Goal: Task Accomplishment & Management: Manage account settings

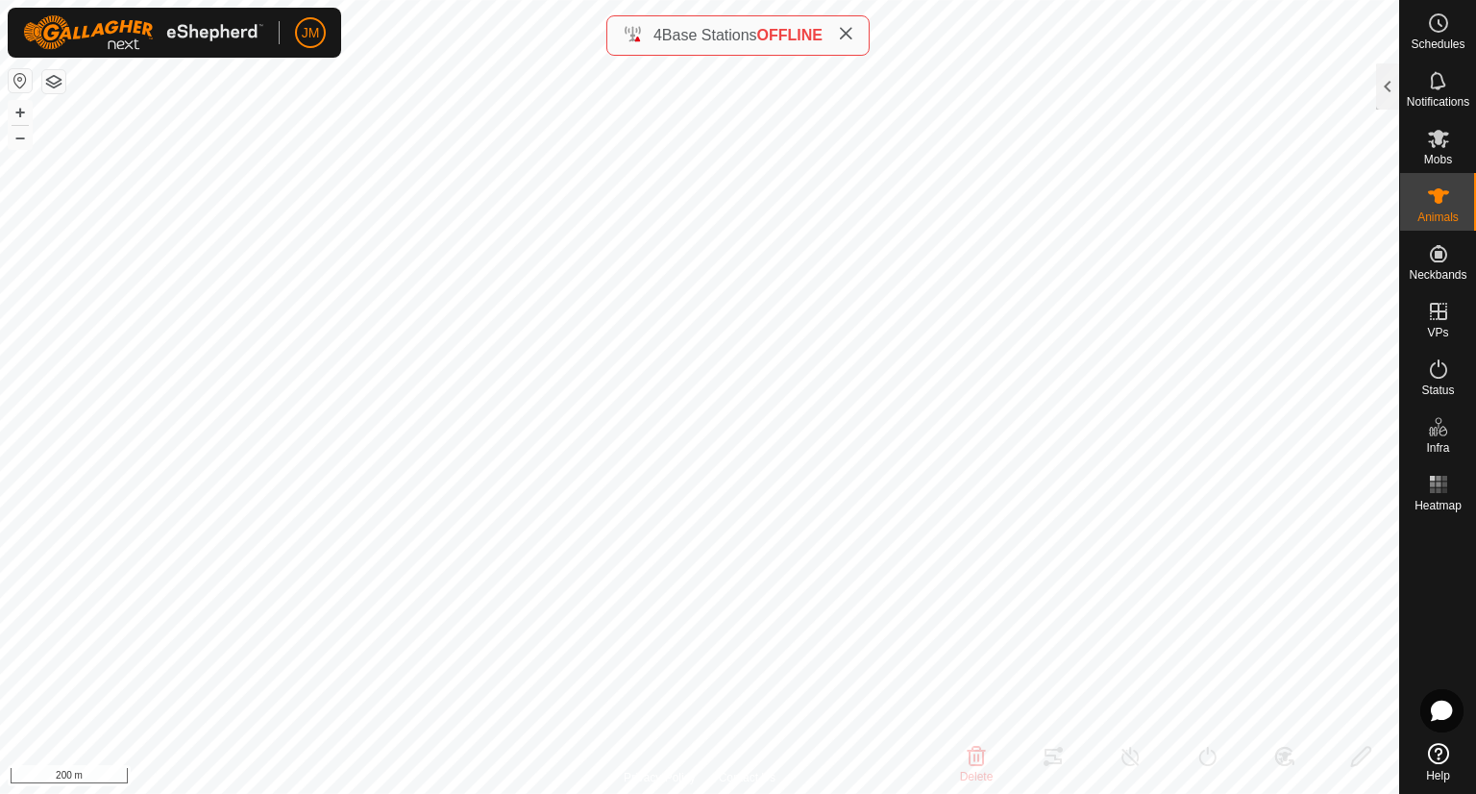
click at [1399, 93] on div "Schedules Notifications Mobs Animals Neckbands VPs Status Infra Heatmap Help" at bounding box center [1437, 397] width 77 height 794
click at [1391, 93] on div at bounding box center [1387, 86] width 23 height 46
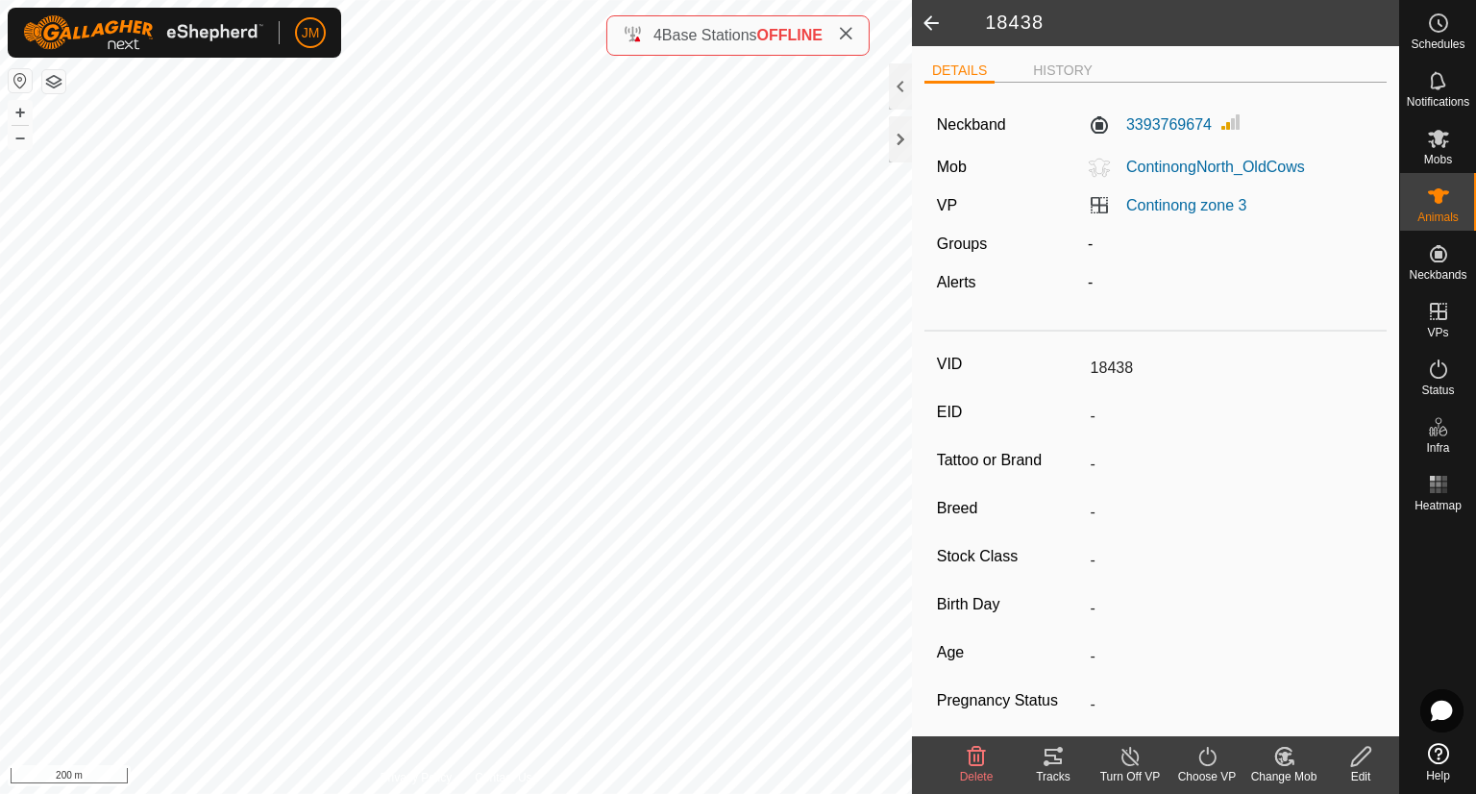
click at [920, 20] on span at bounding box center [931, 23] width 38 height 46
type input "240102"
type input "-"
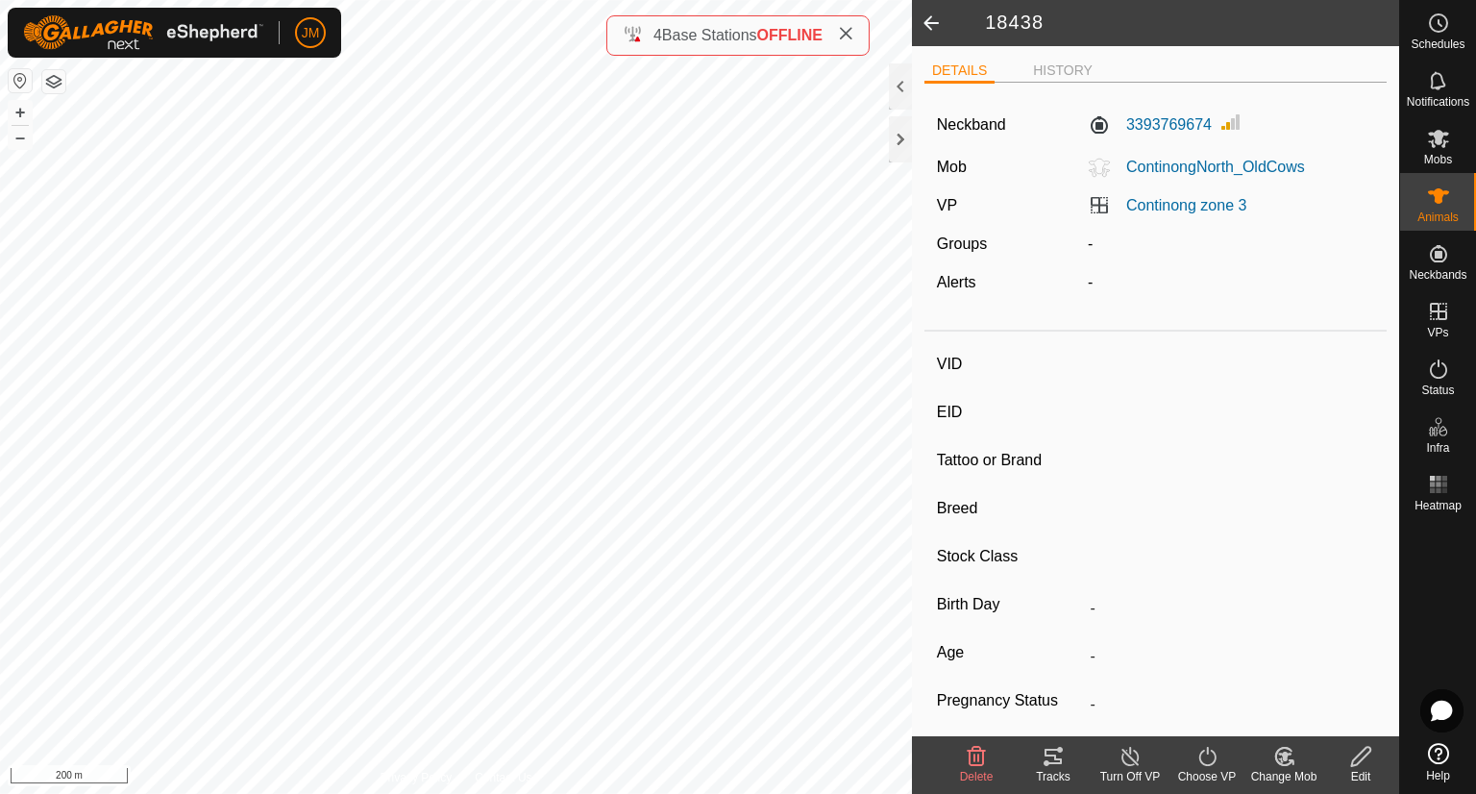
type input "-"
click at [939, 31] on span at bounding box center [931, 23] width 38 height 46
type input "240780"
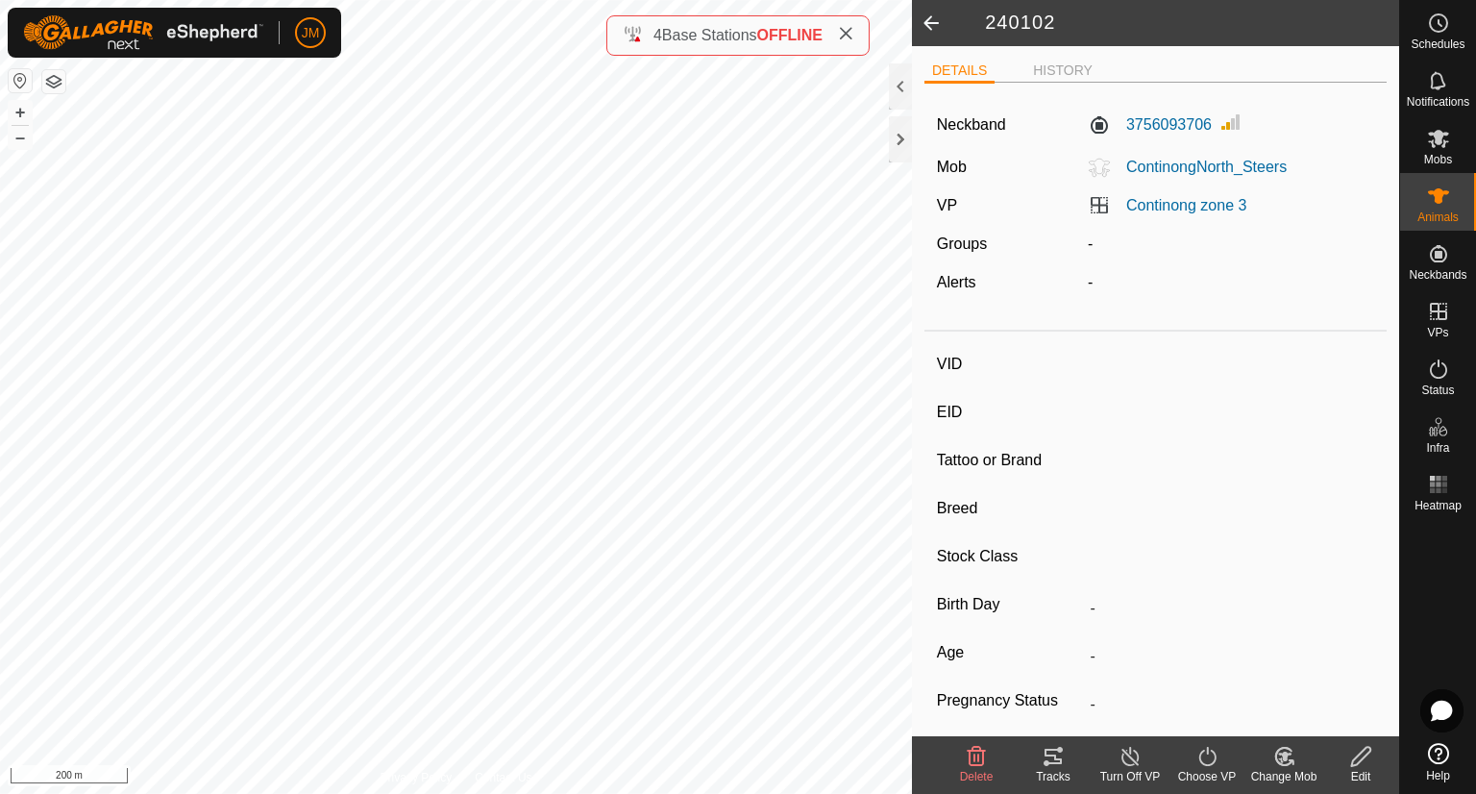
type input "-"
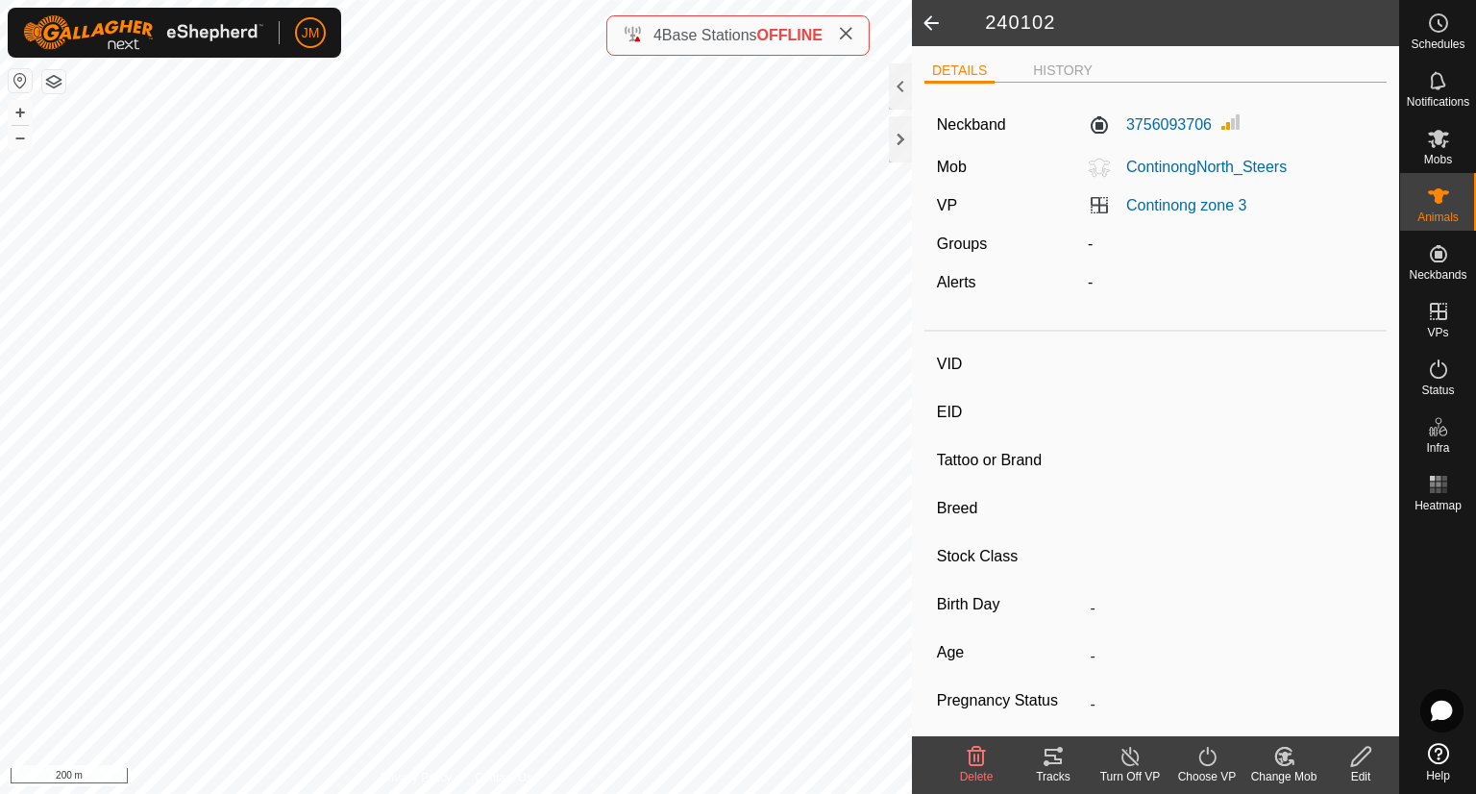
type input "-"
click at [1457, 145] on div "Mobs" at bounding box center [1438, 144] width 76 height 58
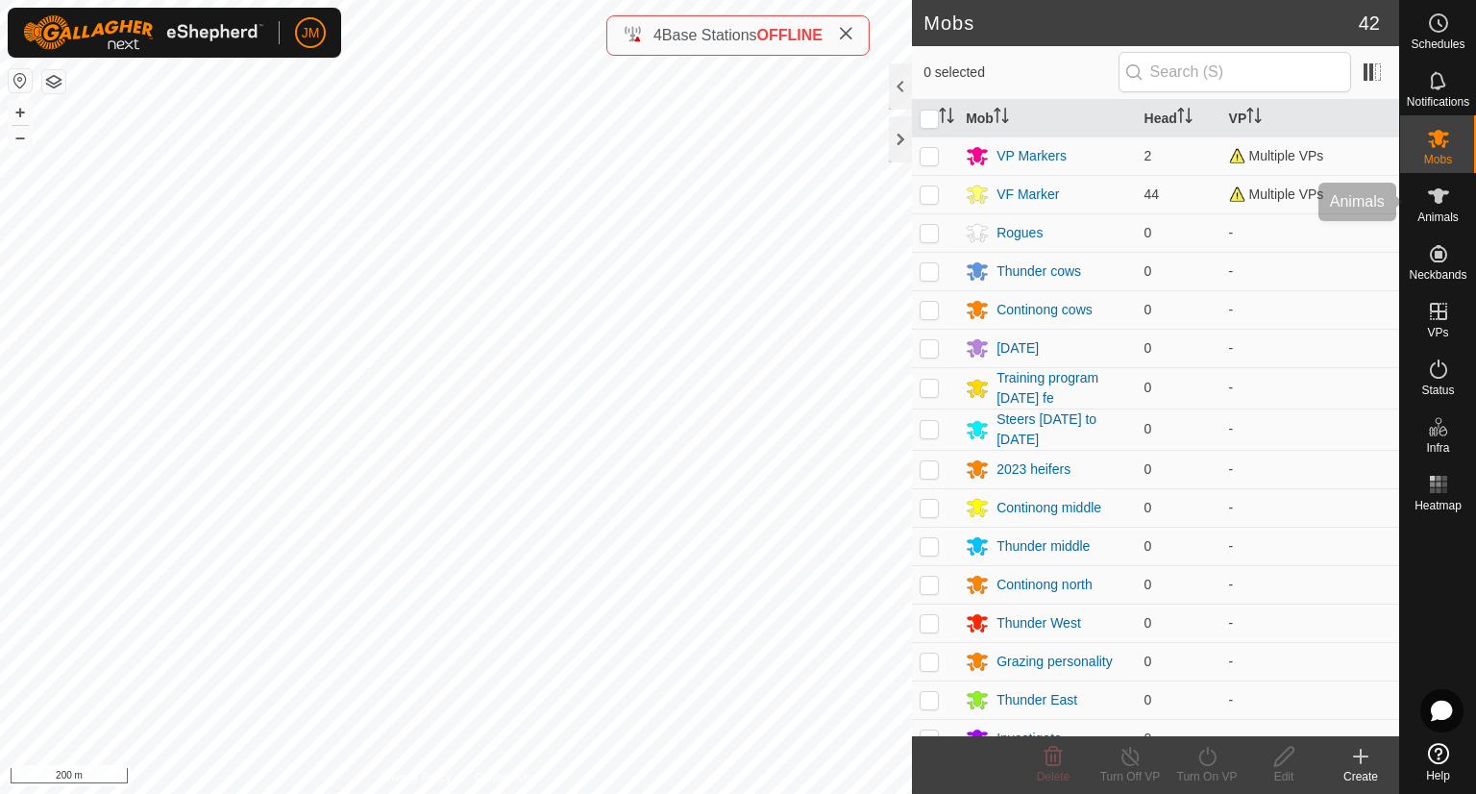
click at [1441, 184] on icon at bounding box center [1438, 195] width 23 height 23
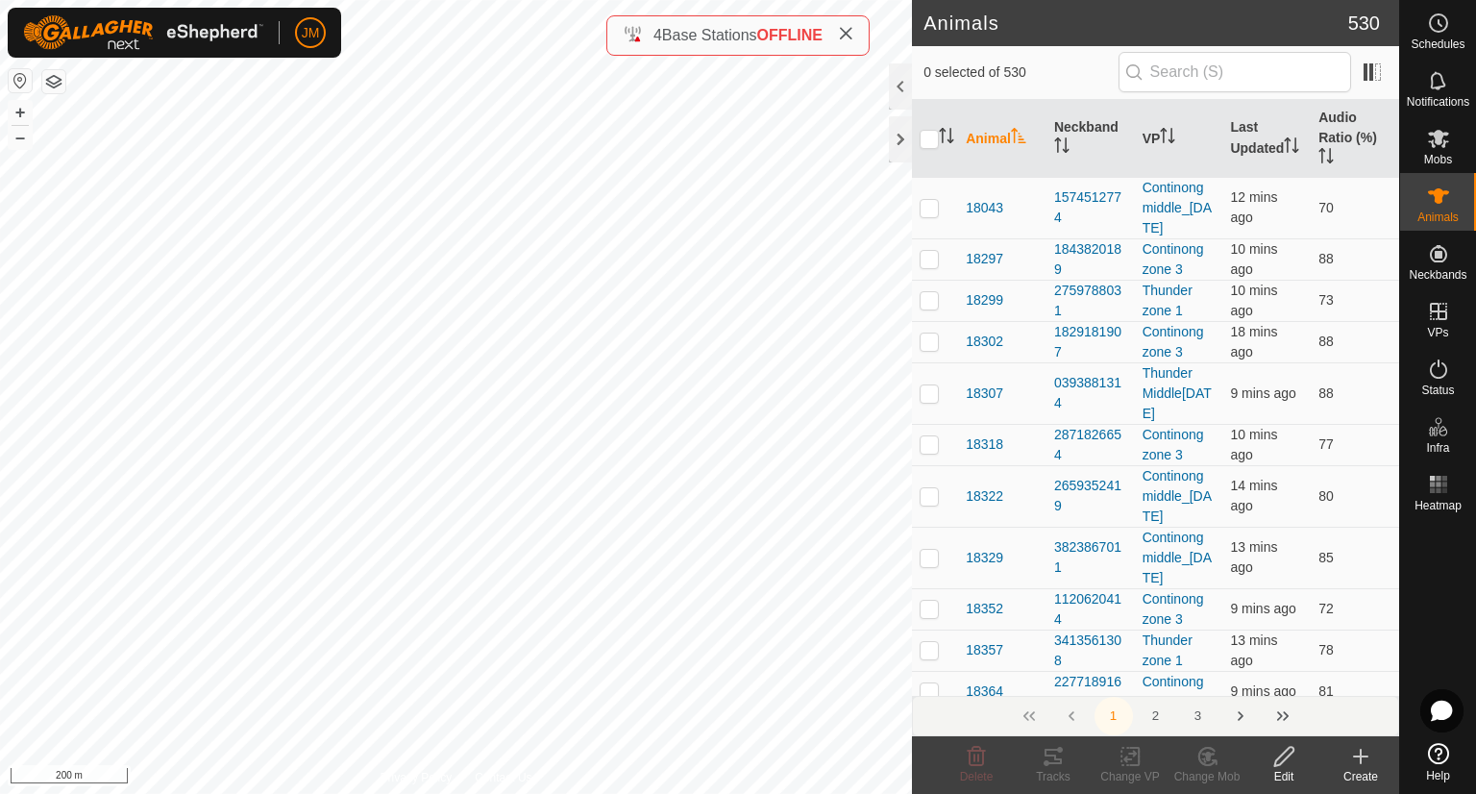
click at [1280, 73] on input "text" at bounding box center [1234, 72] width 233 height 40
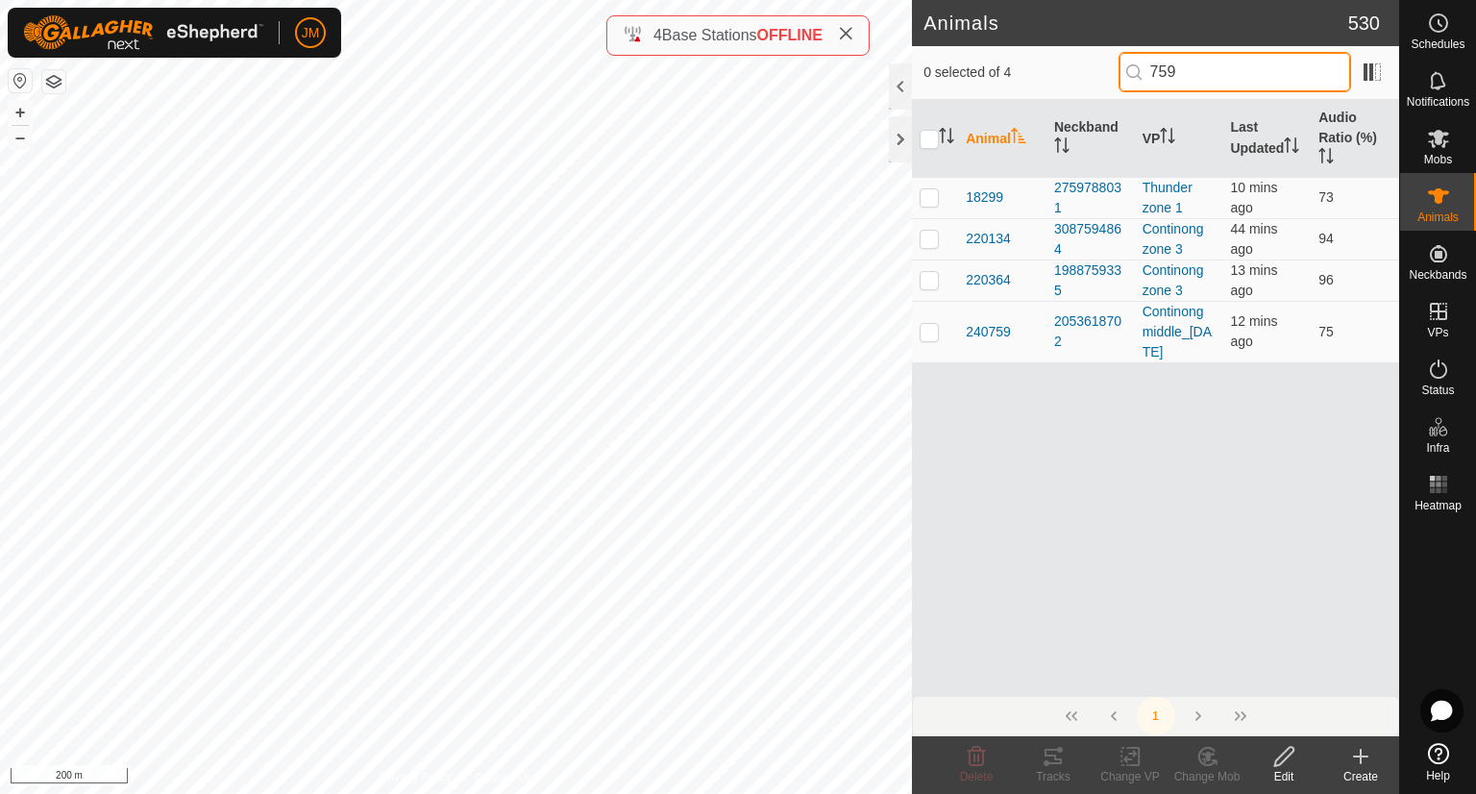
click at [1177, 74] on input "759" at bounding box center [1234, 72] width 233 height 40
paste input "3679442414"
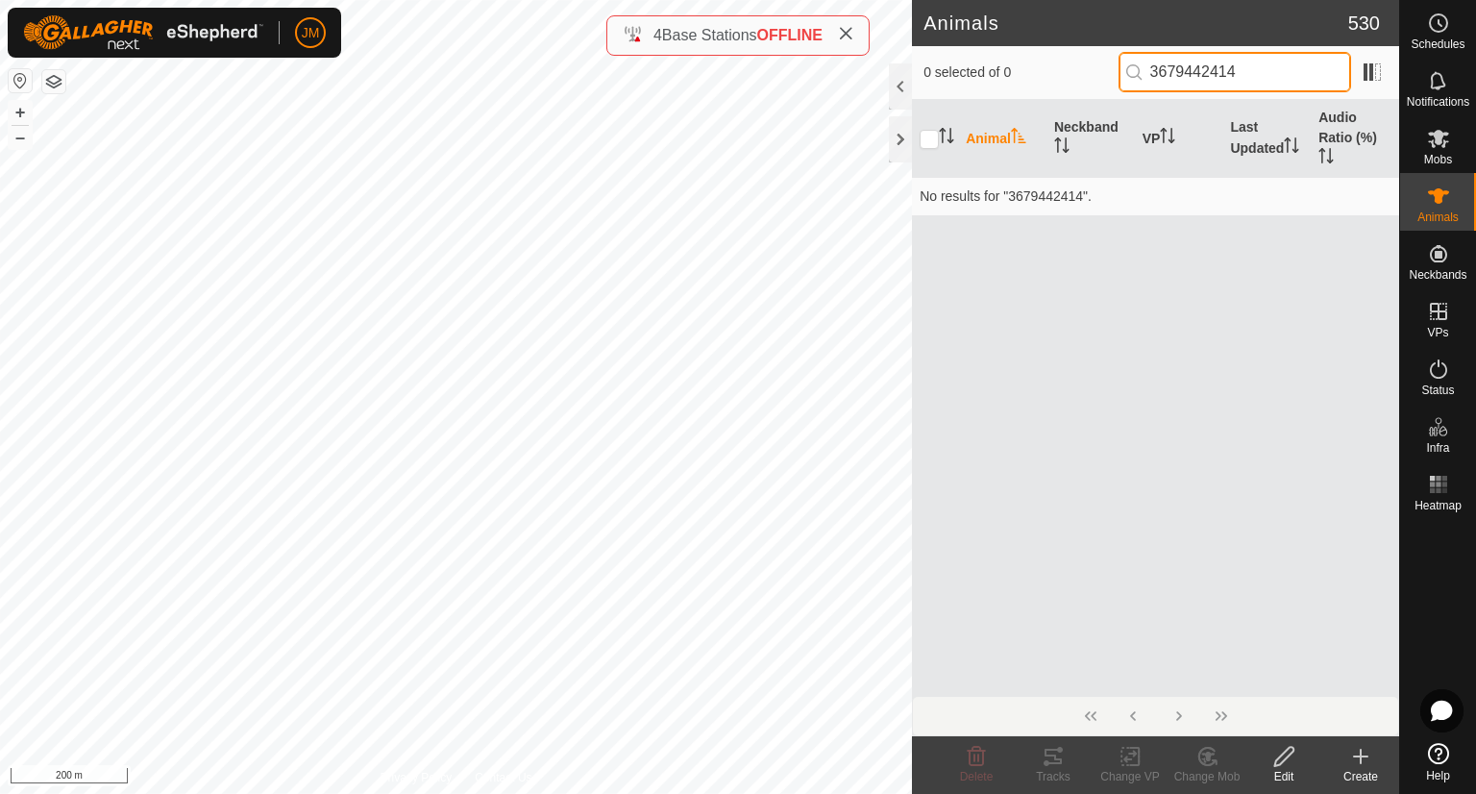
drag, startPoint x: 1187, startPoint y: 78, endPoint x: 1100, endPoint y: 82, distance: 86.6
click at [1100, 82] on div "0 selected of 0 3679442414" at bounding box center [1155, 72] width 464 height 40
type input "442414"
click at [899, 145] on div at bounding box center [900, 139] width 23 height 46
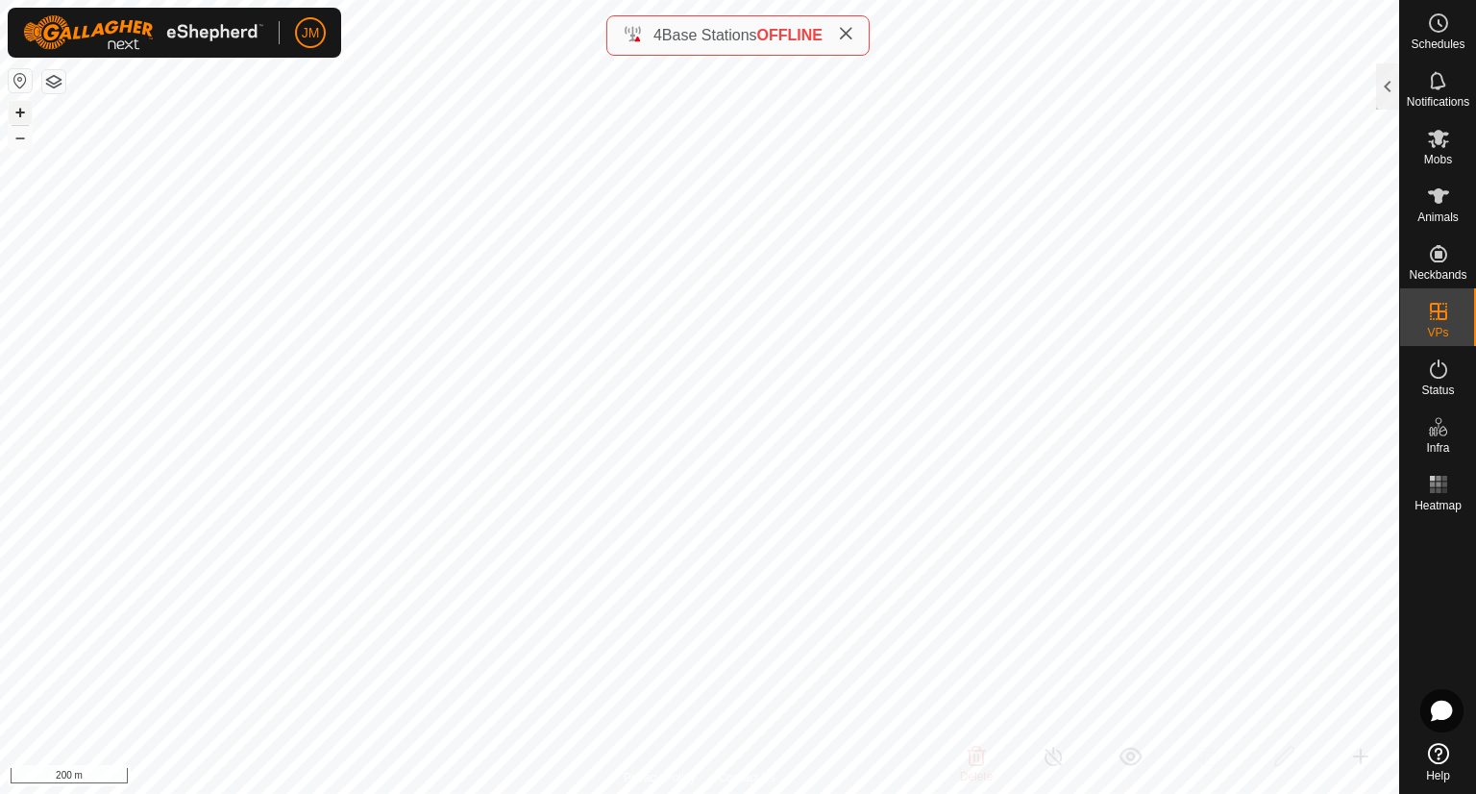
click at [15, 116] on button "+" at bounding box center [20, 112] width 23 height 23
click at [14, 116] on button "+" at bounding box center [20, 112] width 23 height 23
click at [19, 108] on button "+" at bounding box center [20, 112] width 23 height 23
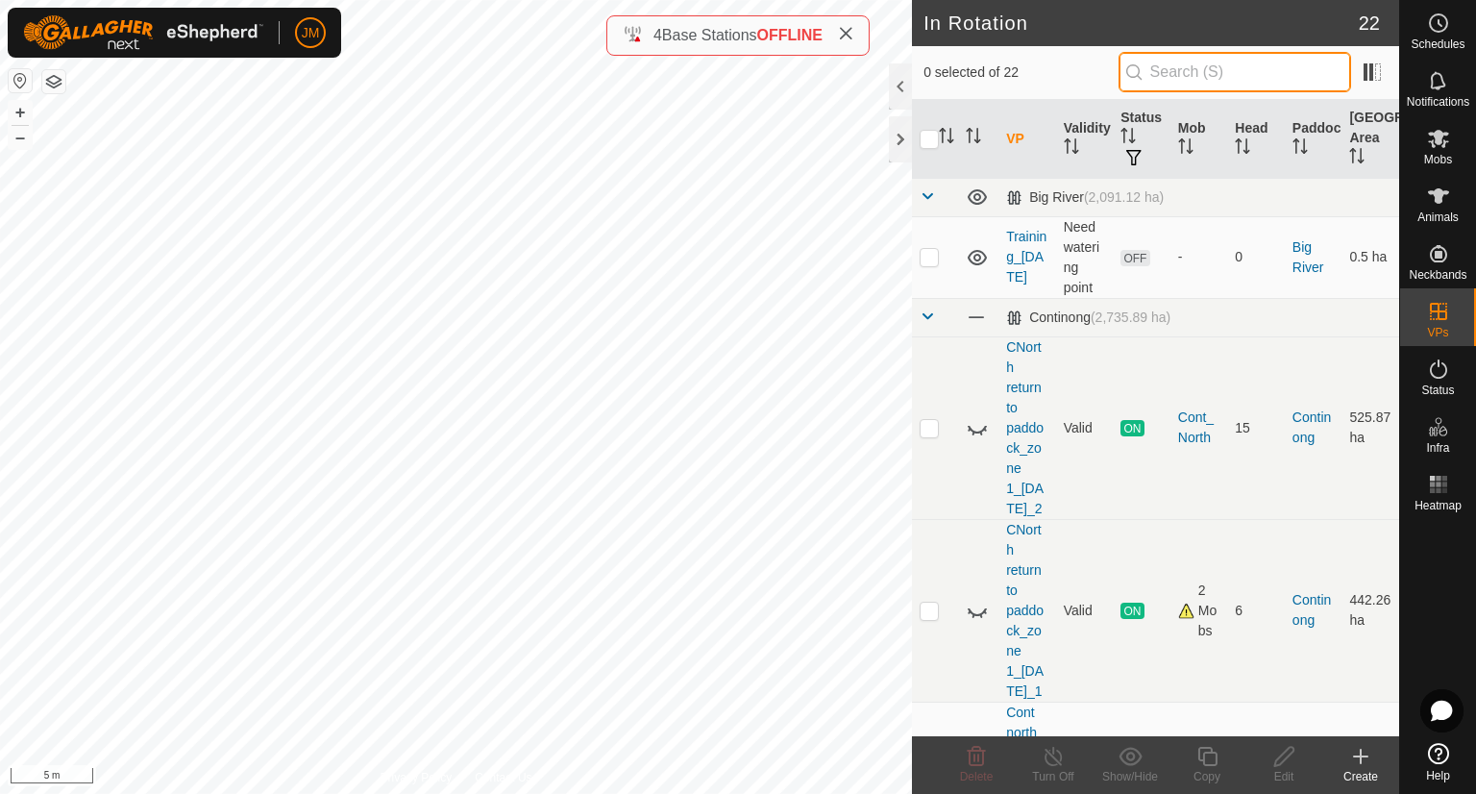
click at [1192, 79] on input "text" at bounding box center [1234, 72] width 233 height 40
click at [1427, 200] on icon at bounding box center [1438, 195] width 23 height 23
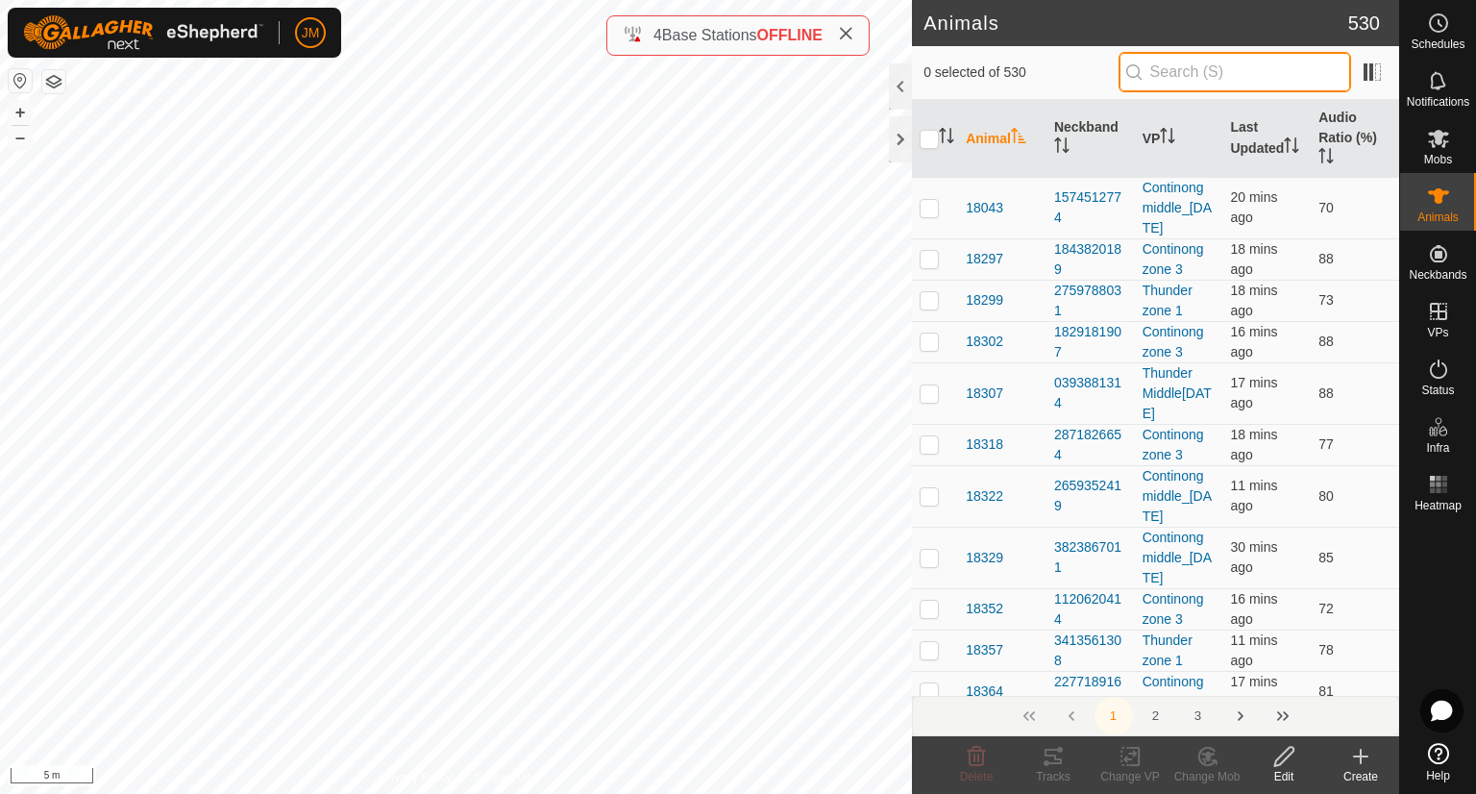
click at [1227, 72] on input "text" at bounding box center [1234, 72] width 233 height 40
paste input "3679442414"
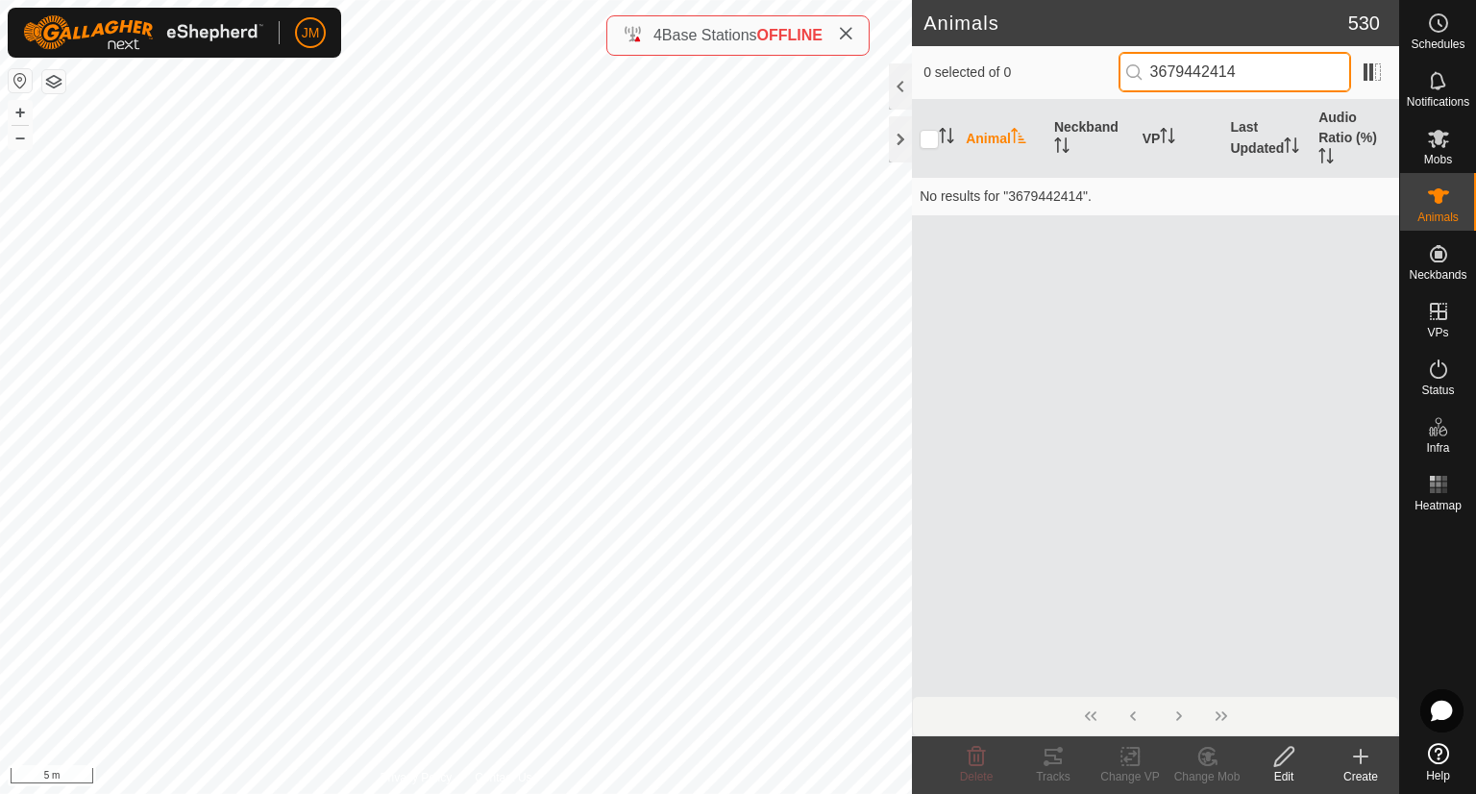
drag, startPoint x: 1194, startPoint y: 66, endPoint x: 1094, endPoint y: 68, distance: 100.9
click at [1094, 68] on div "0 selected of 0 3679442414" at bounding box center [1155, 72] width 464 height 40
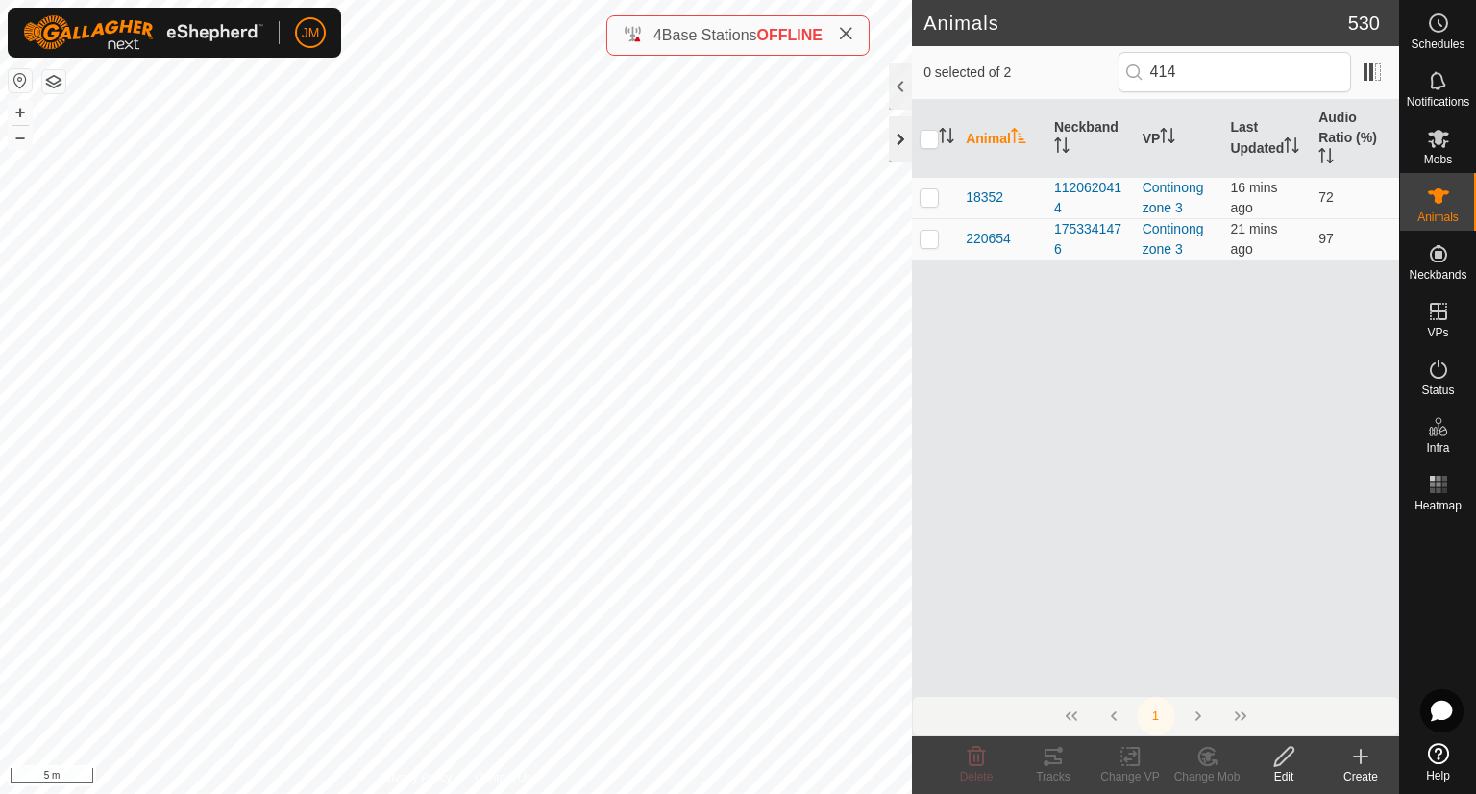
click at [894, 138] on div at bounding box center [900, 139] width 23 height 46
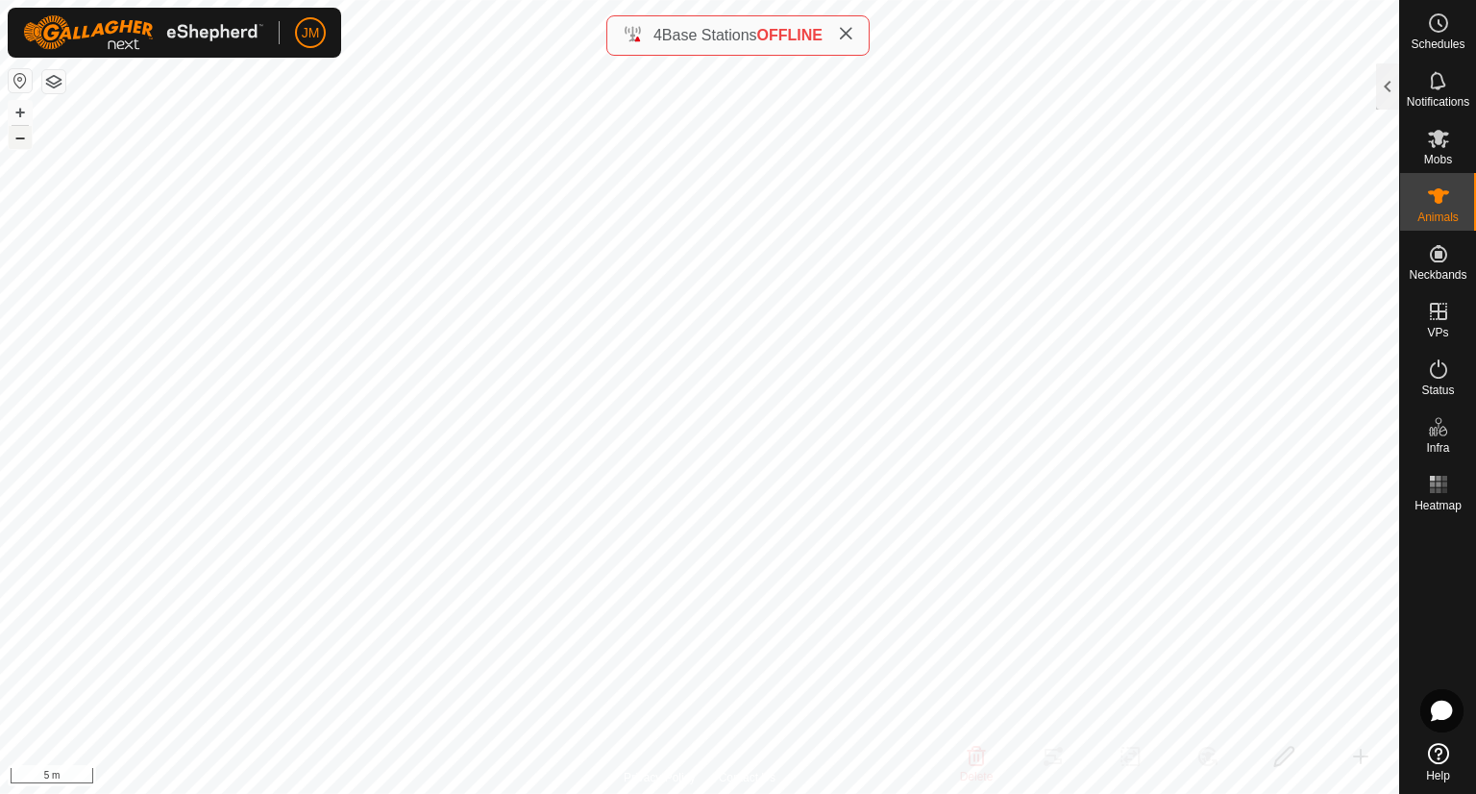
click at [20, 137] on button "–" at bounding box center [20, 137] width 23 height 23
click at [23, 139] on button "–" at bounding box center [20, 137] width 23 height 23
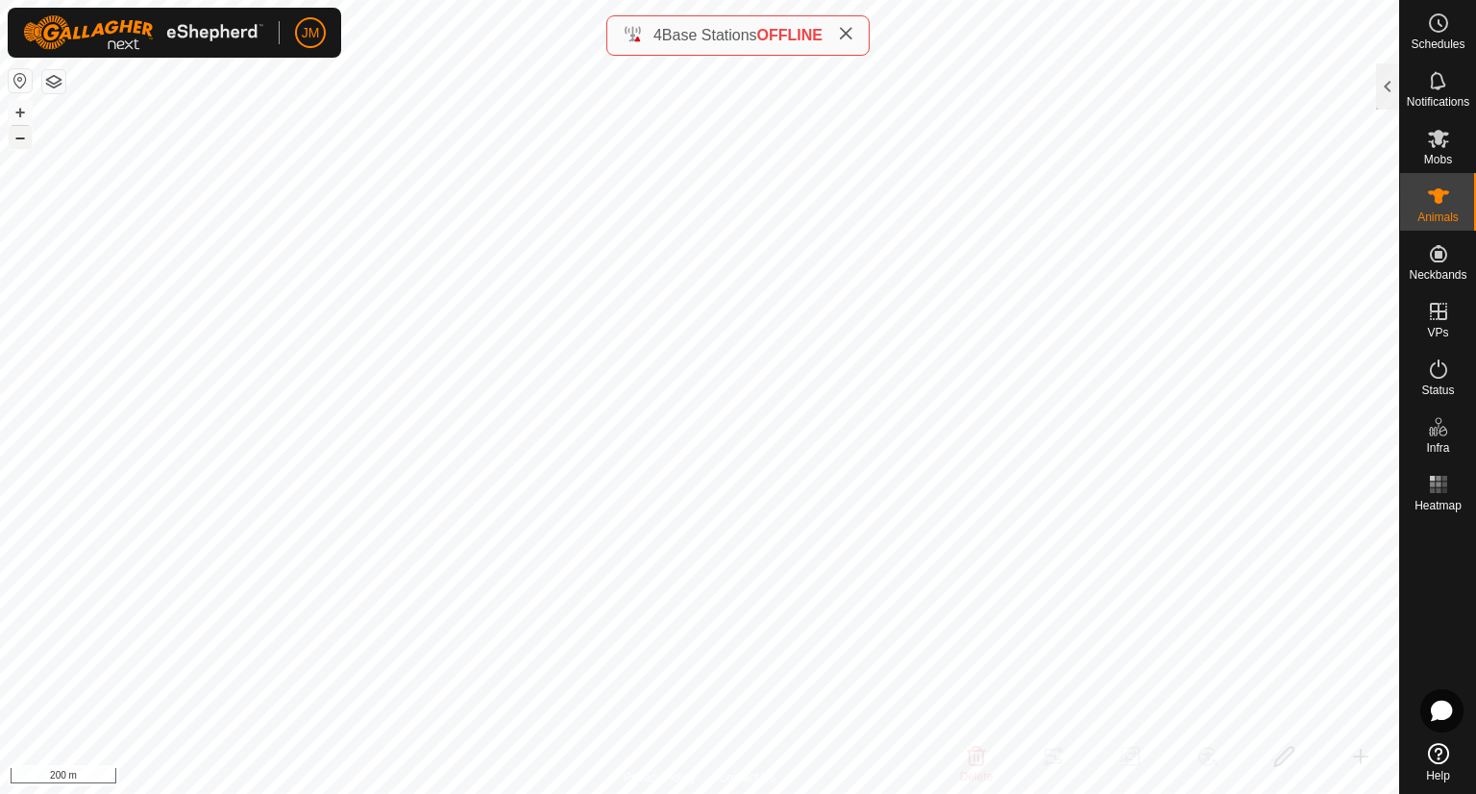
click at [18, 138] on button "–" at bounding box center [20, 137] width 23 height 23
click at [849, 32] on icon at bounding box center [845, 33] width 15 height 15
click at [20, 112] on button "+" at bounding box center [20, 112] width 23 height 23
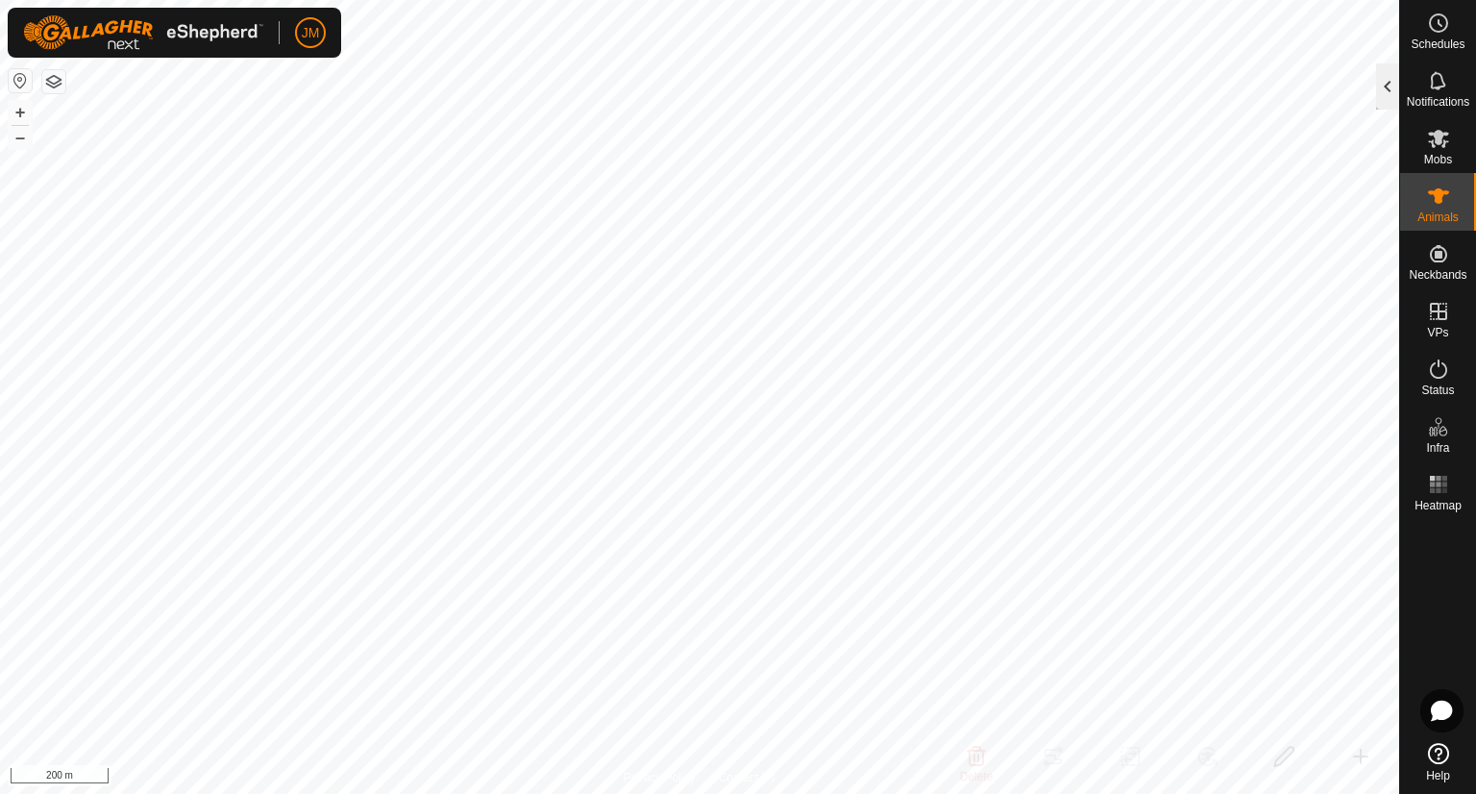
click at [1392, 92] on div at bounding box center [1387, 86] width 23 height 46
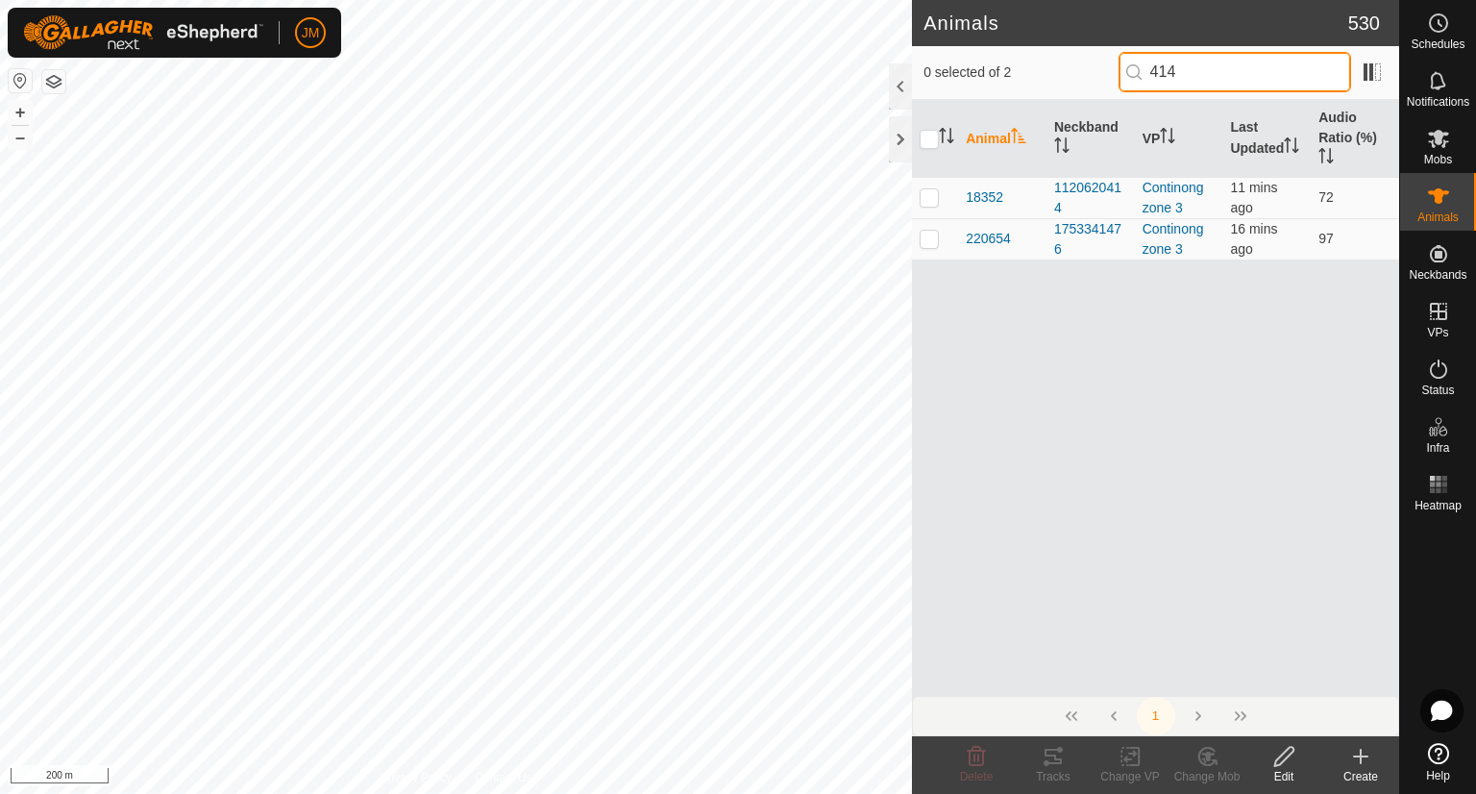
click at [1258, 61] on input "414" at bounding box center [1234, 72] width 233 height 40
drag, startPoint x: 1258, startPoint y: 61, endPoint x: 1064, endPoint y: 51, distance: 194.3
click at [1064, 52] on div "0 selected of 2 414" at bounding box center [1155, 72] width 464 height 40
paste input "2"
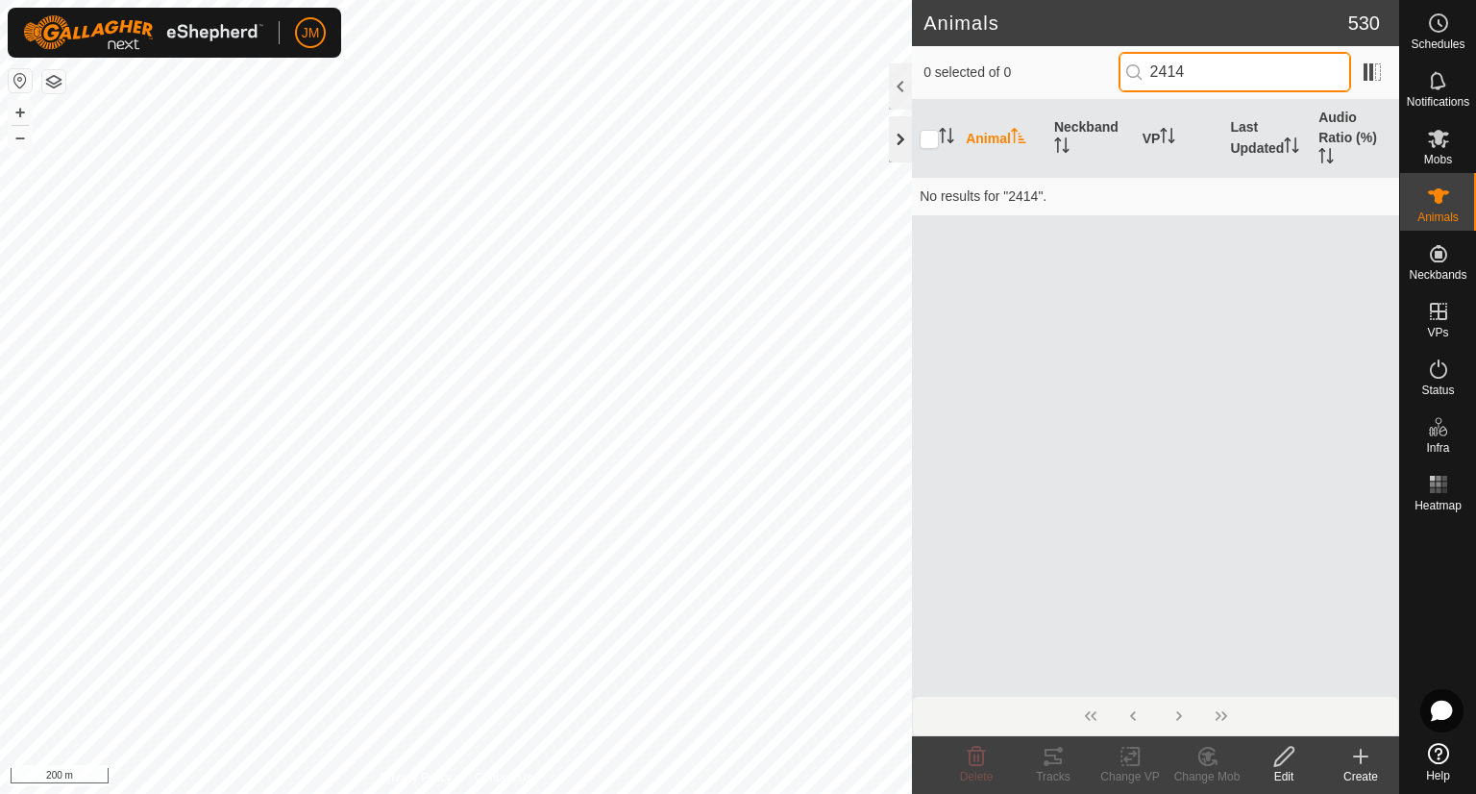
type input "2414"
click at [891, 130] on div at bounding box center [900, 139] width 23 height 46
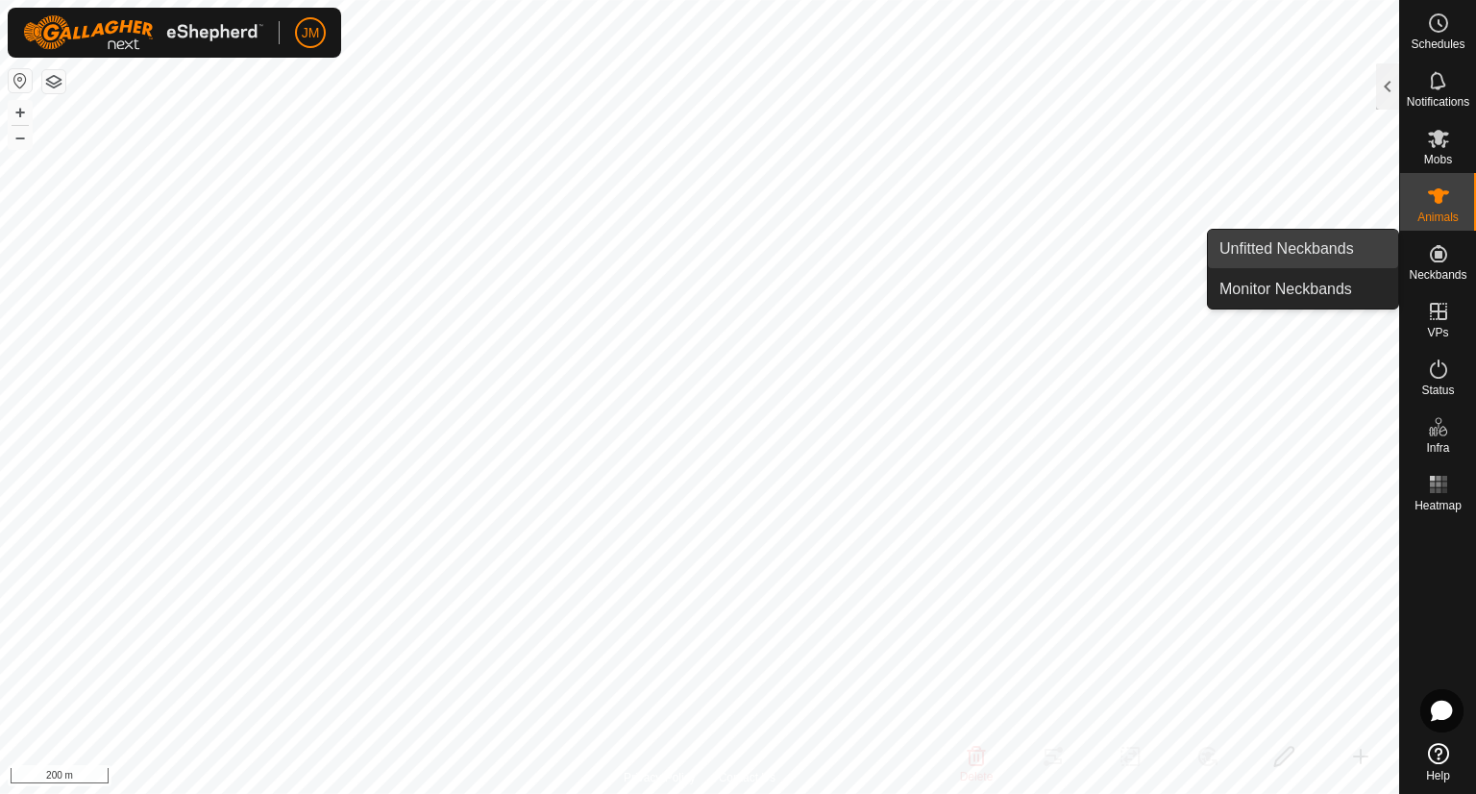
click at [1293, 247] on link "Unfitted Neckbands" at bounding box center [1303, 249] width 190 height 38
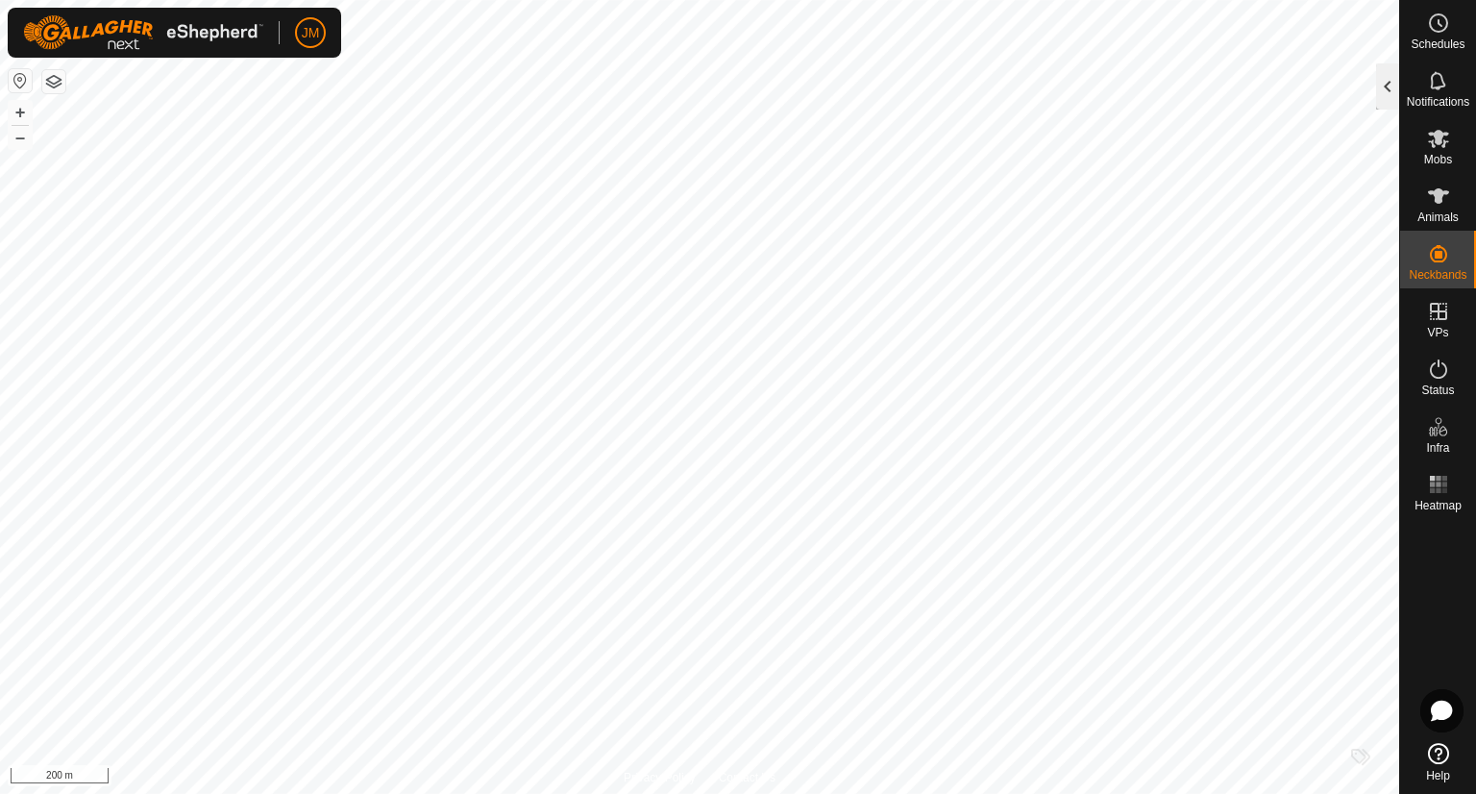
click at [1379, 96] on div at bounding box center [1387, 86] width 23 height 46
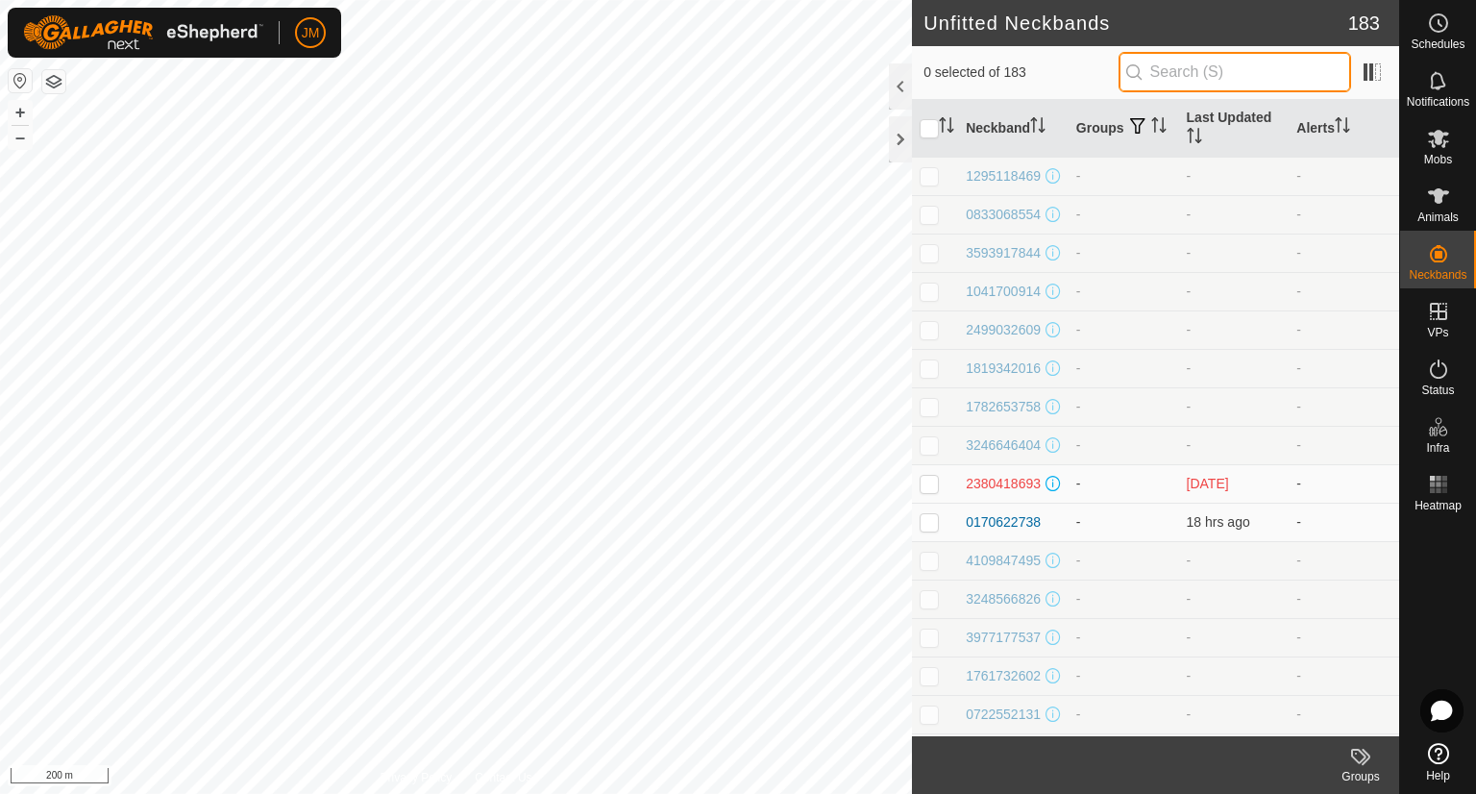
click at [1217, 61] on input "text" at bounding box center [1234, 72] width 233 height 40
paste input "2414"
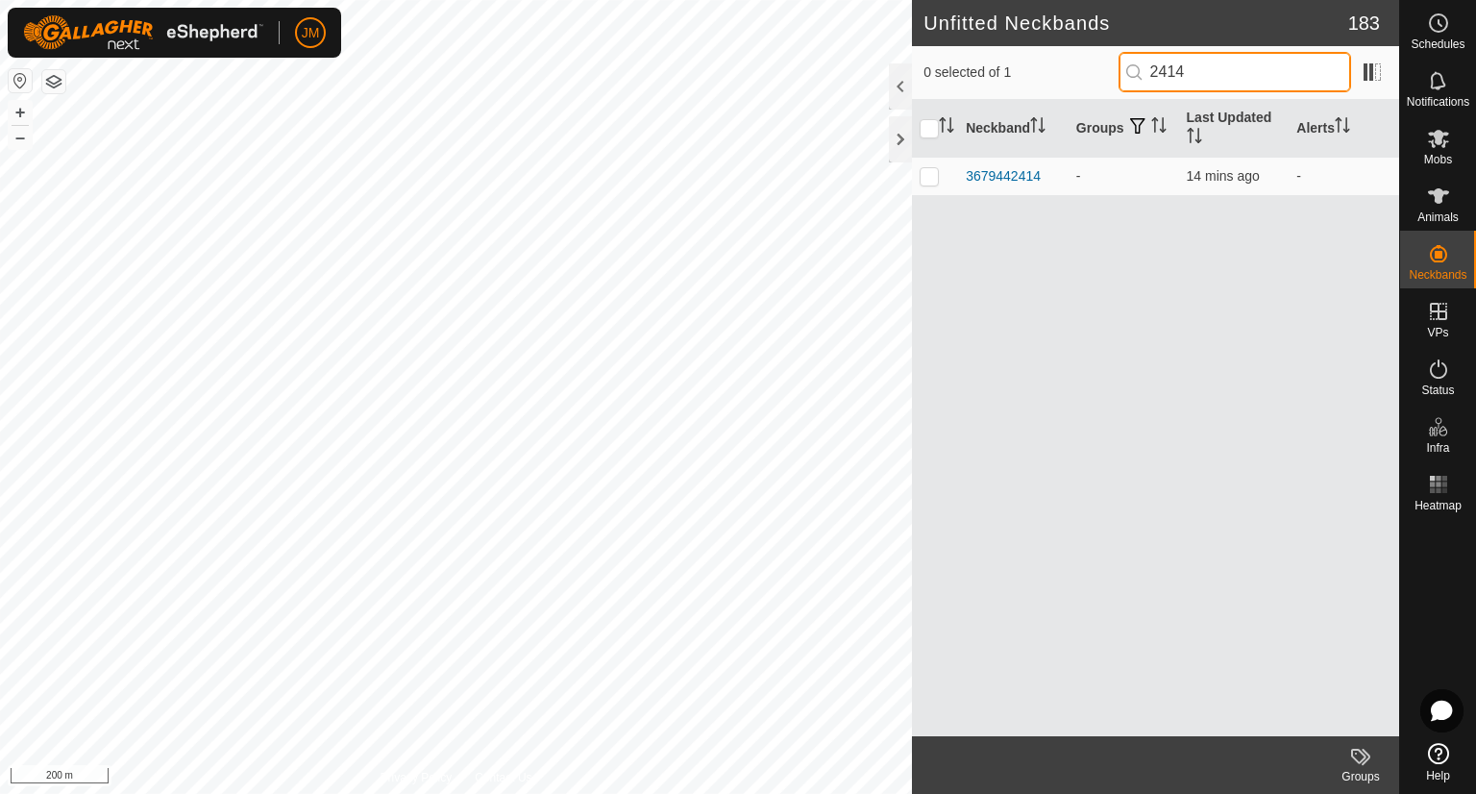
type input "2414"
click at [928, 182] on p-checkbox at bounding box center [929, 175] width 19 height 15
checkbox input "true"
click at [26, 108] on button "+" at bounding box center [20, 112] width 23 height 23
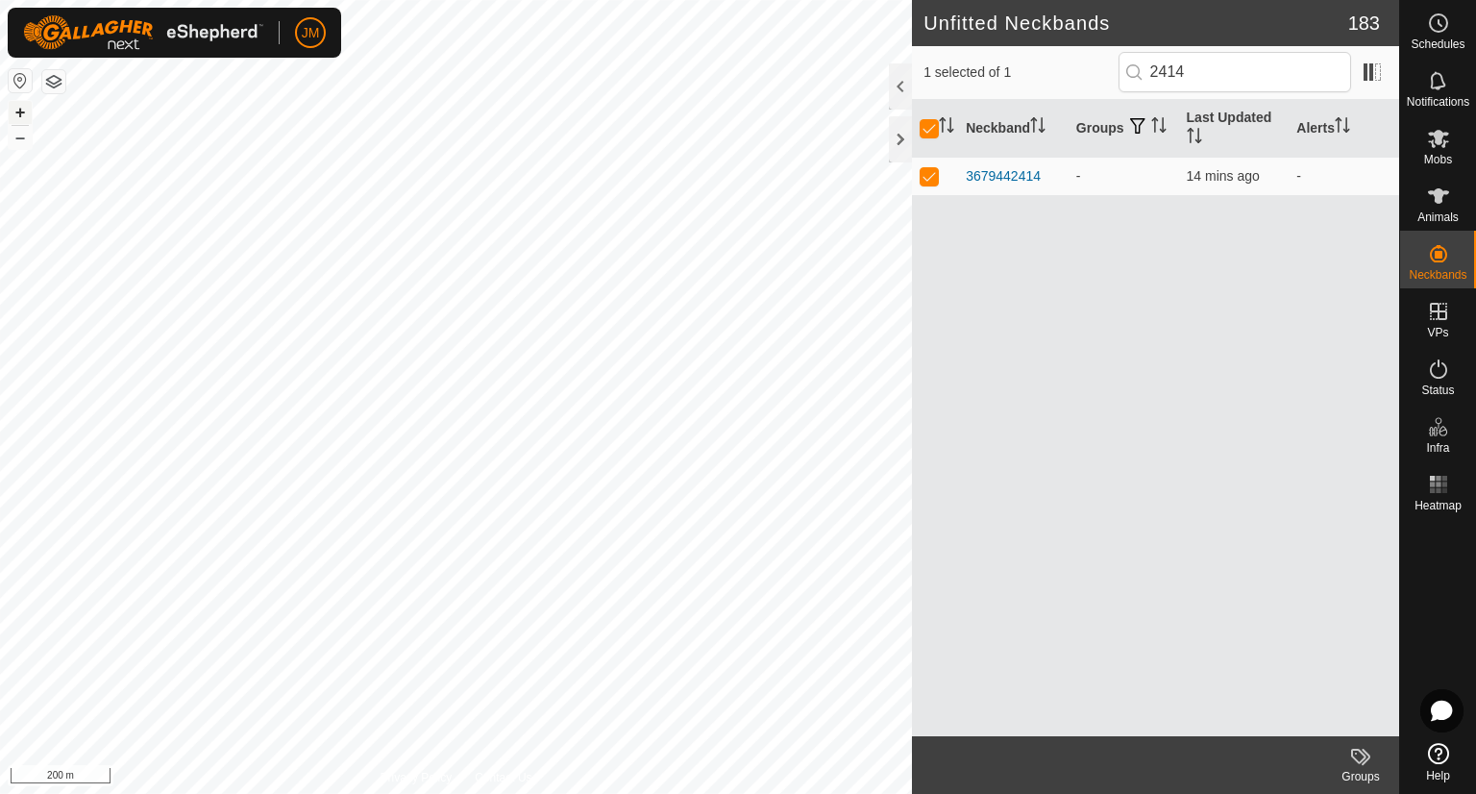
click at [26, 108] on button "+" at bounding box center [20, 112] width 23 height 23
drag, startPoint x: 1044, startPoint y: 177, endPoint x: 966, endPoint y: 173, distance: 77.9
click at [966, 173] on div "3679442414" at bounding box center [1013, 176] width 95 height 20
copy div "3679442414"
click at [1445, 187] on icon at bounding box center [1438, 195] width 23 height 23
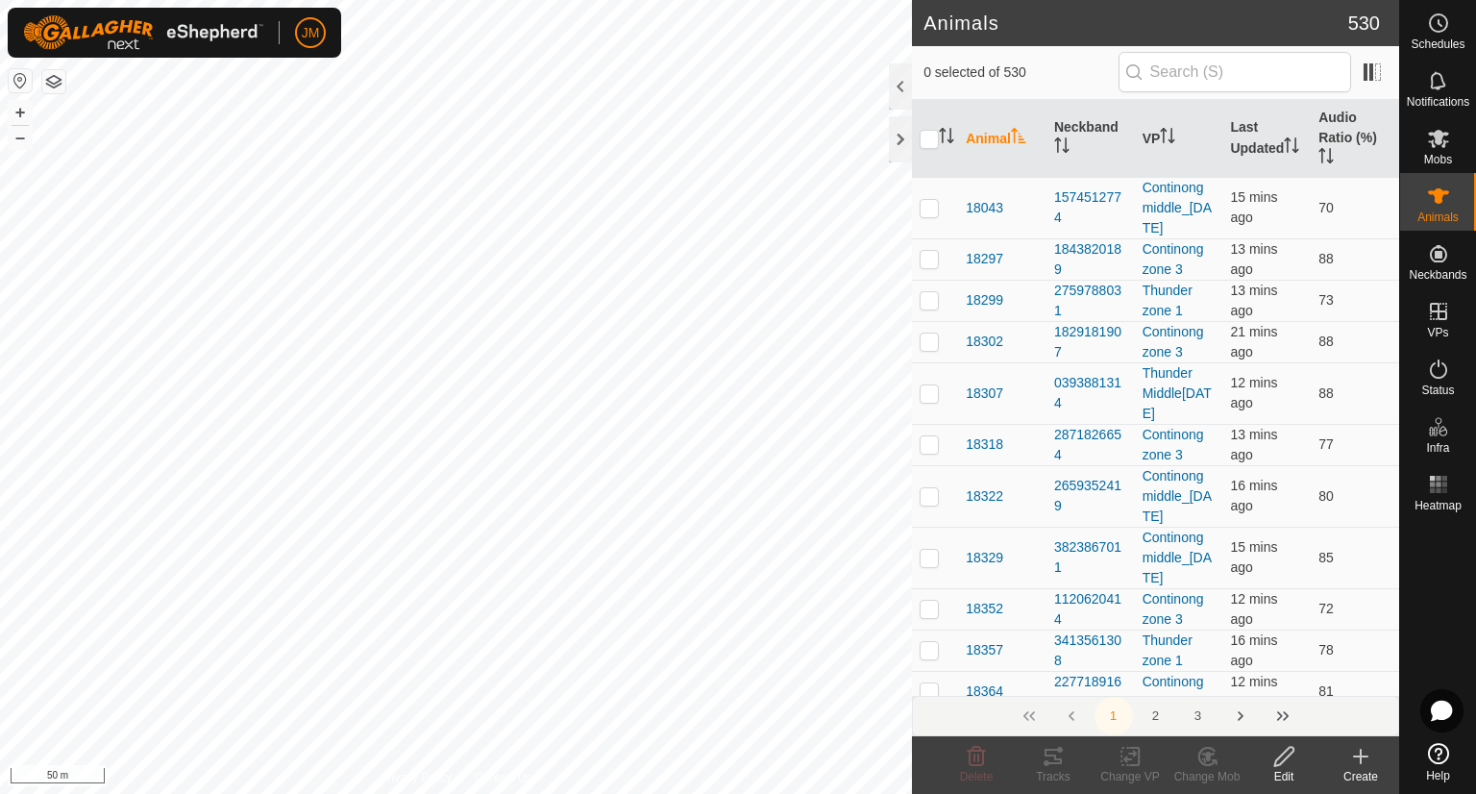
click at [1357, 753] on icon at bounding box center [1360, 756] width 23 height 23
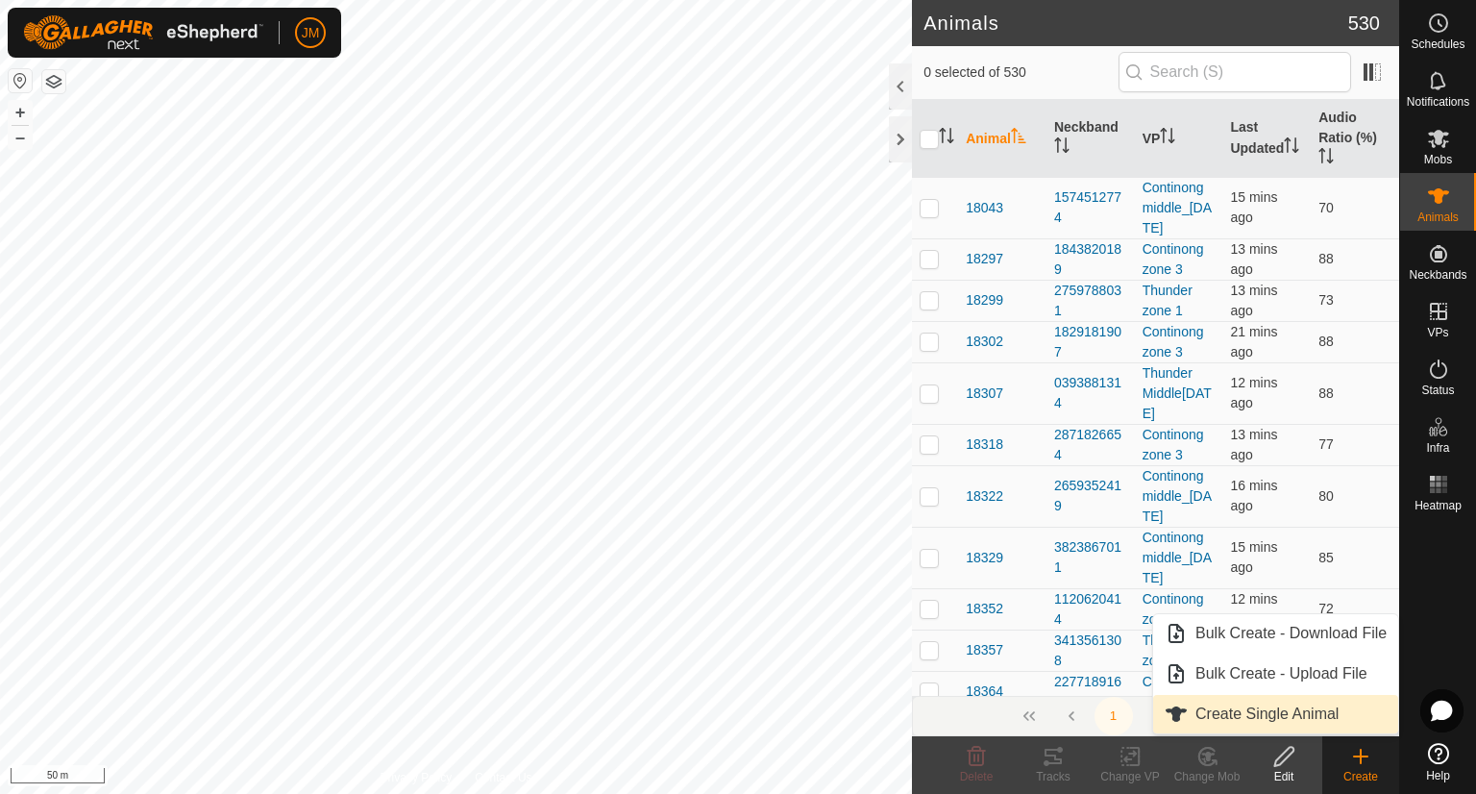
click at [1263, 722] on link "Create Single Animal" at bounding box center [1275, 714] width 245 height 38
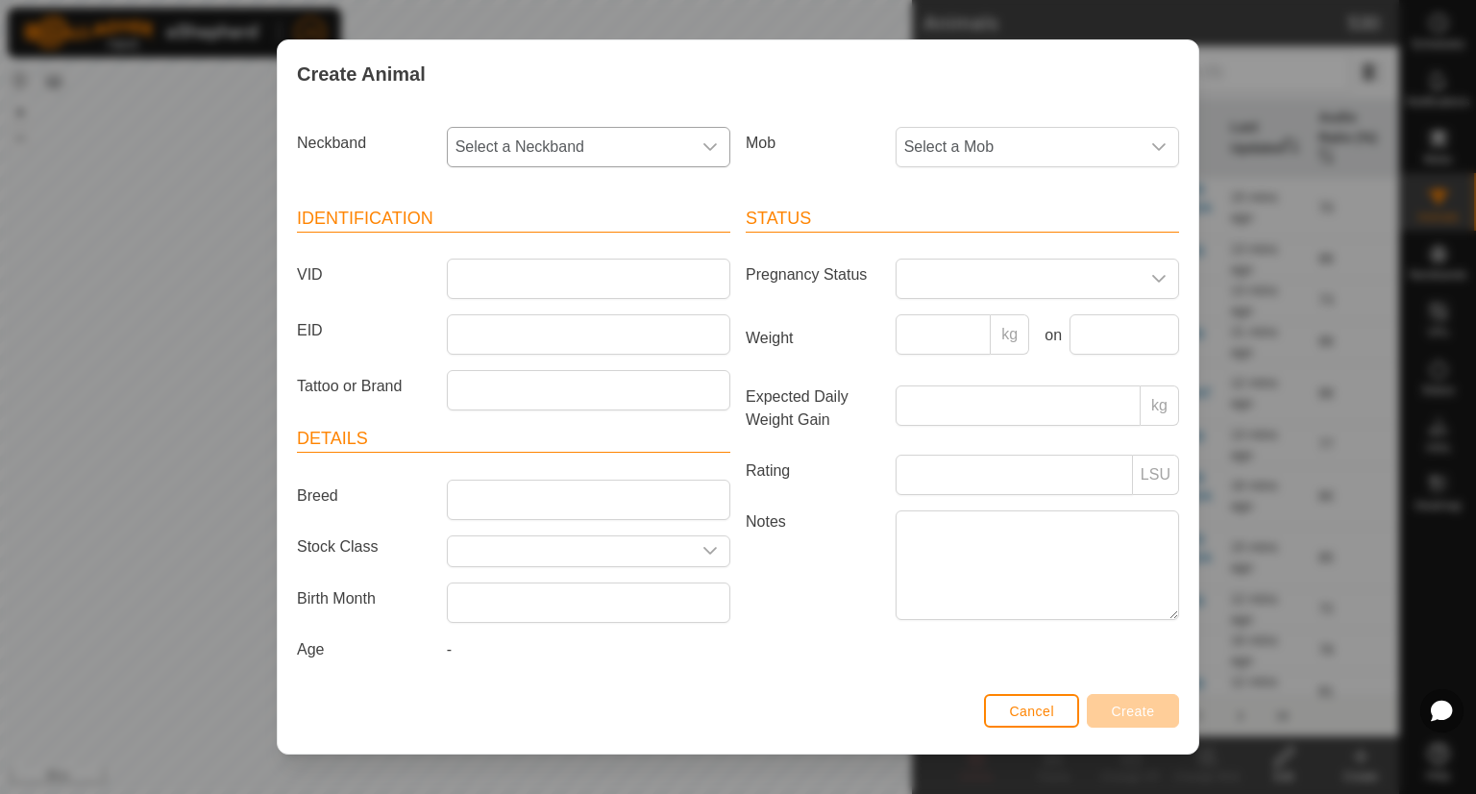
click at [553, 139] on span "Select a Neckband" at bounding box center [569, 147] width 243 height 38
type input "3679442414"
click at [499, 240] on li "3679442414" at bounding box center [587, 246] width 277 height 38
click at [470, 277] on input "VID" at bounding box center [588, 278] width 283 height 40
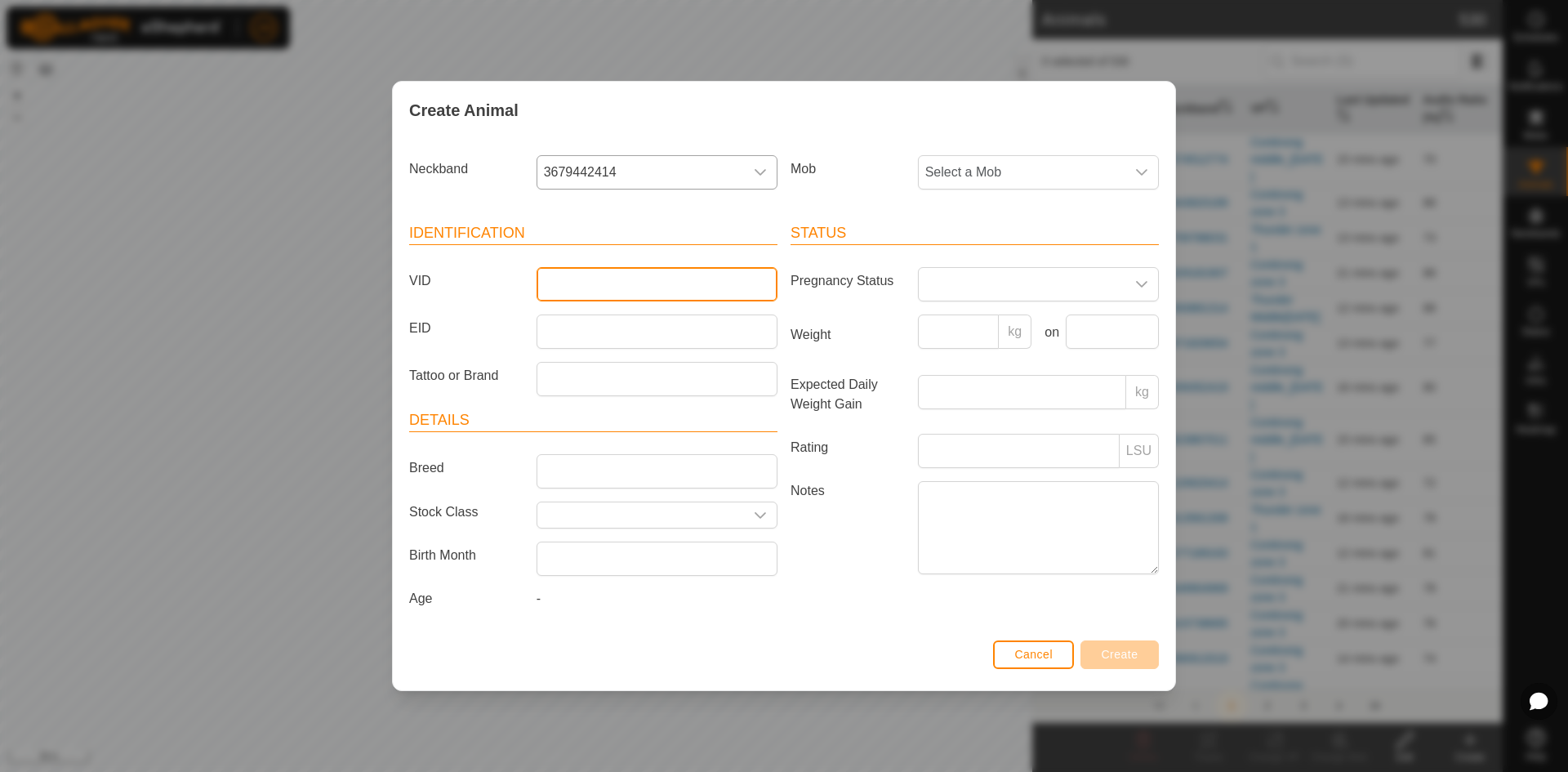
click at [551, 281] on input "VID" at bounding box center [656, 284] width 241 height 34
type input "230759"
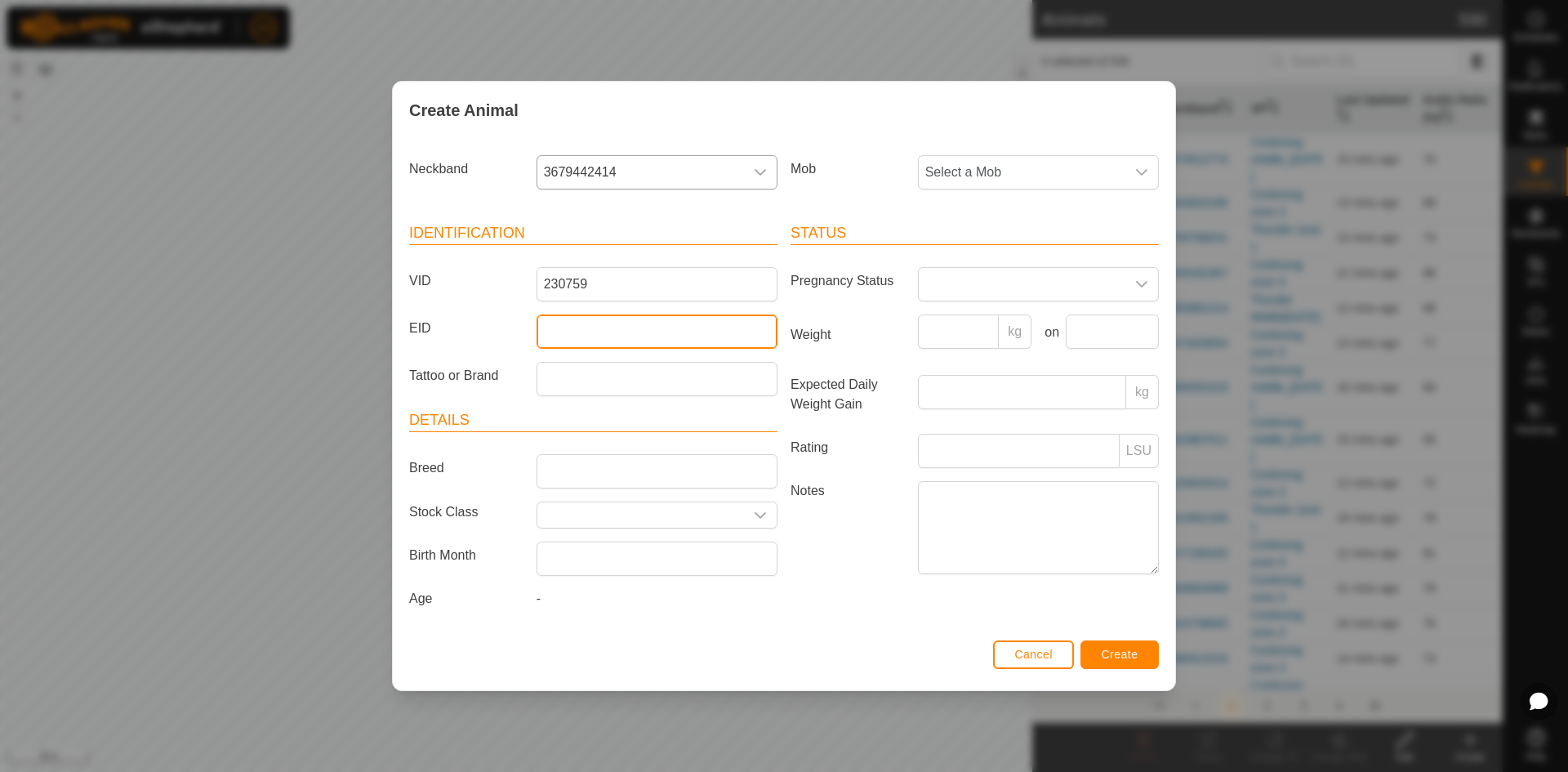
drag, startPoint x: 603, startPoint y: 333, endPoint x: 580, endPoint y: 337, distance: 23.3
click at [580, 337] on input "EID" at bounding box center [656, 332] width 241 height 34
click at [1116, 653] on span "Create" at bounding box center [1119, 654] width 37 height 13
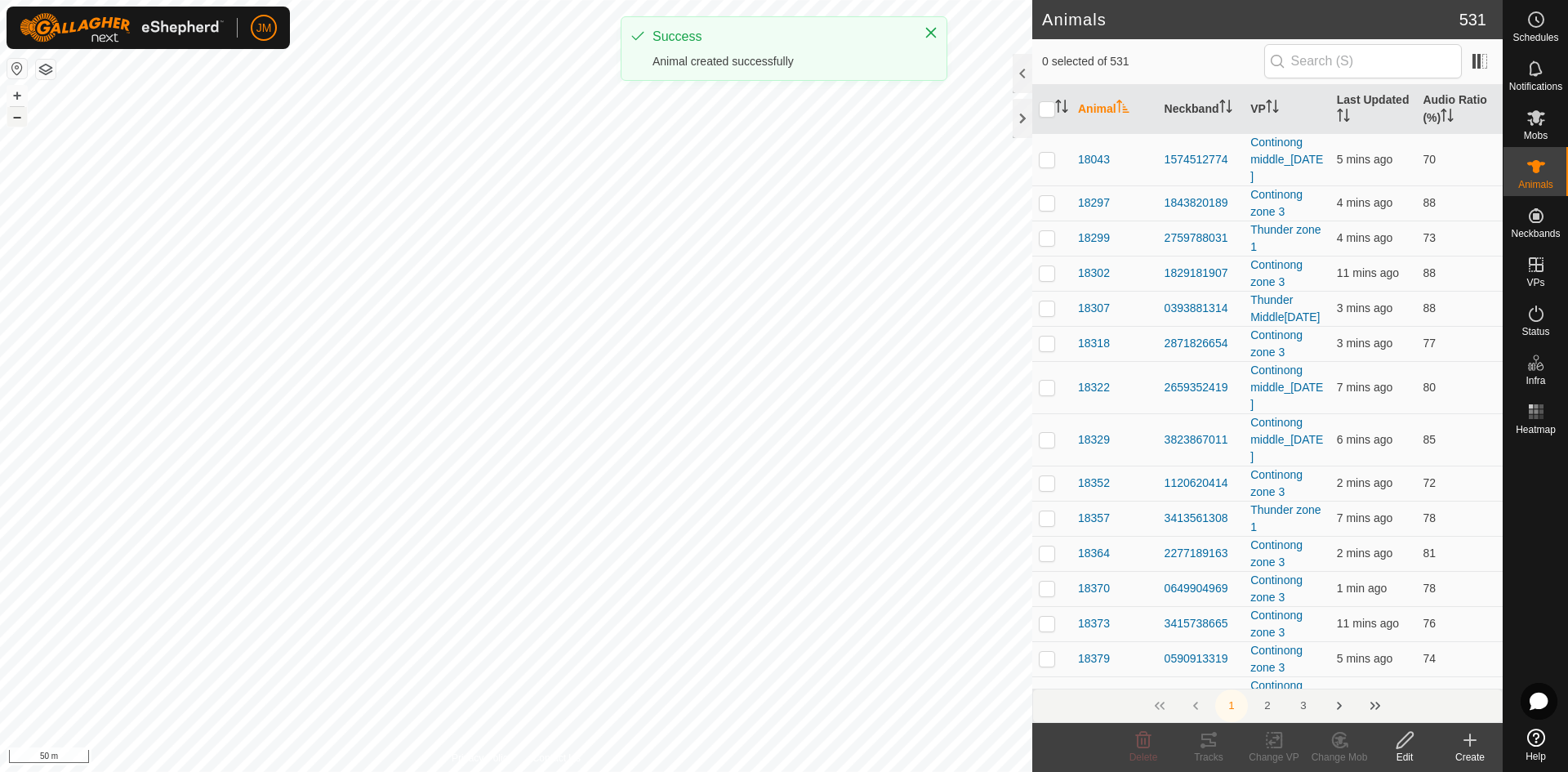
click at [16, 115] on button "–" at bounding box center [17, 116] width 20 height 20
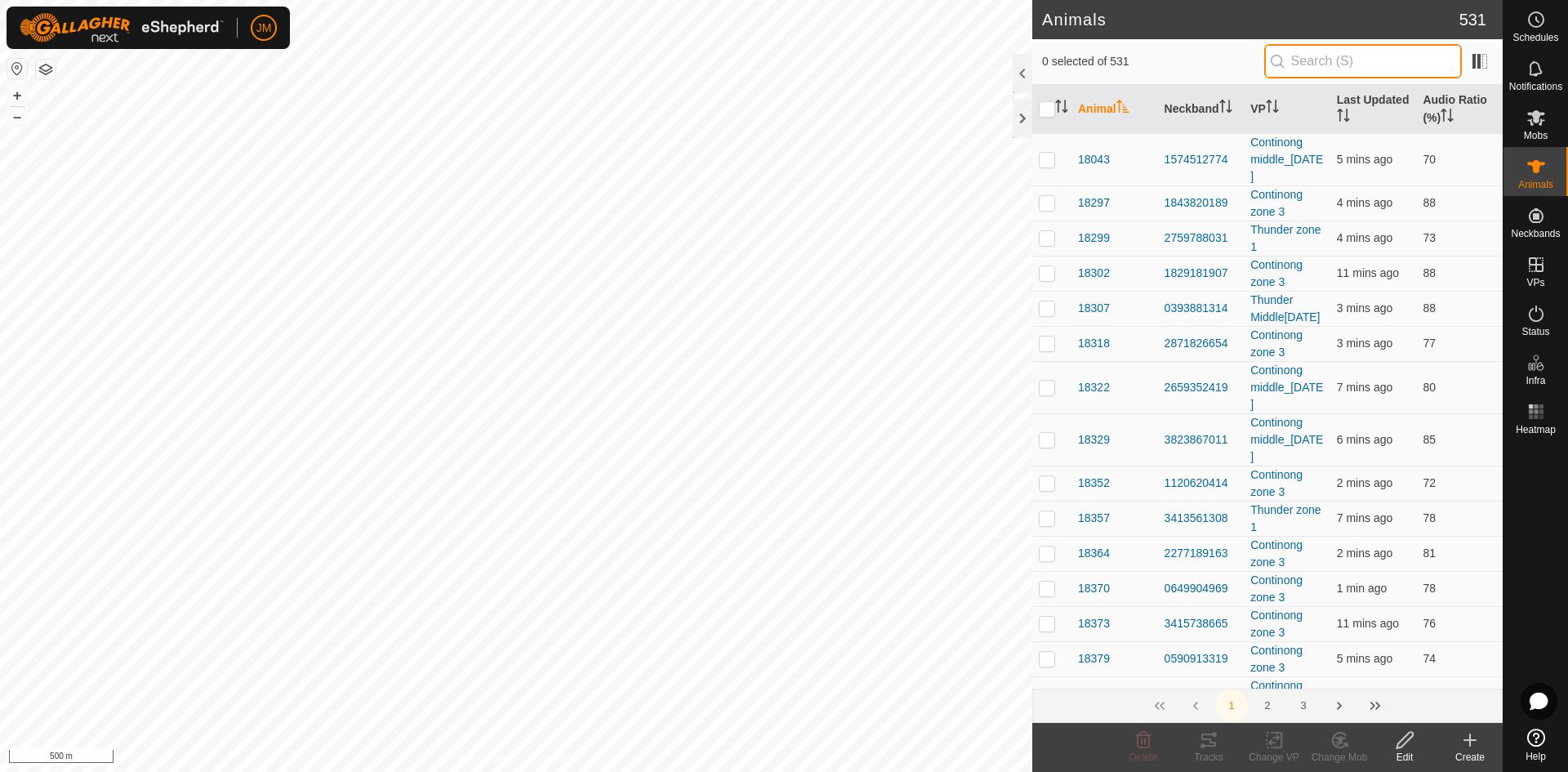
click at [1254, 53] on input "text" at bounding box center [1362, 61] width 198 height 34
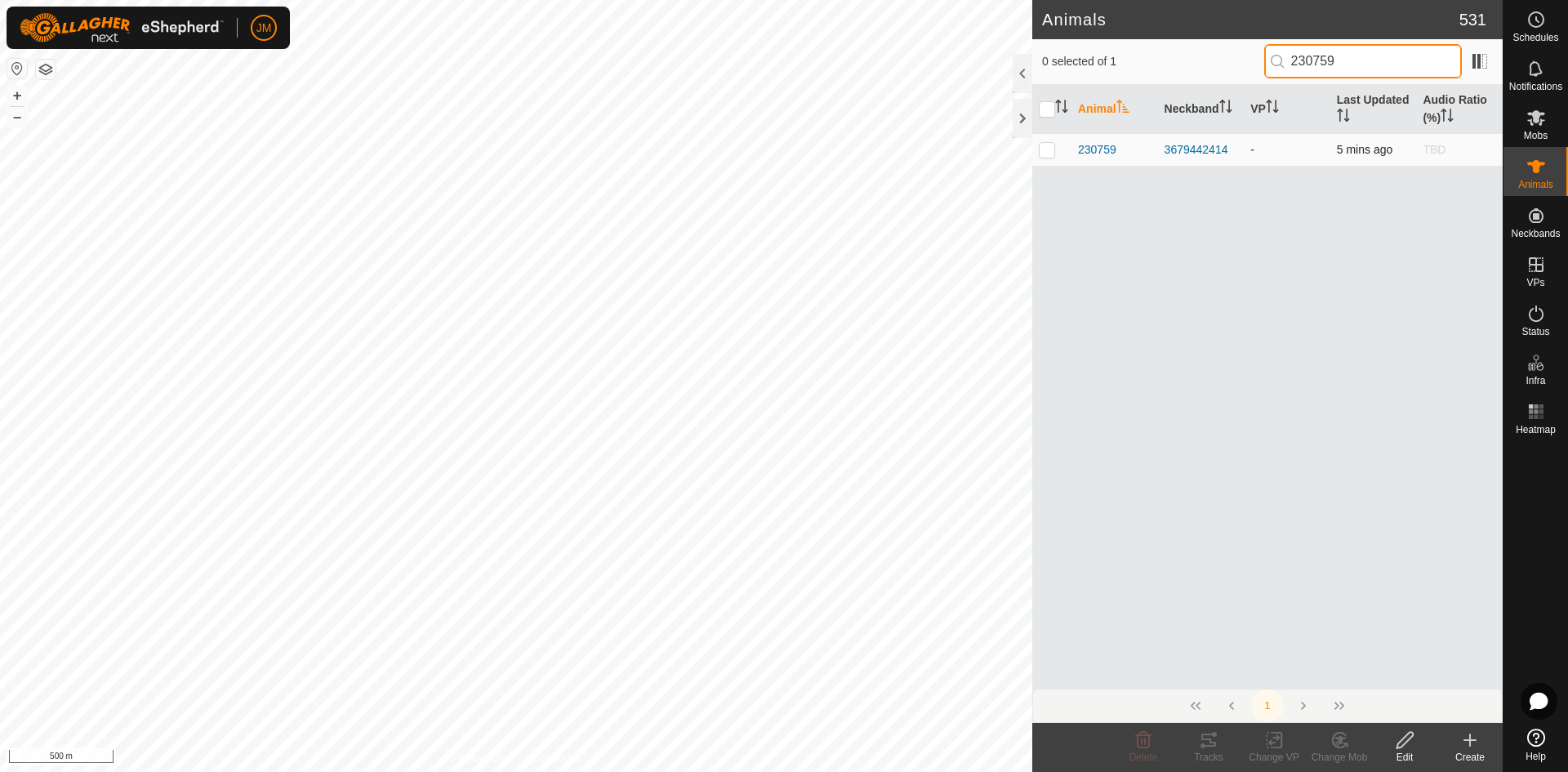
type input "230759"
click at [1044, 152] on p-checkbox at bounding box center [1046, 149] width 16 height 13
checkbox input "true"
click at [1210, 674] on icon at bounding box center [1208, 740] width 14 height 13
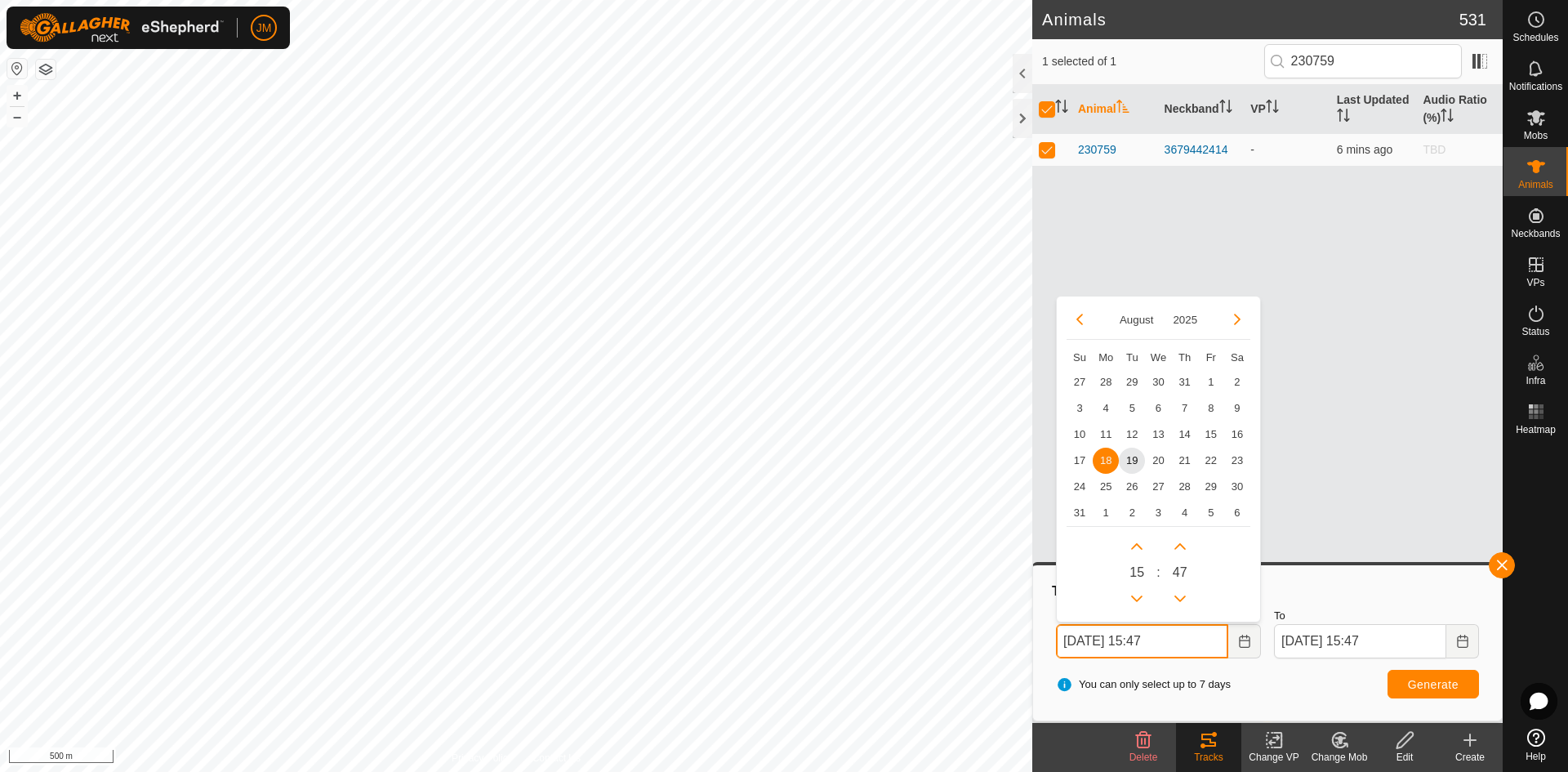
click at [1073, 644] on input "[DATE] 15:47" at bounding box center [1141, 641] width 173 height 34
click at [1078, 381] on span "27" at bounding box center [1079, 381] width 26 height 26
type input "[DATE] 15:47"
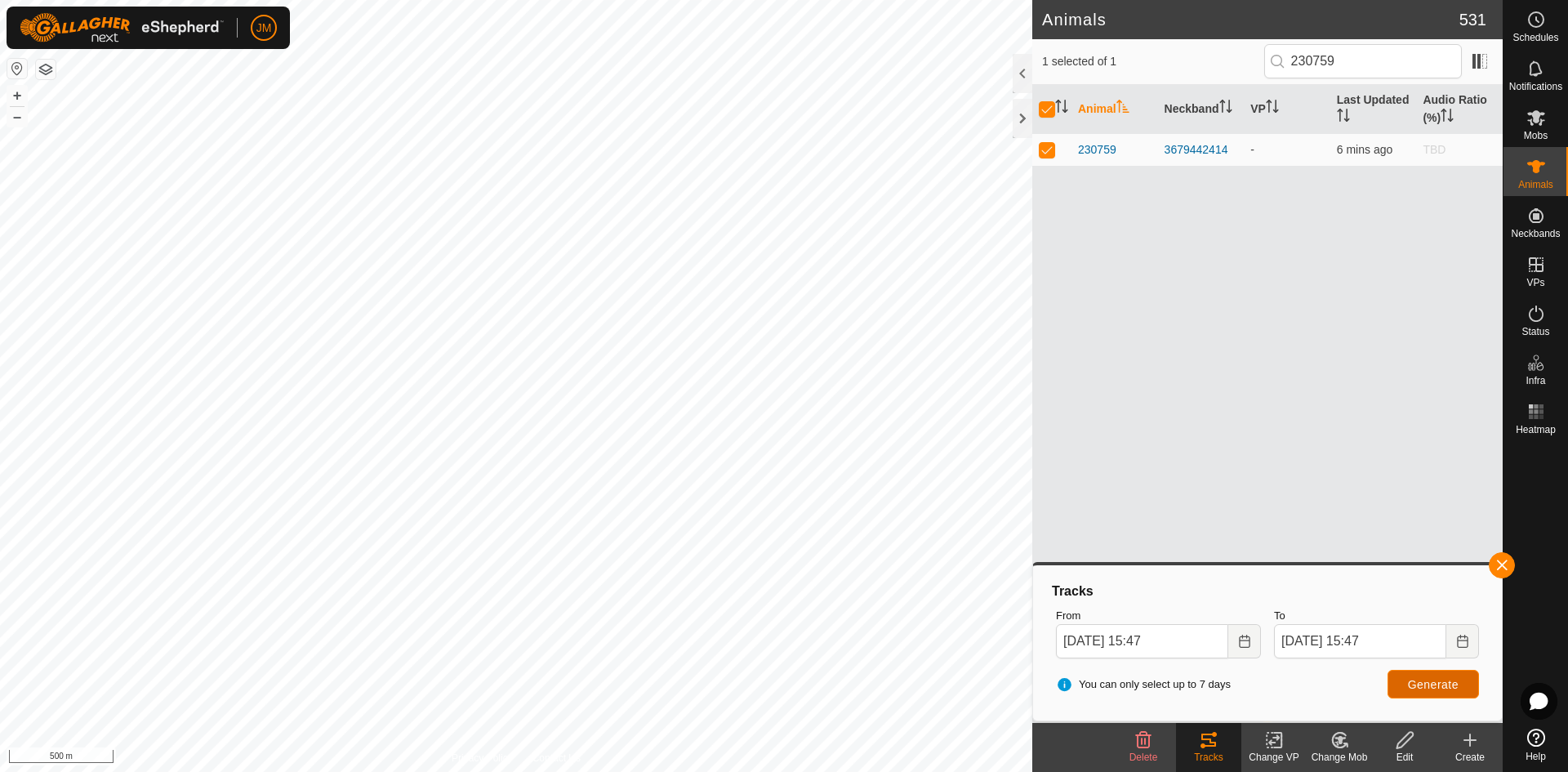
click at [1254, 674] on span "Generate" at bounding box center [1434, 684] width 51 height 13
click at [1067, 638] on input "[DATE] 15:47" at bounding box center [1141, 641] width 173 height 34
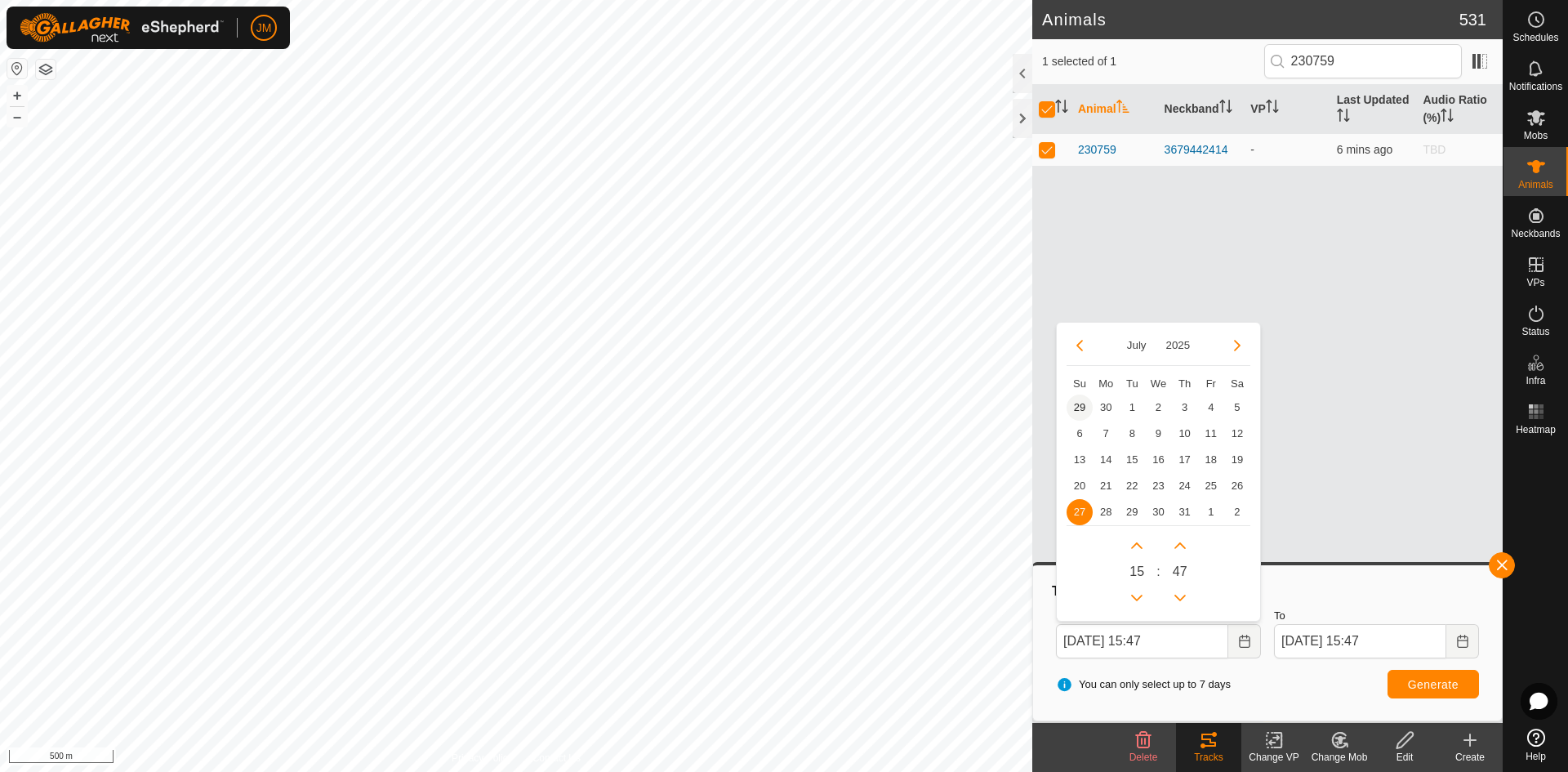
click at [1076, 411] on span "29" at bounding box center [1079, 407] width 26 height 26
type input "[DATE] 15:47"
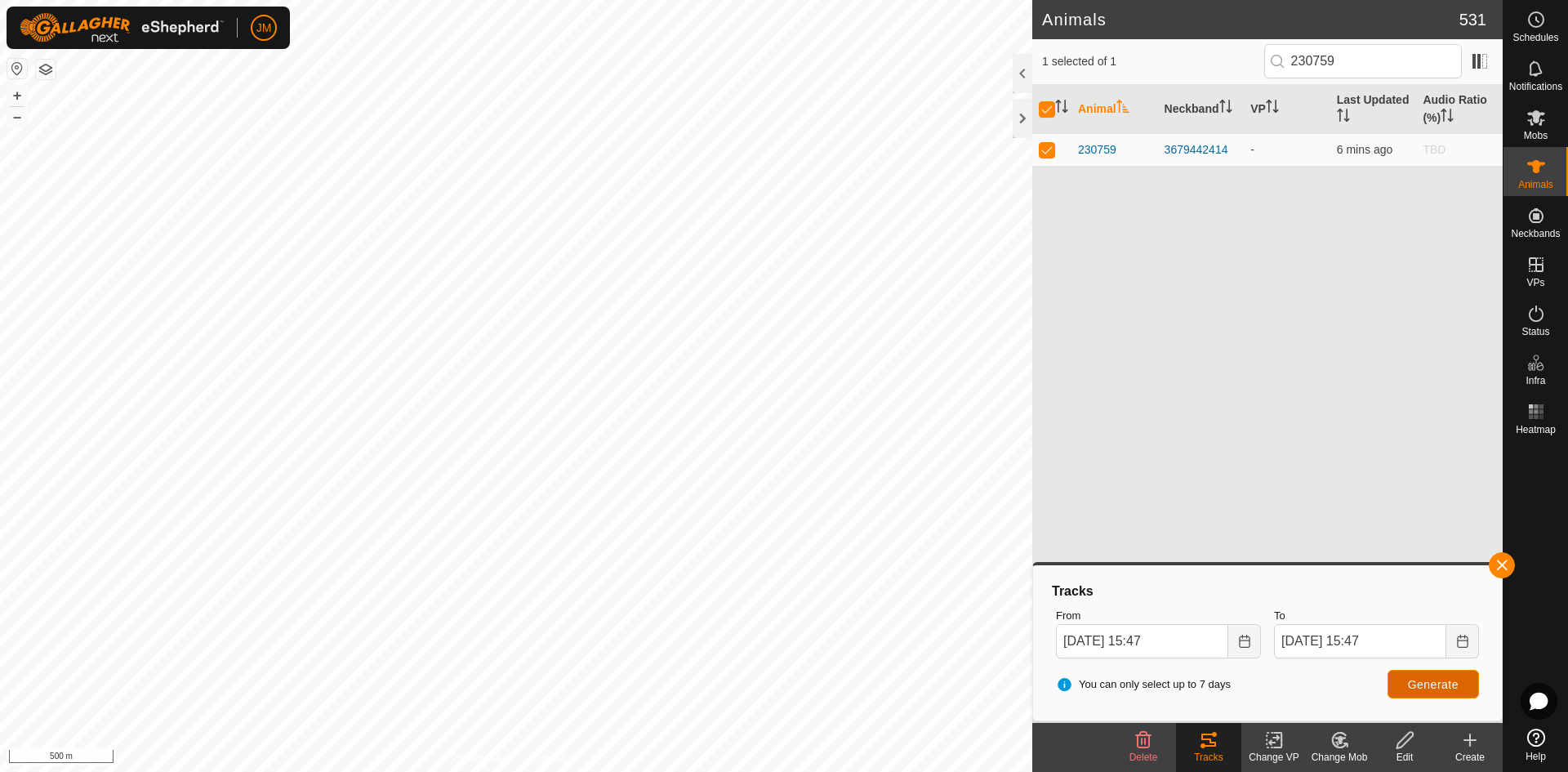
click at [1254, 674] on span "Generate" at bounding box center [1434, 684] width 51 height 13
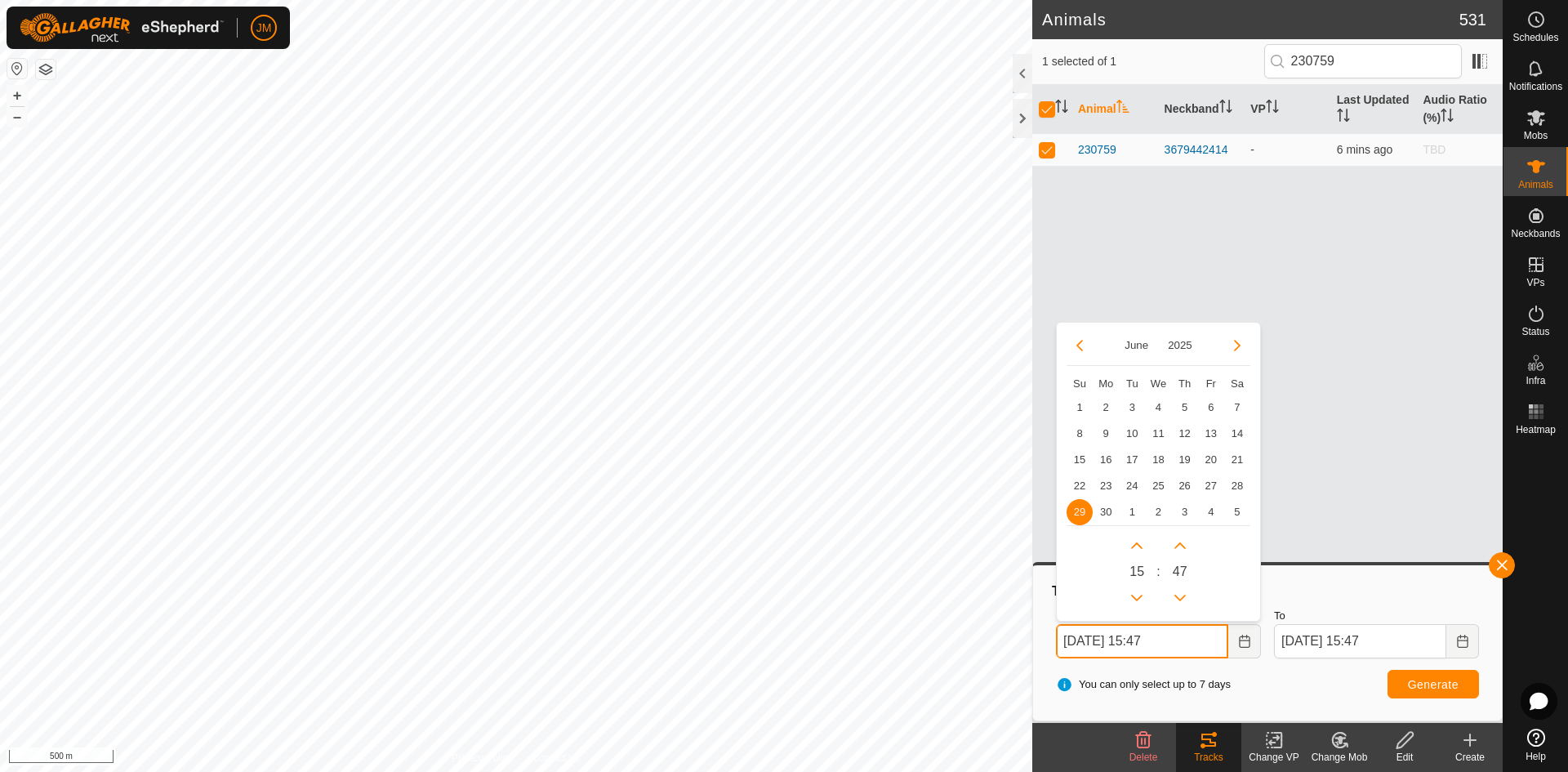
click at [1073, 636] on input "[DATE] 15:47" at bounding box center [1141, 641] width 173 height 34
click at [1078, 343] on button "Previous Month" at bounding box center [1079, 345] width 26 height 26
click at [1077, 408] on span "30" at bounding box center [1079, 407] width 26 height 26
type input "[DATE] 15:47"
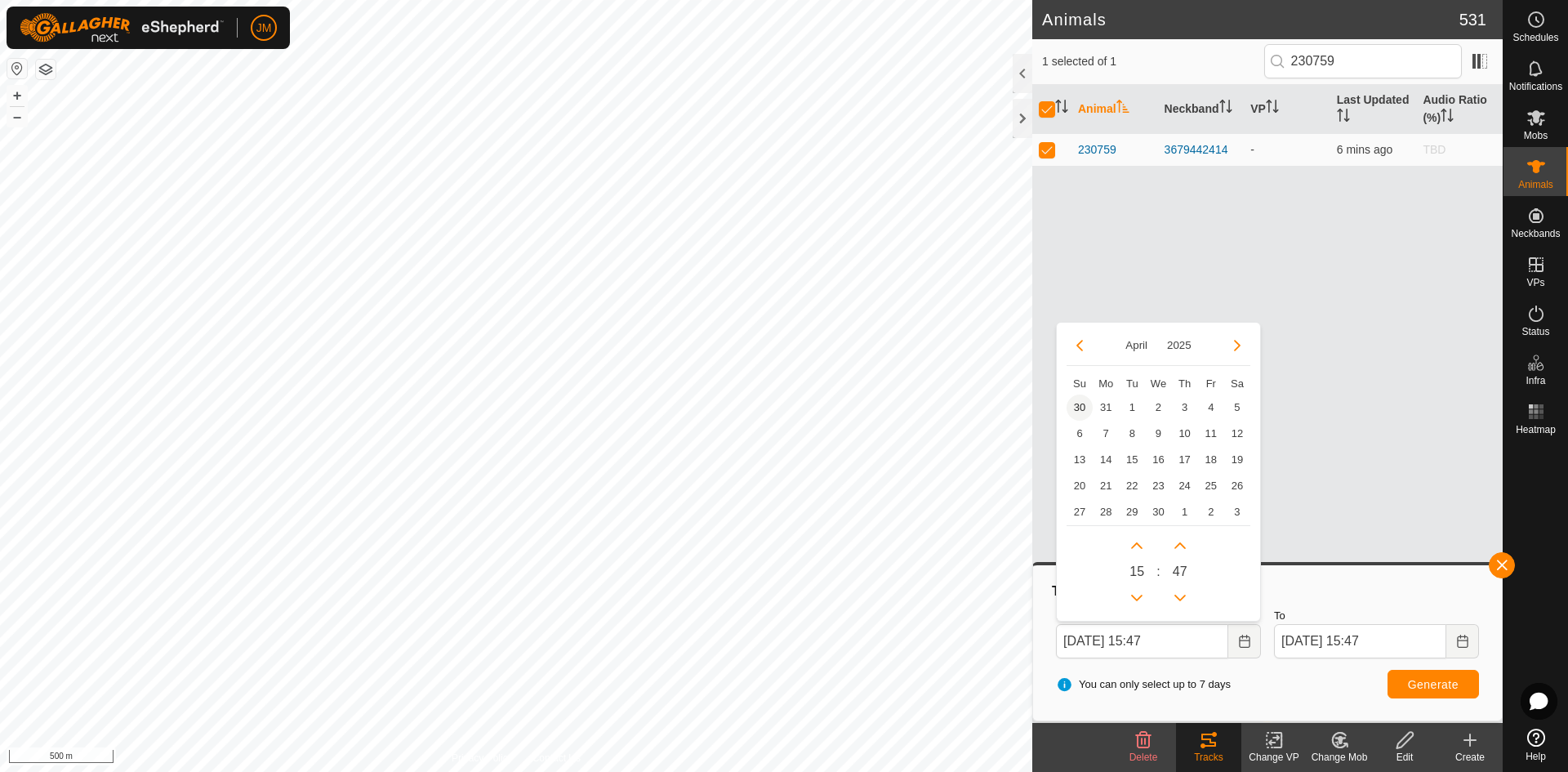
type input "[DATE] 15:47"
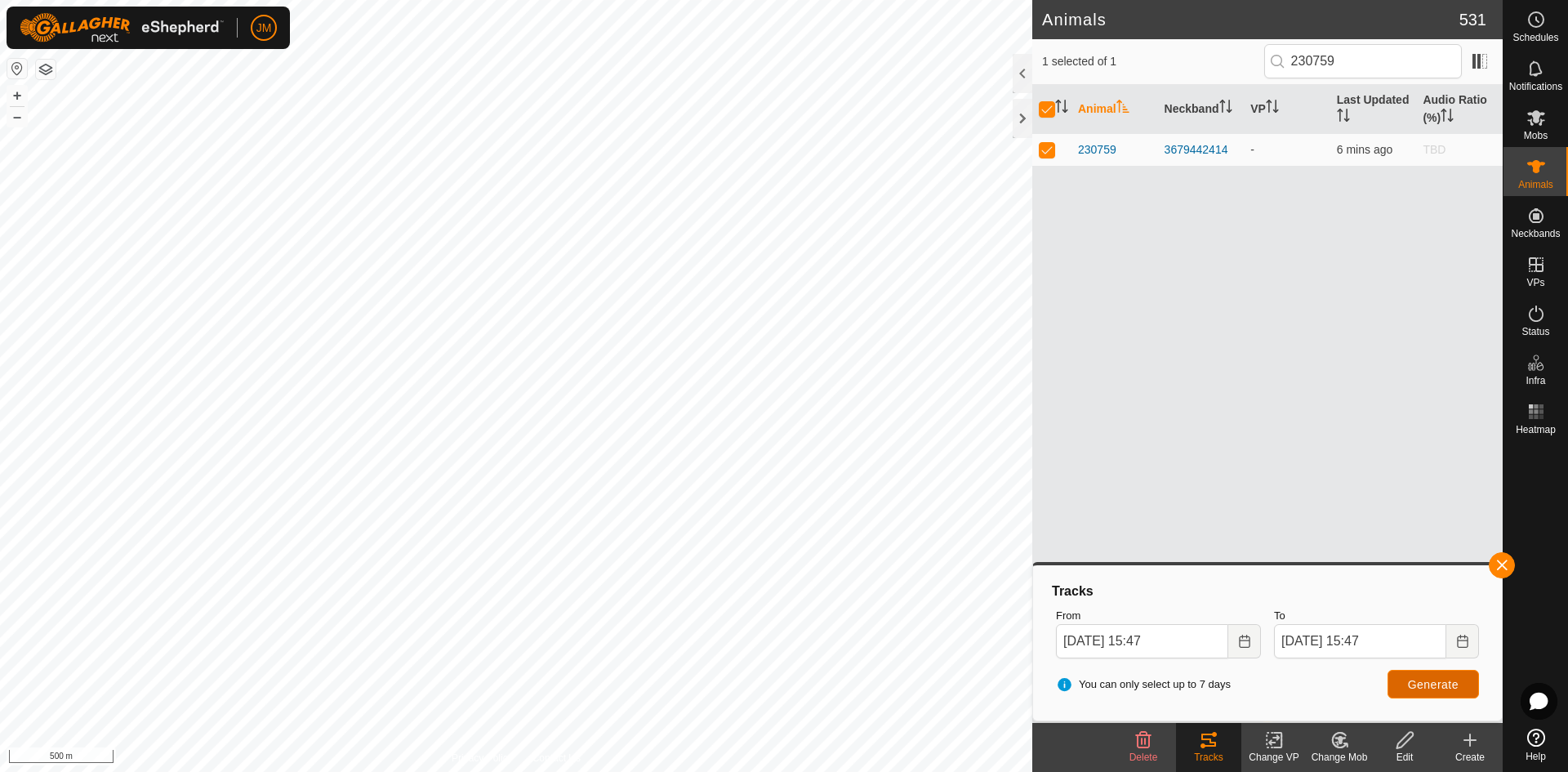
click at [1254, 674] on span "Generate" at bounding box center [1434, 684] width 51 height 13
click at [1254, 644] on input "[DATE] 15:47" at bounding box center [1360, 641] width 173 height 34
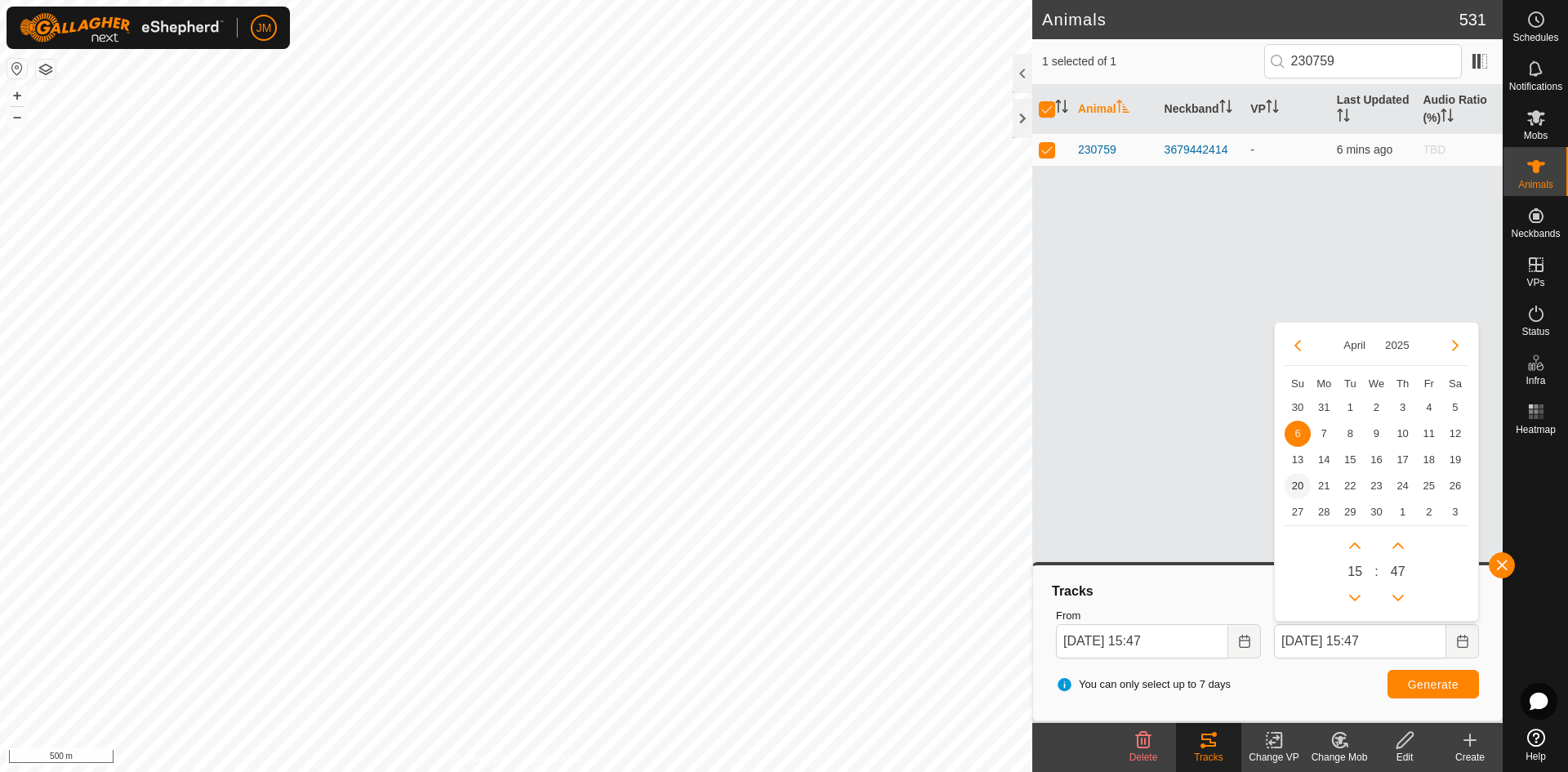
click at [1254, 485] on span "20" at bounding box center [1298, 485] width 26 height 26
type input "[DATE] 15:47"
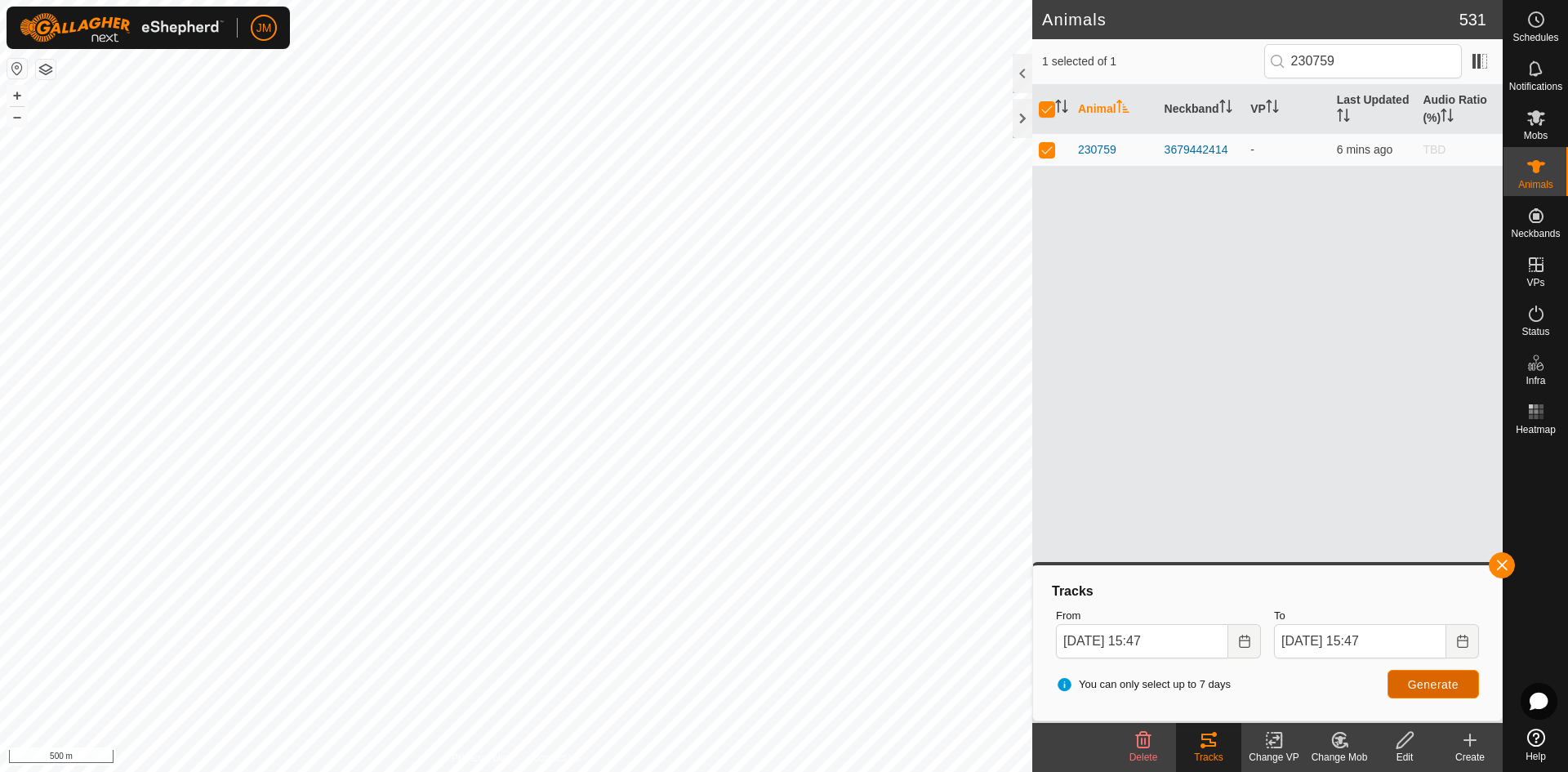
click at [1254, 674] on span "Generate" at bounding box center [1434, 684] width 51 height 13
click at [1068, 641] on input "[DATE] 15:47" at bounding box center [1141, 641] width 173 height 34
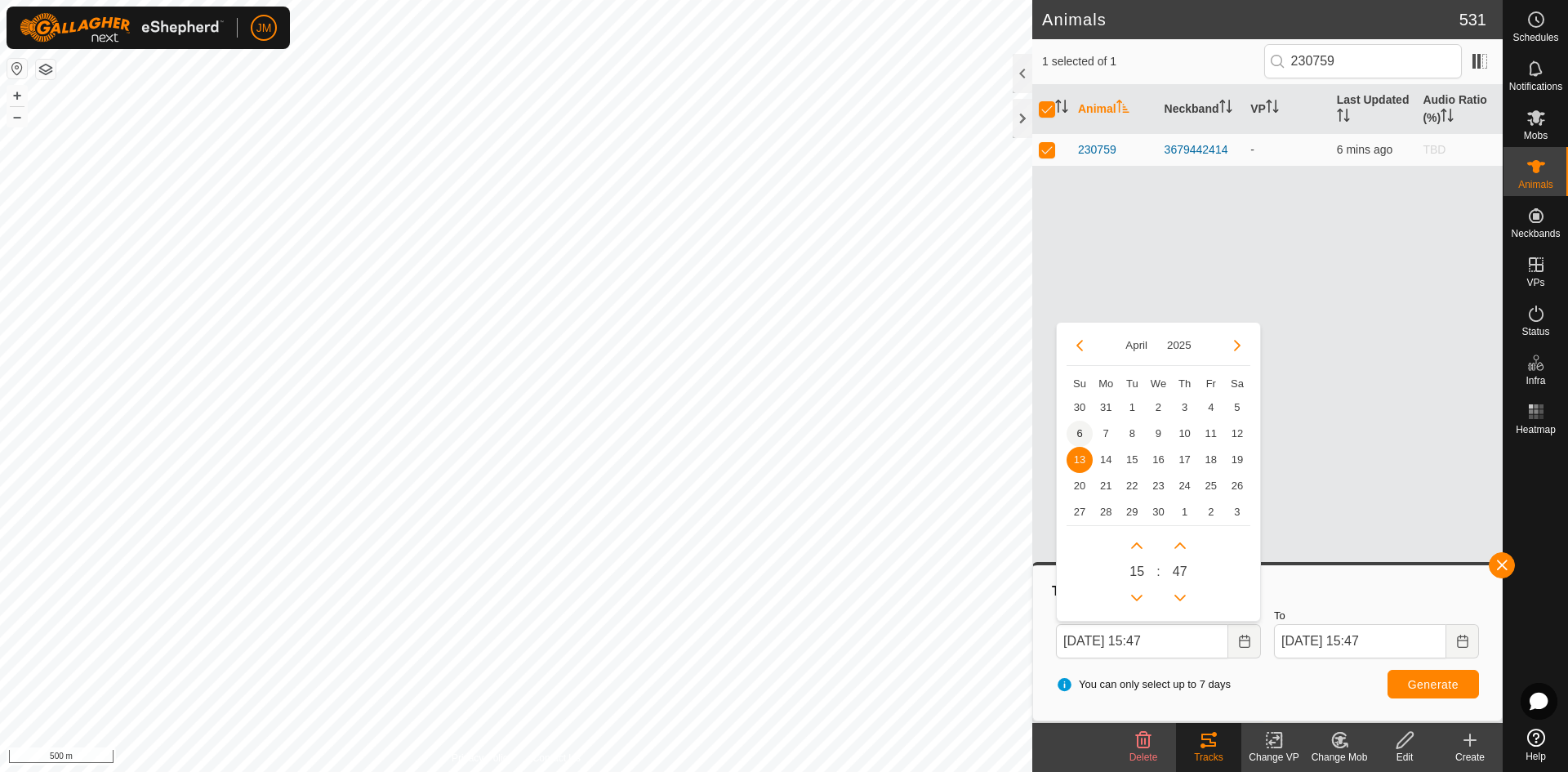
click at [1074, 435] on span "6" at bounding box center [1079, 434] width 26 height 26
type input "[DATE] 15:47"
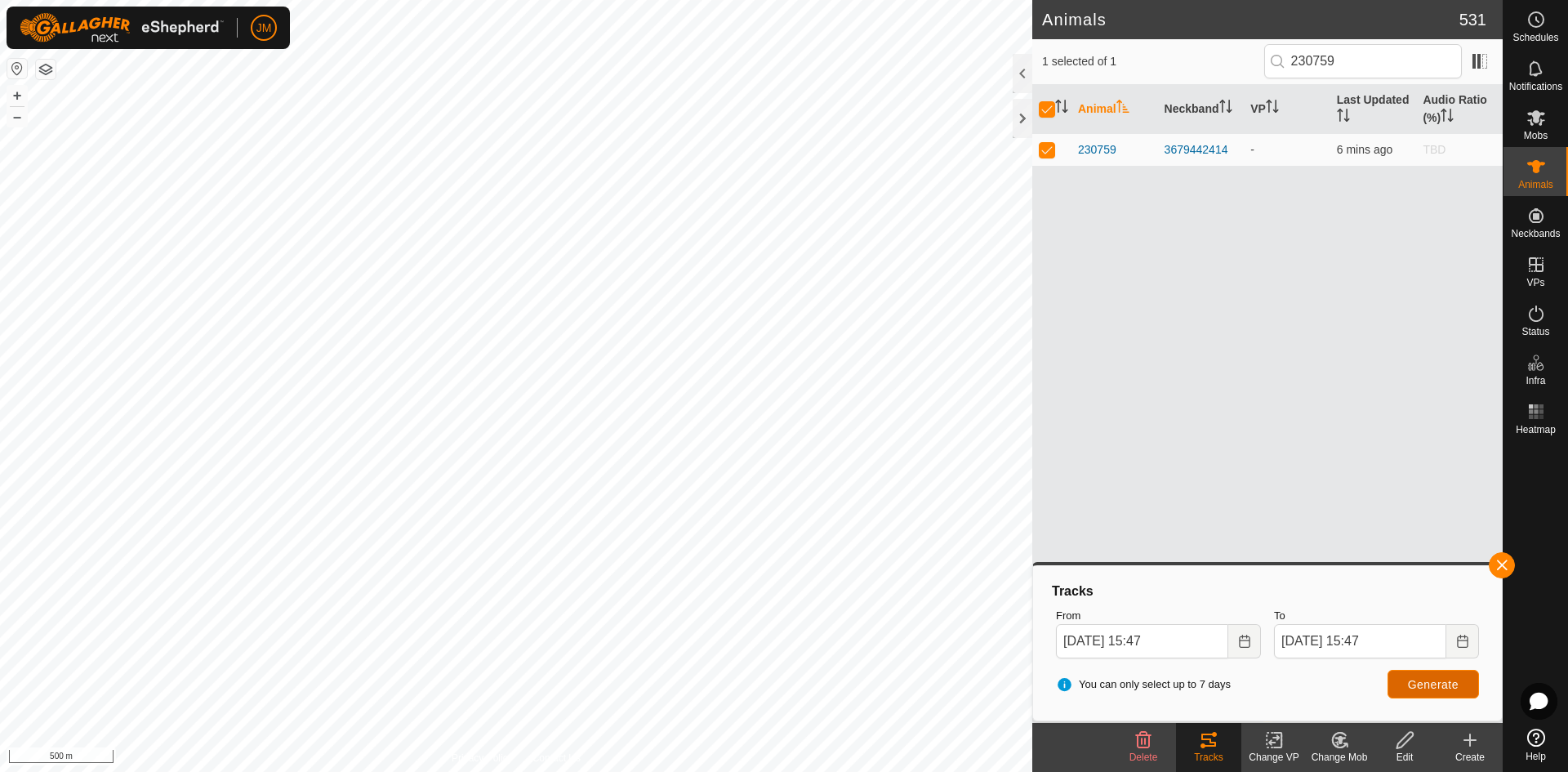
click at [1254, 674] on button "Generate" at bounding box center [1434, 684] width 92 height 29
click at [1068, 641] on input "[DATE] 15:47" at bounding box center [1141, 641] width 173 height 34
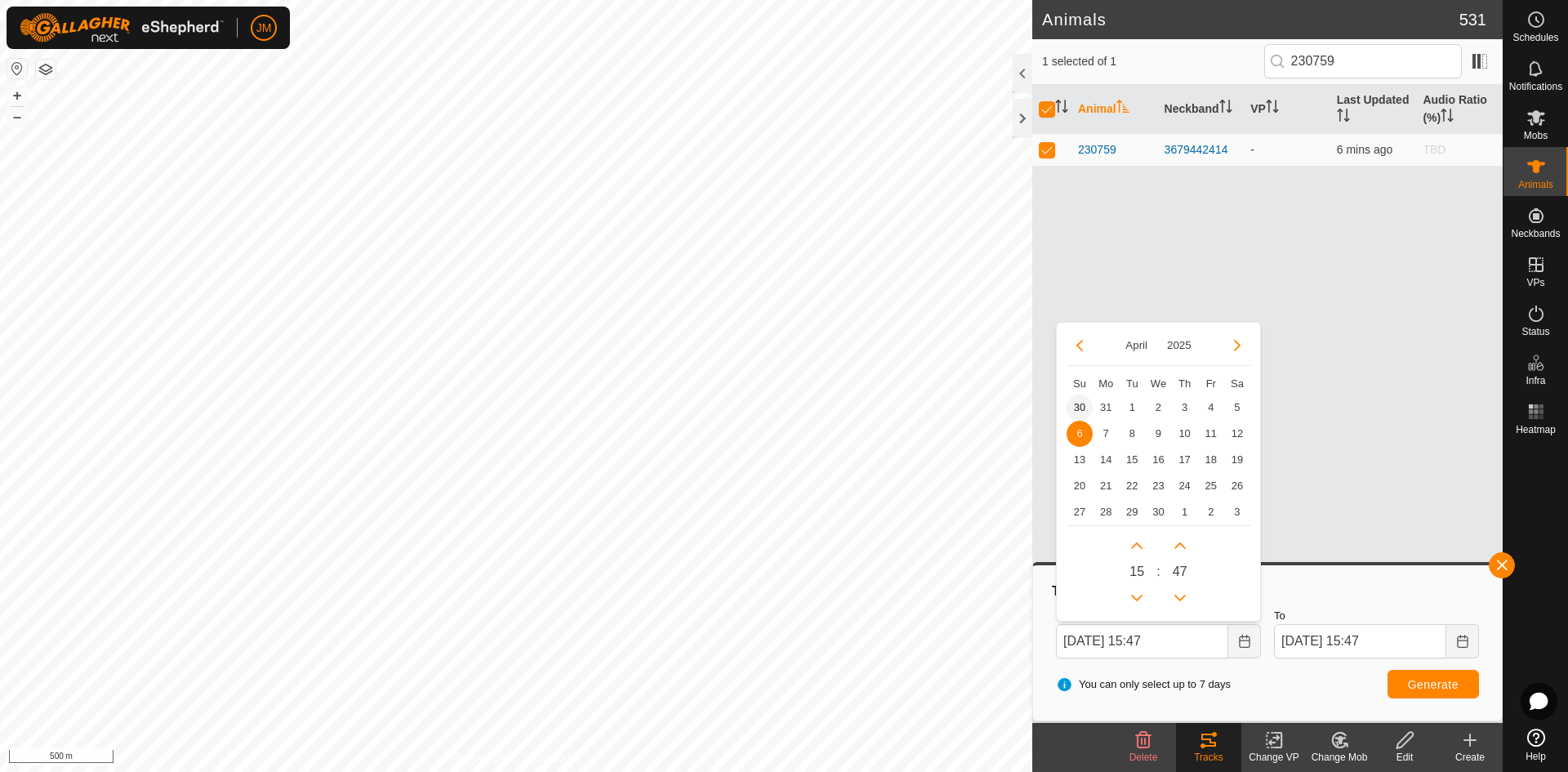
click at [1076, 411] on span "30" at bounding box center [1079, 407] width 26 height 26
type input "[DATE] 15:47"
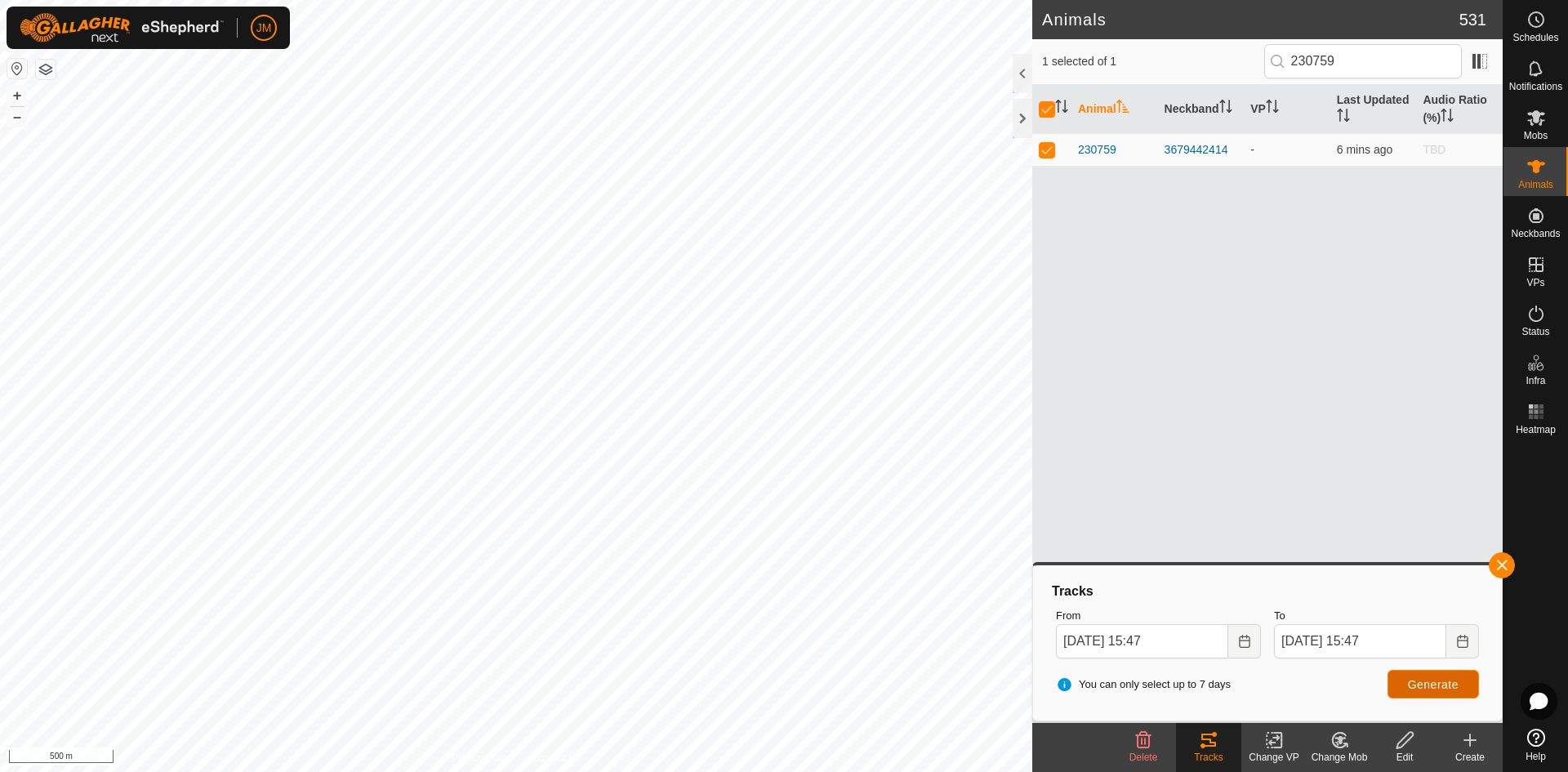
click at [1254, 674] on span "Generate" at bounding box center [1434, 684] width 51 height 13
click at [20, 90] on button "+" at bounding box center [17, 95] width 20 height 20
click at [1254, 638] on input "[DATE] 15:47" at bounding box center [1360, 641] width 173 height 34
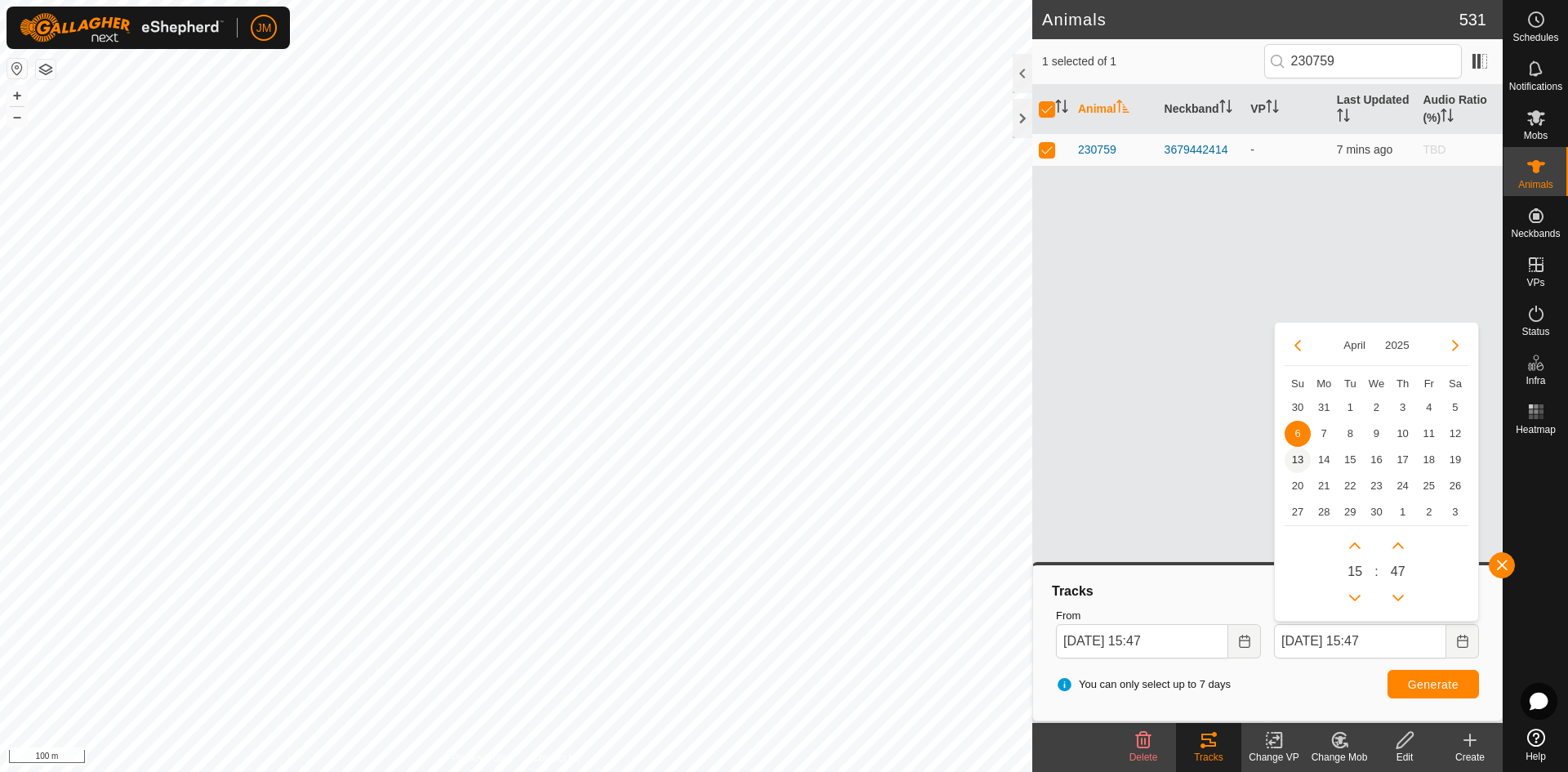
click at [1254, 457] on span "13" at bounding box center [1298, 460] width 26 height 26
type input "[DATE] 15:47"
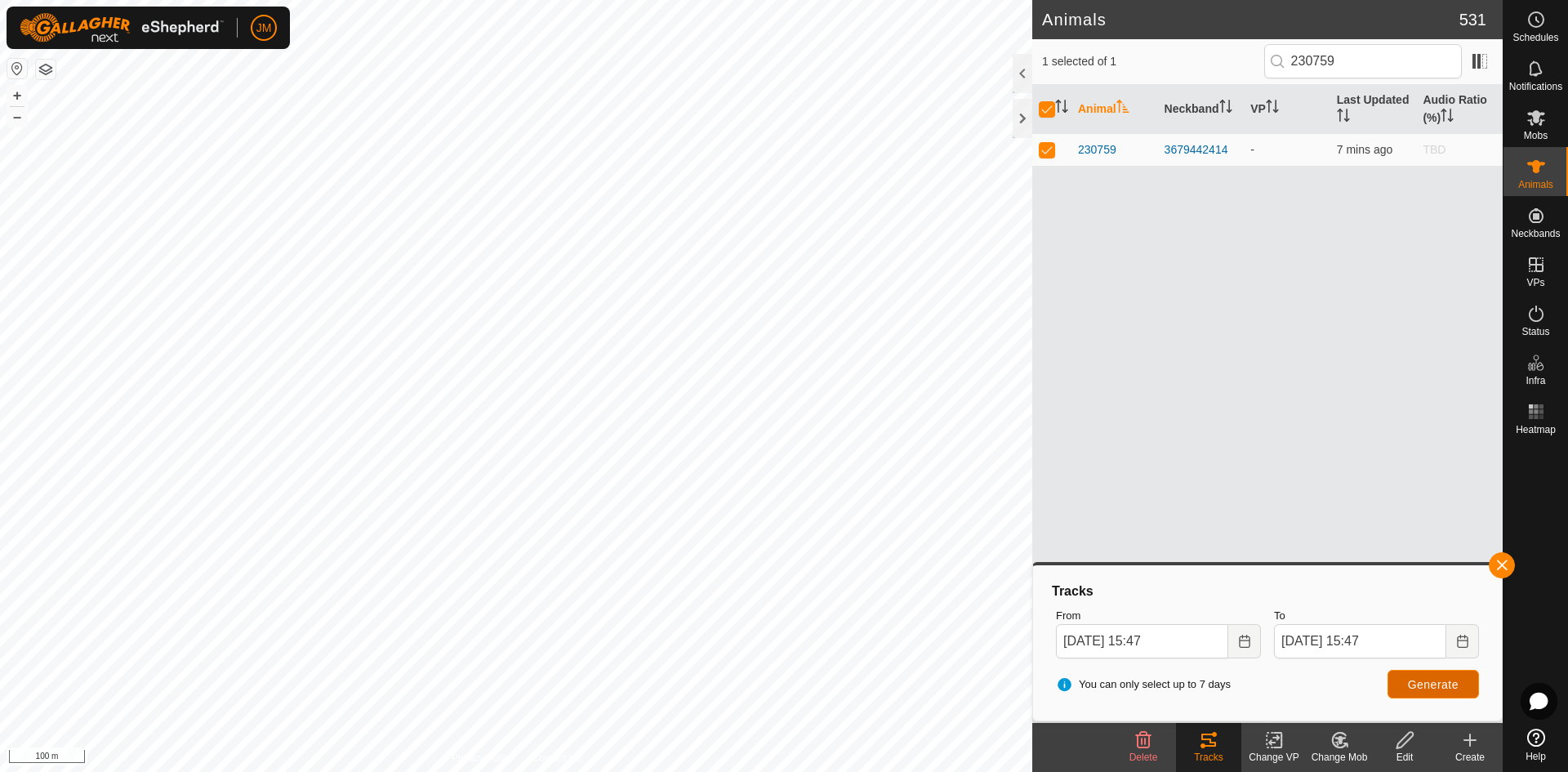
click at [1254, 674] on span "Generate" at bounding box center [1434, 684] width 51 height 13
click at [1254, 638] on input "[DATE] 15:47" at bounding box center [1360, 641] width 173 height 34
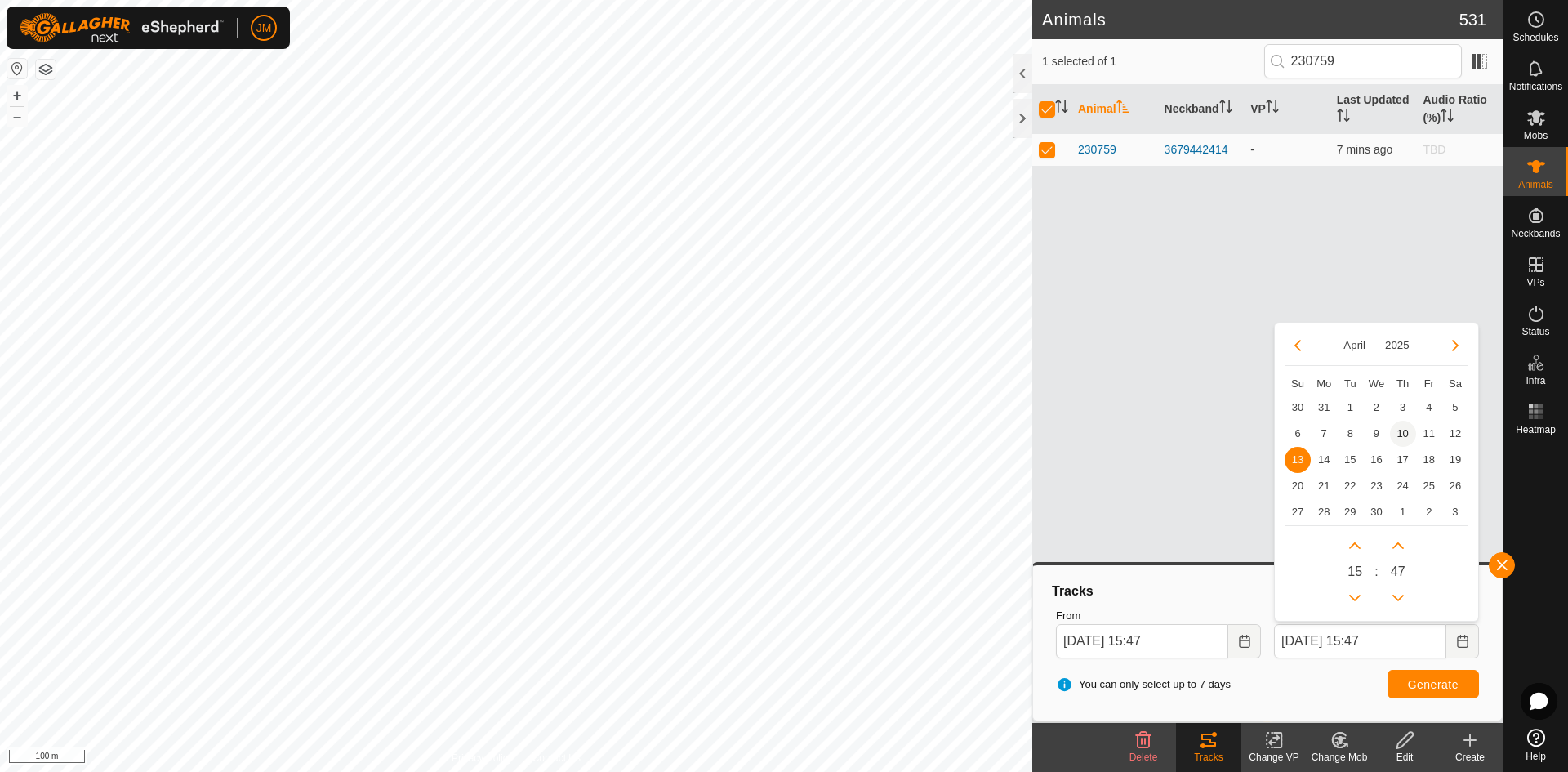
click at [1254, 430] on span "10" at bounding box center [1402, 434] width 26 height 26
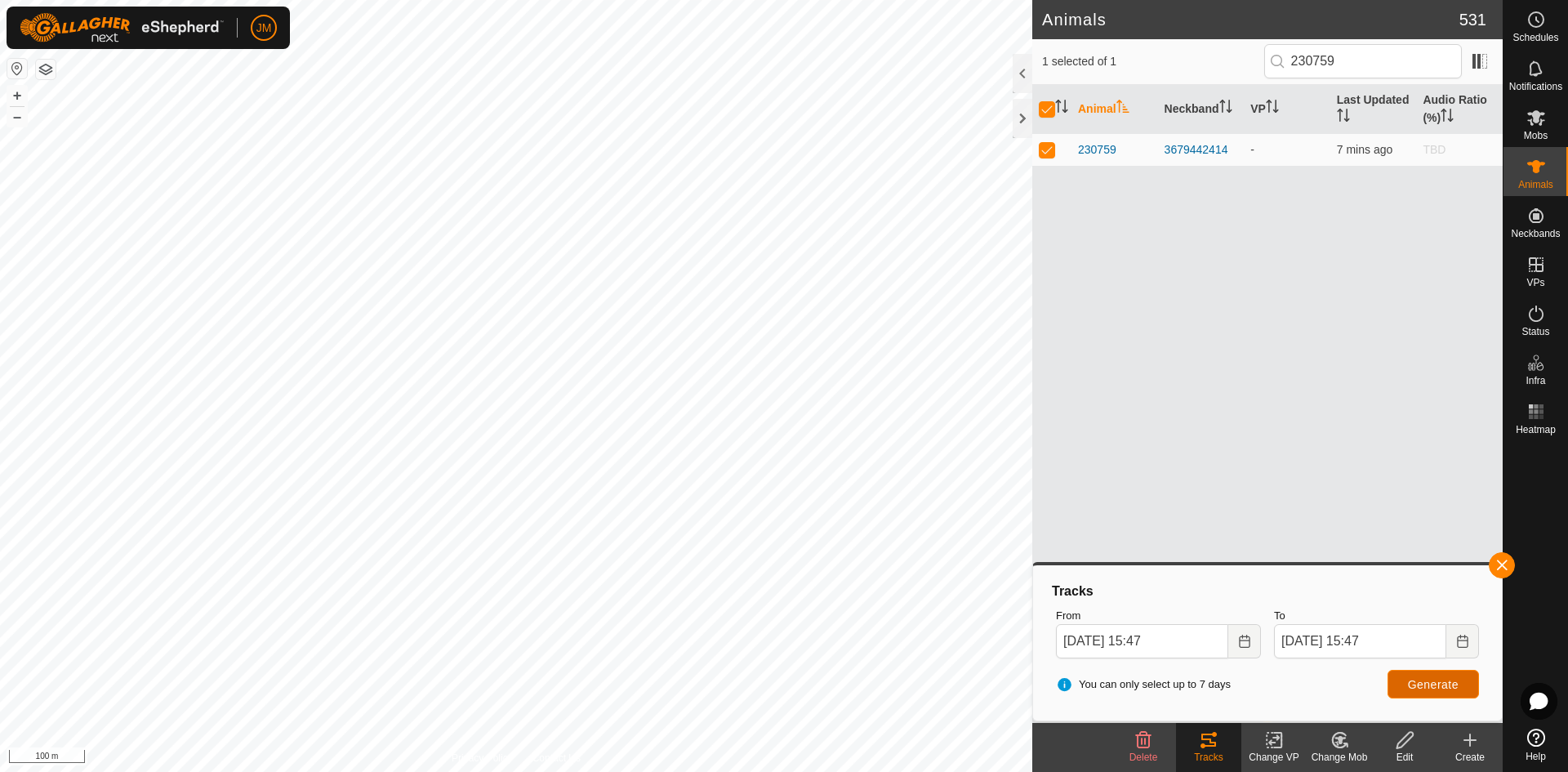
click at [1254, 674] on button "Generate" at bounding box center [1434, 684] width 92 height 29
click at [1254, 630] on input "[DATE] 15:47" at bounding box center [1360, 641] width 173 height 34
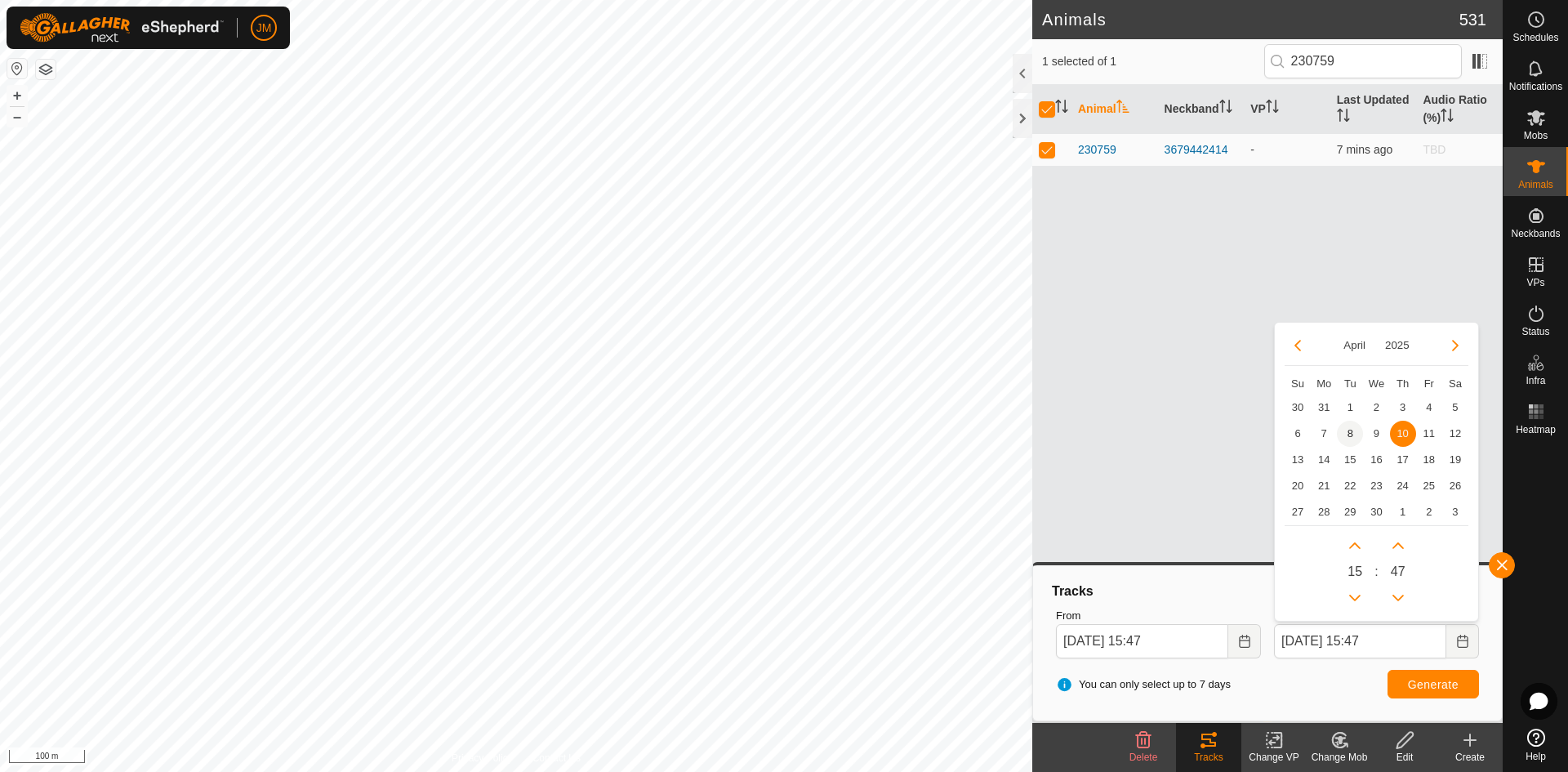
click at [1254, 432] on span "8" at bounding box center [1350, 434] width 26 height 26
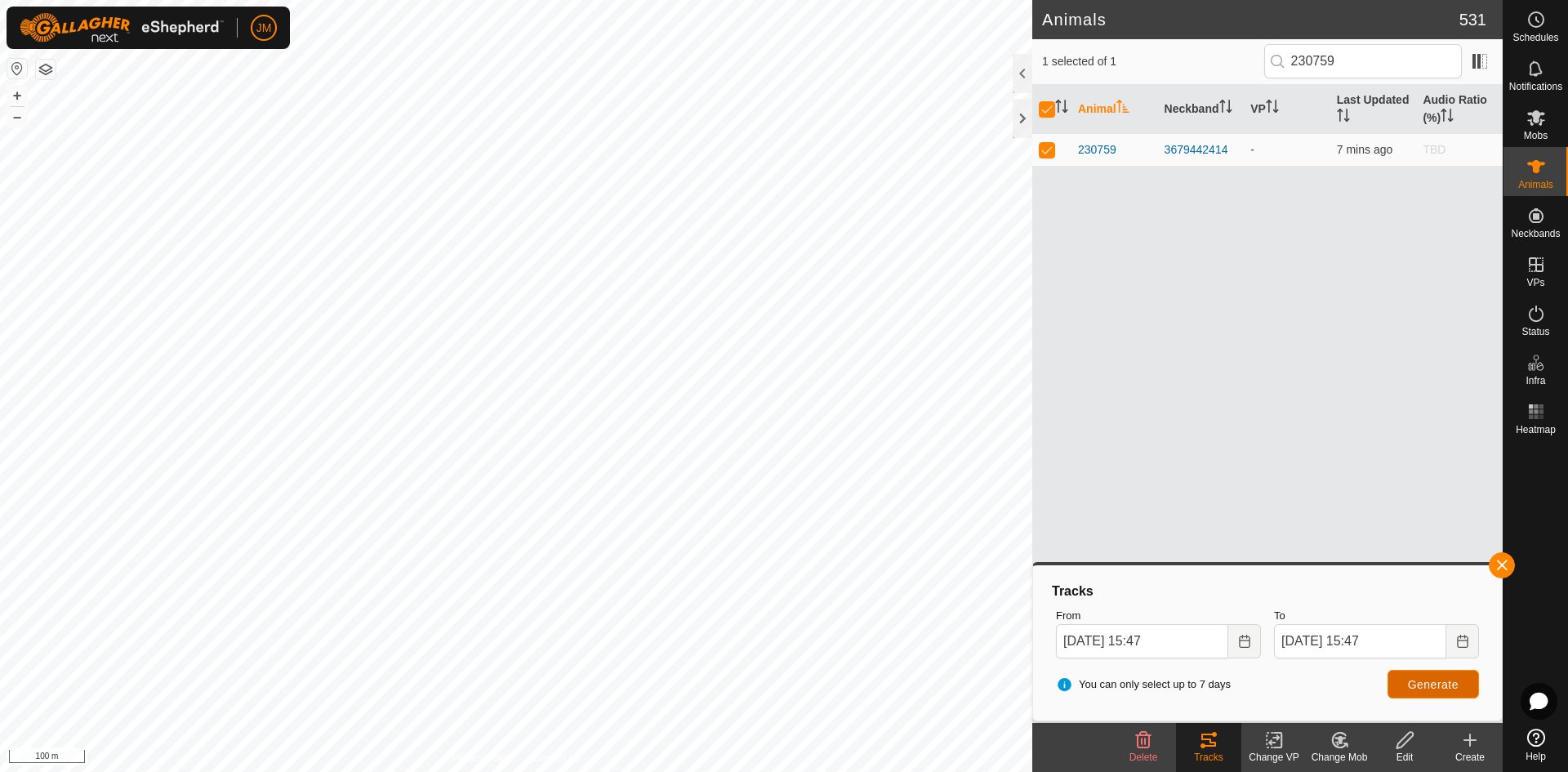
click at [1254, 674] on span "Generate" at bounding box center [1434, 684] width 51 height 13
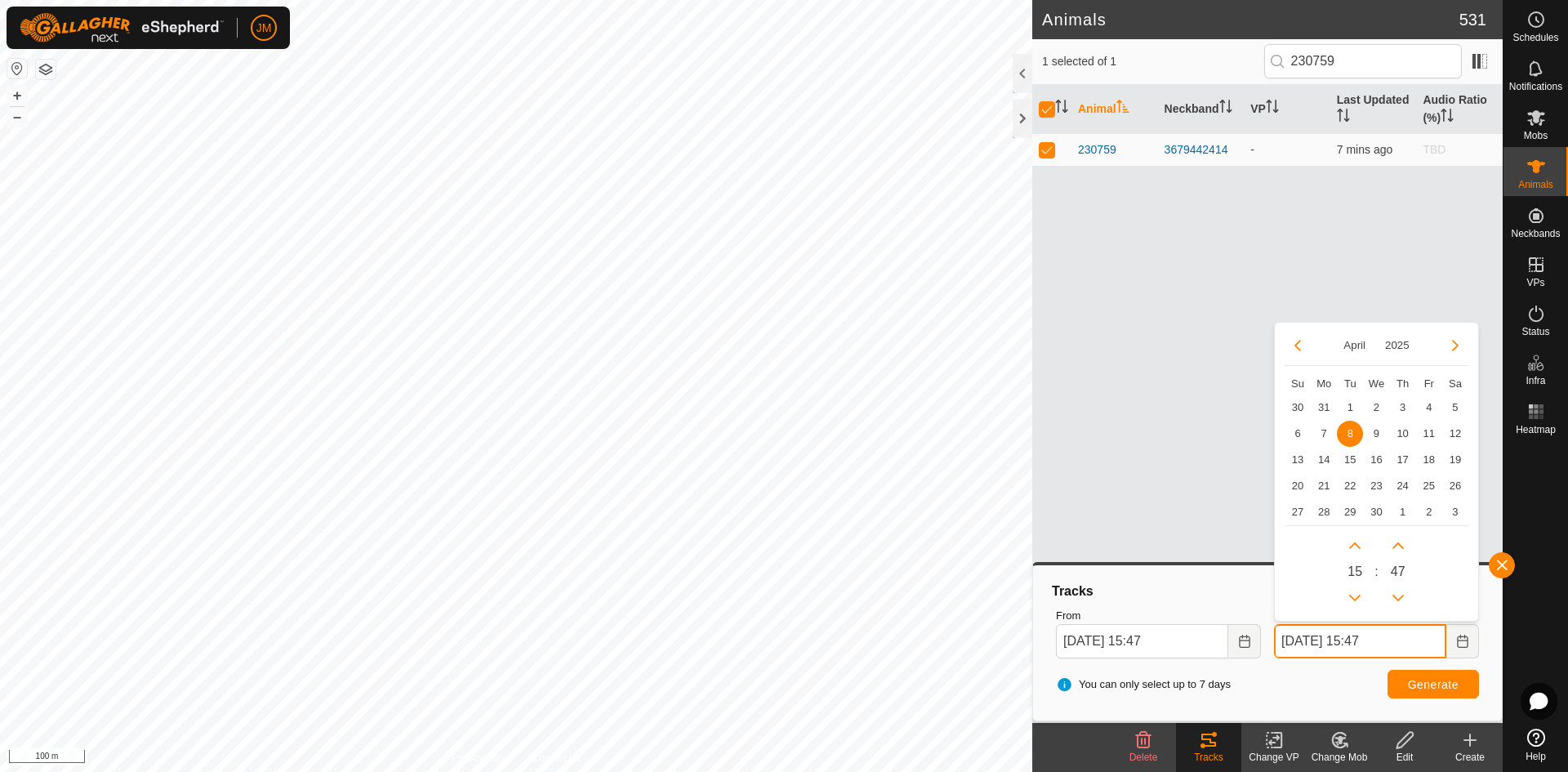
click at [1254, 639] on input "[DATE] 15:47" at bounding box center [1360, 641] width 173 height 34
click at [1254, 433] on span "6" at bounding box center [1298, 434] width 26 height 26
type input "[DATE] 15:47"
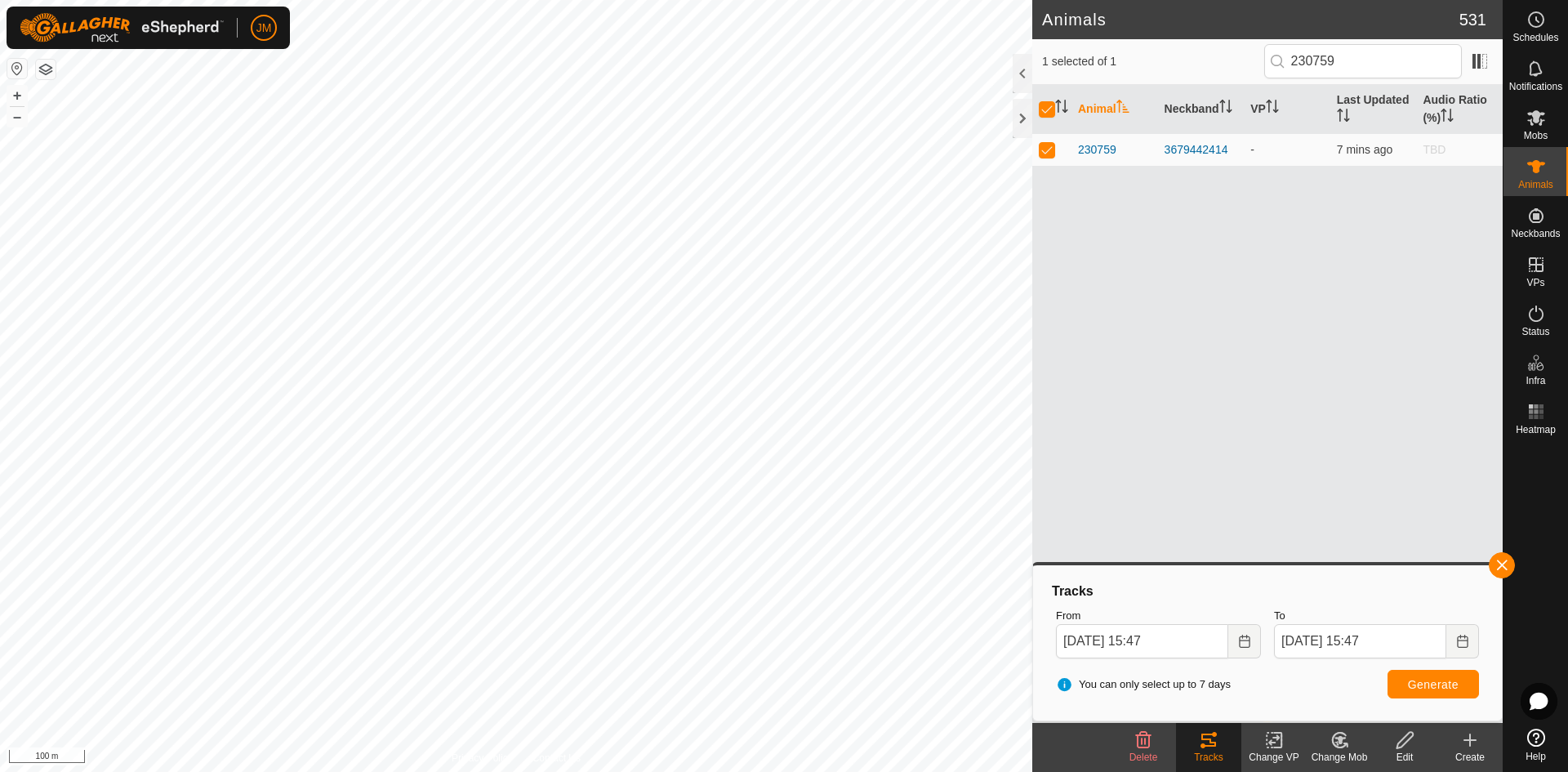
click at [1254, 667] on div "You can only select up to 7 days Generate" at bounding box center [1267, 684] width 436 height 39
click at [1254, 674] on span "Generate" at bounding box center [1434, 684] width 51 height 13
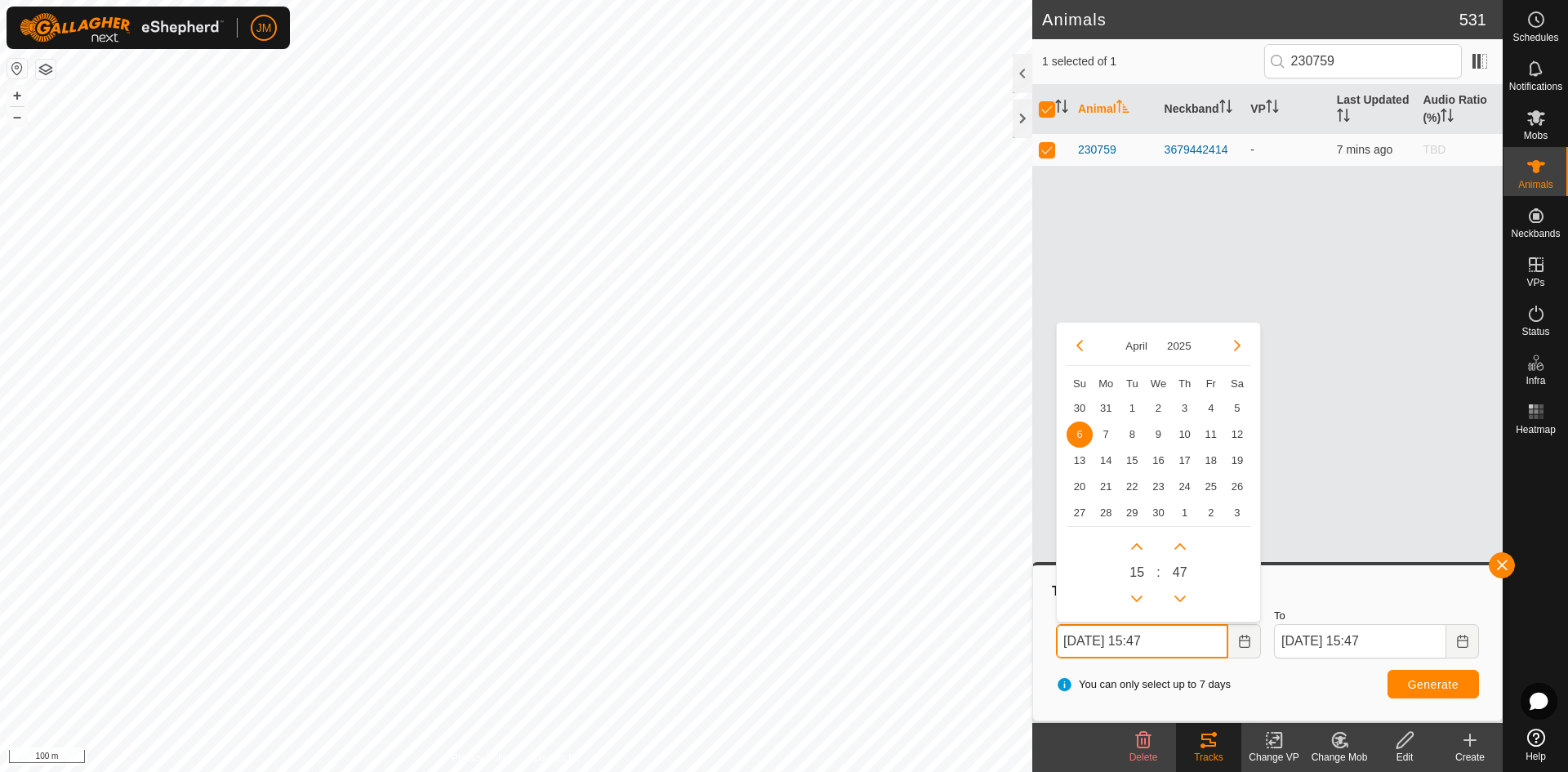
click at [1062, 633] on input "[DATE] 15:47" at bounding box center [1141, 641] width 173 height 34
click at [1078, 407] on span "30" at bounding box center [1079, 407] width 26 height 26
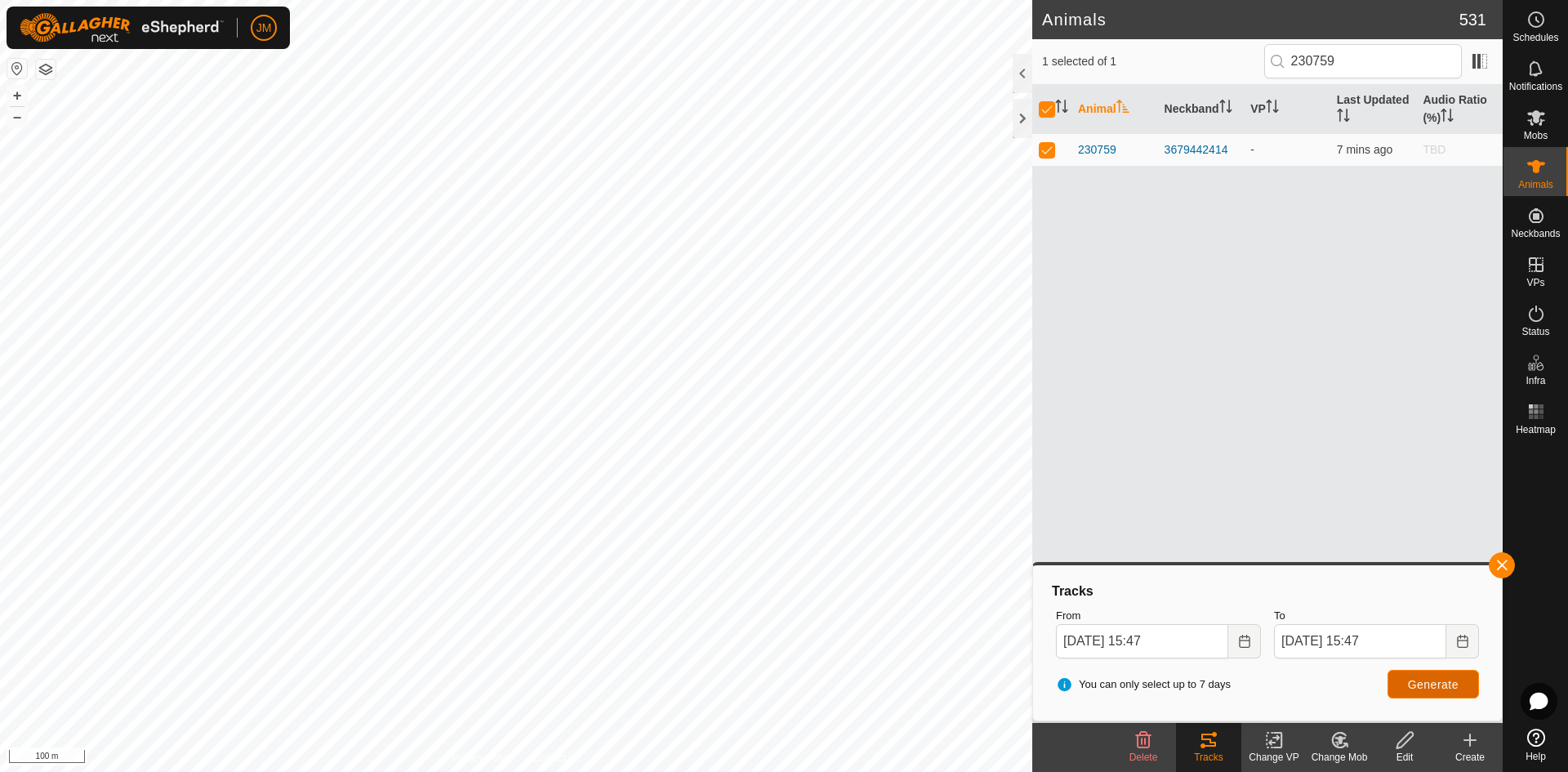
click at [1254, 674] on button "Generate" at bounding box center [1434, 684] width 92 height 29
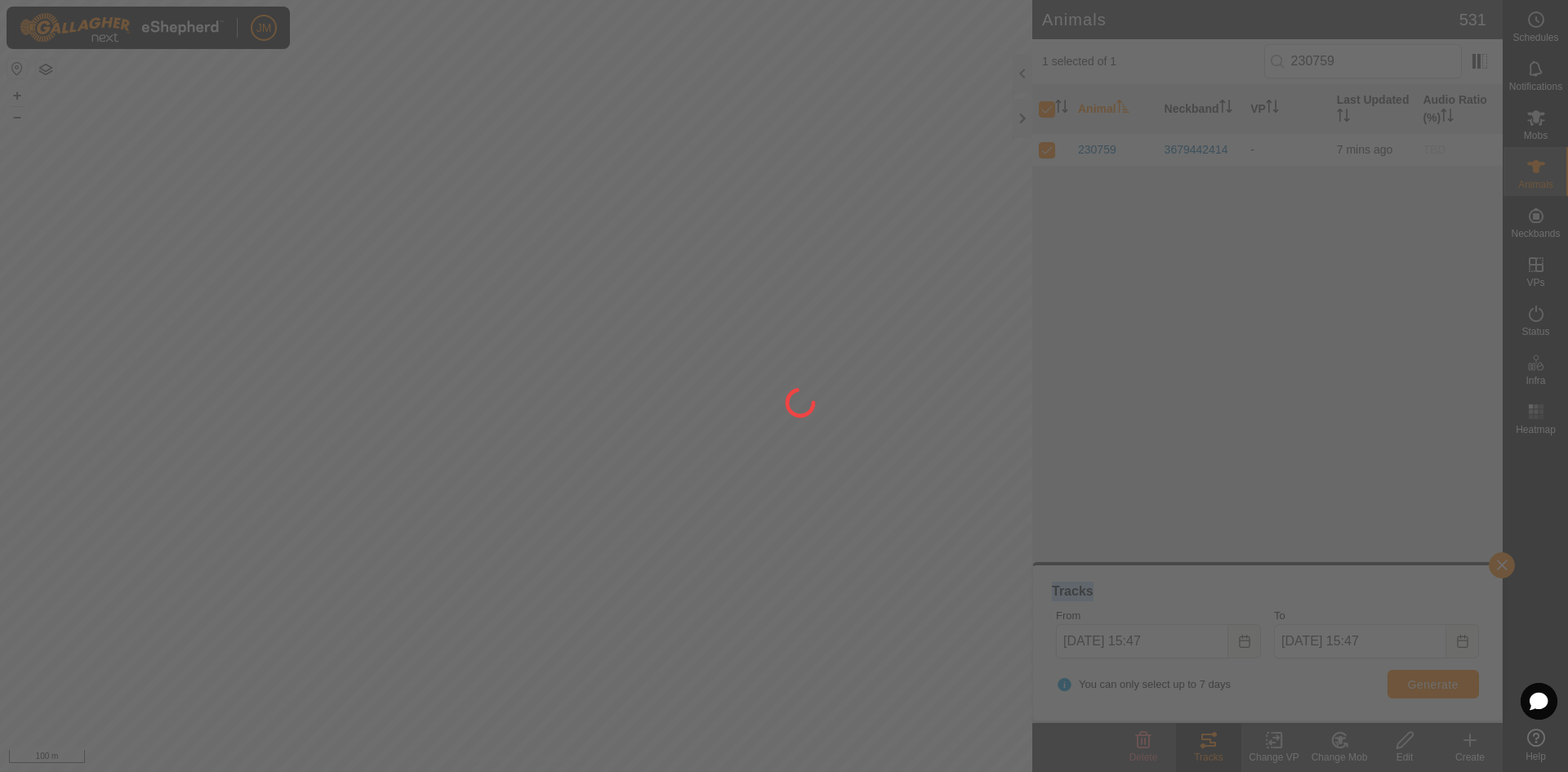
click at [1254, 674] on div at bounding box center [784, 386] width 1568 height 772
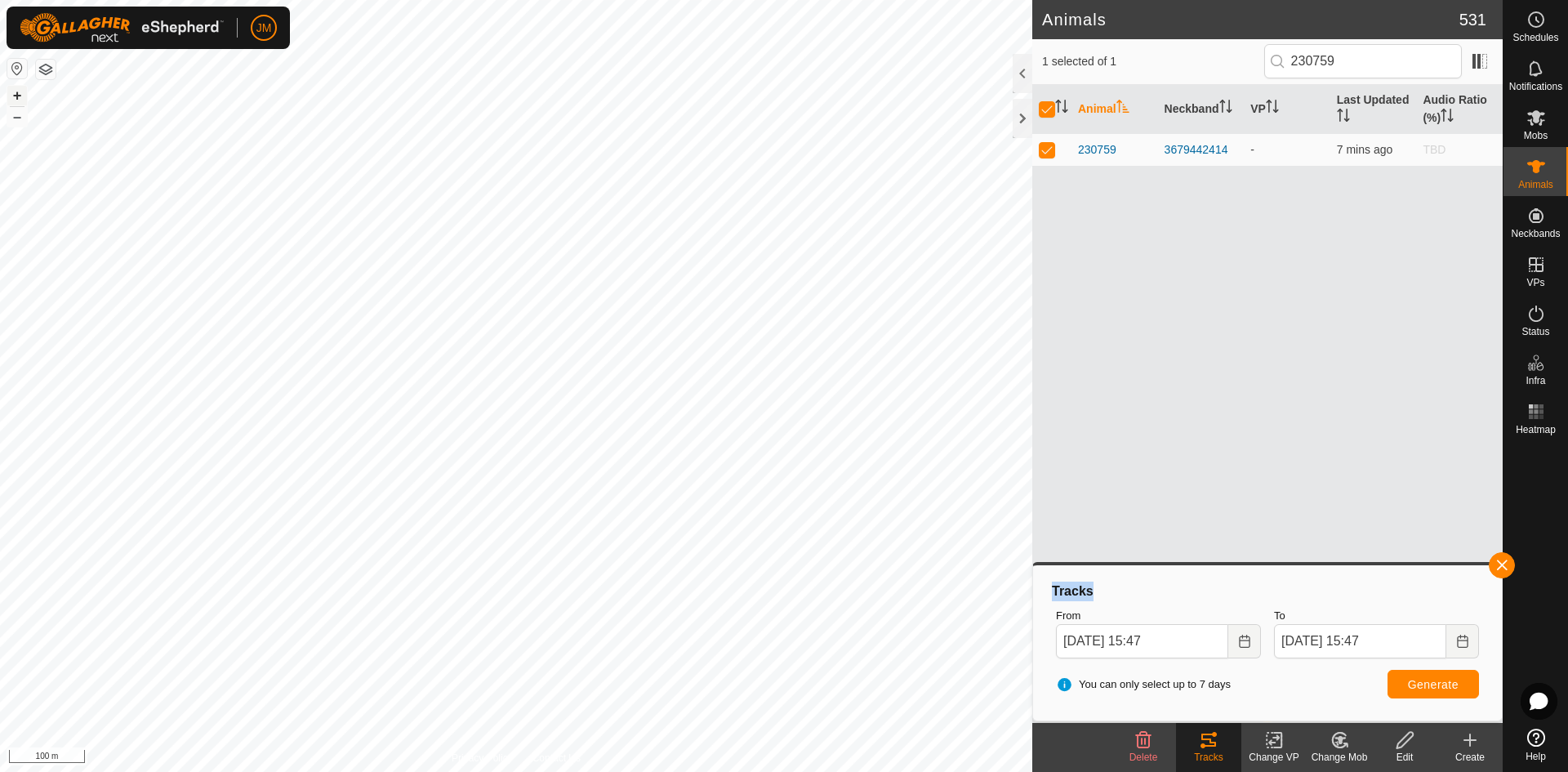
click at [19, 92] on button "+" at bounding box center [17, 95] width 20 height 20
click at [17, 115] on button "–" at bounding box center [17, 116] width 20 height 20
click at [21, 117] on button "–" at bounding box center [17, 116] width 20 height 20
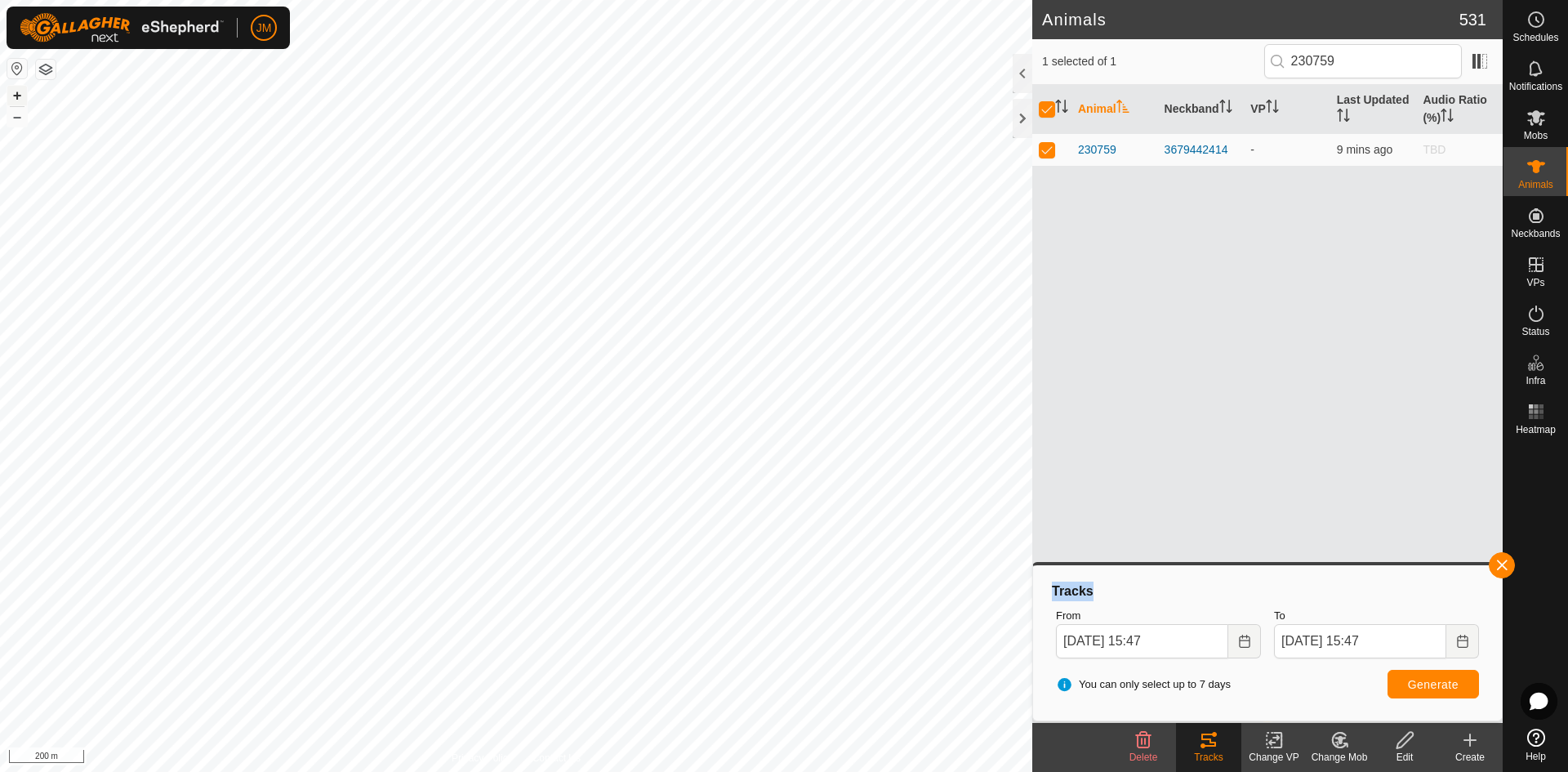
click at [20, 91] on button "+" at bounding box center [17, 95] width 20 height 20
click at [15, 93] on button "+" at bounding box center [17, 95] width 20 height 20
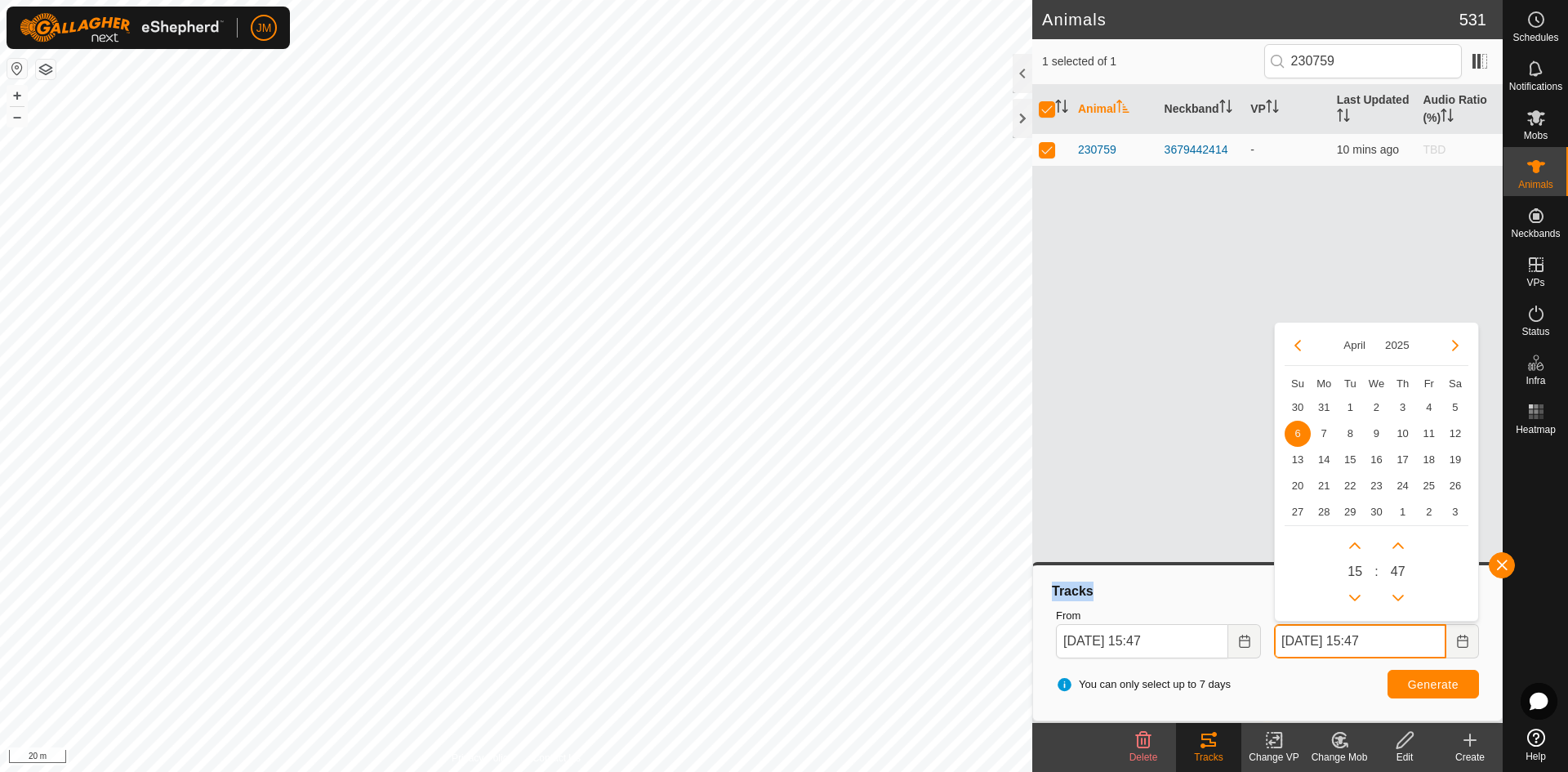
click at [1254, 643] on input "[DATE] 15:47" at bounding box center [1360, 641] width 173 height 34
click at [1254, 433] on span "9" at bounding box center [1376, 434] width 26 height 26
type input "[DATE] 15:47"
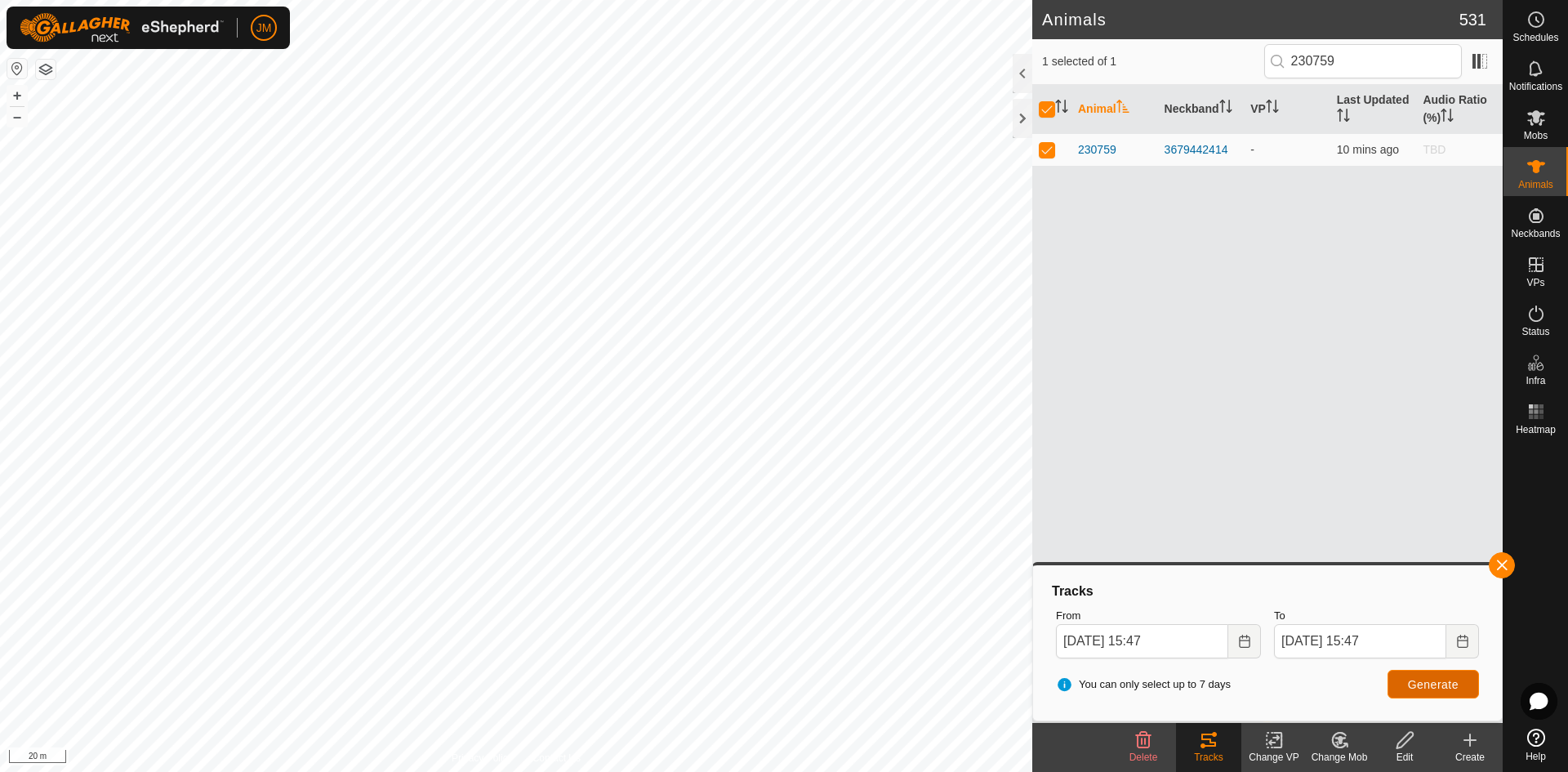
click at [1254, 674] on span "Generate" at bounding box center [1434, 684] width 51 height 13
click at [1254, 637] on input "[DATE] 15:47" at bounding box center [1360, 641] width 173 height 34
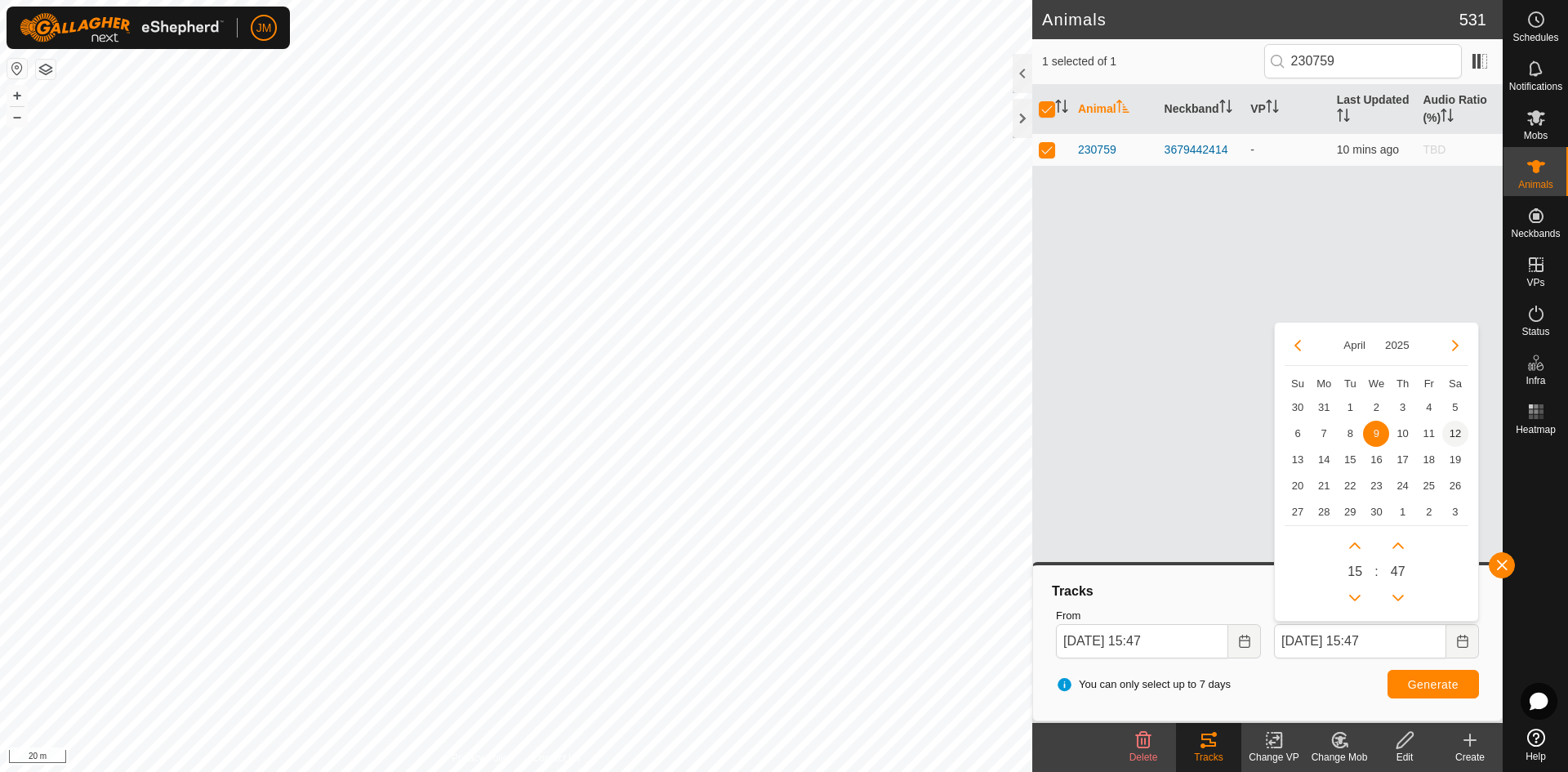
click at [1254, 434] on span "12" at bounding box center [1455, 434] width 26 height 26
type input "[DATE] 15:47"
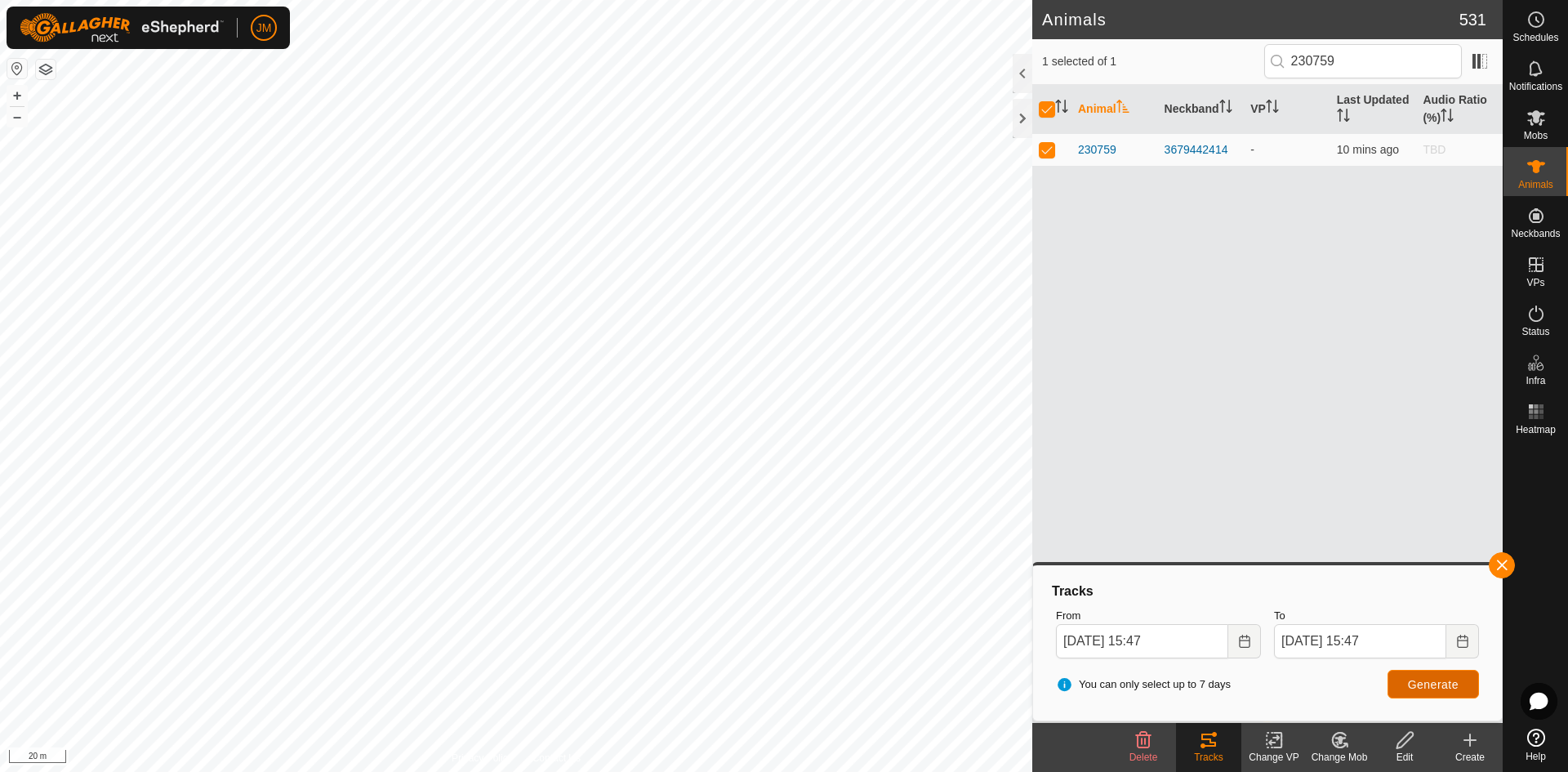
click at [1254, 674] on span "Generate" at bounding box center [1434, 684] width 51 height 13
click at [1254, 633] on input "[DATE] 15:47" at bounding box center [1360, 641] width 173 height 34
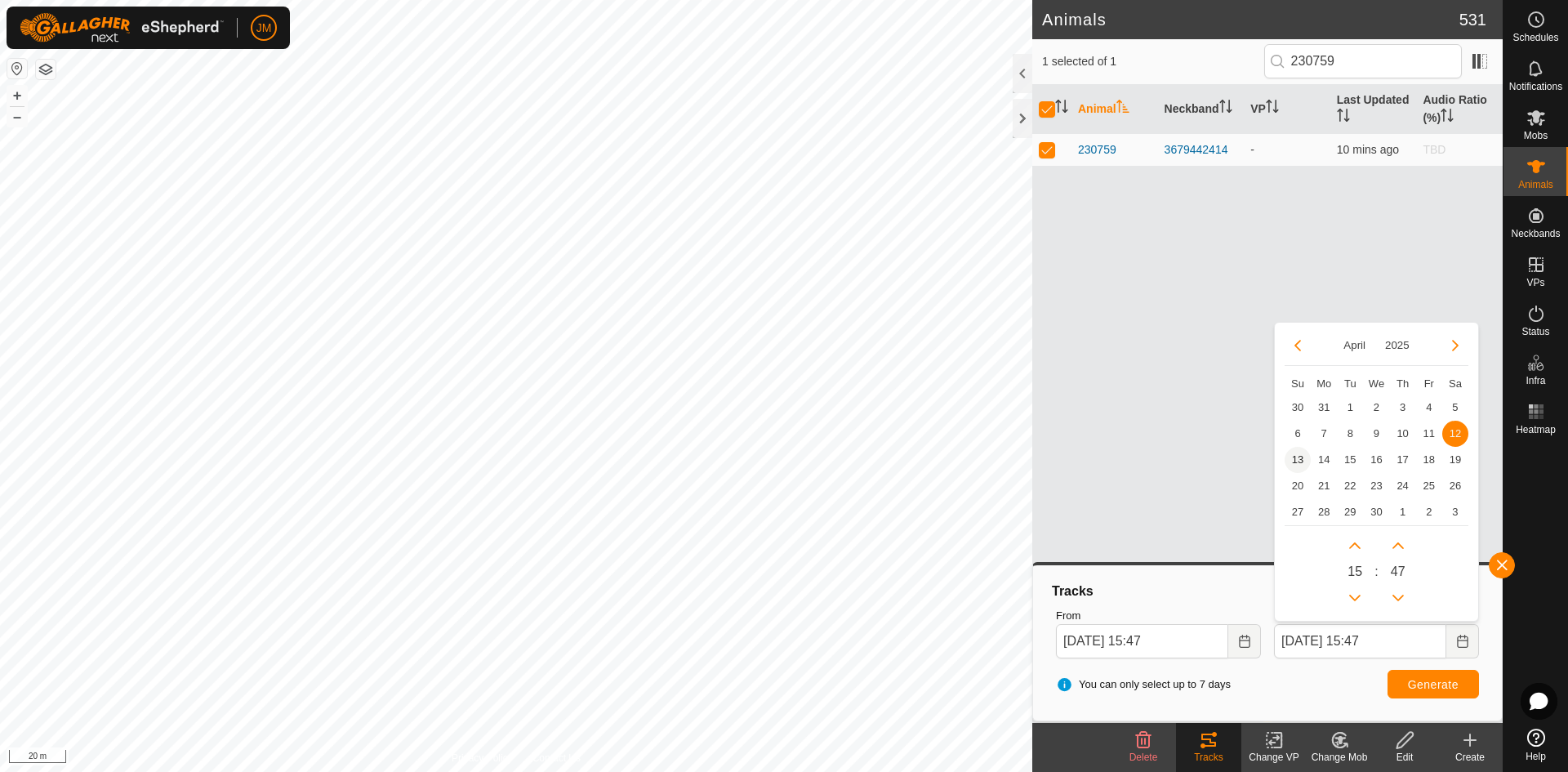
click at [1254, 467] on span "13" at bounding box center [1298, 460] width 26 height 26
type input "[DATE] 15:47"
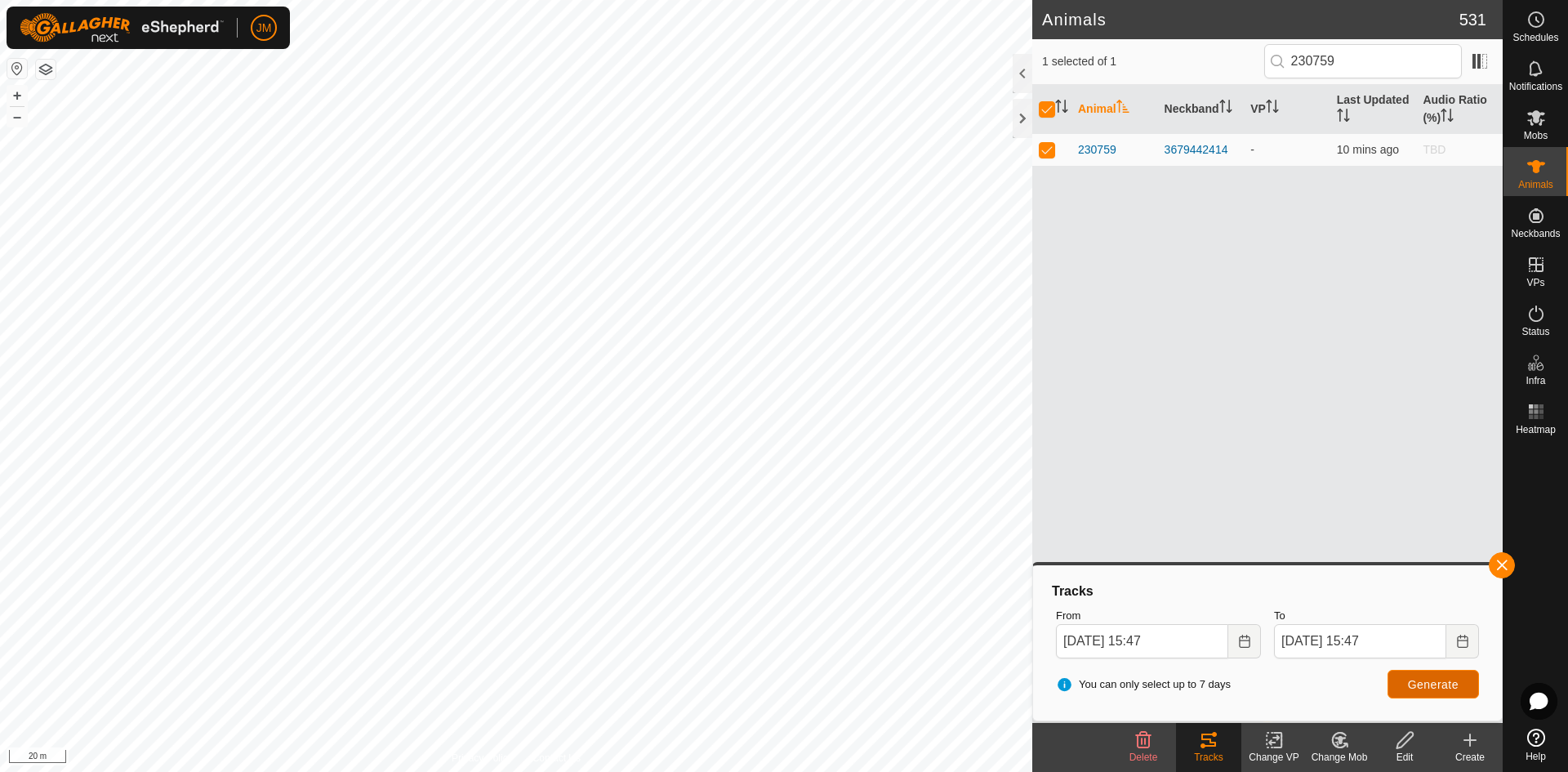
click at [1254, 674] on span "Generate" at bounding box center [1434, 684] width 51 height 13
click at [1254, 639] on input "[DATE] 15:47" at bounding box center [1360, 641] width 173 height 34
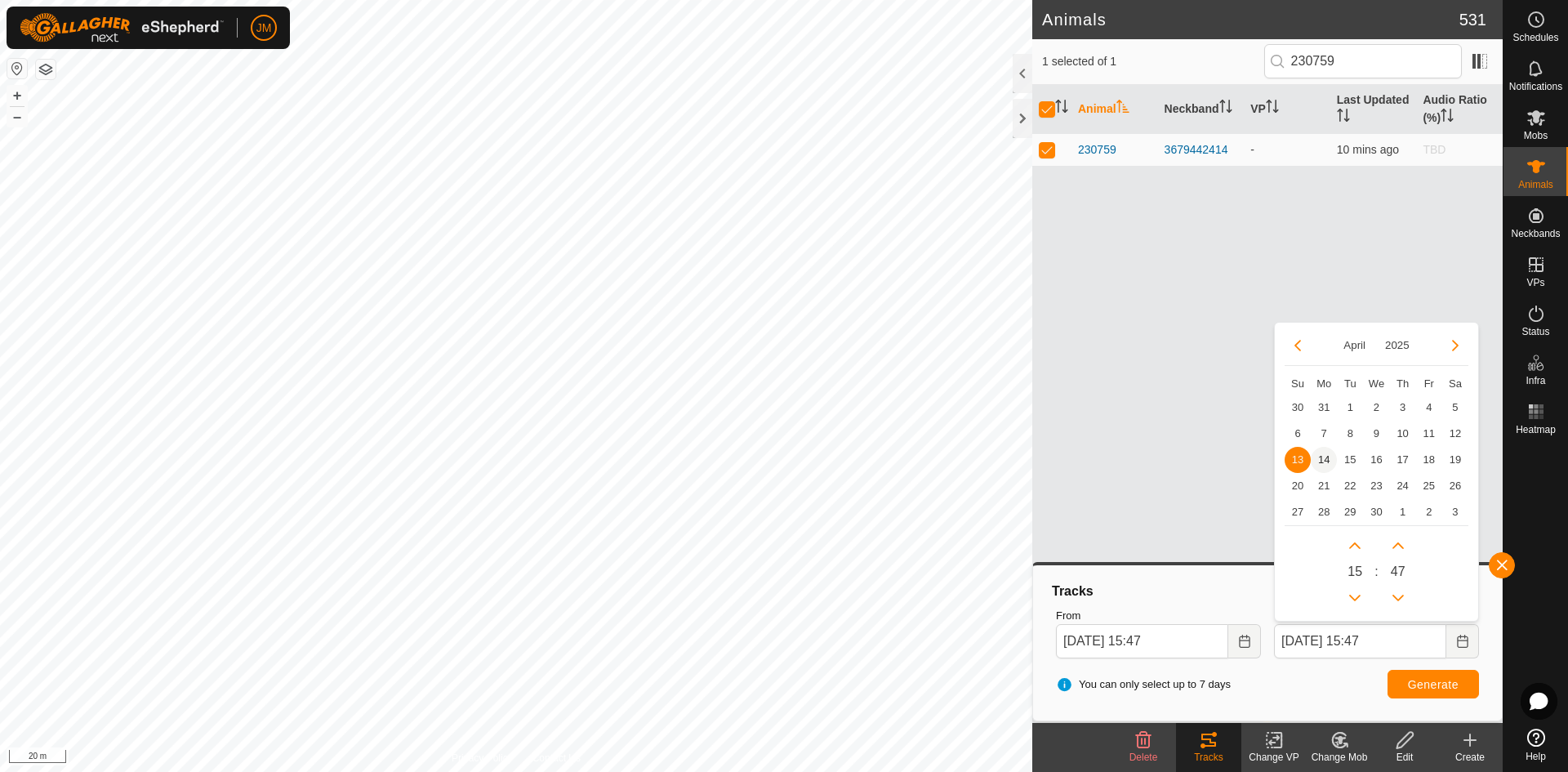
click at [1254, 460] on span "14" at bounding box center [1323, 460] width 26 height 26
type input "[DATE] 15:47"
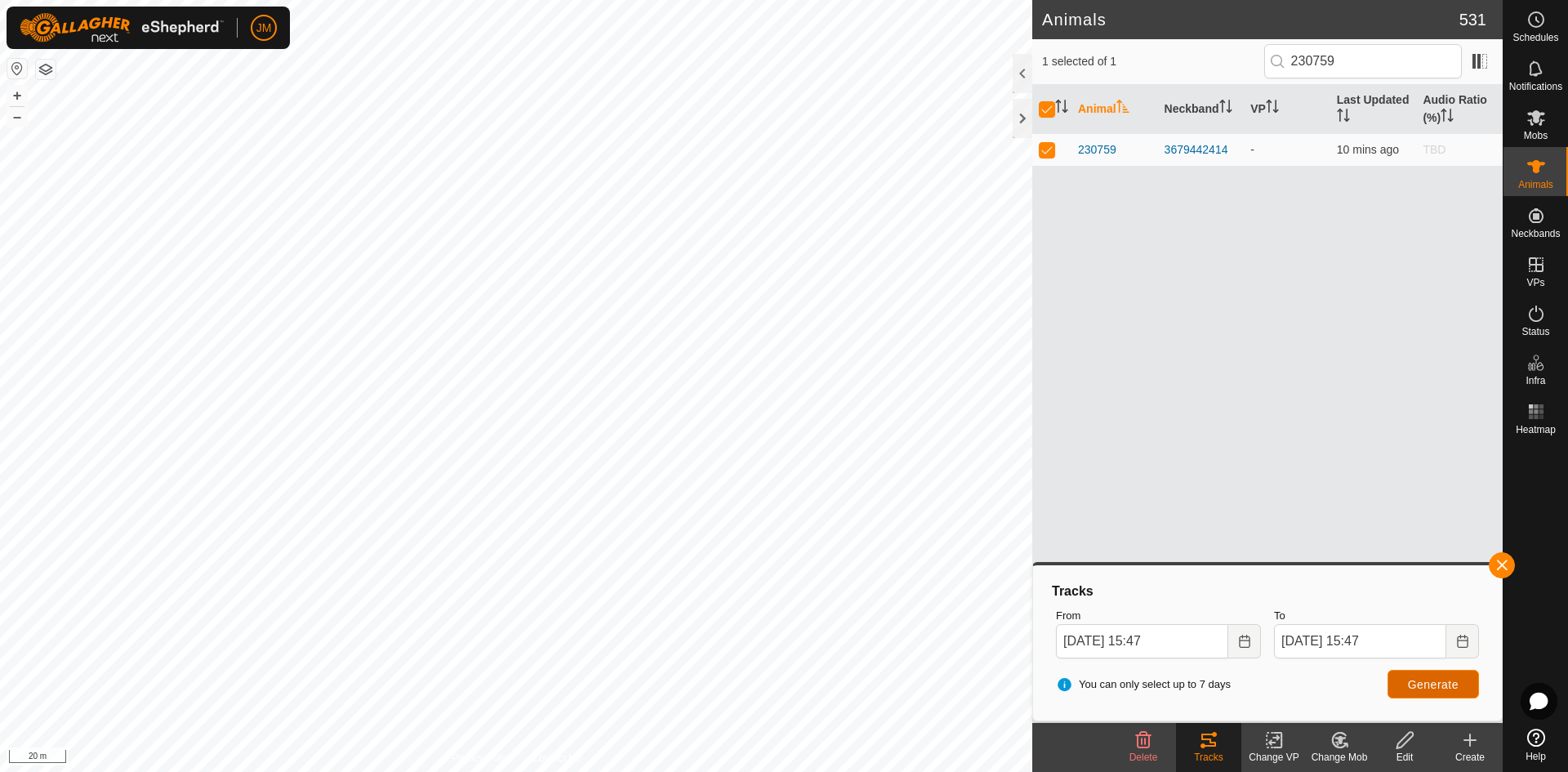
click at [1254, 674] on span "Generate" at bounding box center [1434, 684] width 51 height 13
click at [1254, 640] on input "[DATE] 15:47" at bounding box center [1360, 641] width 173 height 34
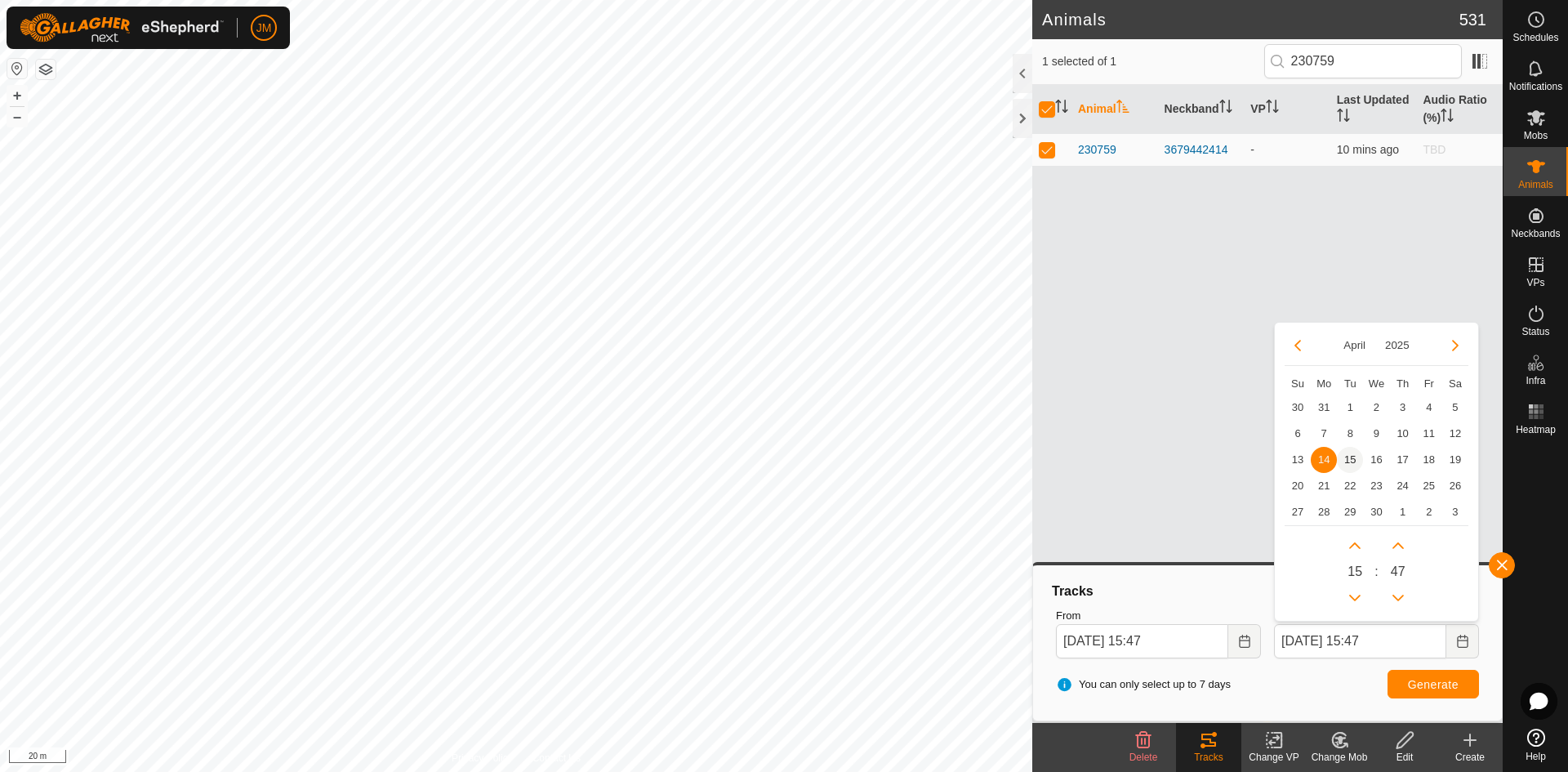
click at [1254, 463] on span "15" at bounding box center [1350, 460] width 26 height 26
type input "[DATE] 15:47"
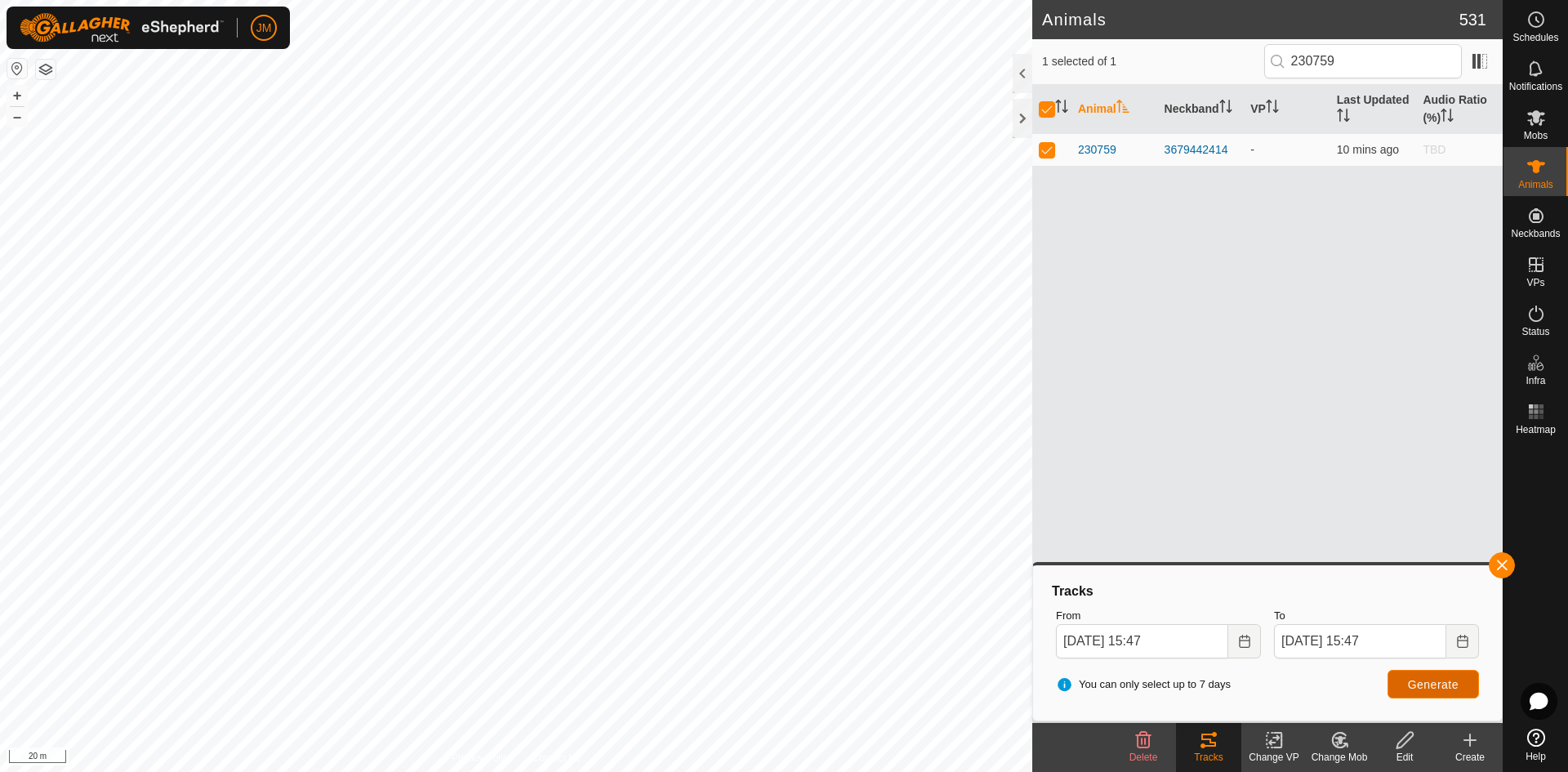
click at [1254, 674] on span "Generate" at bounding box center [1434, 684] width 51 height 13
click at [1254, 633] on input "[DATE] 15:47" at bounding box center [1360, 641] width 173 height 34
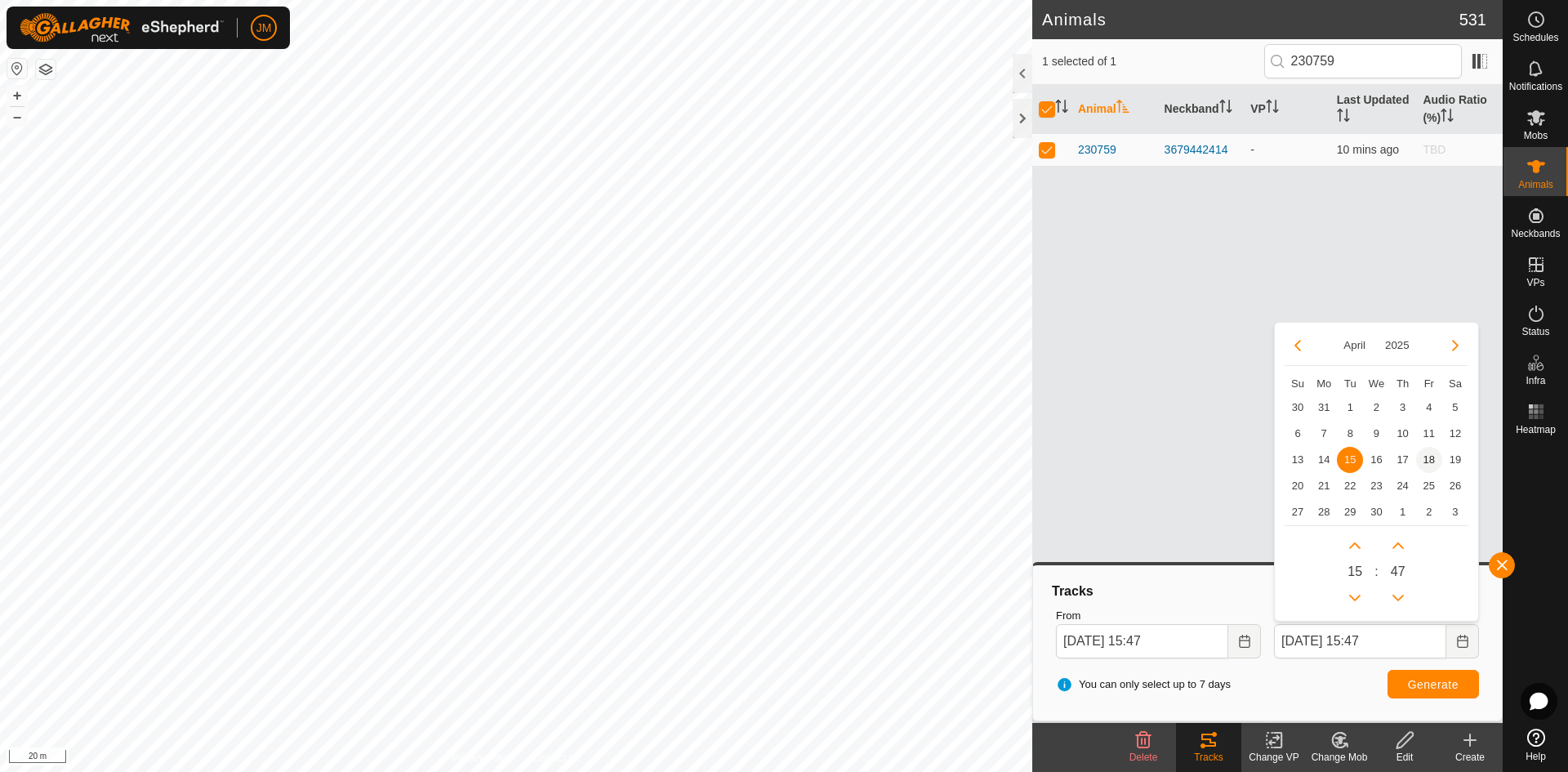
click at [1254, 459] on span "18" at bounding box center [1429, 460] width 26 height 26
type input "[DATE] 15:47"
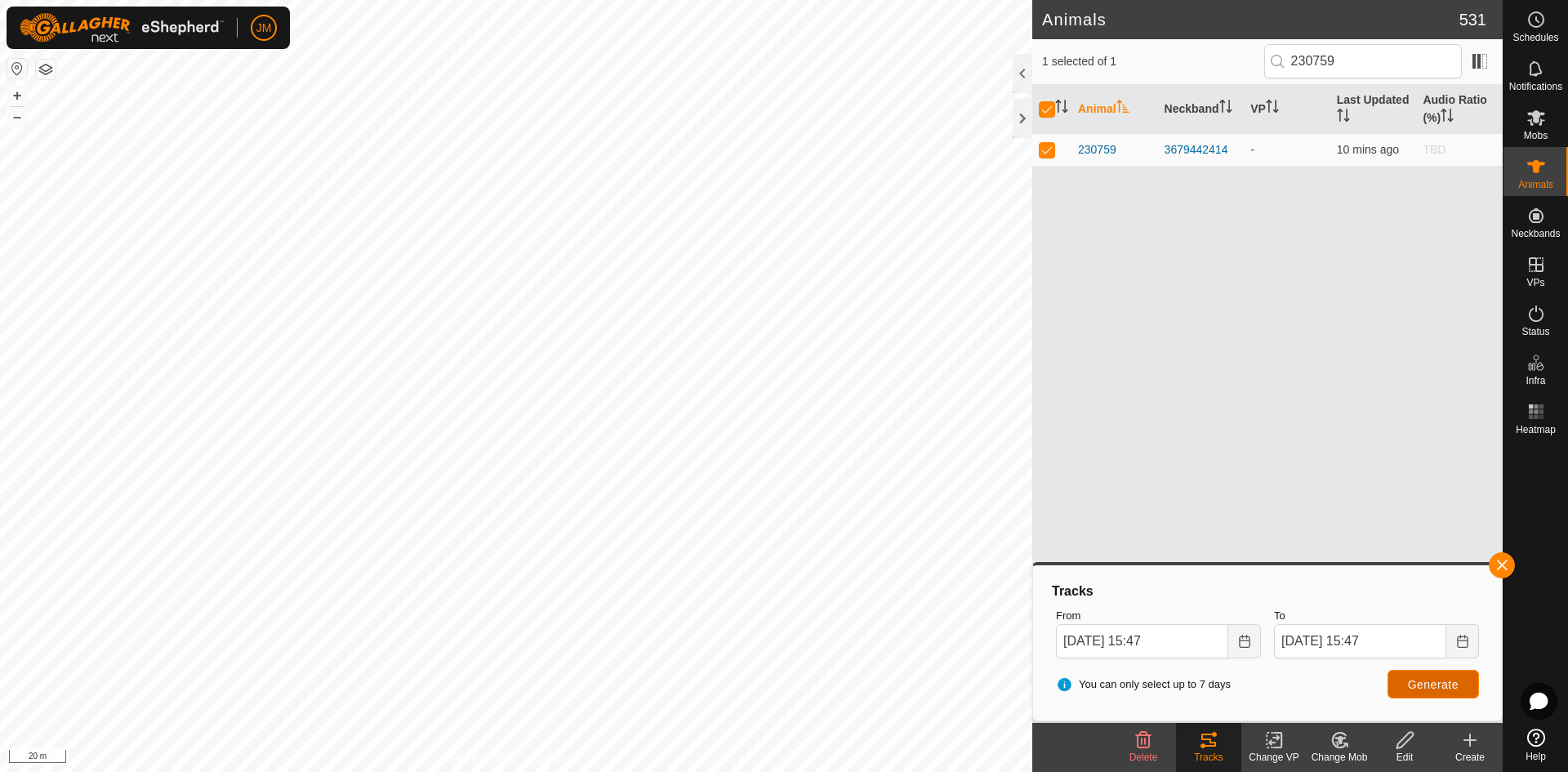
click at [1254, 674] on span "Generate" at bounding box center [1434, 684] width 51 height 13
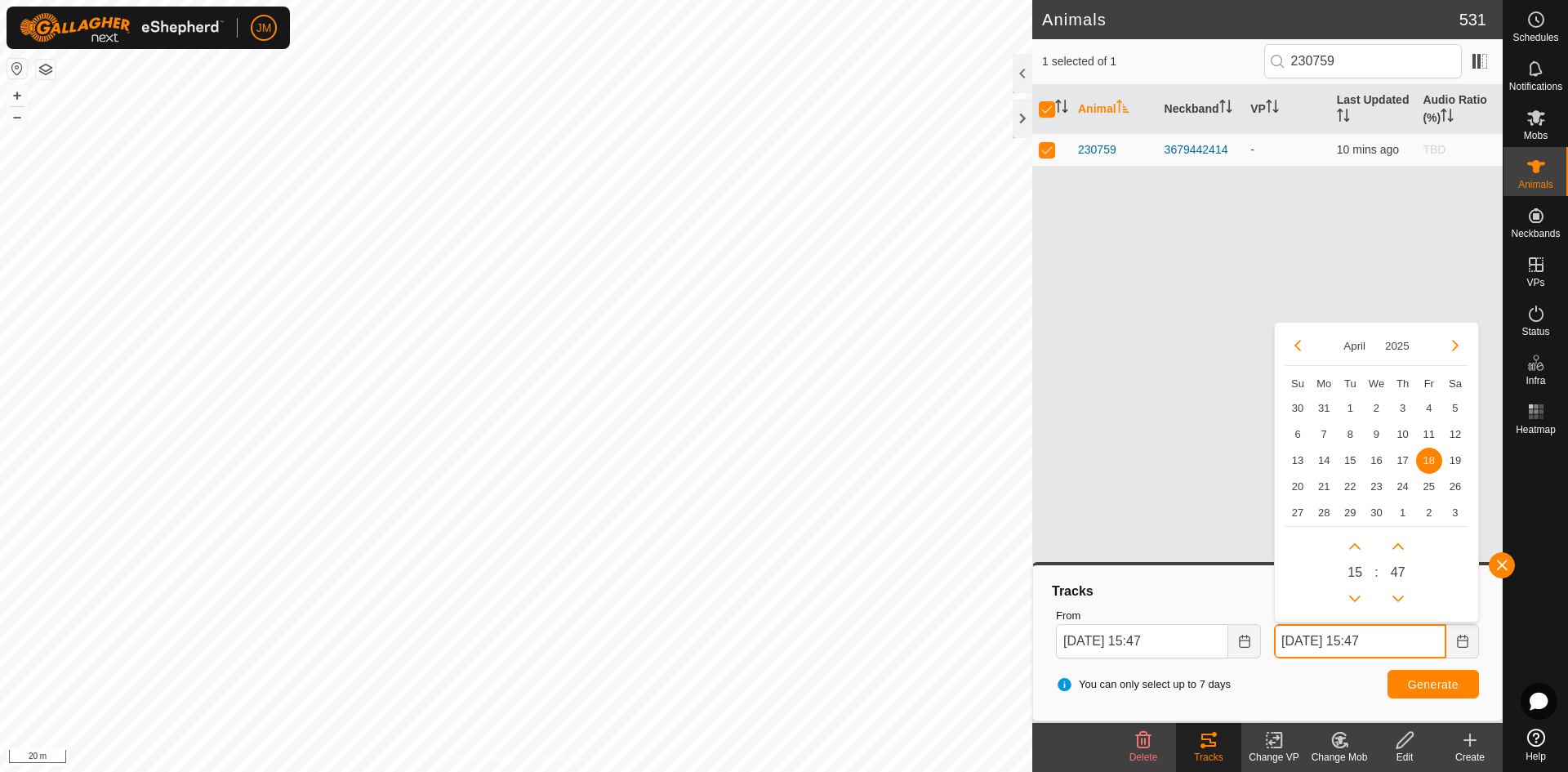
click at [1254, 640] on input "[DATE] 15:47" at bounding box center [1360, 641] width 173 height 34
click at [1254, 486] on span "21" at bounding box center [1323, 485] width 26 height 26
type input "[DATE] 15:47"
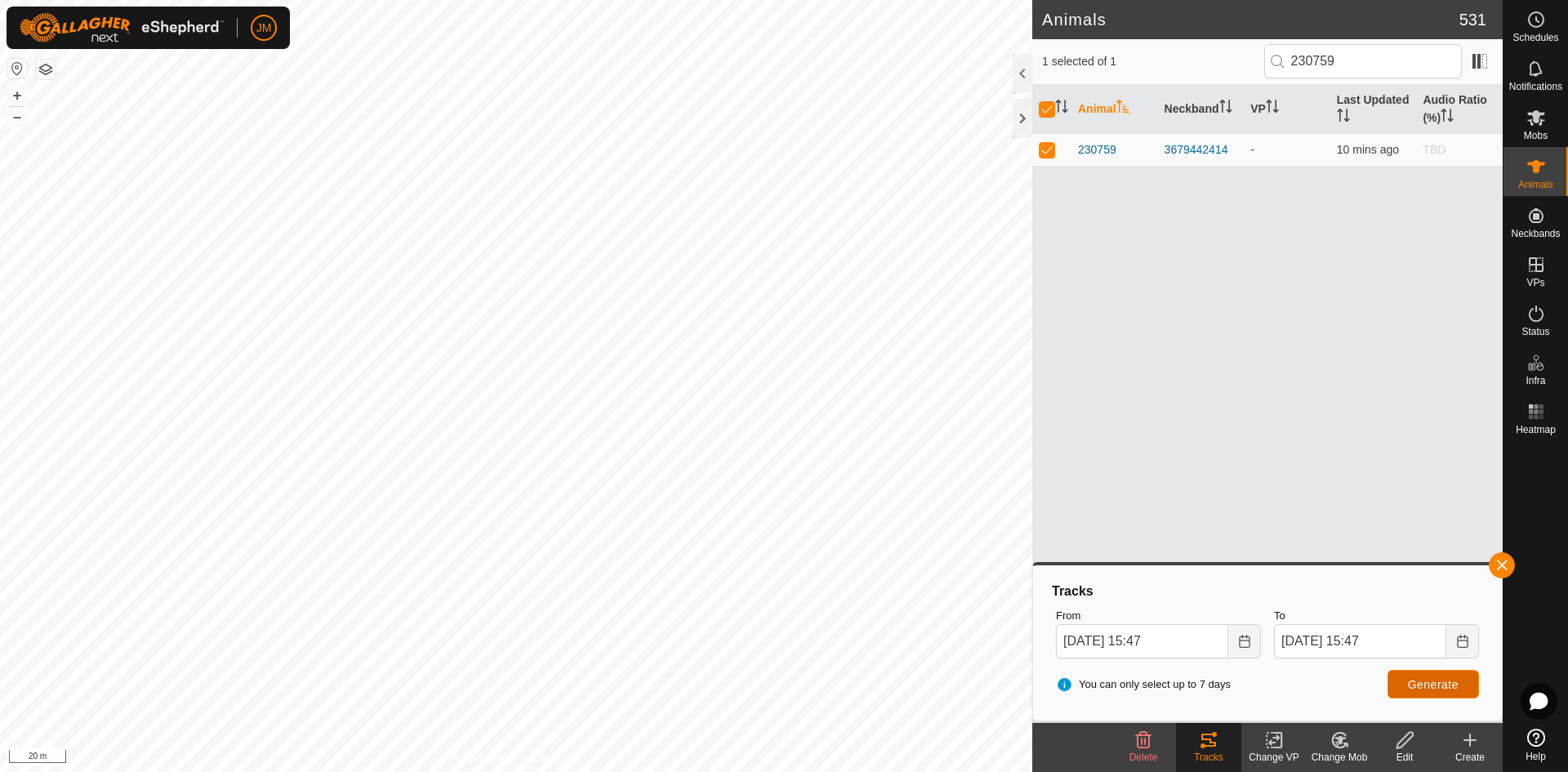
click at [1254, 674] on span "Generate" at bounding box center [1434, 684] width 51 height 13
click at [1254, 639] on input "[DATE] 15:47" at bounding box center [1360, 641] width 173 height 34
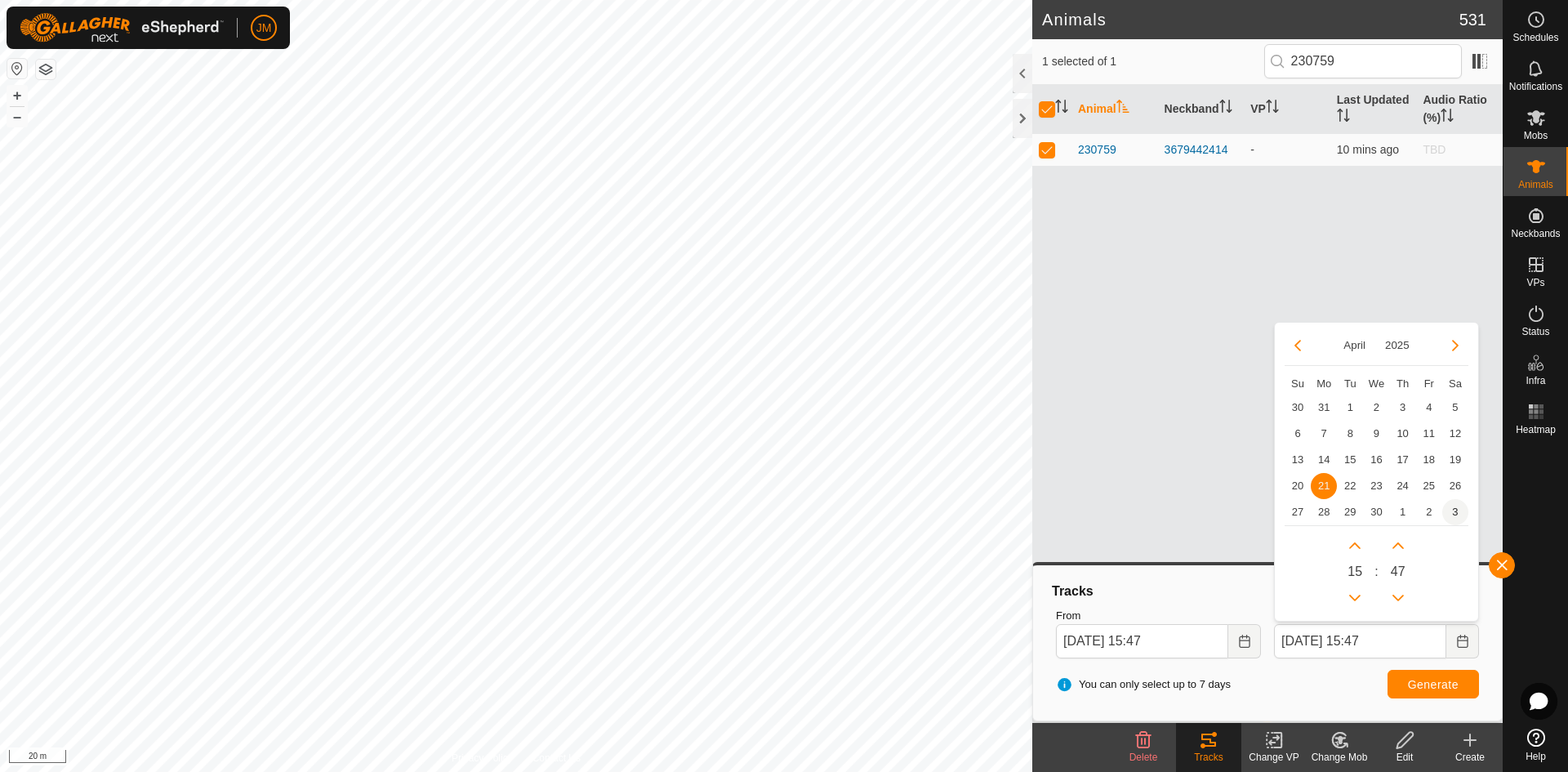
click at [1254, 506] on span "3" at bounding box center [1455, 512] width 26 height 26
type input "[DATE] 15:47"
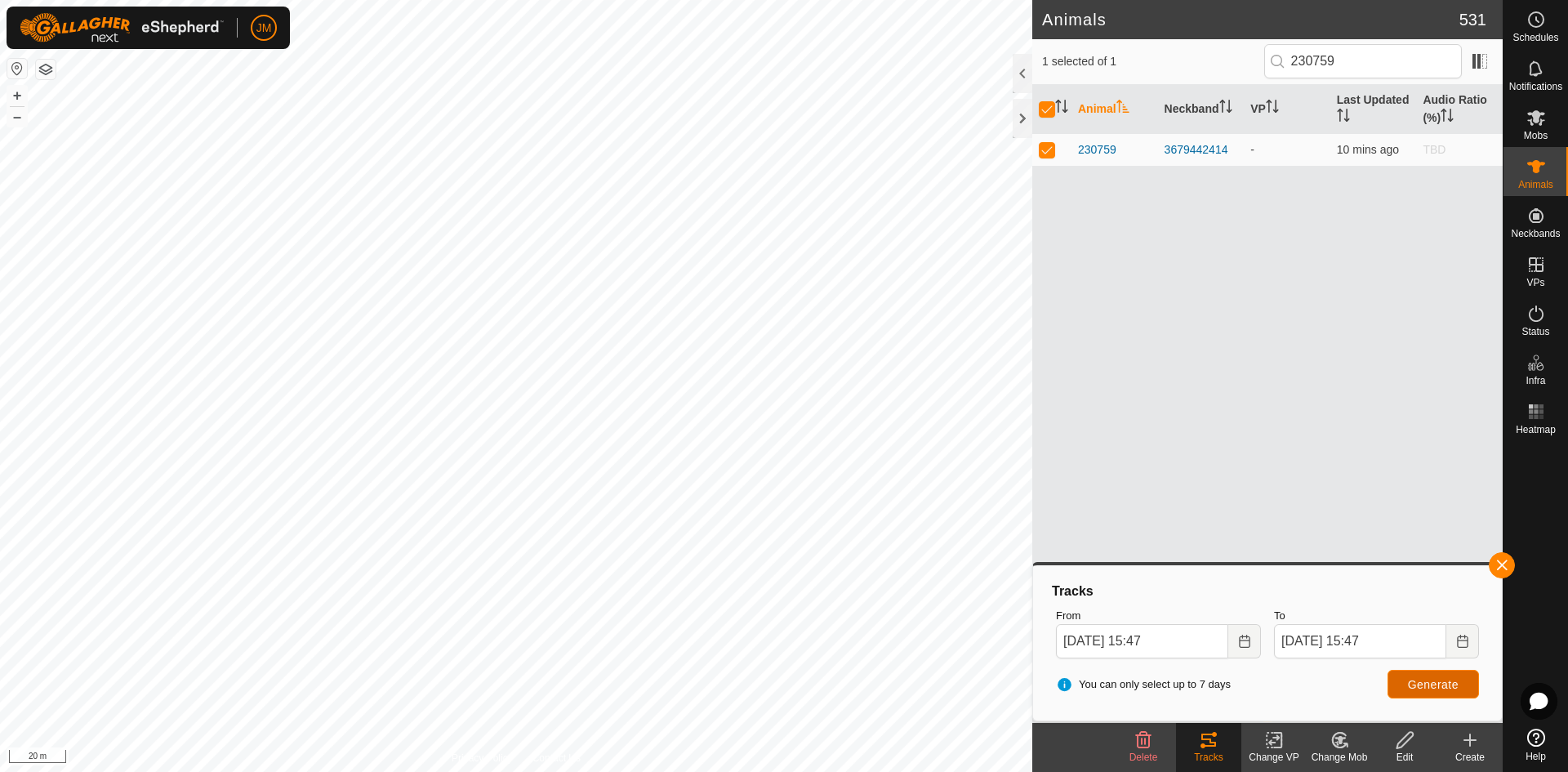
click at [1254, 674] on span "Generate" at bounding box center [1434, 684] width 51 height 13
click at [1254, 635] on input "[DATE] 15:47" at bounding box center [1360, 641] width 173 height 34
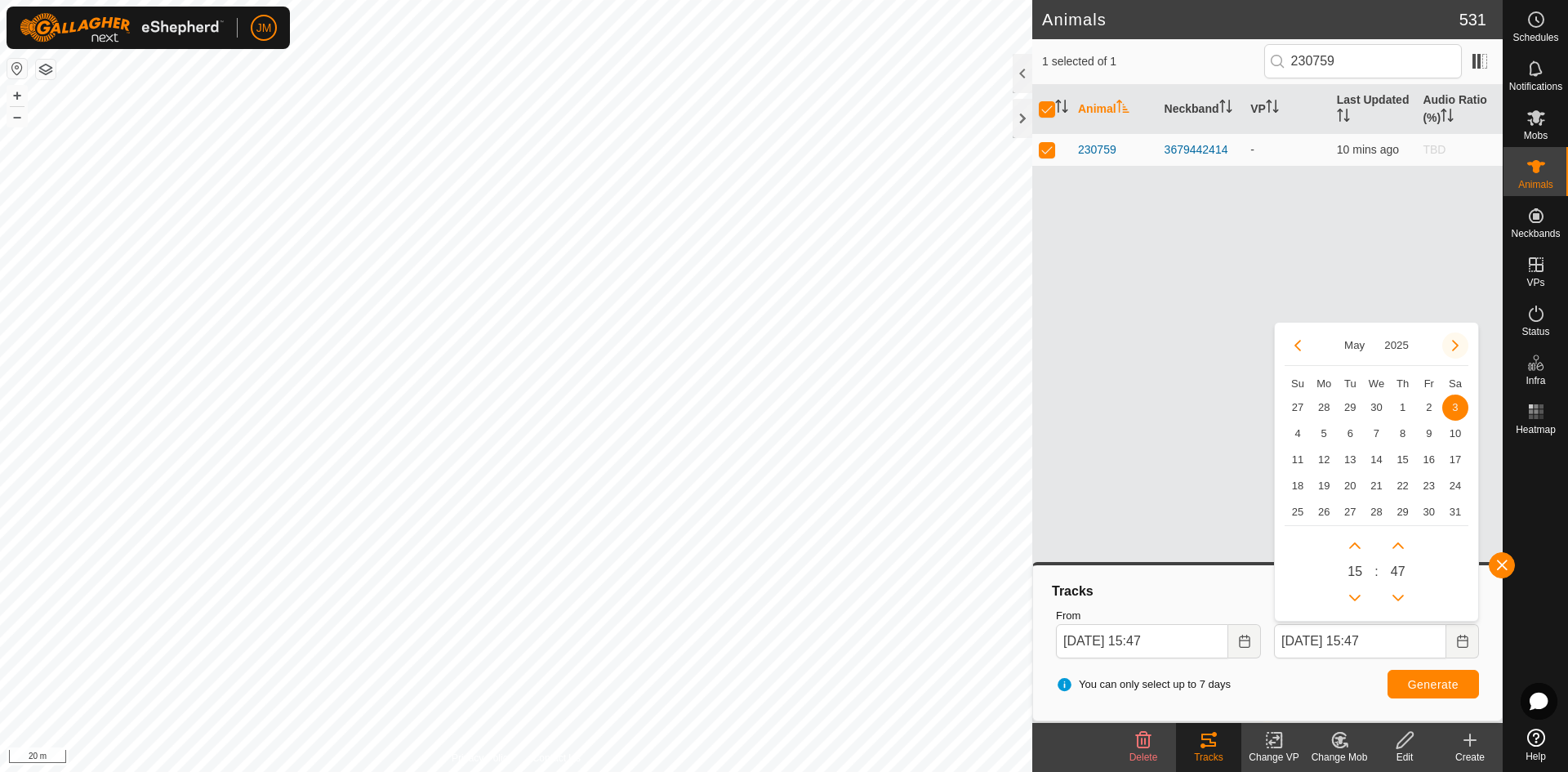
click at [1254, 348] on button "Next Month" at bounding box center [1455, 345] width 26 height 26
click at [1254, 457] on span "15" at bounding box center [1298, 460] width 26 height 26
type input "[DATE] 15:47"
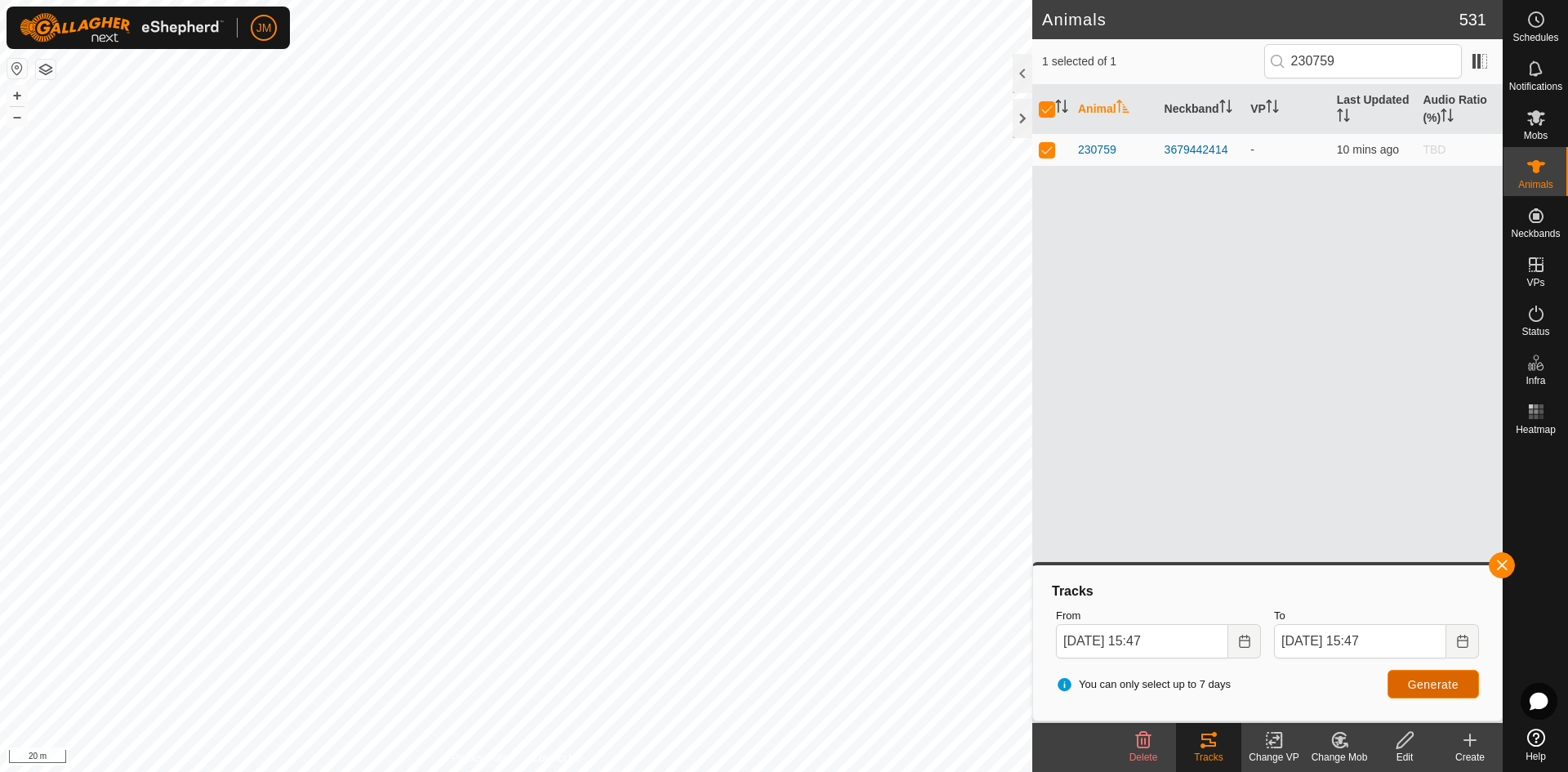
click at [1254, 674] on button "Generate" at bounding box center [1434, 684] width 92 height 29
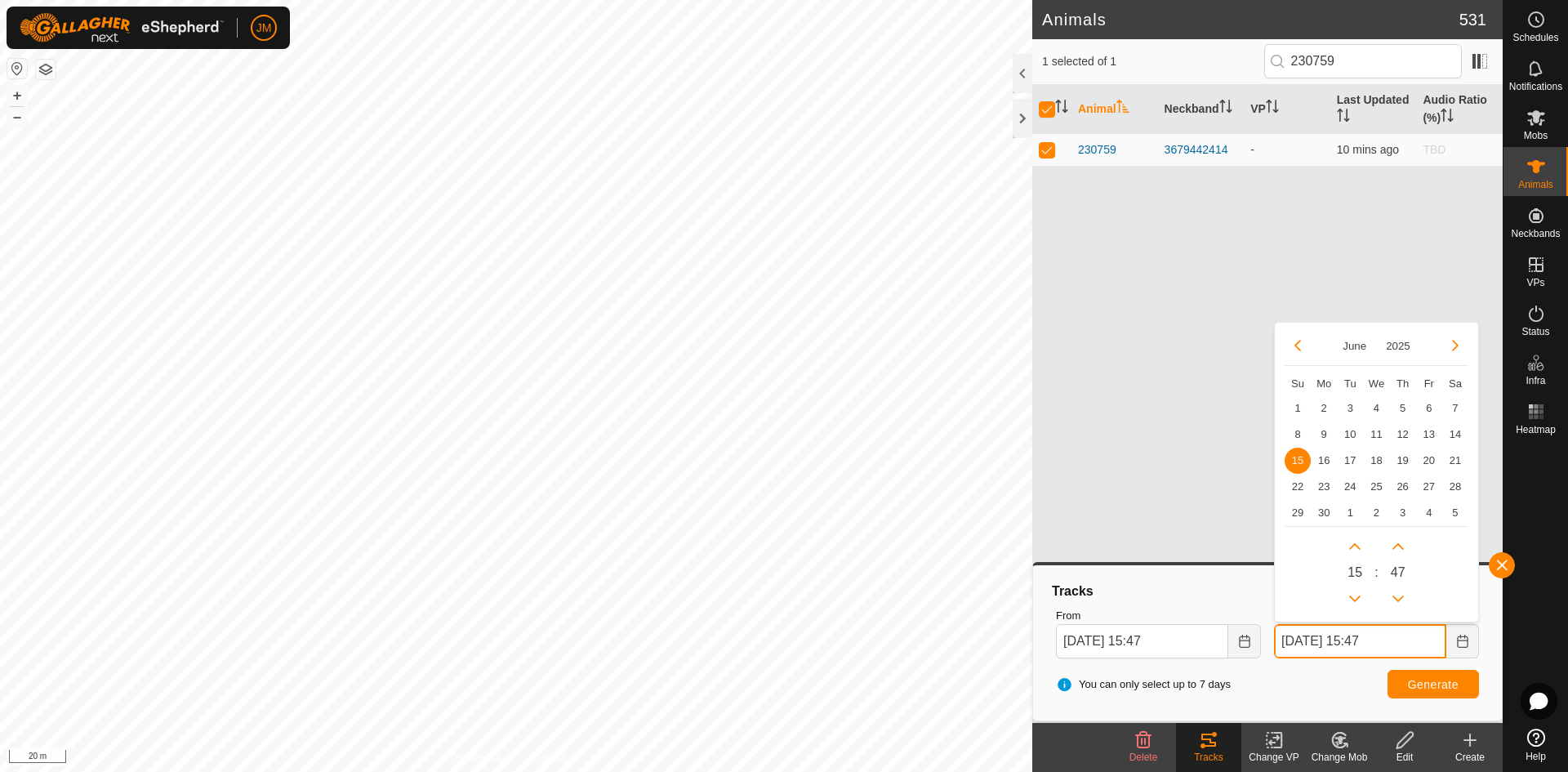
click at [1254, 638] on input "[DATE] 15:47" at bounding box center [1360, 641] width 173 height 34
click at [1254, 429] on span "8" at bounding box center [1298, 434] width 26 height 26
type input "[DATE] 15:47"
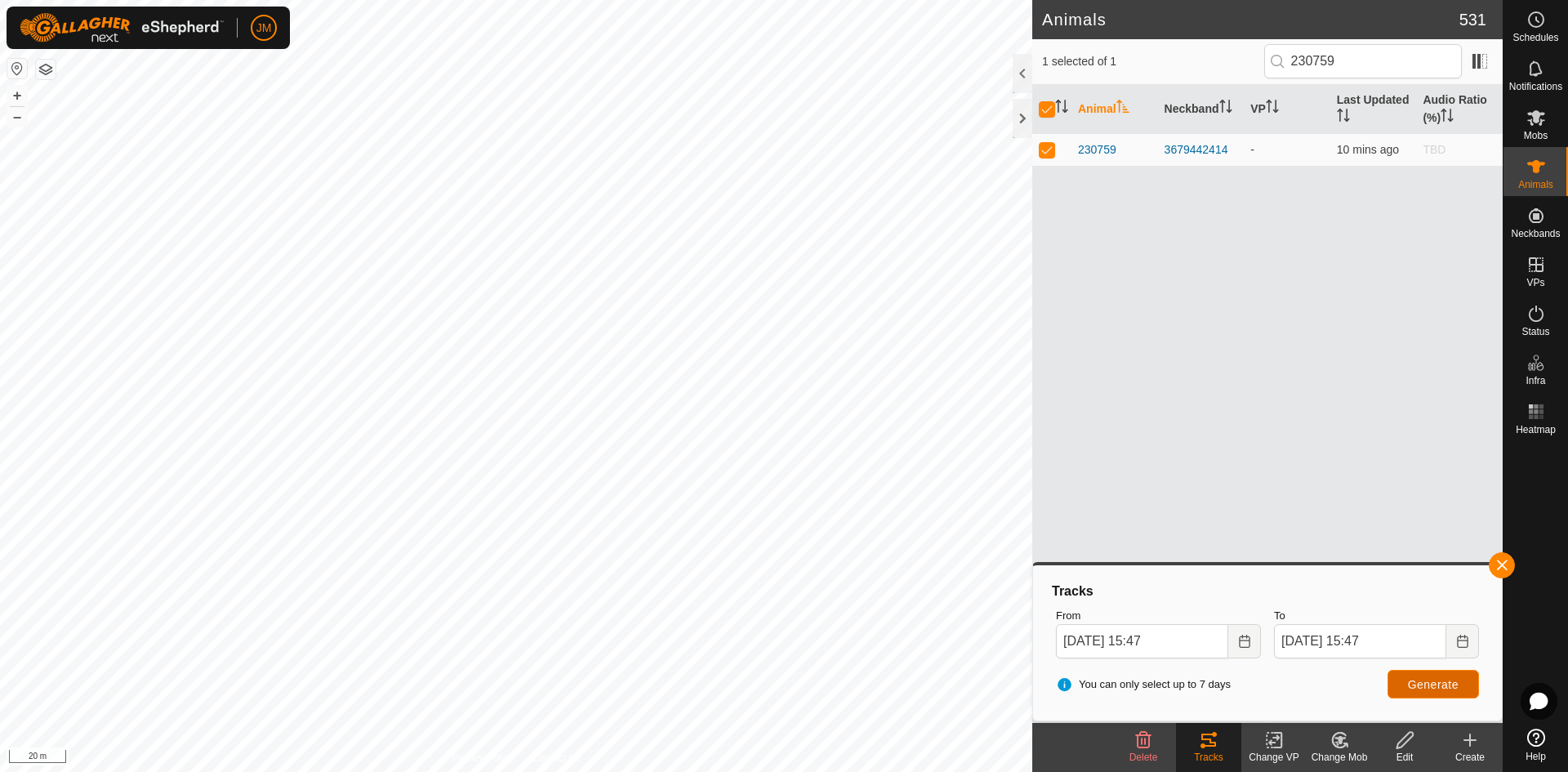
click at [1254, 674] on span "Generate" at bounding box center [1434, 684] width 51 height 13
click at [16, 121] on button "–" at bounding box center [17, 116] width 20 height 20
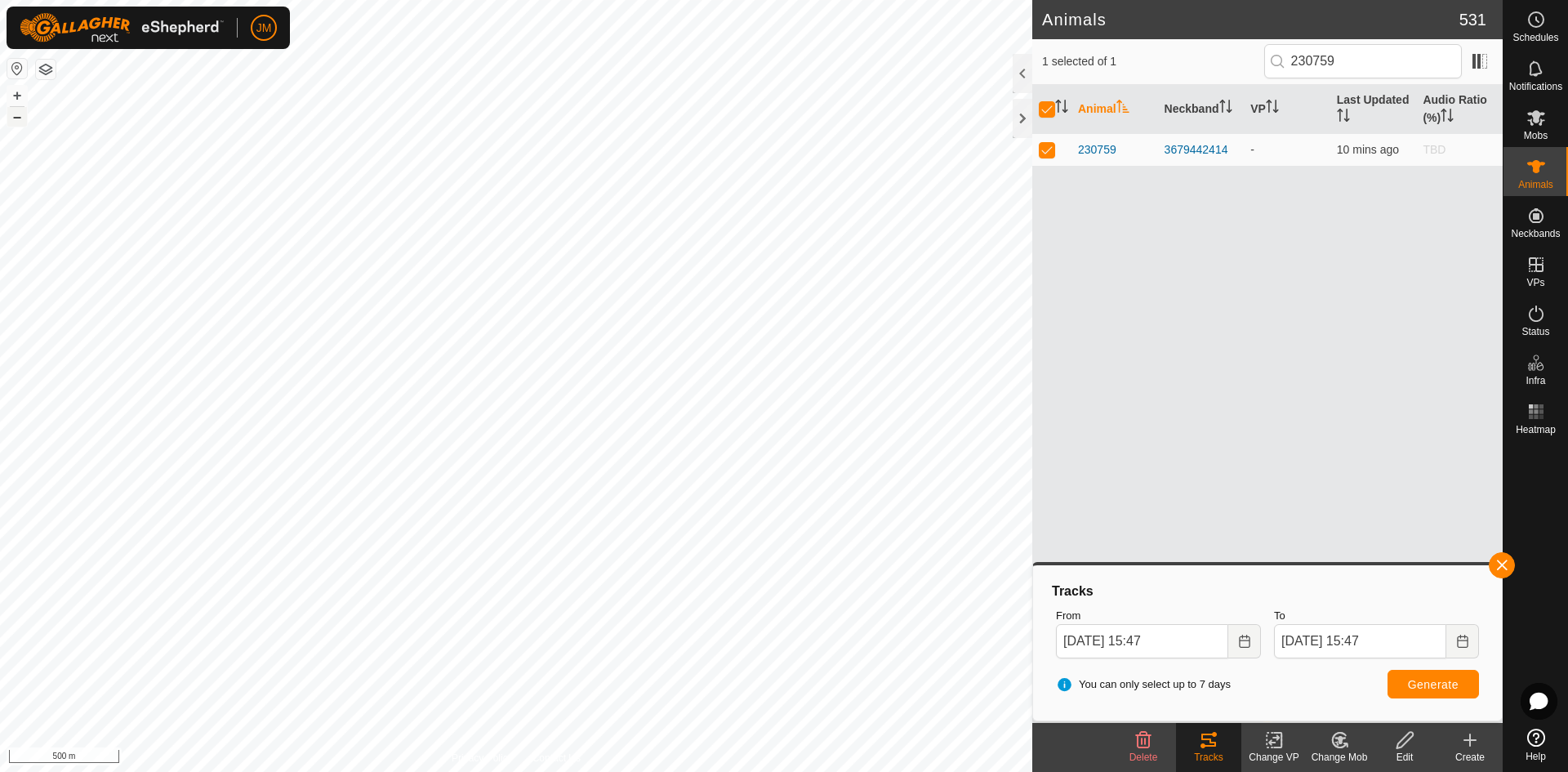
click at [16, 121] on button "–" at bounding box center [17, 116] width 20 height 20
click at [1254, 674] on button "Generate" at bounding box center [1434, 684] width 92 height 29
click at [19, 94] on button "+" at bounding box center [17, 95] width 20 height 20
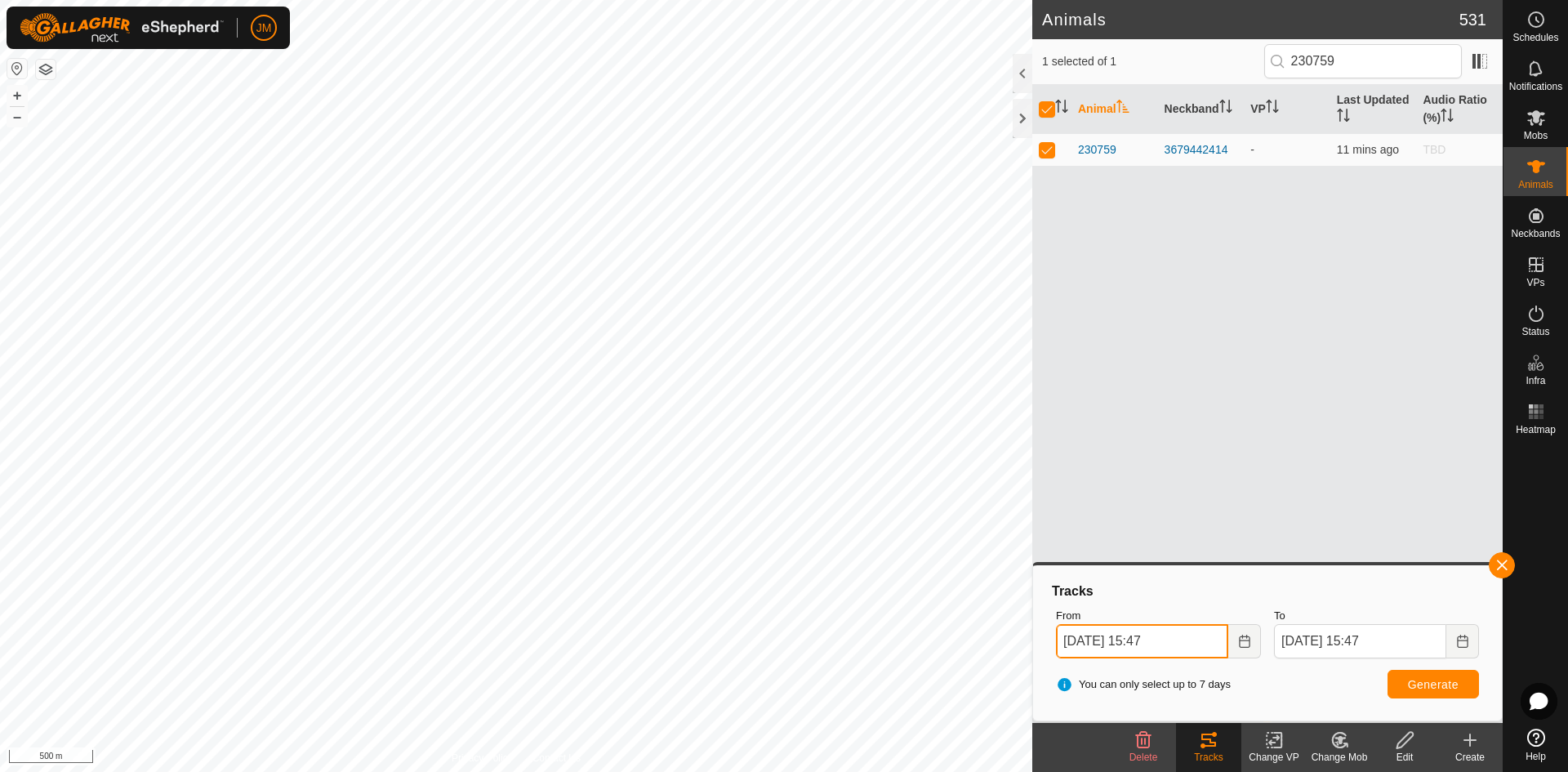
click at [1068, 636] on input "[DATE] 15:47" at bounding box center [1141, 641] width 173 height 34
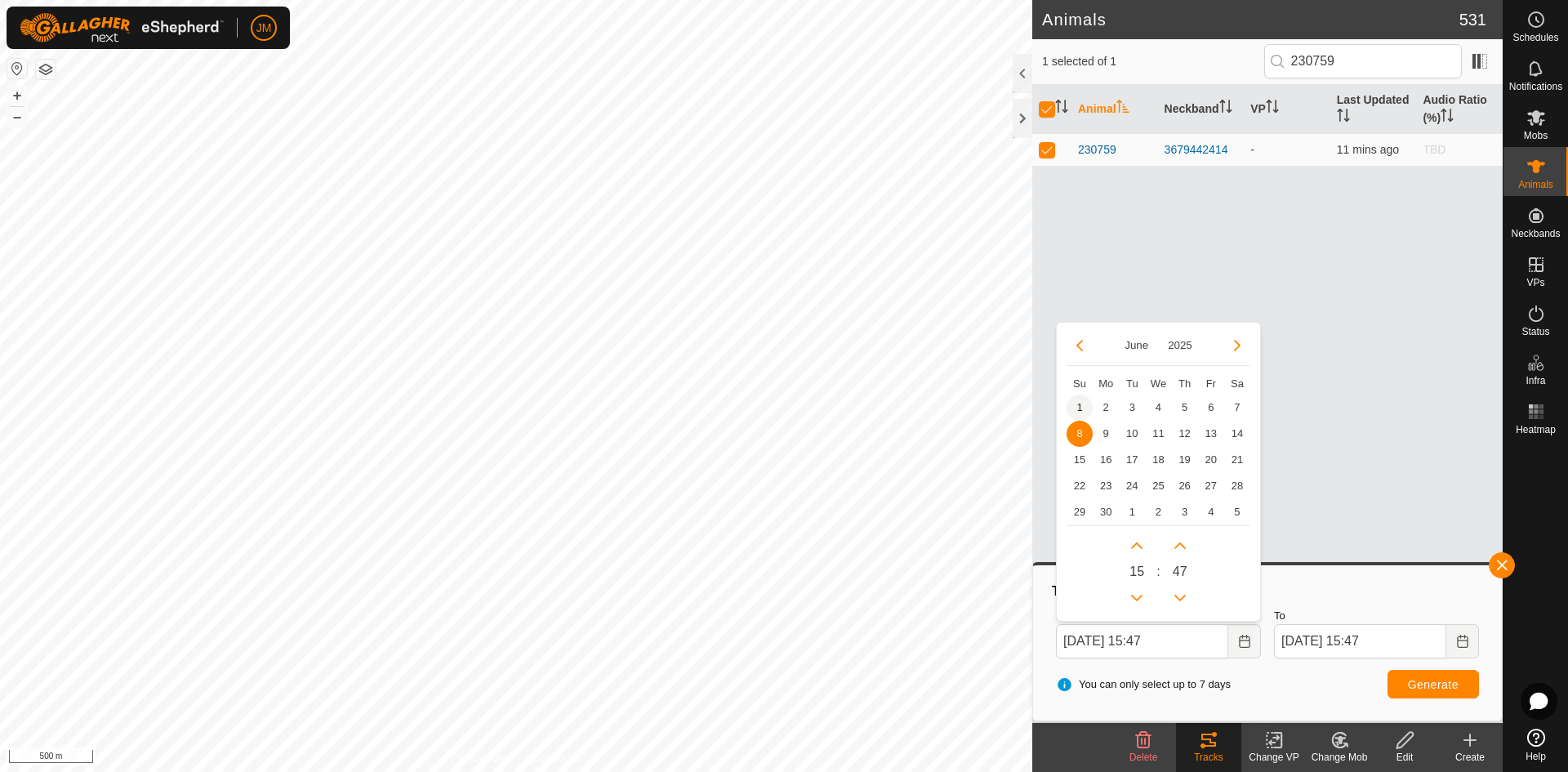
click at [1084, 395] on span "1" at bounding box center [1079, 407] width 26 height 26
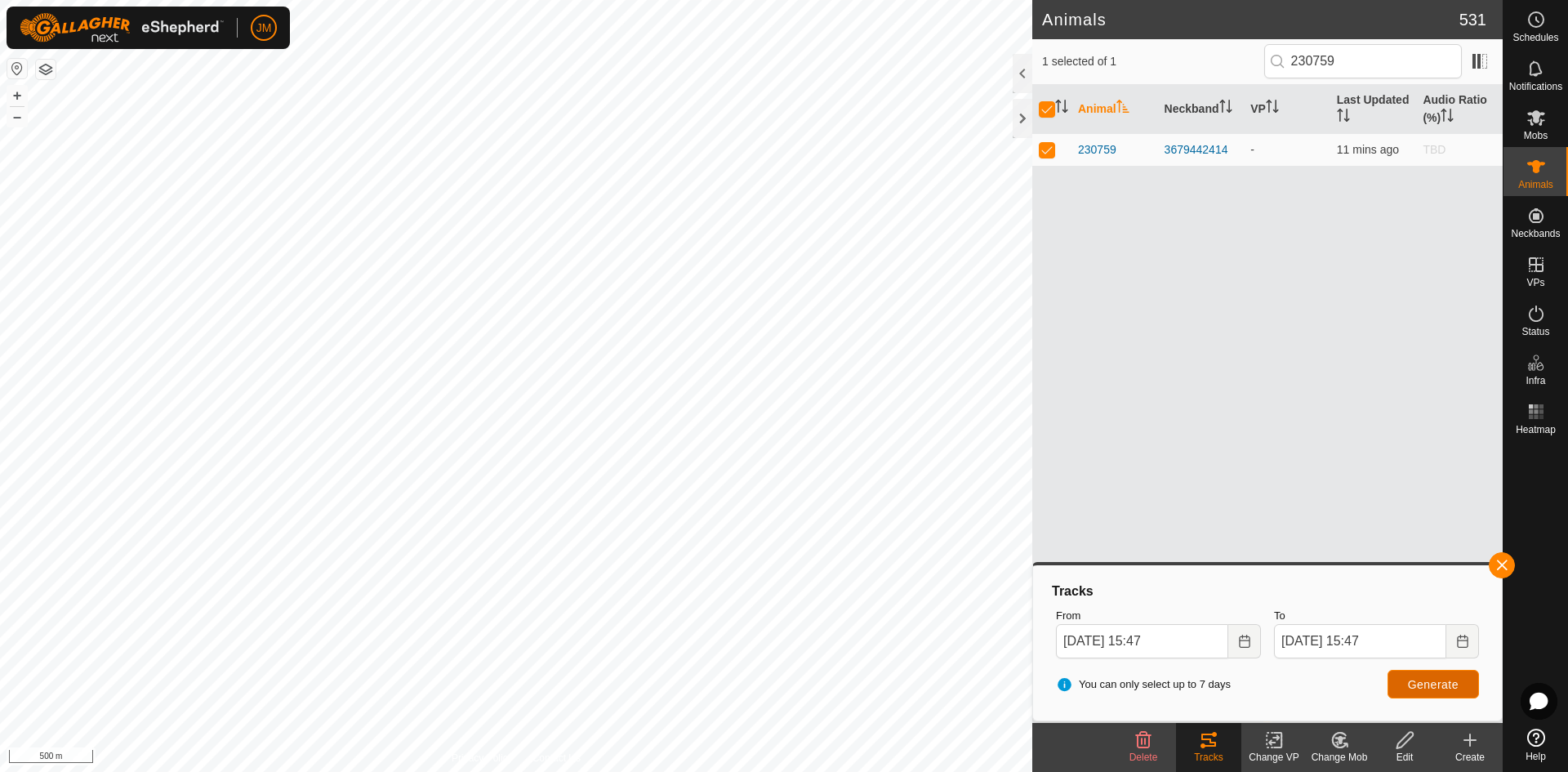
click at [1254, 674] on span "Generate" at bounding box center [1434, 684] width 51 height 13
click at [1254, 648] on input "[DATE] 15:47" at bounding box center [1360, 641] width 173 height 34
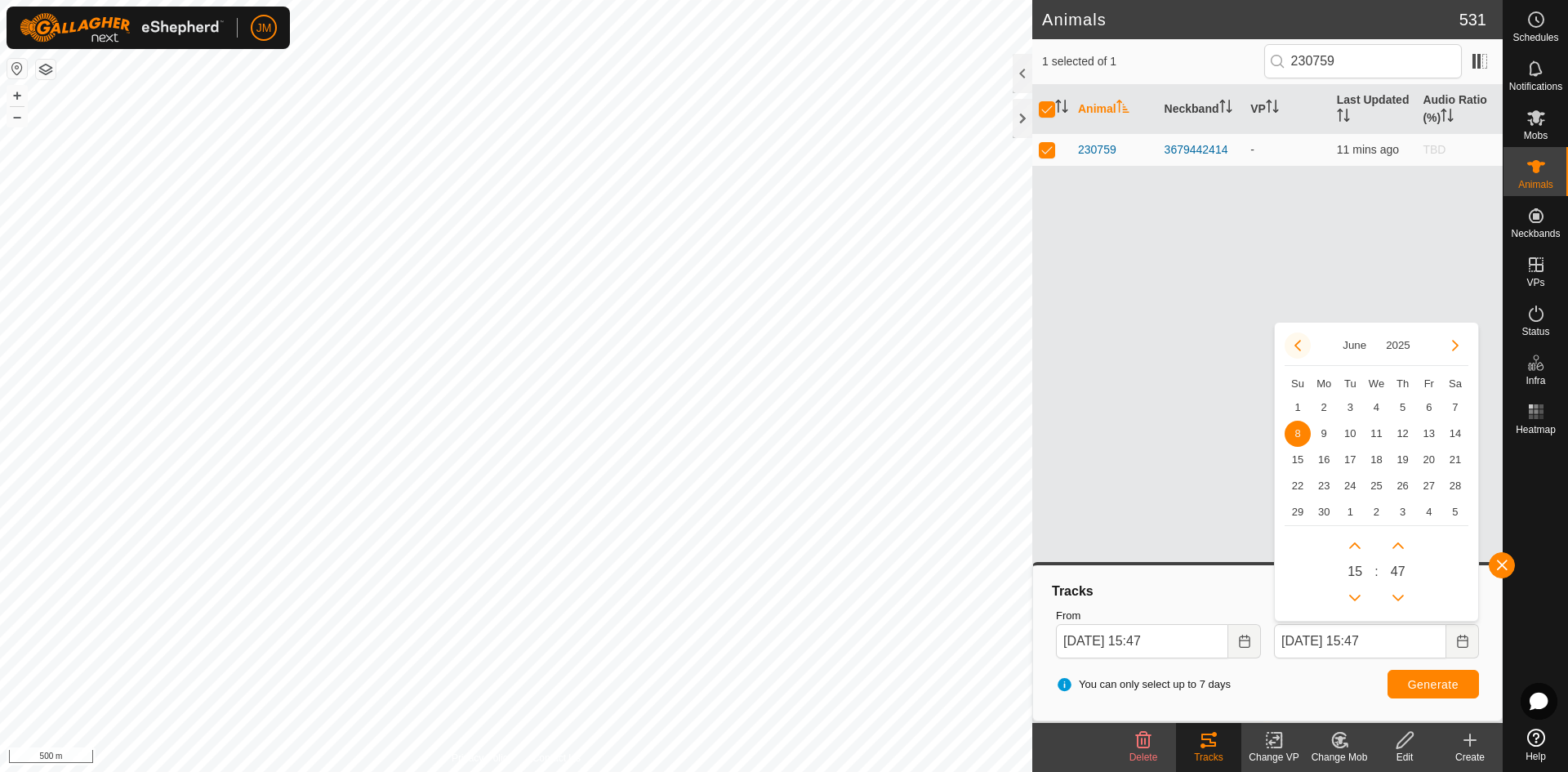
click at [1254, 342] on button "Previous Month" at bounding box center [1298, 345] width 26 height 26
click at [1254, 512] on span "28" at bounding box center [1429, 512] width 26 height 26
type input "[DATE] 15:47"
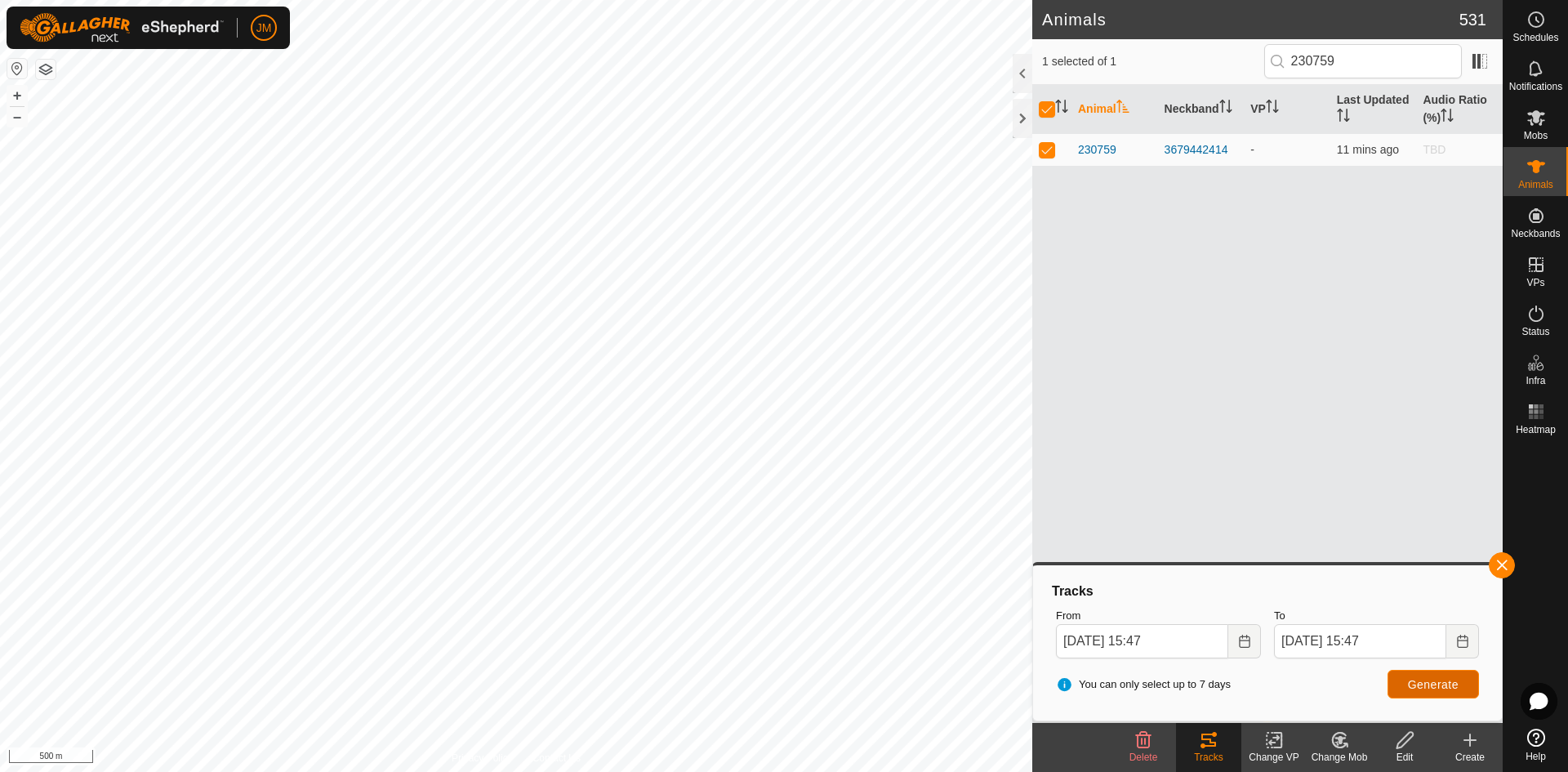
click at [1254, 674] on span "Generate" at bounding box center [1434, 684] width 51 height 13
click at [1254, 639] on input "[DATE] 15:47" at bounding box center [1360, 641] width 173 height 34
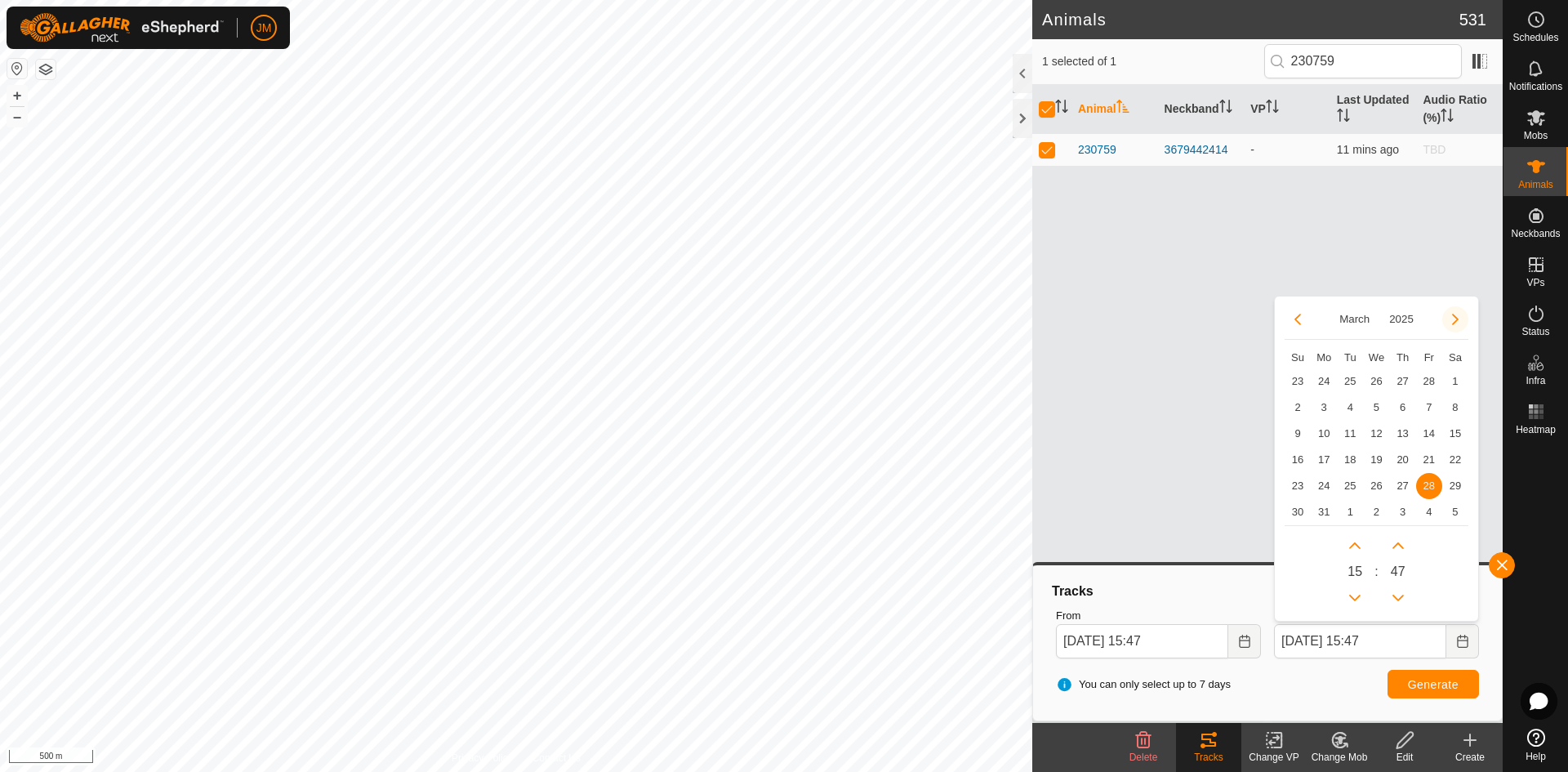
click at [1254, 315] on icon "Next Month" at bounding box center [1455, 319] width 7 height 11
click at [1254, 377] on span "5" at bounding box center [1455, 381] width 26 height 26
type input "[DATE] 15:47"
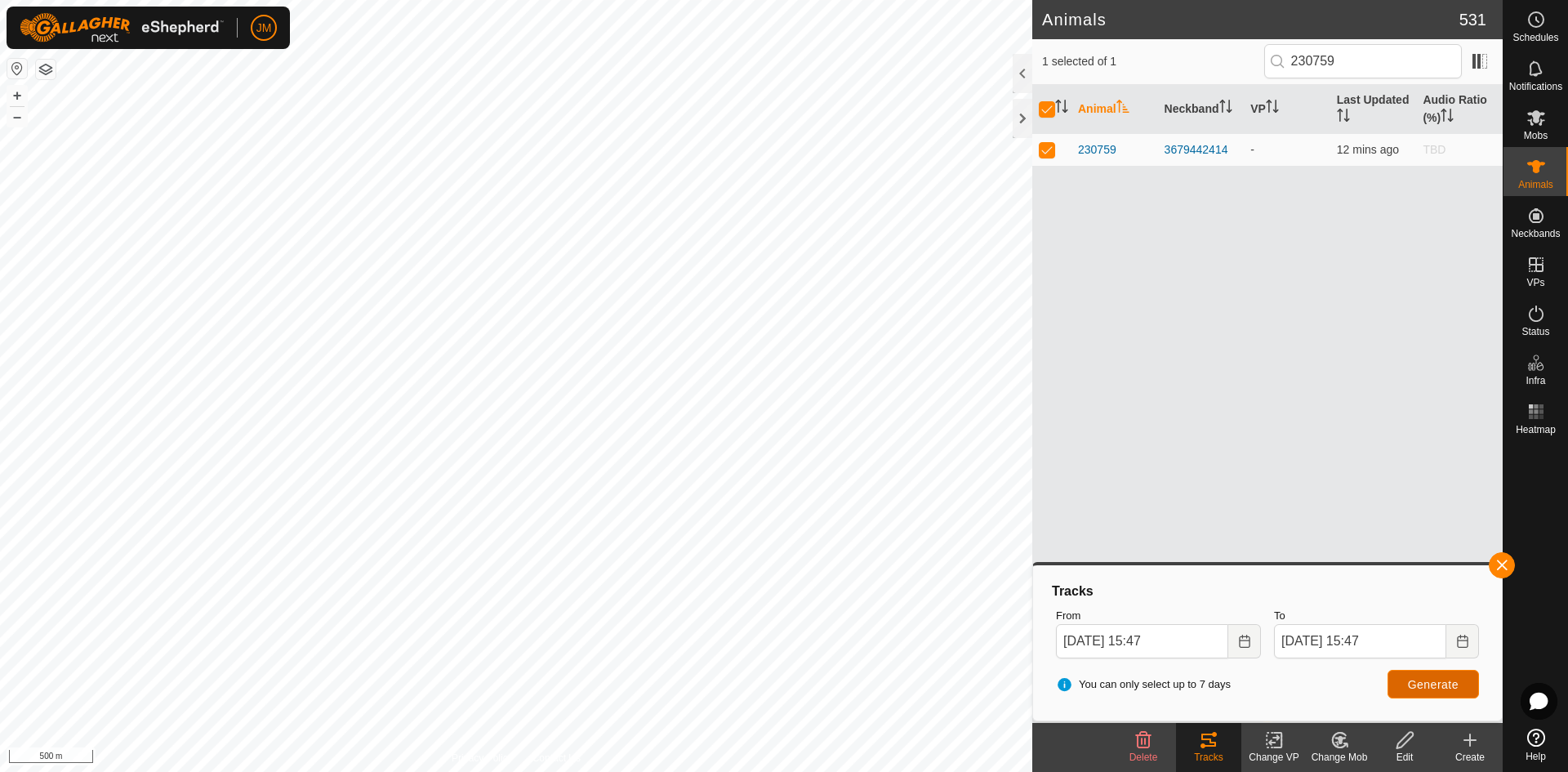
click at [1254, 674] on span "Generate" at bounding box center [1434, 684] width 51 height 13
click at [1254, 643] on input "[DATE] 15:47" at bounding box center [1360, 641] width 173 height 34
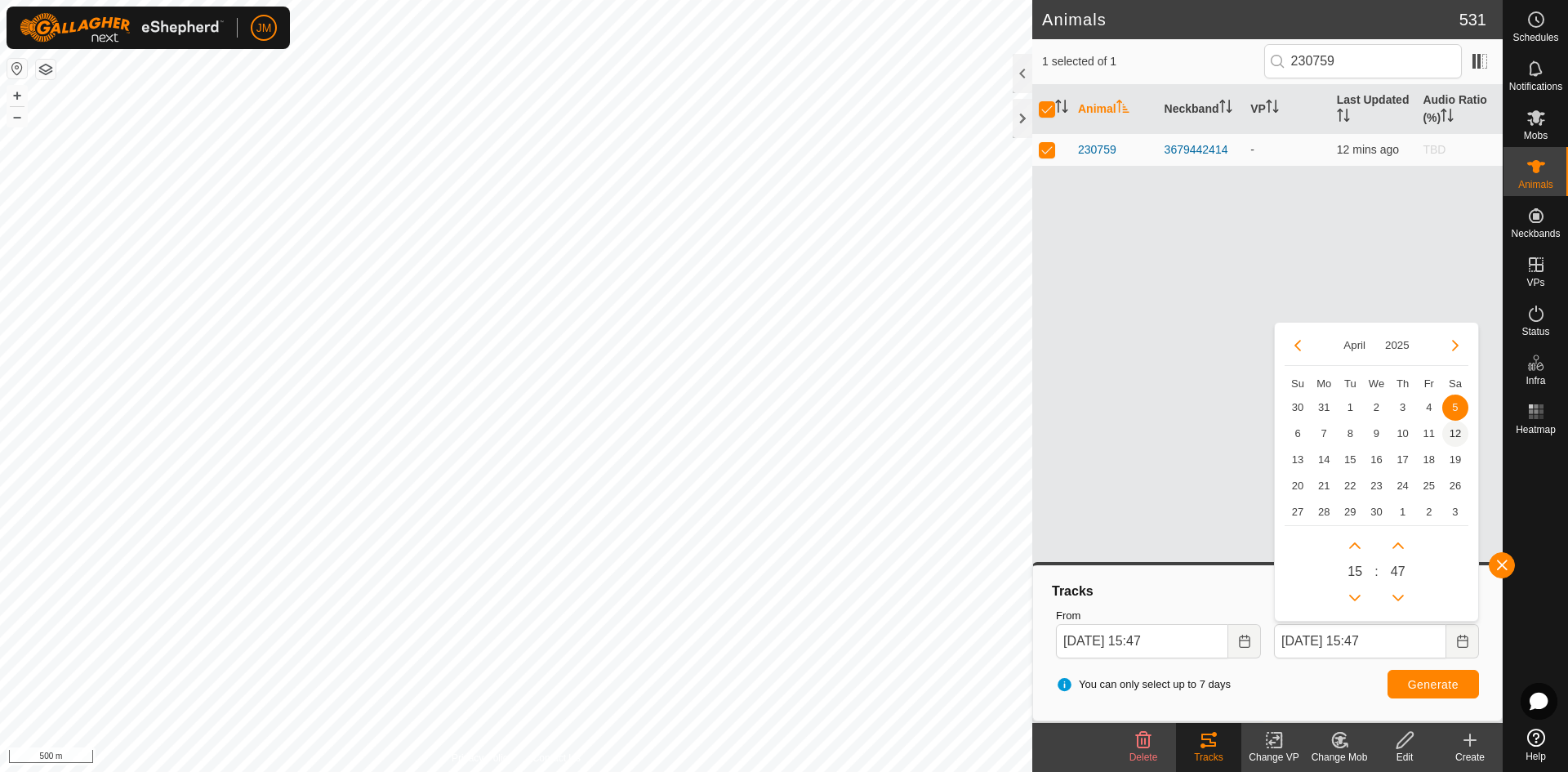
click at [1254, 435] on span "12" at bounding box center [1455, 434] width 26 height 26
type input "[DATE] 15:47"
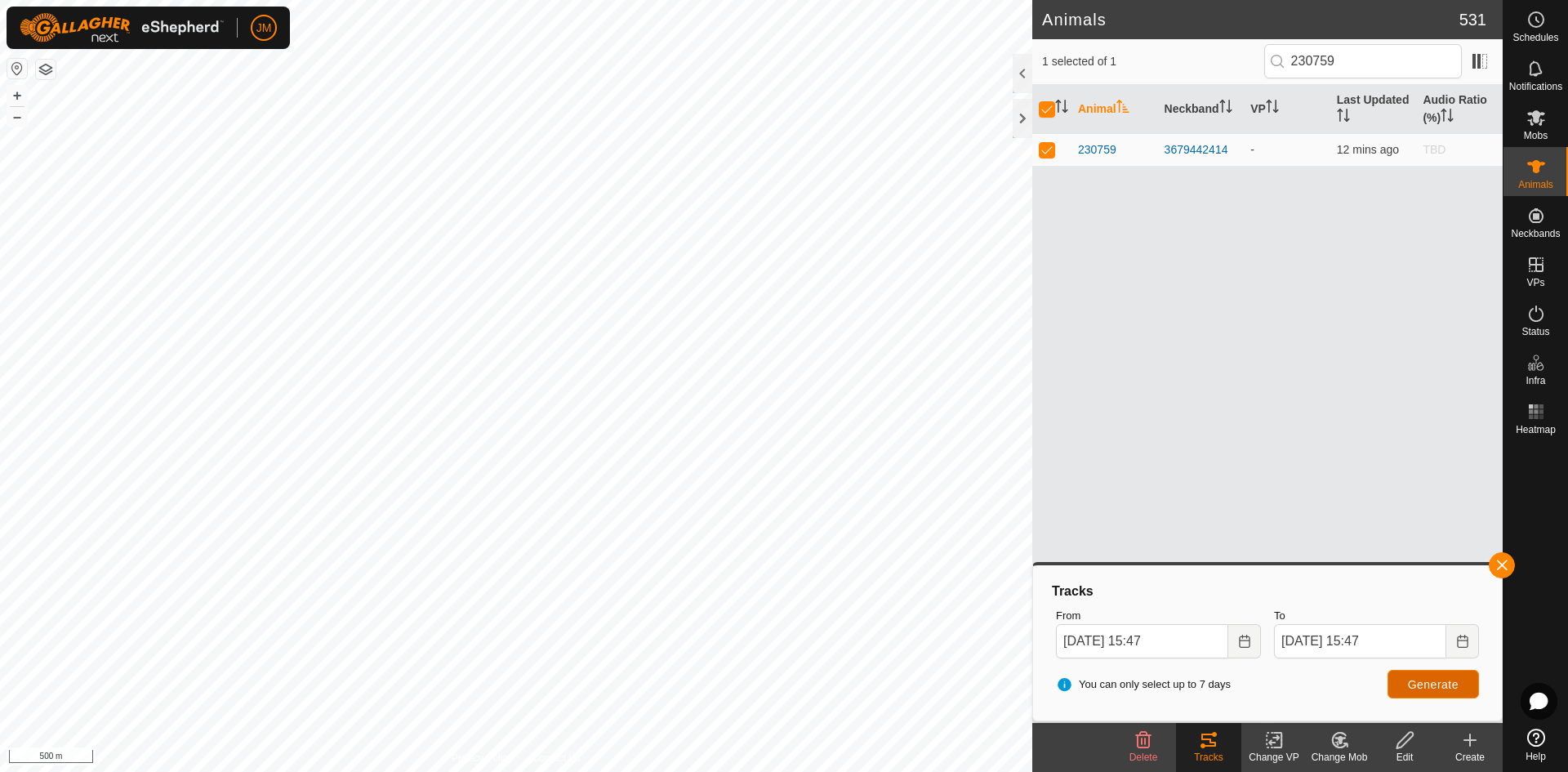
click at [1254, 674] on span "Generate" at bounding box center [1434, 684] width 51 height 13
click at [1254, 638] on input "[DATE] 15:47" at bounding box center [1360, 641] width 173 height 34
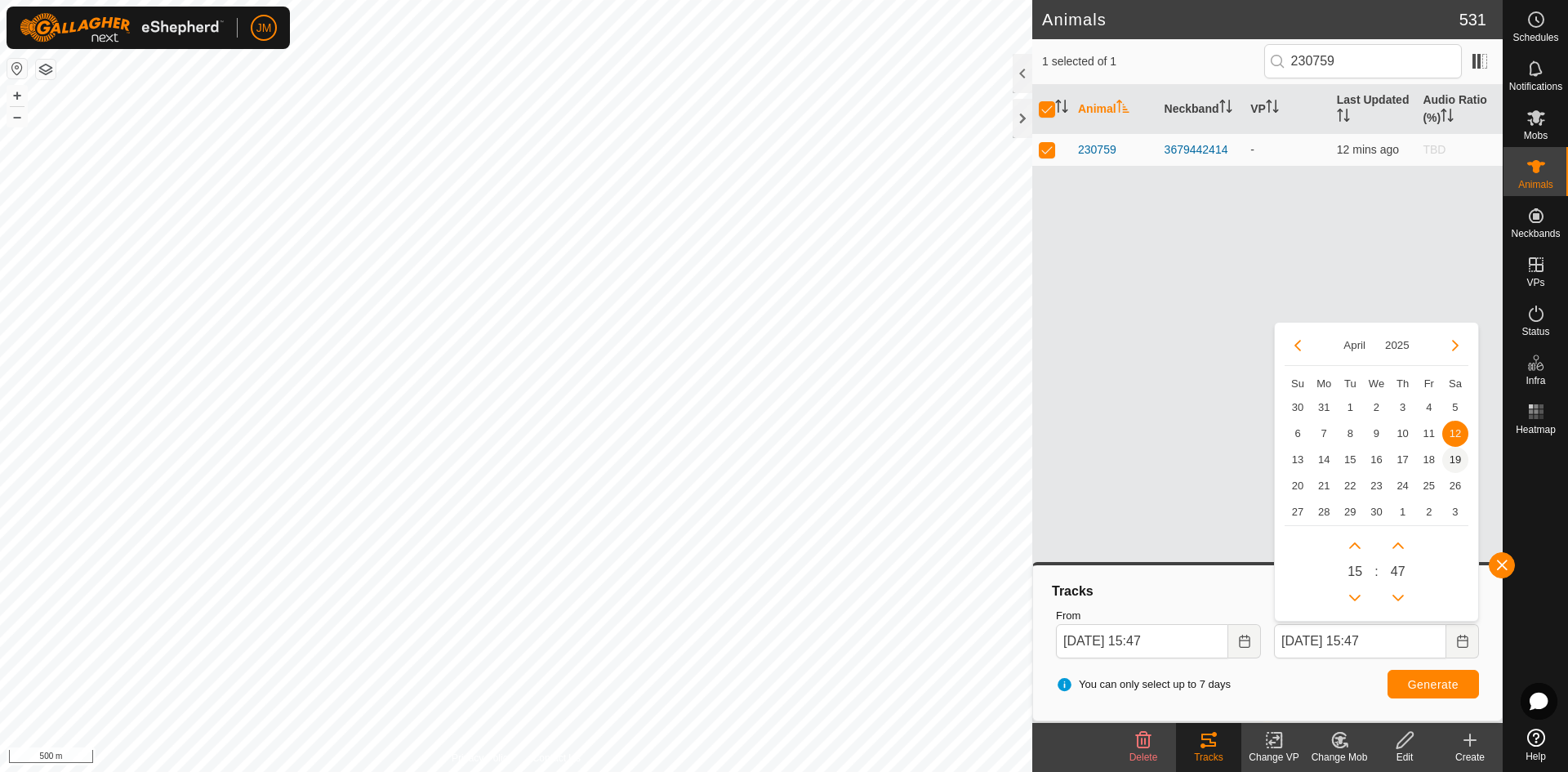
click at [1254, 459] on span "19" at bounding box center [1455, 460] width 26 height 26
type input "[DATE] 15:47"
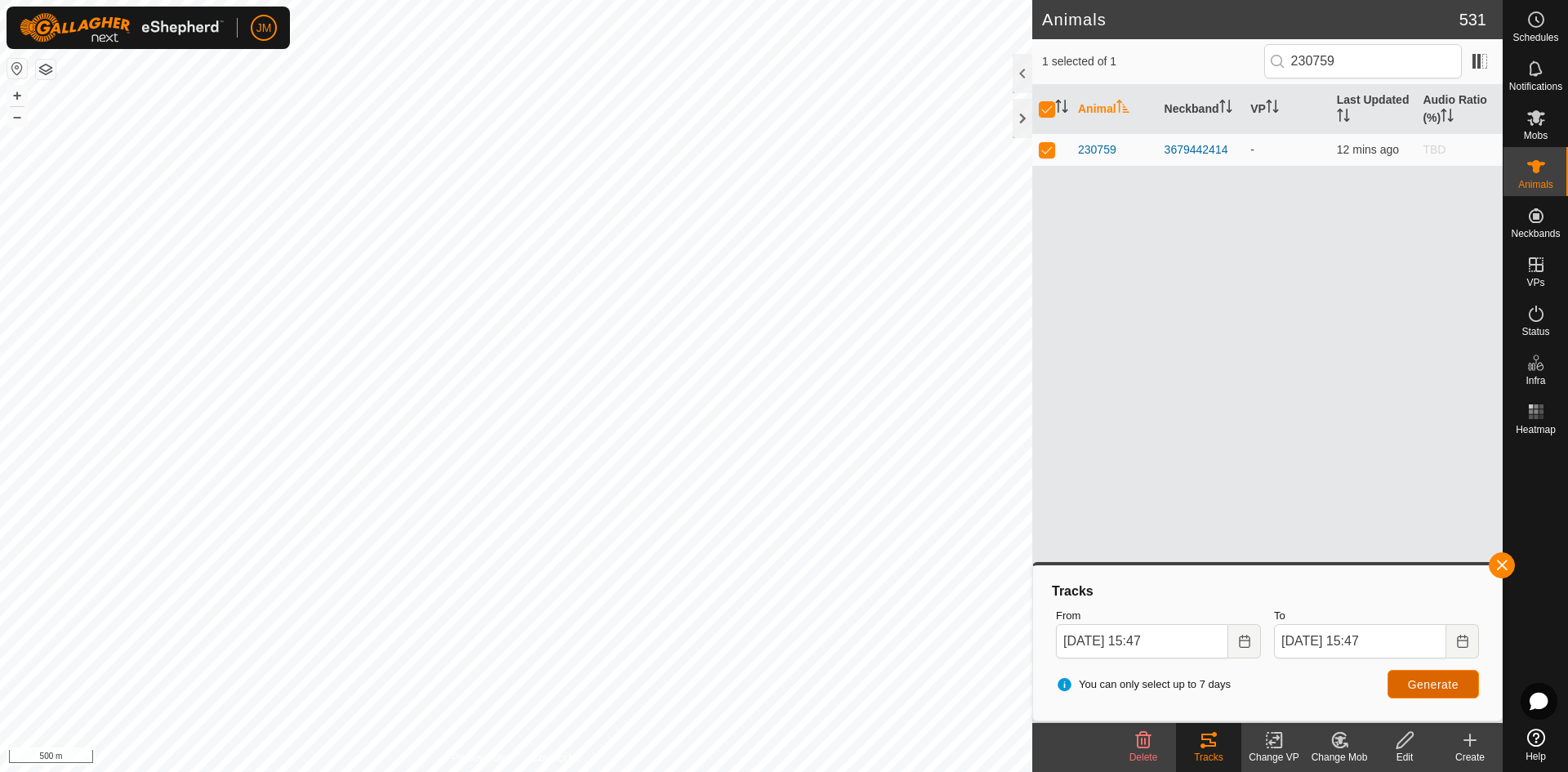
click at [1254, 674] on span "Generate" at bounding box center [1434, 684] width 51 height 13
click at [1254, 641] on input "[DATE] 15:47" at bounding box center [1360, 641] width 173 height 34
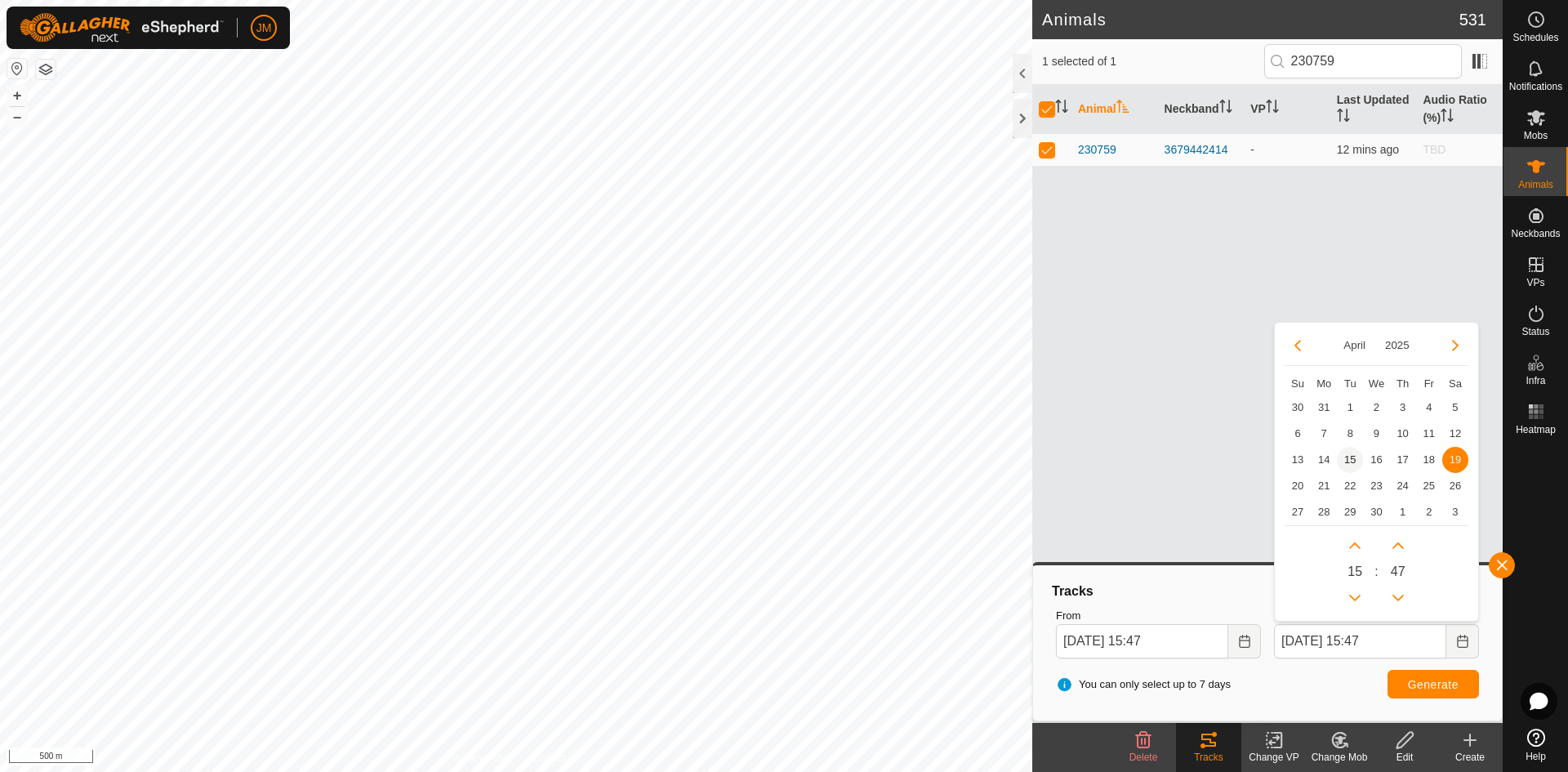
click at [1254, 460] on span "15" at bounding box center [1350, 460] width 26 height 26
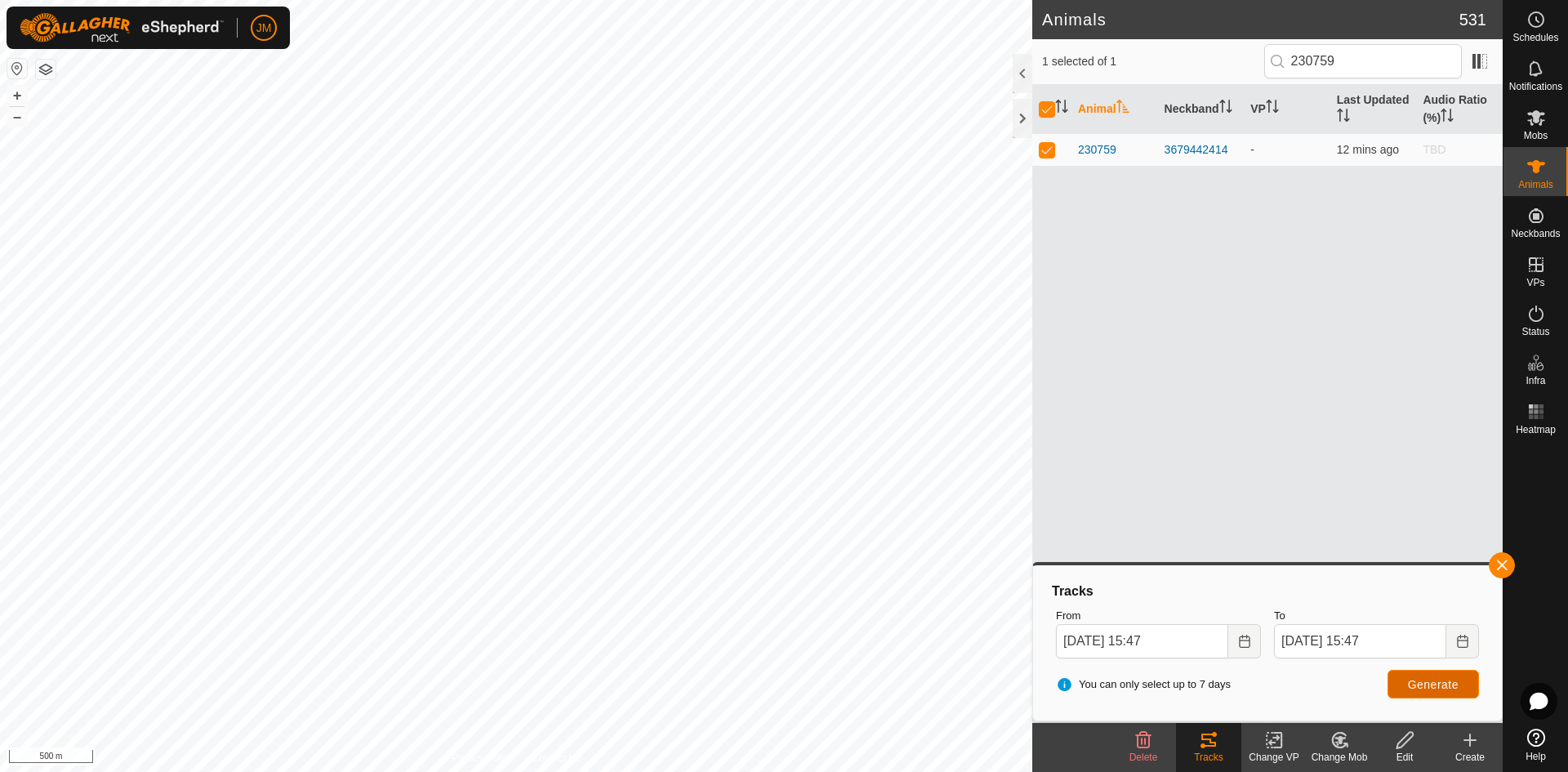
click at [1254, 674] on button "Generate" at bounding box center [1434, 684] width 92 height 29
click at [1254, 637] on input "[DATE] 15:47" at bounding box center [1360, 641] width 173 height 34
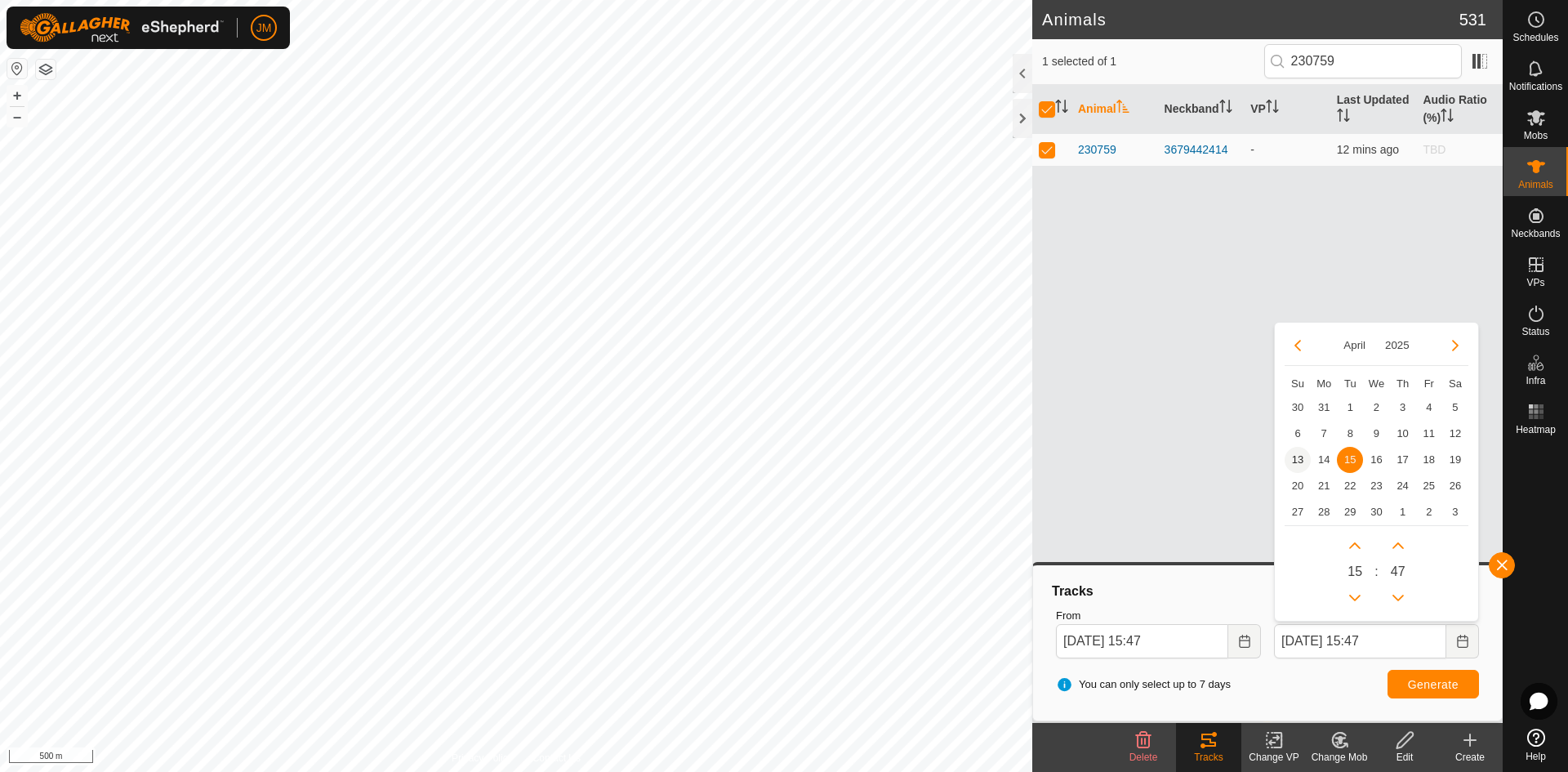
click at [1254, 468] on span "13" at bounding box center [1298, 460] width 26 height 26
type input "[DATE] 15:47"
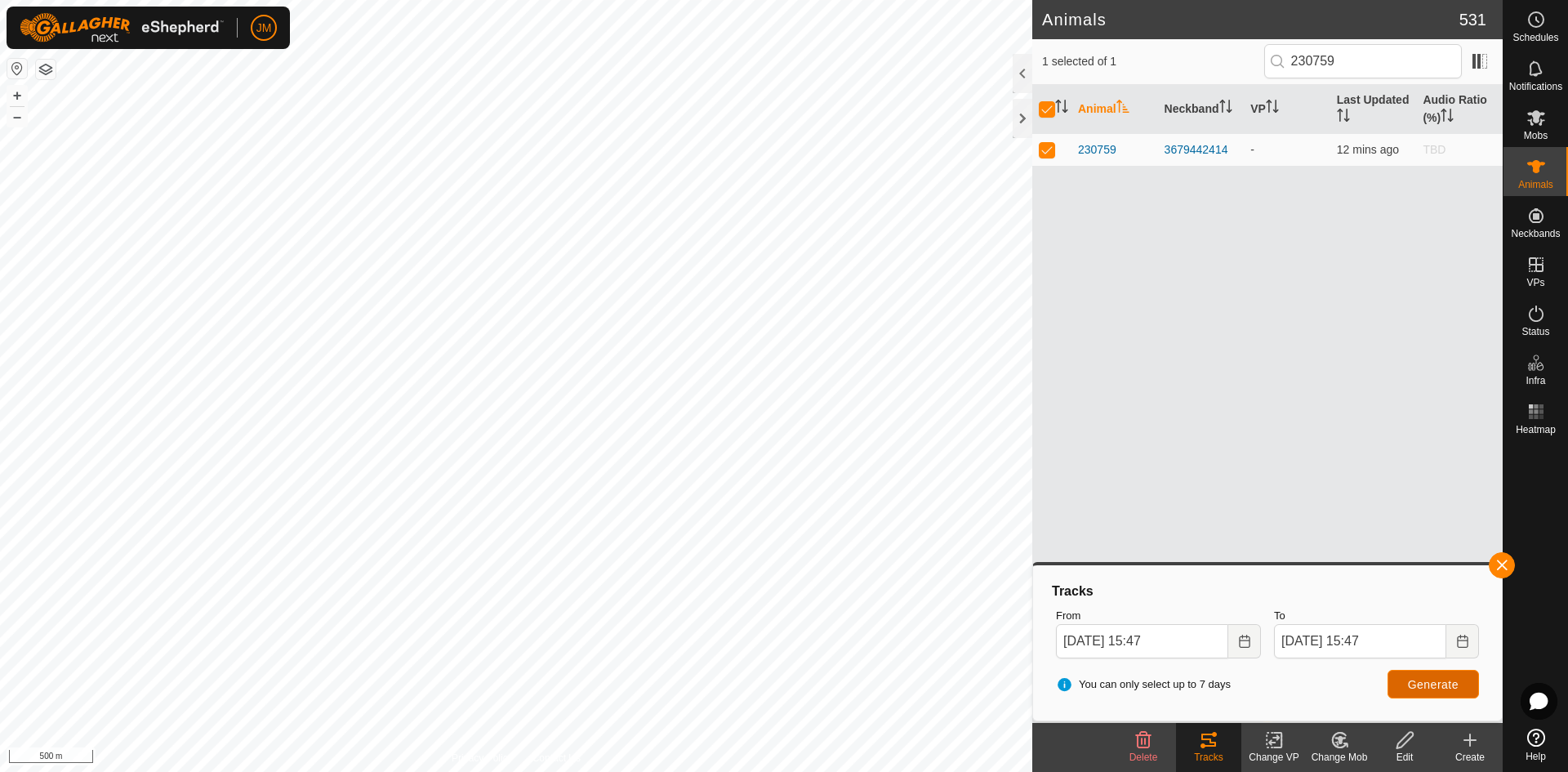
click at [1254, 674] on span "Generate" at bounding box center [1434, 684] width 51 height 13
click at [15, 93] on button "+" at bounding box center [17, 95] width 20 height 20
click at [1254, 639] on input "[DATE] 15:47" at bounding box center [1360, 641] width 173 height 34
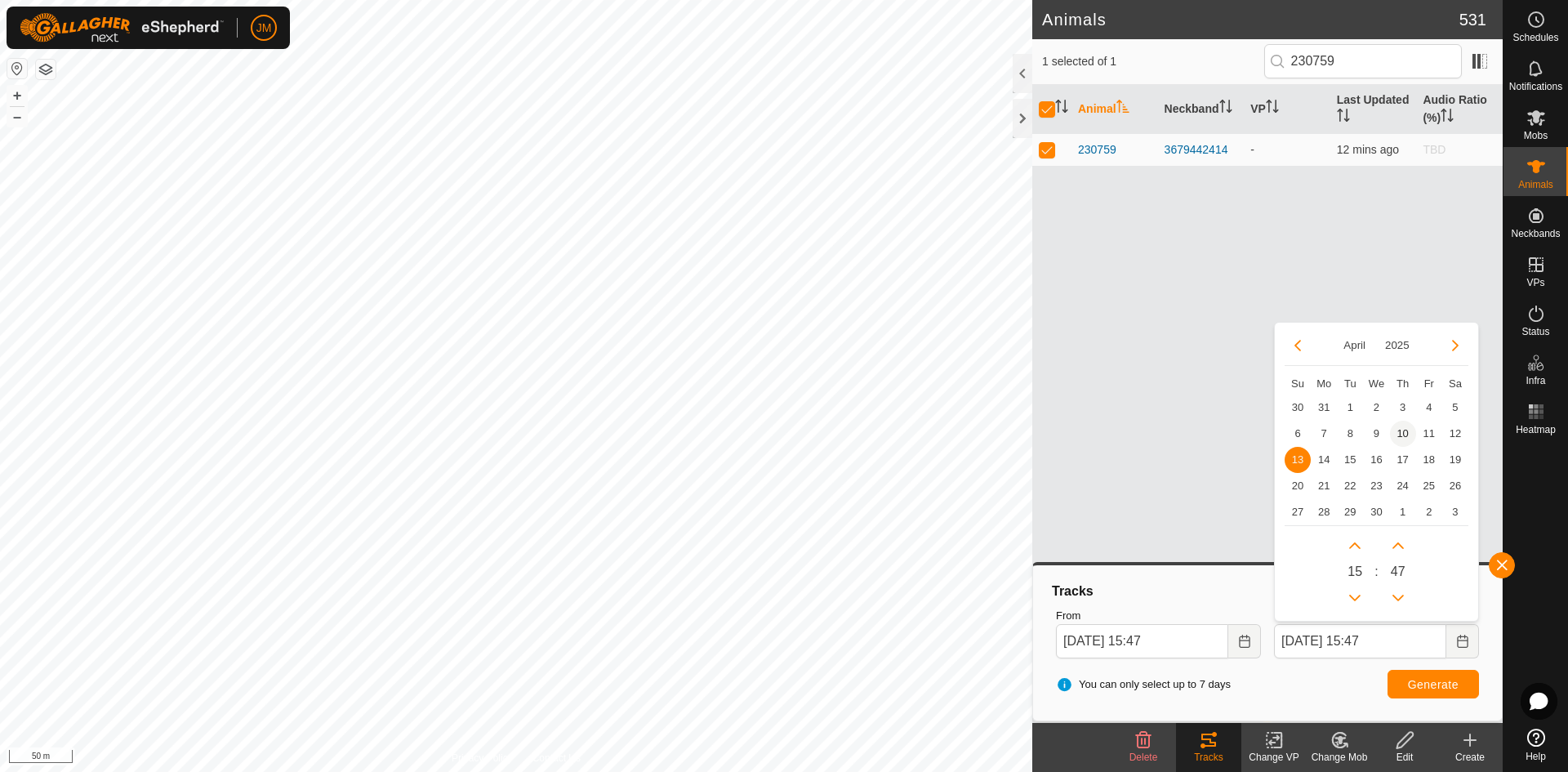
click at [1254, 440] on span "10" at bounding box center [1402, 434] width 26 height 26
type input "[DATE] 15:47"
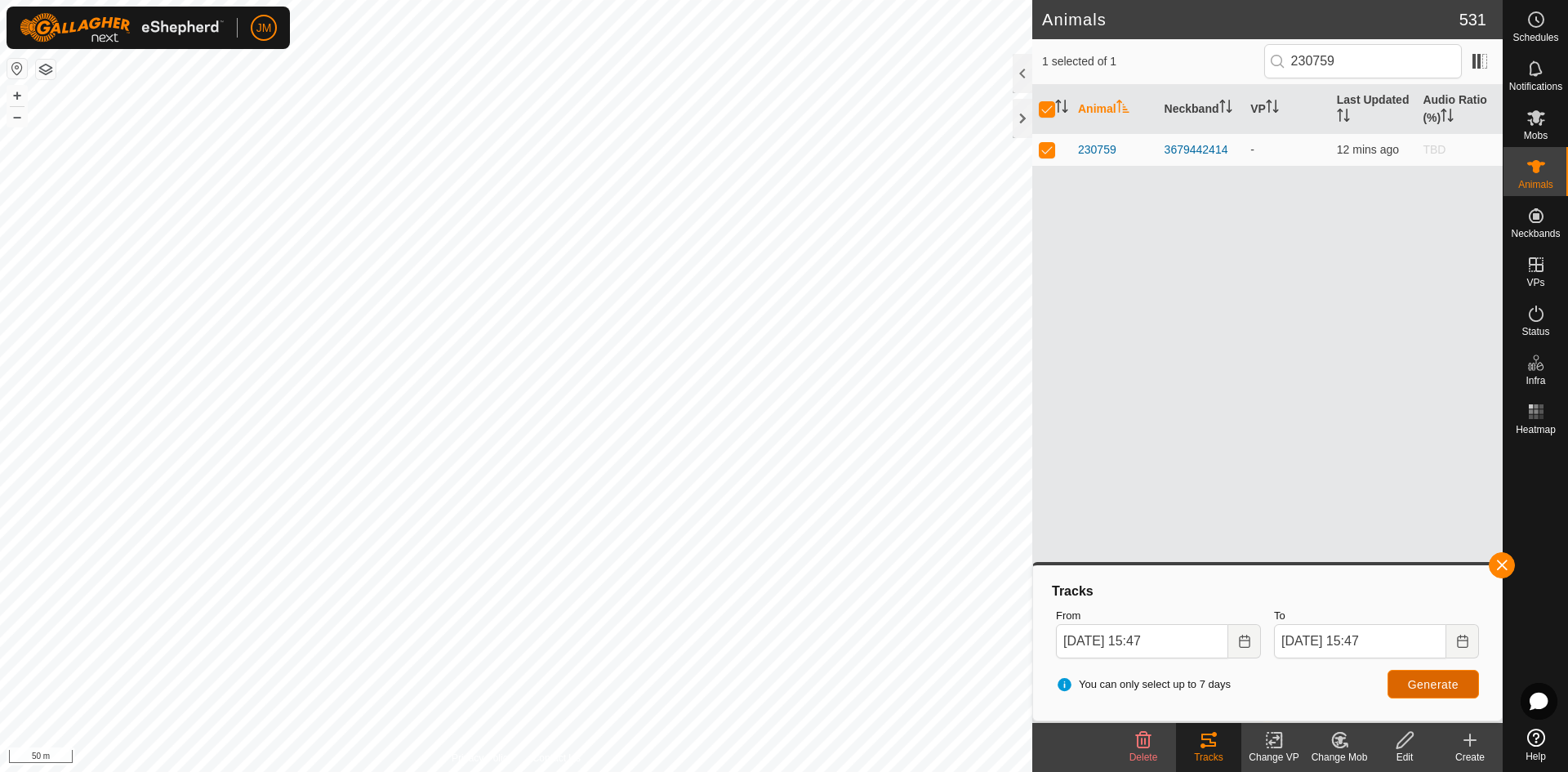
click at [1254, 674] on button "Generate" at bounding box center [1434, 684] width 92 height 29
click at [1254, 643] on input "[DATE] 15:47" at bounding box center [1360, 641] width 173 height 34
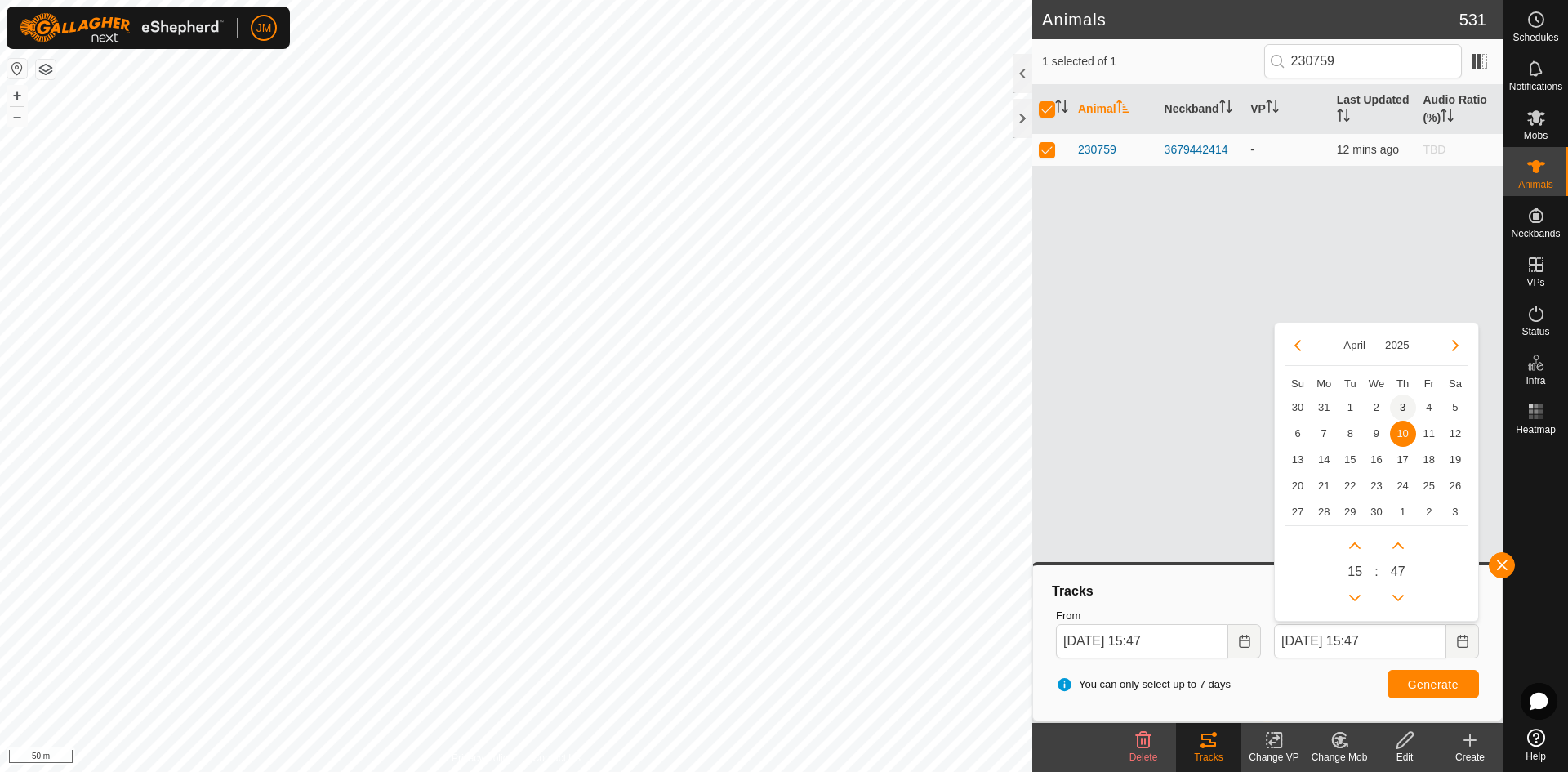
click at [1254, 400] on span "3" at bounding box center [1402, 407] width 26 height 26
type input "[DATE] 15:47"
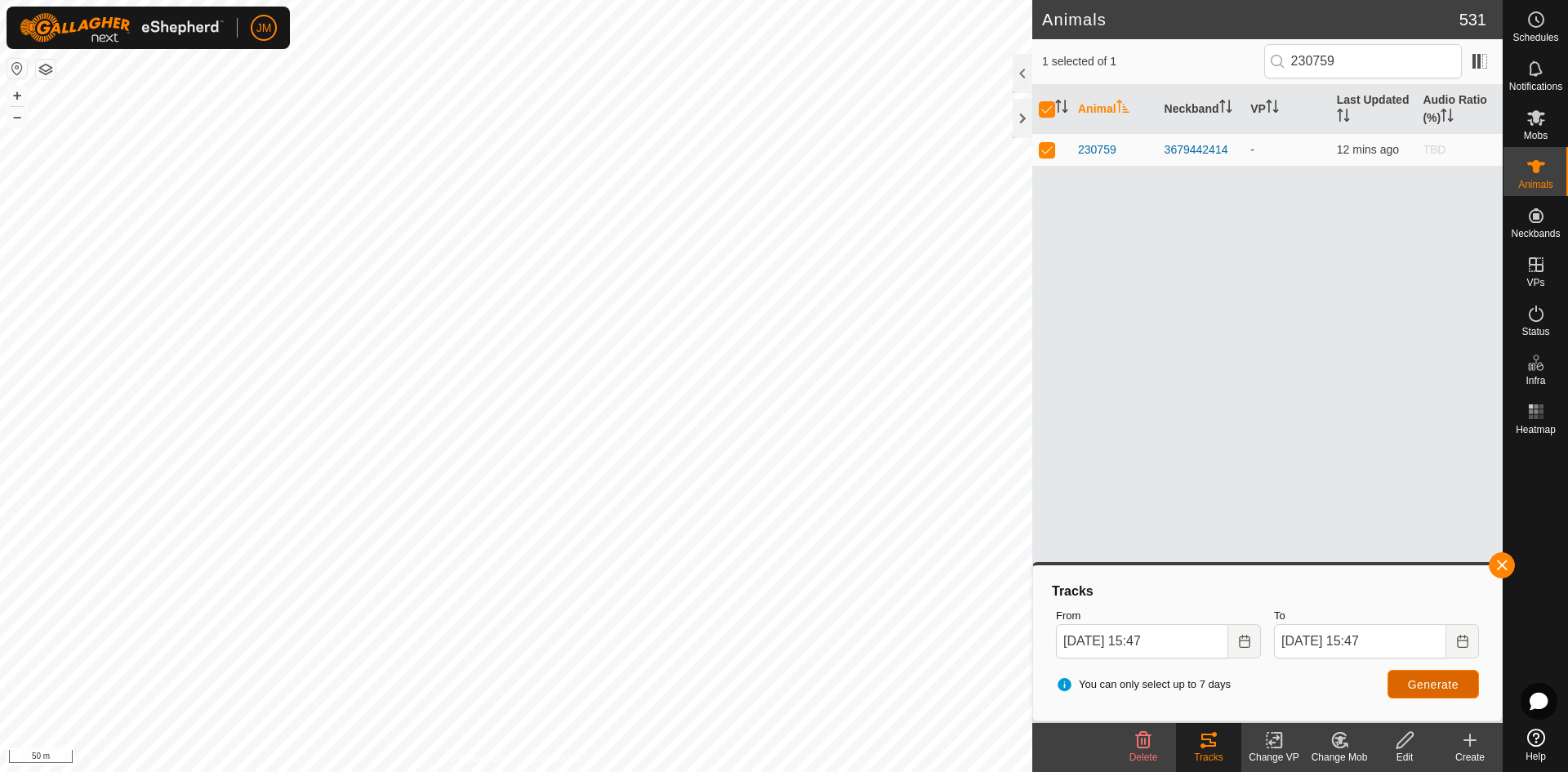
click at [1254, 674] on button "Generate" at bounding box center [1434, 684] width 92 height 29
click at [14, 116] on button "–" at bounding box center [17, 116] width 20 height 20
click at [15, 99] on button "+" at bounding box center [17, 95] width 20 height 20
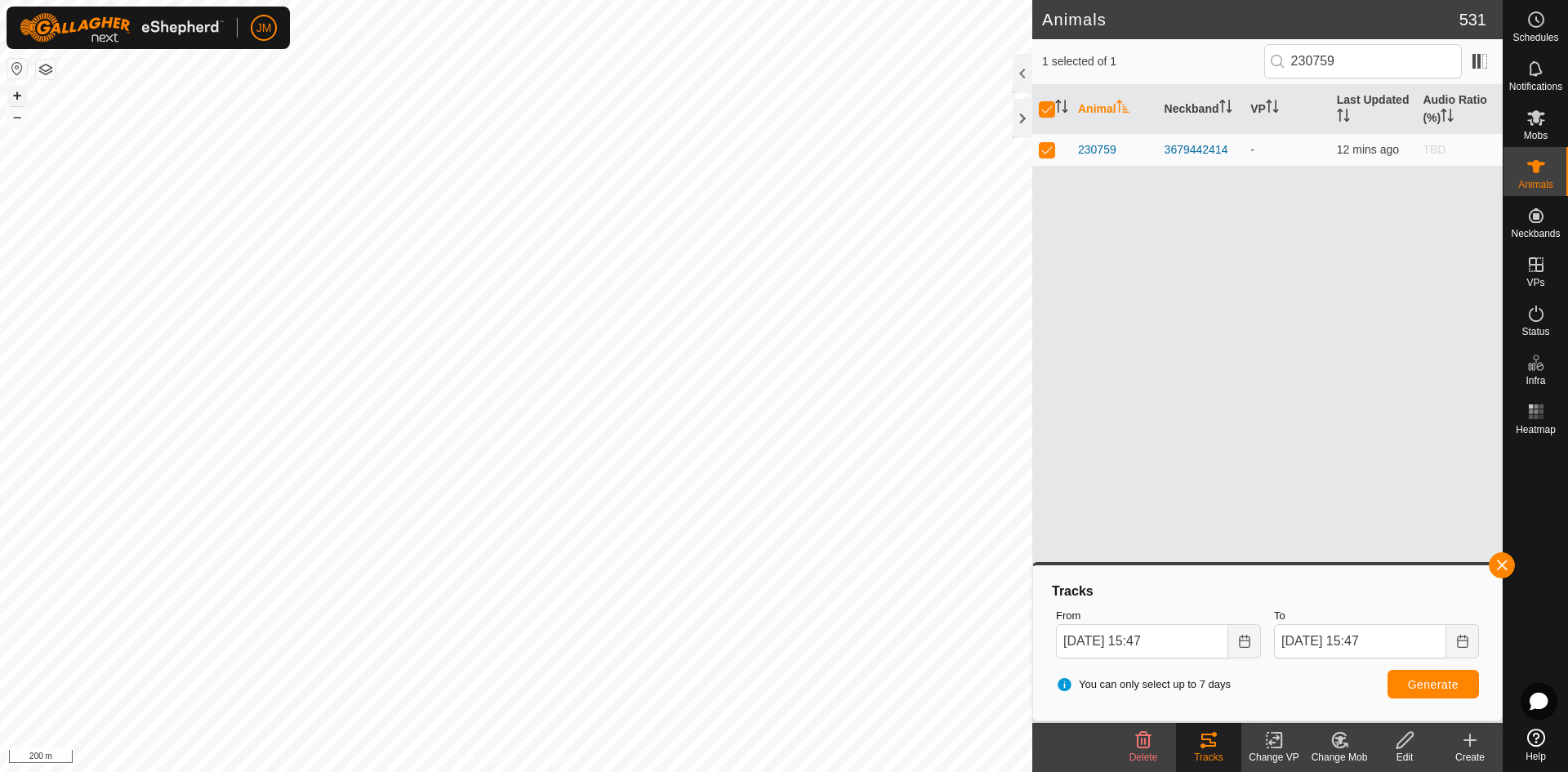
click at [15, 99] on button "+" at bounding box center [17, 95] width 20 height 20
click at [1254, 639] on input "[DATE] 15:47" at bounding box center [1360, 641] width 173 height 34
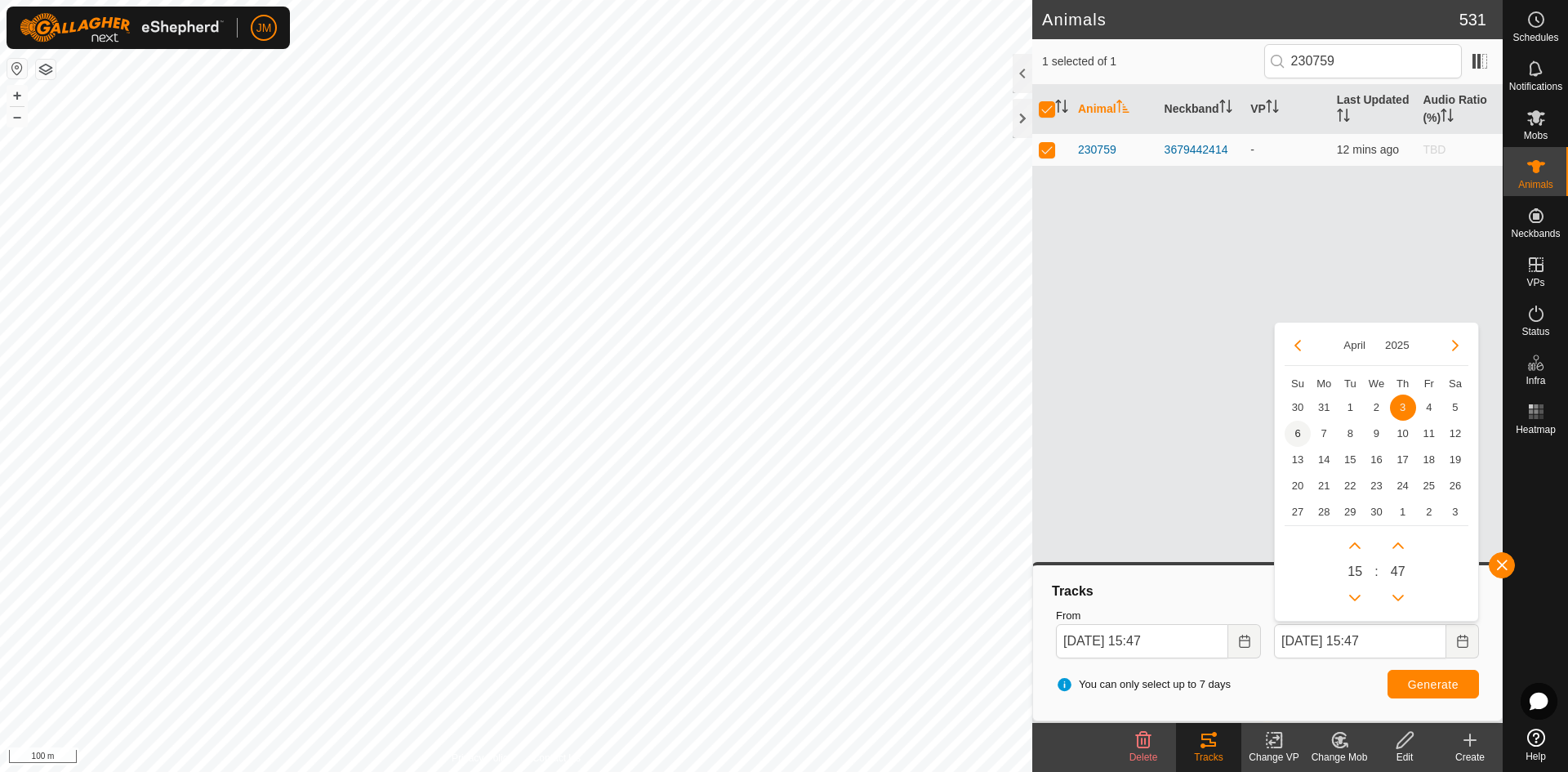
click at [1254, 433] on span "6" at bounding box center [1298, 434] width 26 height 26
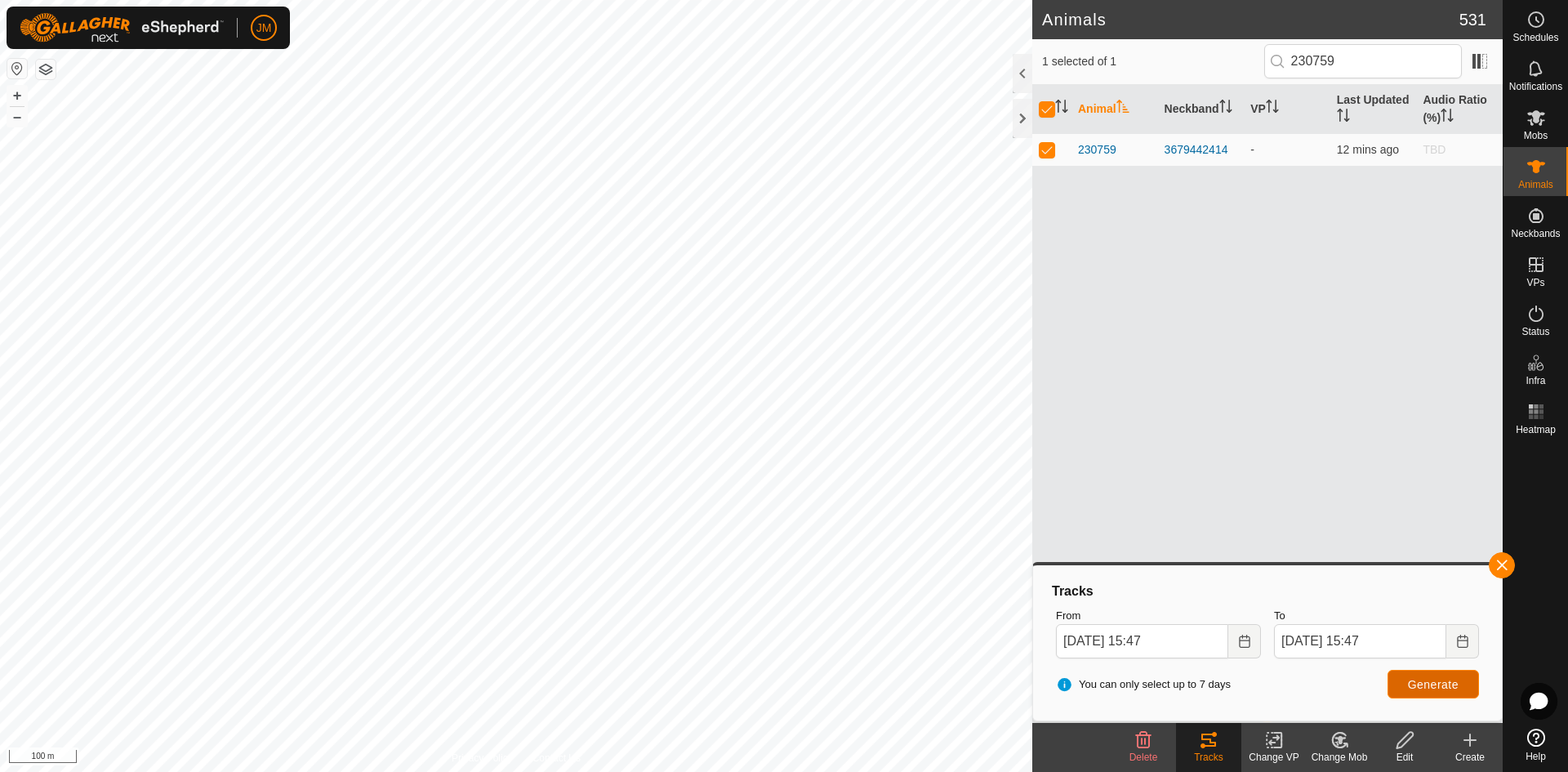
click at [1254, 674] on button "Generate" at bounding box center [1434, 684] width 92 height 29
click at [1254, 640] on input "[DATE] 15:47" at bounding box center [1360, 641] width 173 height 34
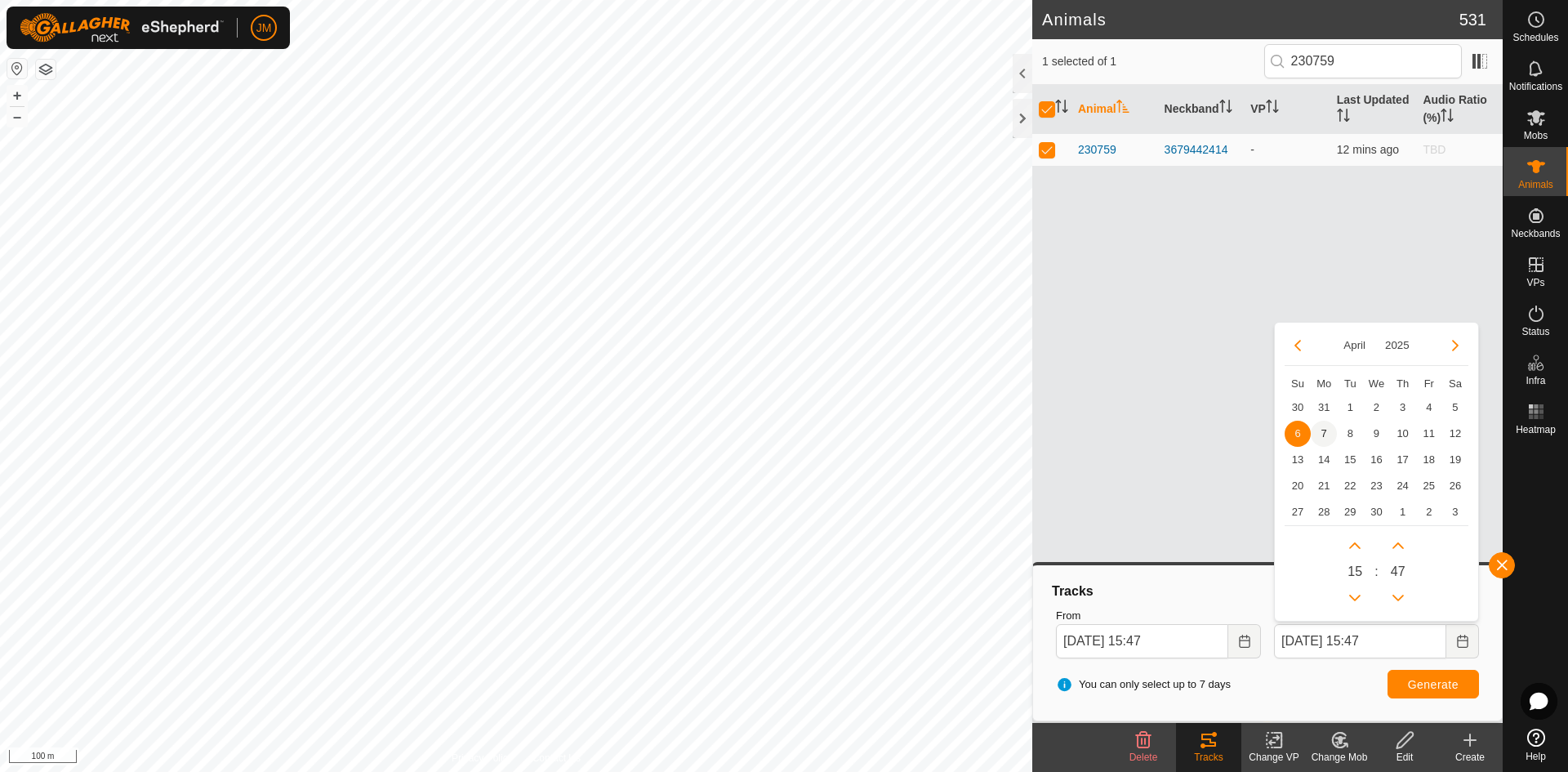
click at [1254, 434] on span "7" at bounding box center [1323, 434] width 26 height 26
type input "[DATE] 15:47"
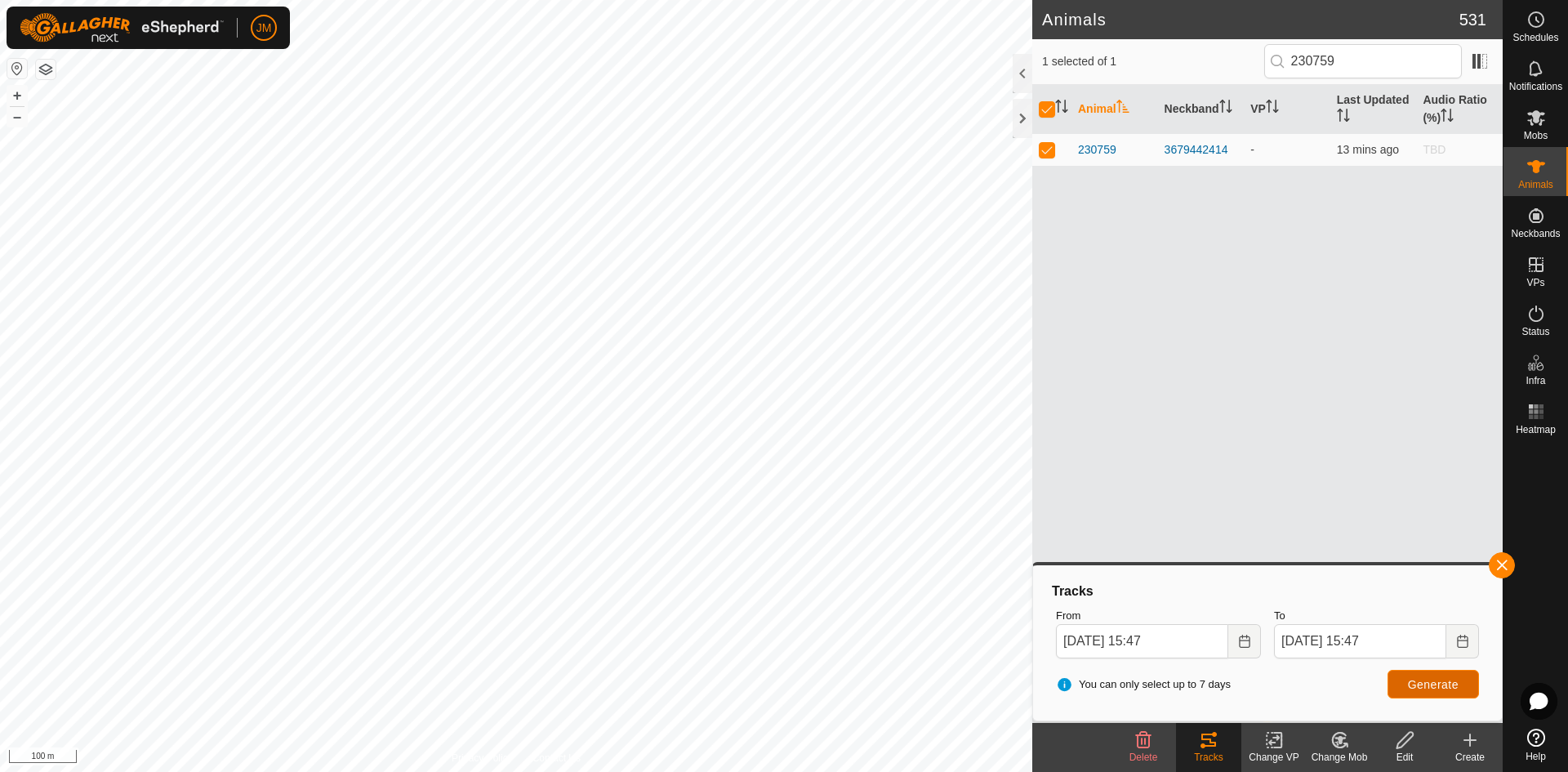
click at [1254, 674] on span "Generate" at bounding box center [1434, 684] width 51 height 13
click at [1254, 643] on input "[DATE] 15:47" at bounding box center [1360, 641] width 173 height 34
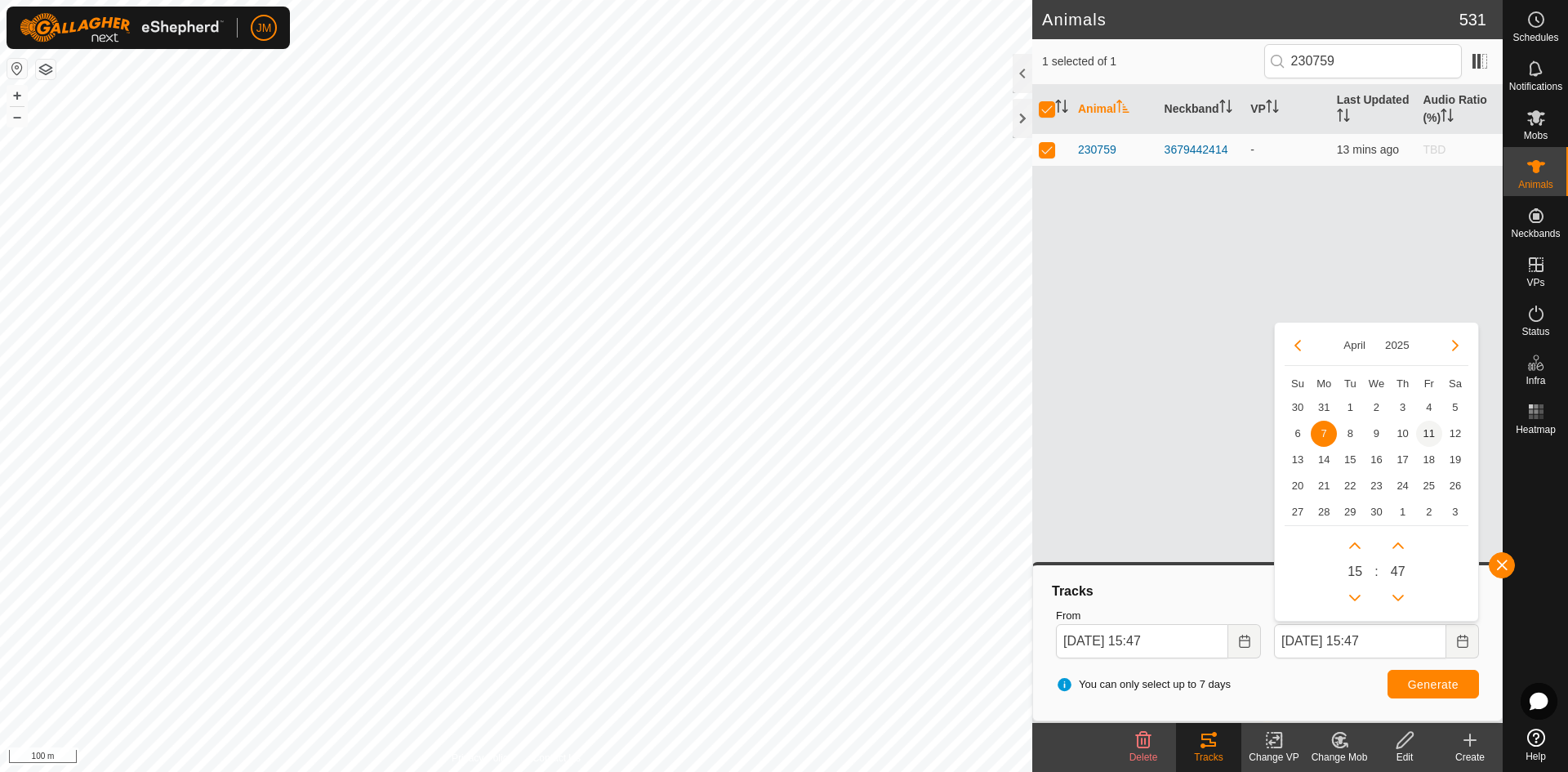
click at [1254, 429] on span "11" at bounding box center [1429, 434] width 26 height 26
type input "[DATE] 15:47"
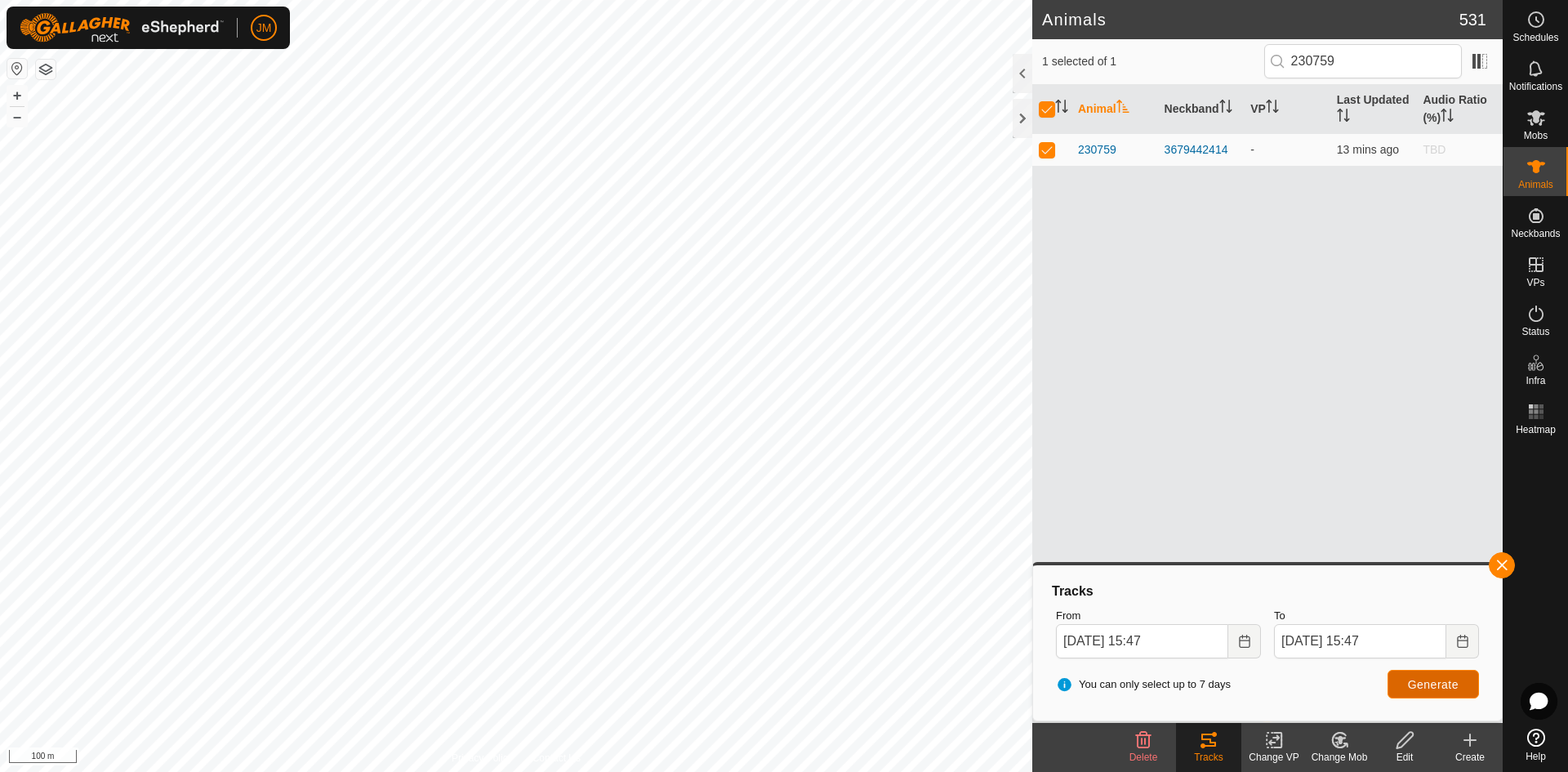
click at [1254, 674] on span "Generate" at bounding box center [1434, 684] width 51 height 13
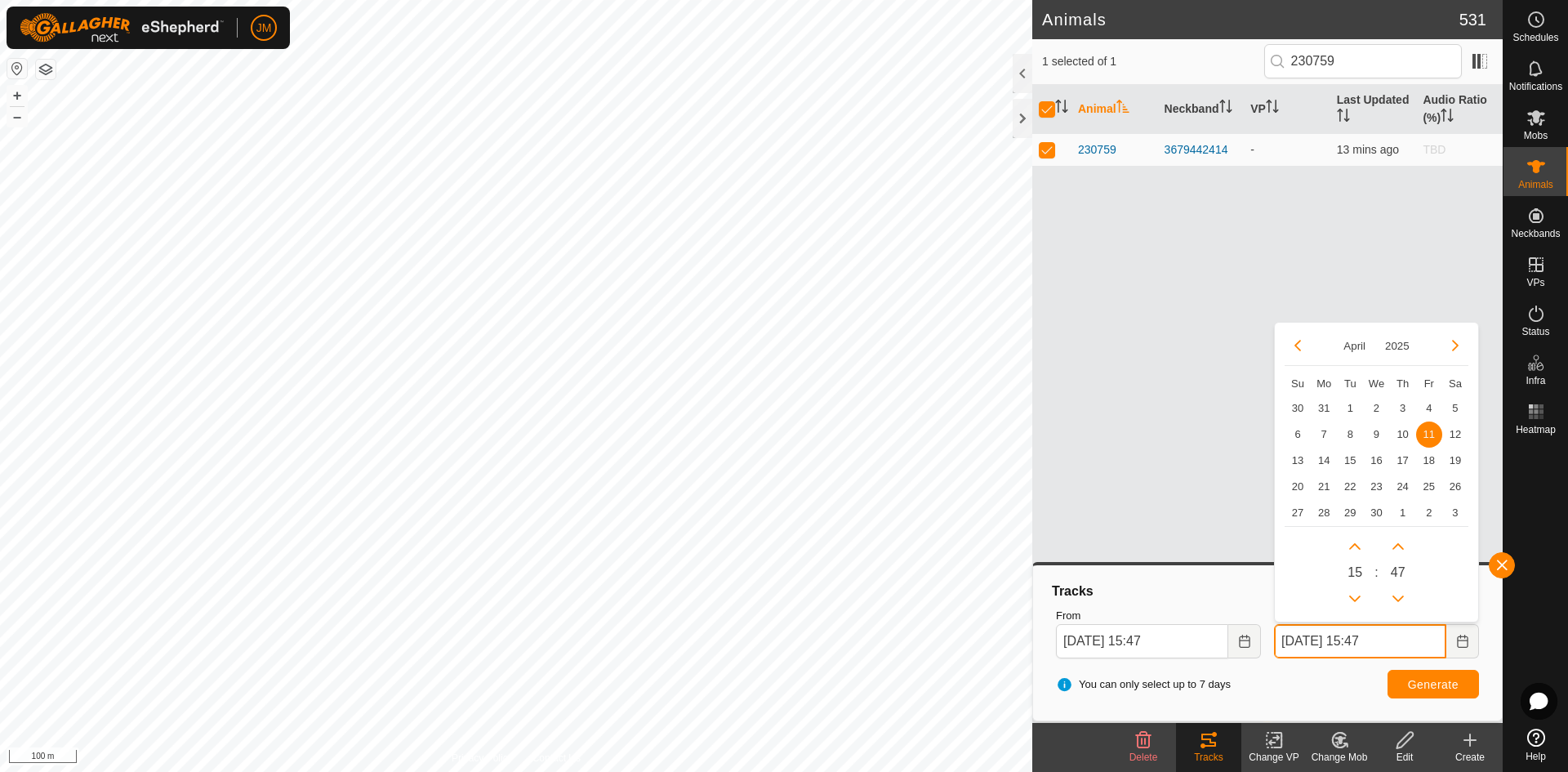
click at [1254, 639] on input "[DATE] 15:47" at bounding box center [1360, 641] width 173 height 34
click at [1254, 462] on span "14" at bounding box center [1323, 460] width 26 height 26
type input "[DATE] 15:47"
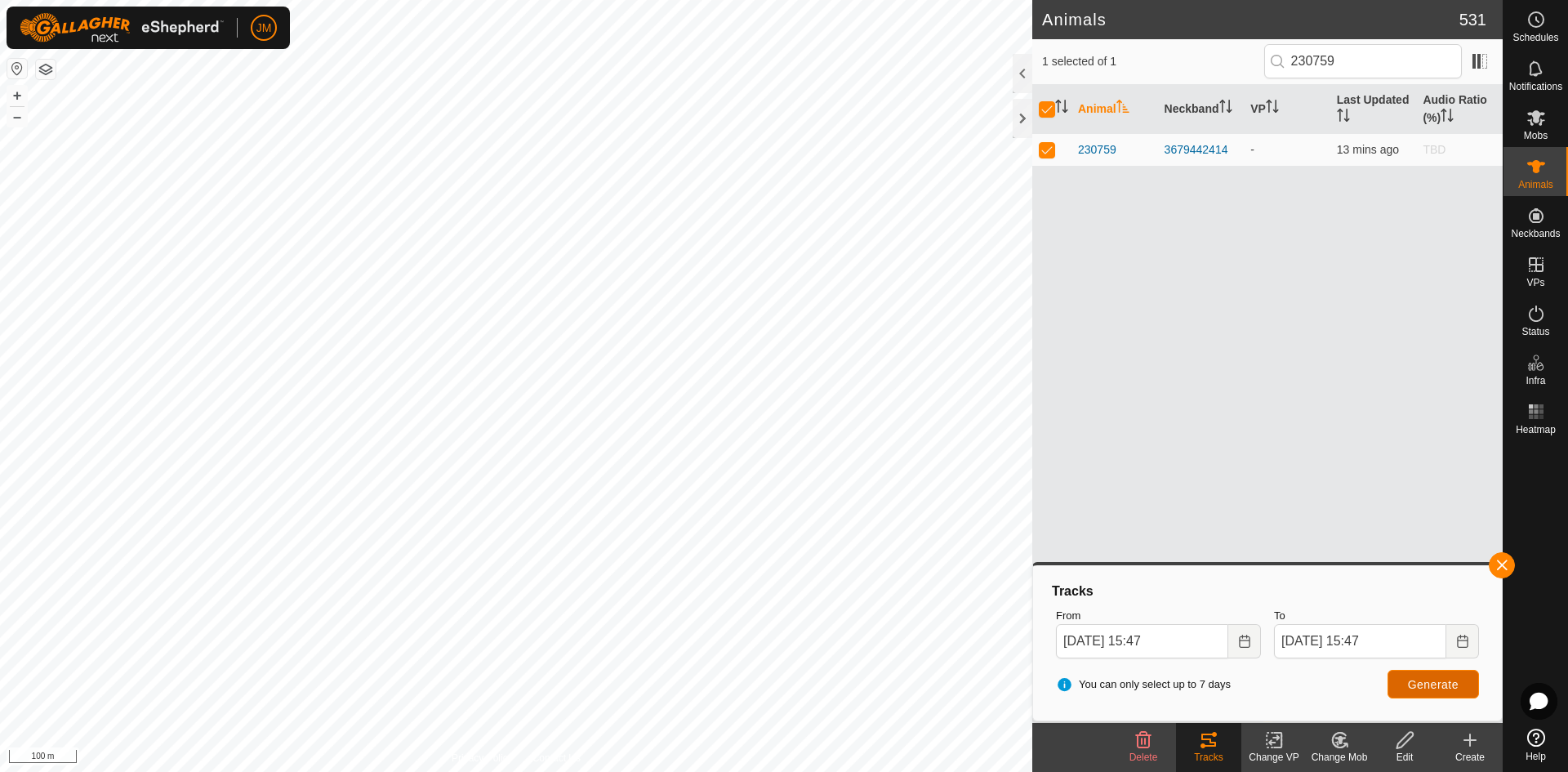
click at [1254, 674] on span "Generate" at bounding box center [1434, 684] width 51 height 13
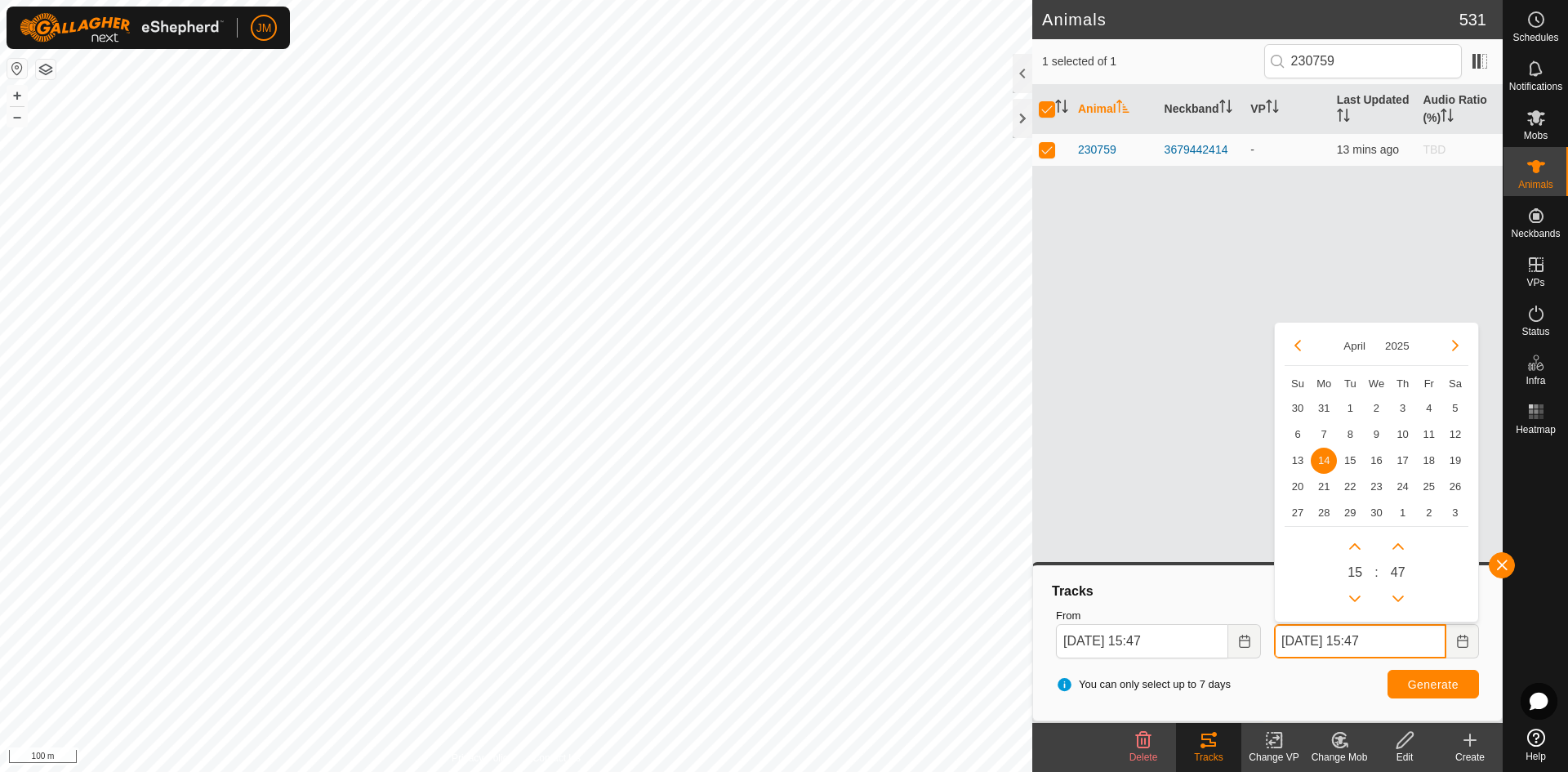
click at [1254, 639] on input "[DATE] 15:47" at bounding box center [1360, 641] width 173 height 34
click at [1254, 457] on span "15" at bounding box center [1350, 460] width 26 height 26
type input "[DATE] 15:47"
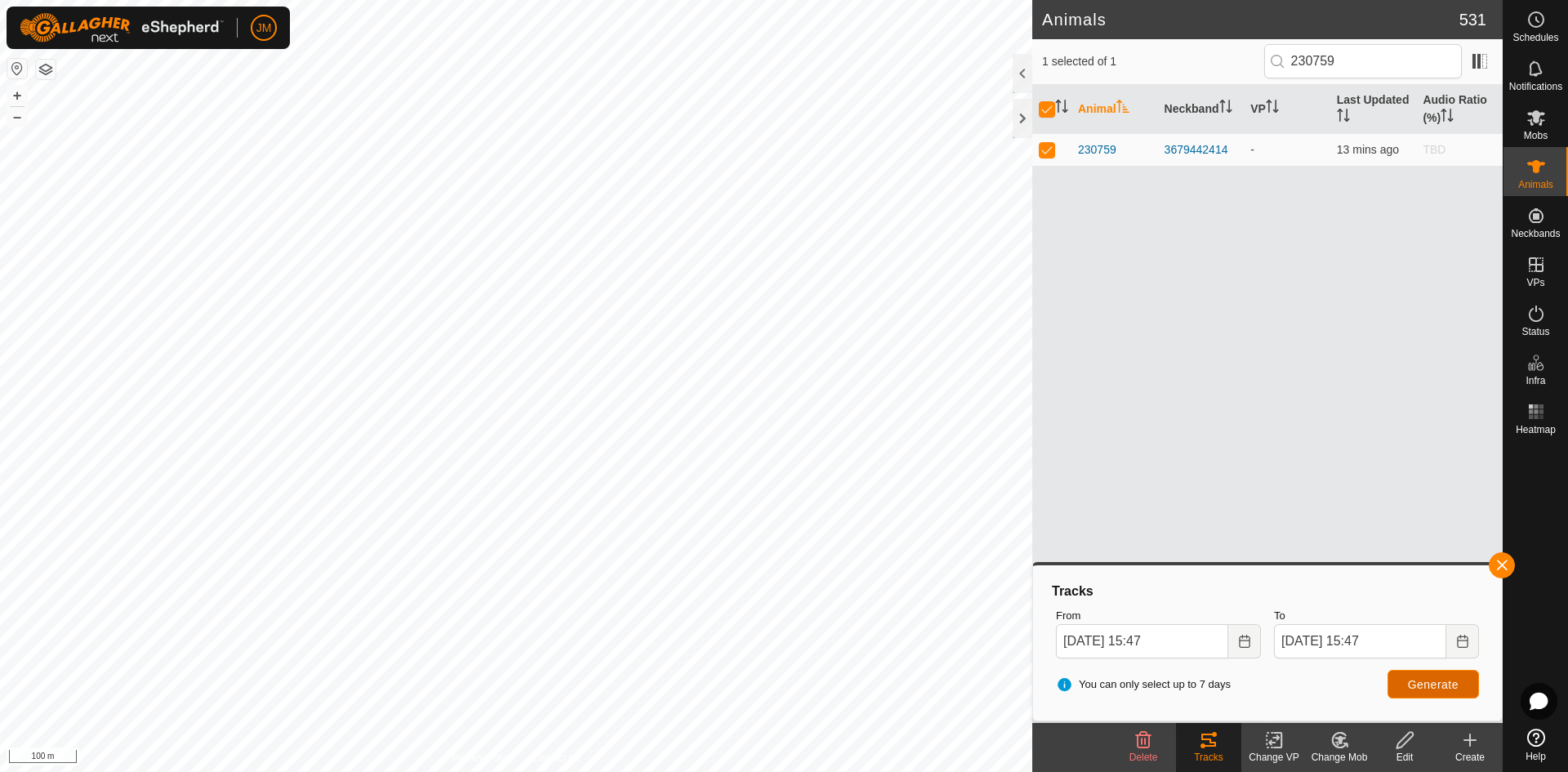
click at [1254, 674] on span "Generate" at bounding box center [1434, 684] width 51 height 13
click at [1068, 644] on input "[DATE] 15:47" at bounding box center [1141, 641] width 173 height 34
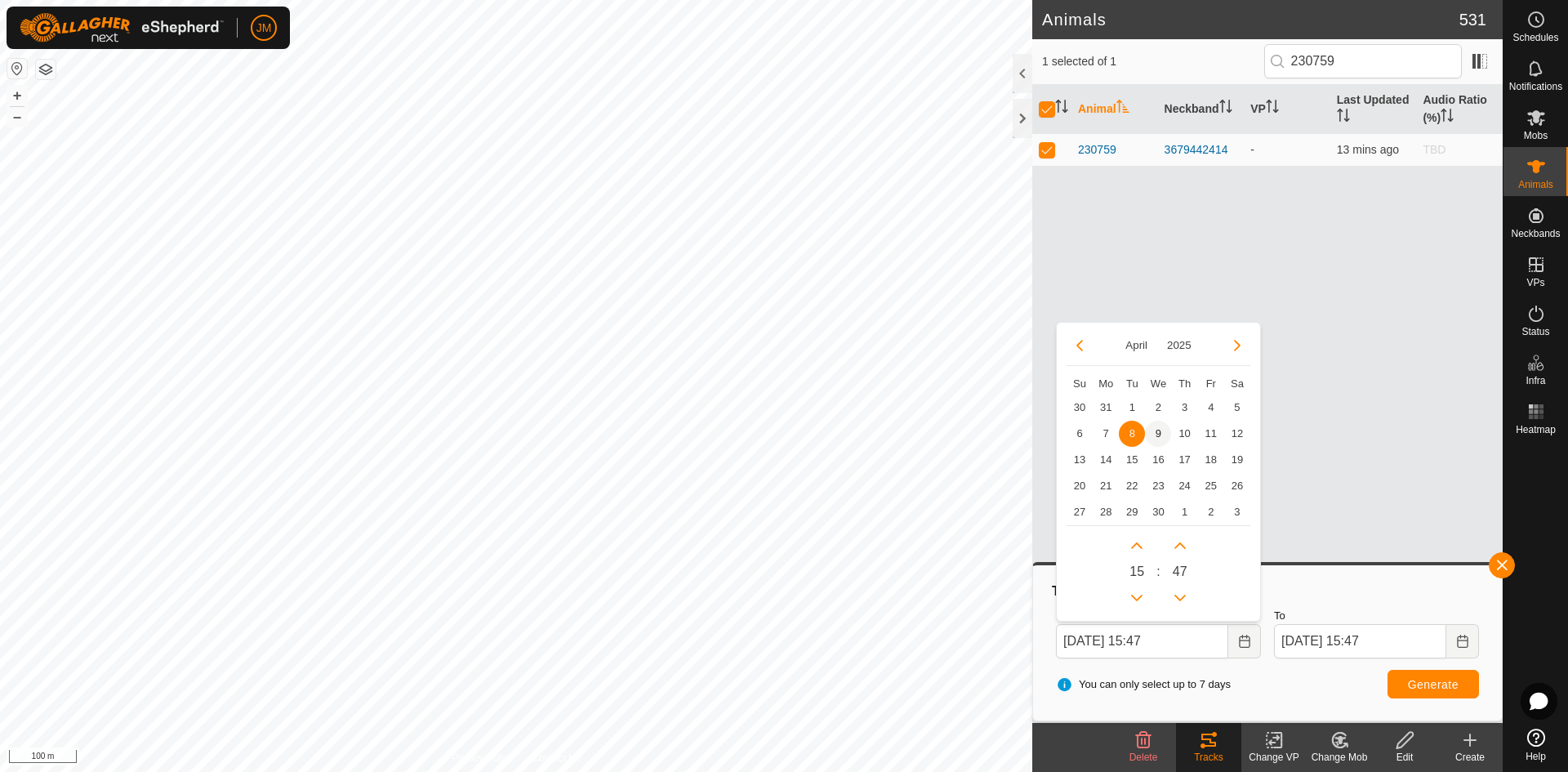
click at [1155, 434] on span "9" at bounding box center [1158, 434] width 26 height 26
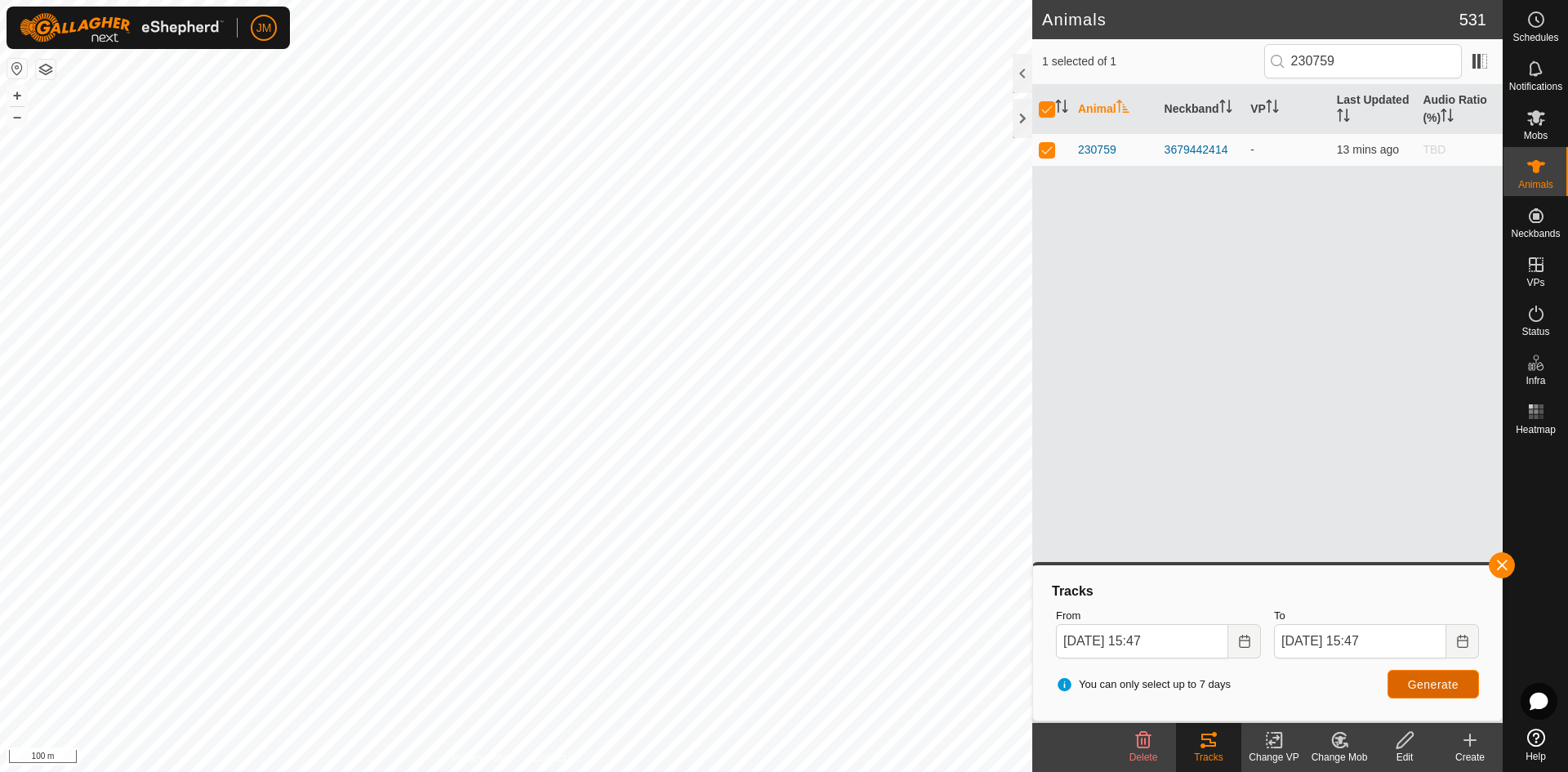
click at [1254, 674] on span "Generate" at bounding box center [1434, 684] width 51 height 13
click at [1069, 643] on input "[DATE] 15:47" at bounding box center [1141, 641] width 173 height 34
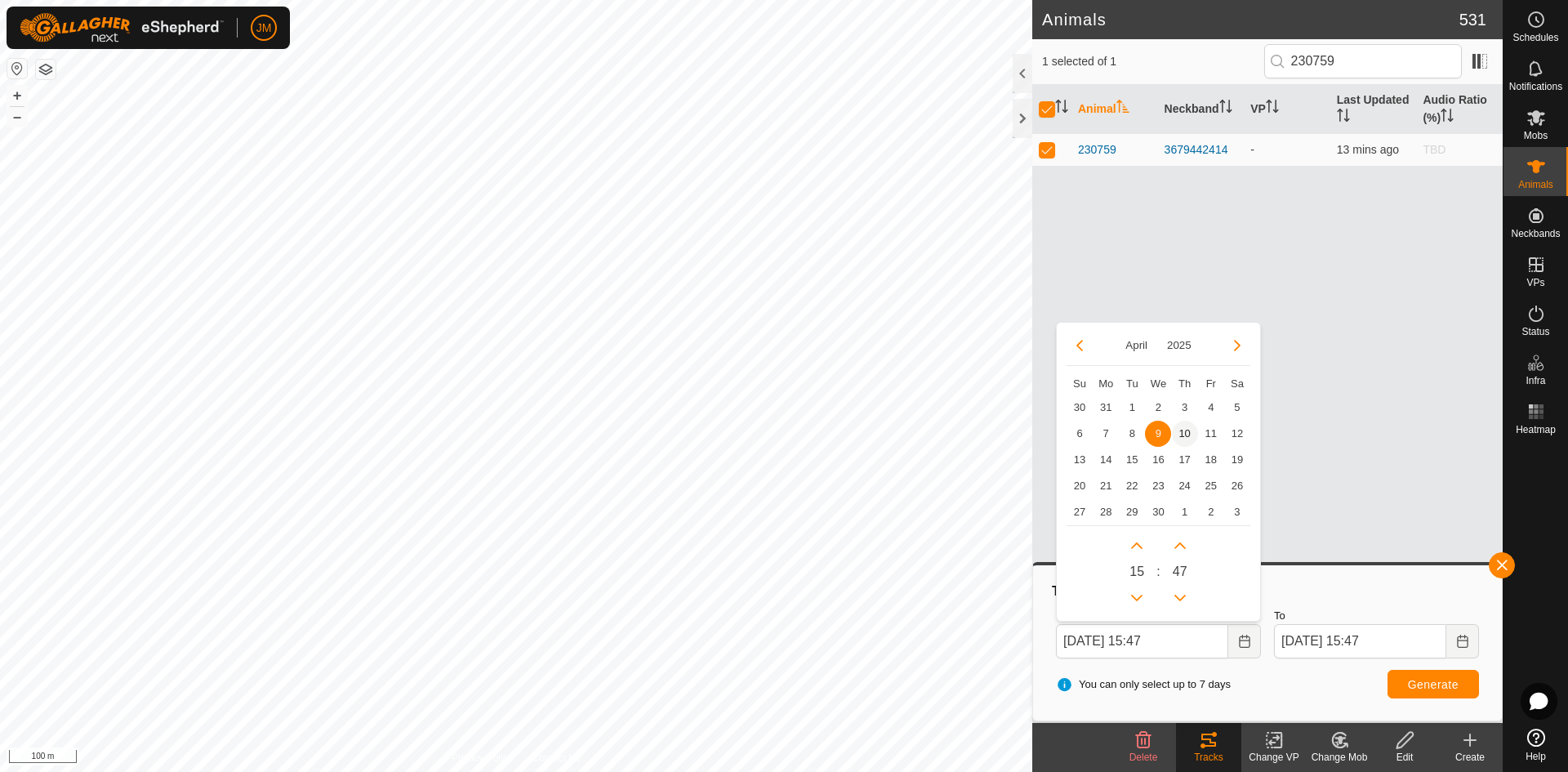
click at [1185, 429] on span "10" at bounding box center [1185, 434] width 26 height 26
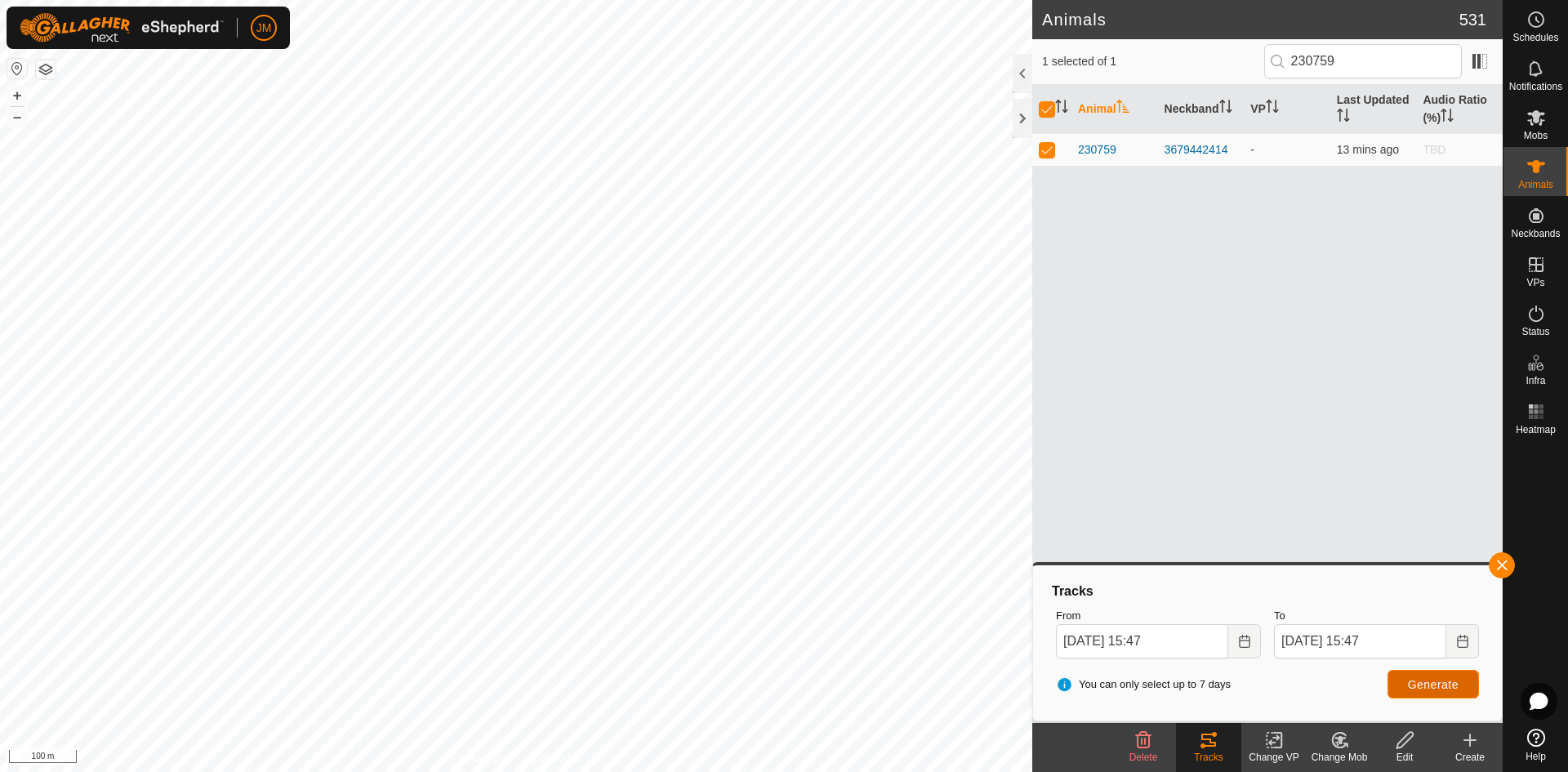
click at [1254, 674] on button "Generate" at bounding box center [1434, 684] width 92 height 29
click at [19, 97] on button "+" at bounding box center [17, 95] width 20 height 20
click at [1073, 652] on input "[DATE] 15:47" at bounding box center [1141, 641] width 173 height 34
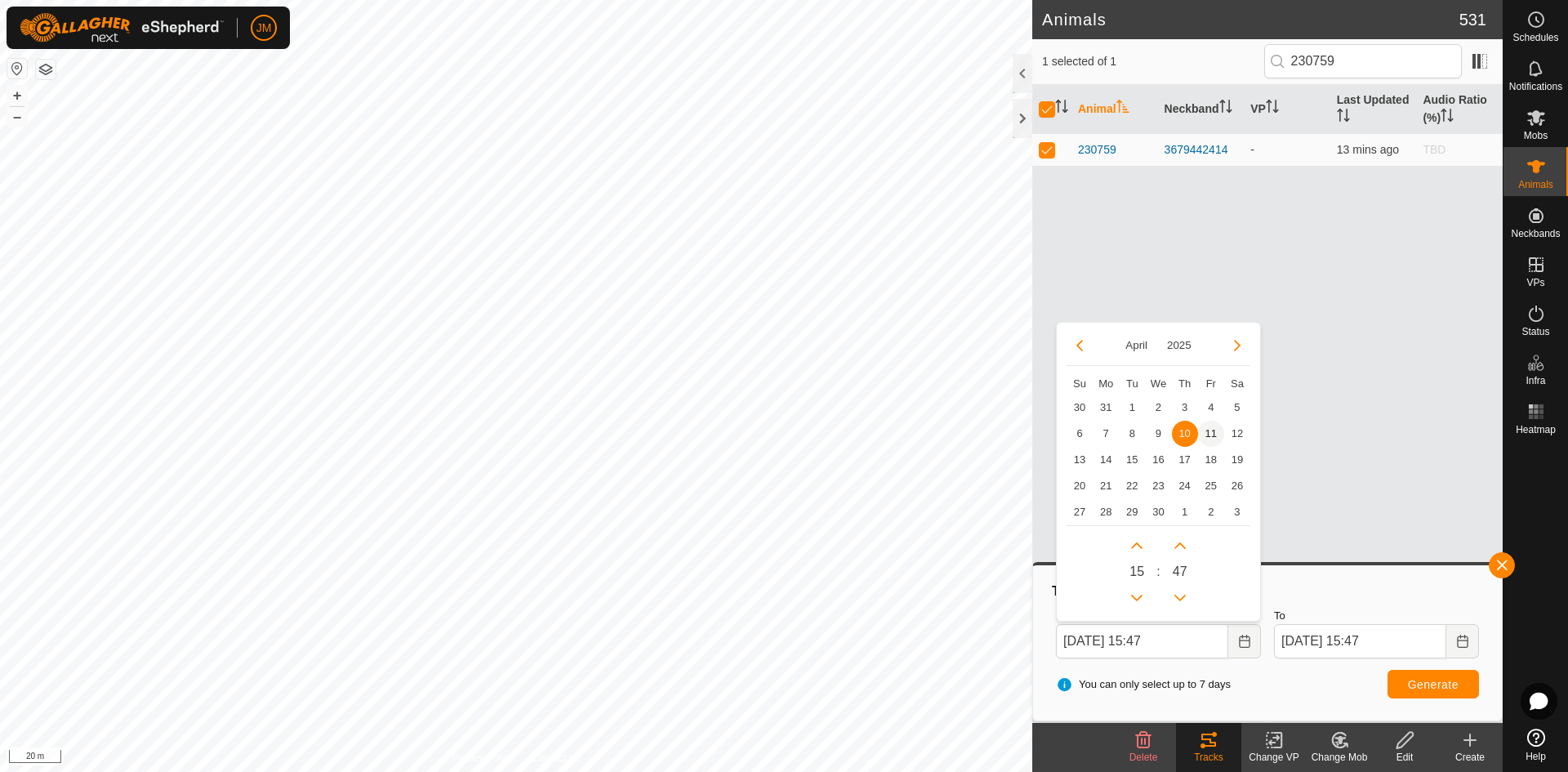
click at [1210, 429] on span "11" at bounding box center [1211, 434] width 26 height 26
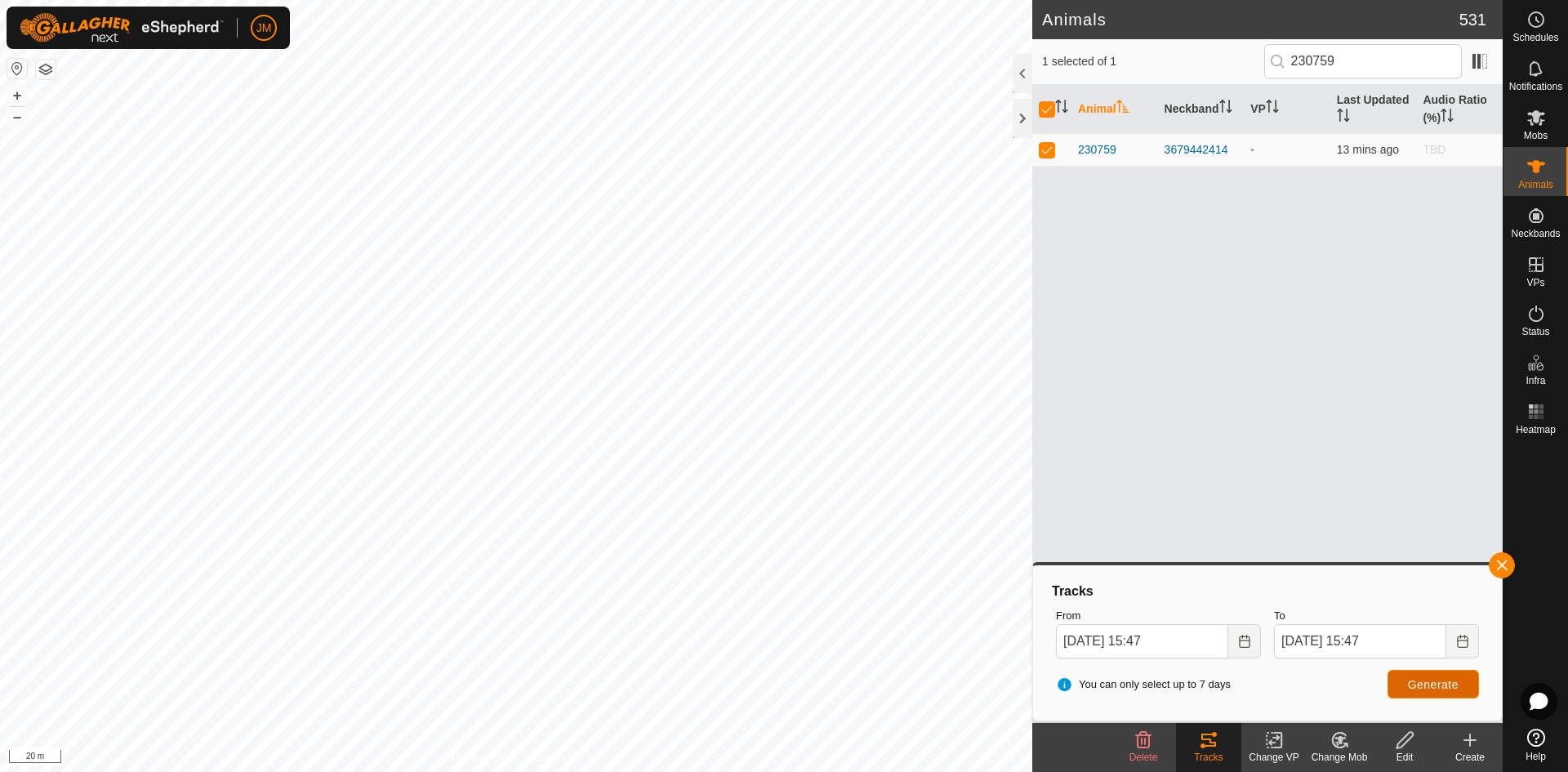
click at [1254, 674] on span "Generate" at bounding box center [1434, 684] width 51 height 13
click at [1068, 643] on input "[DATE] 15:47" at bounding box center [1141, 641] width 173 height 34
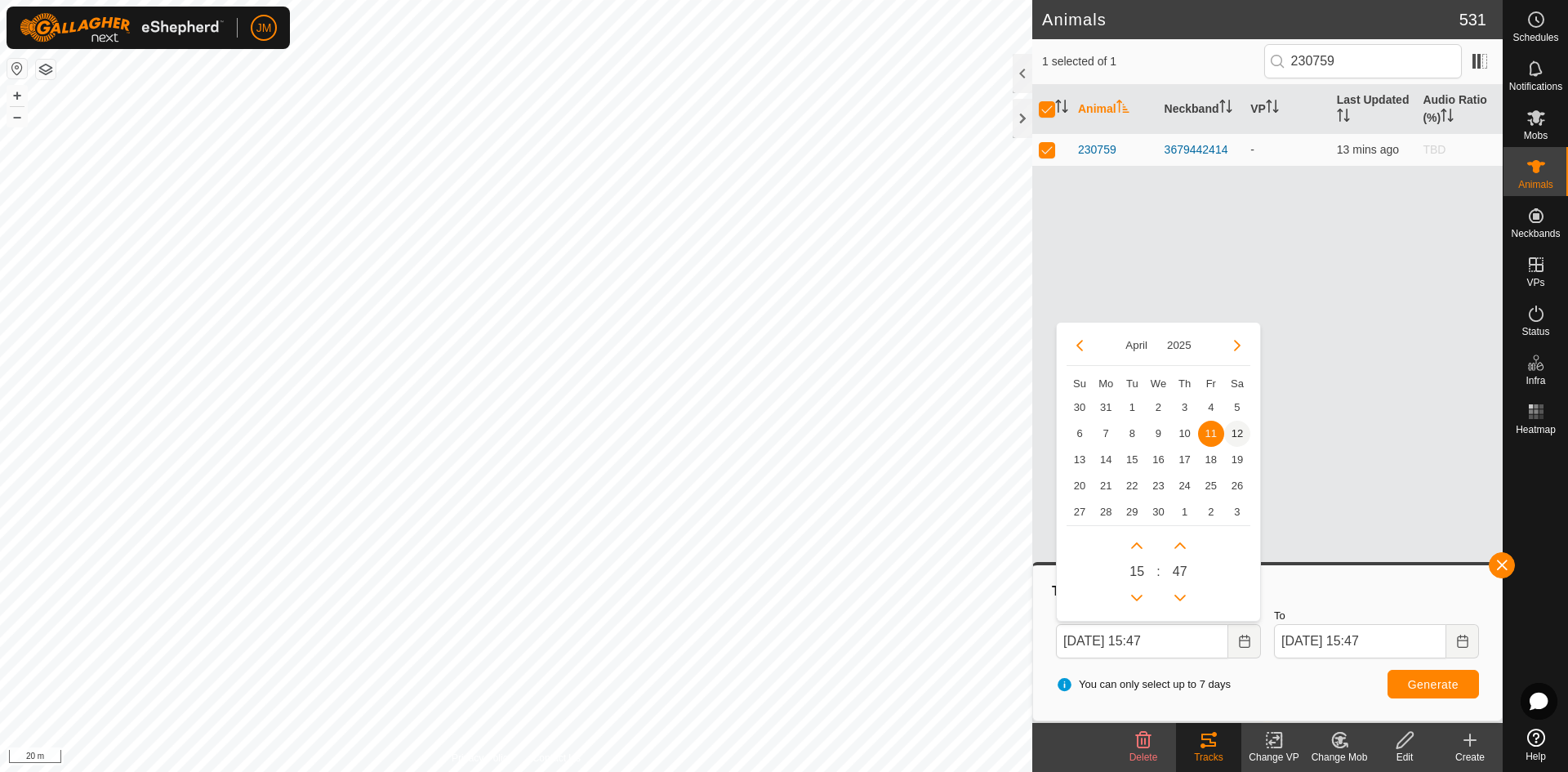
click at [1237, 433] on span "12" at bounding box center [1237, 434] width 26 height 26
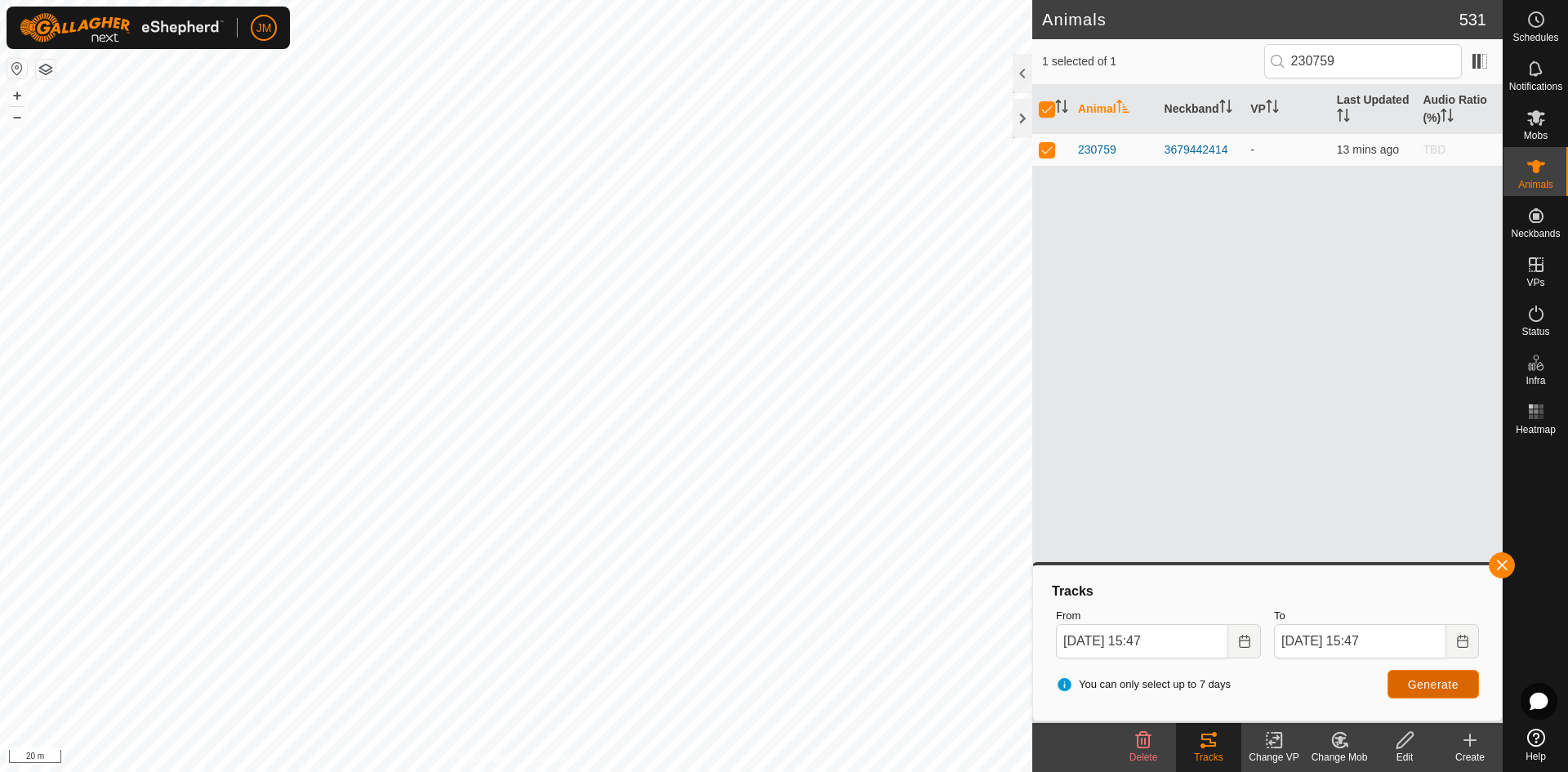
click at [1254, 674] on span "Generate" at bounding box center [1434, 684] width 51 height 13
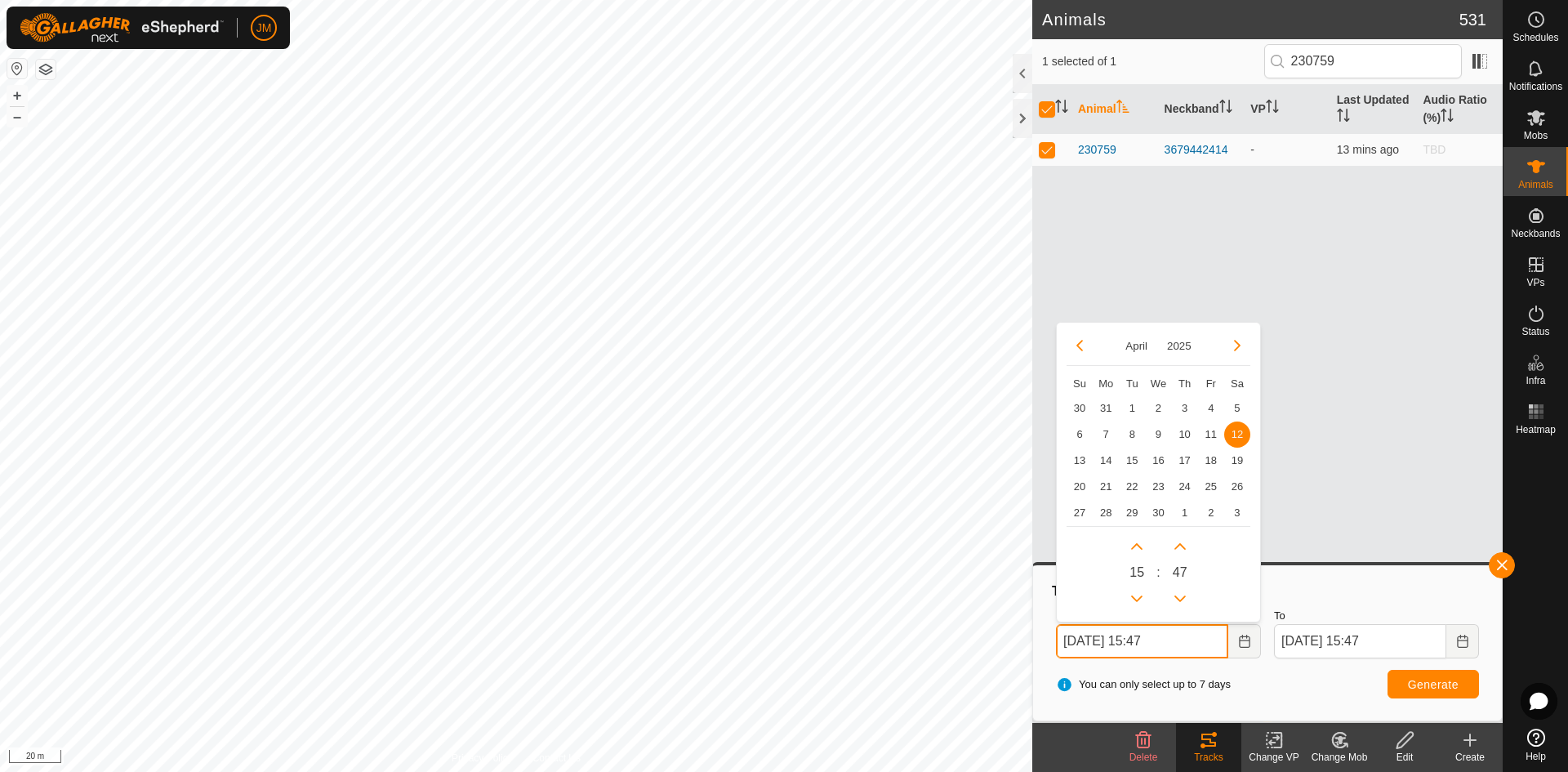
click at [1065, 639] on input "[DATE] 15:47" at bounding box center [1141, 641] width 173 height 34
click at [1084, 467] on span "13" at bounding box center [1079, 460] width 26 height 26
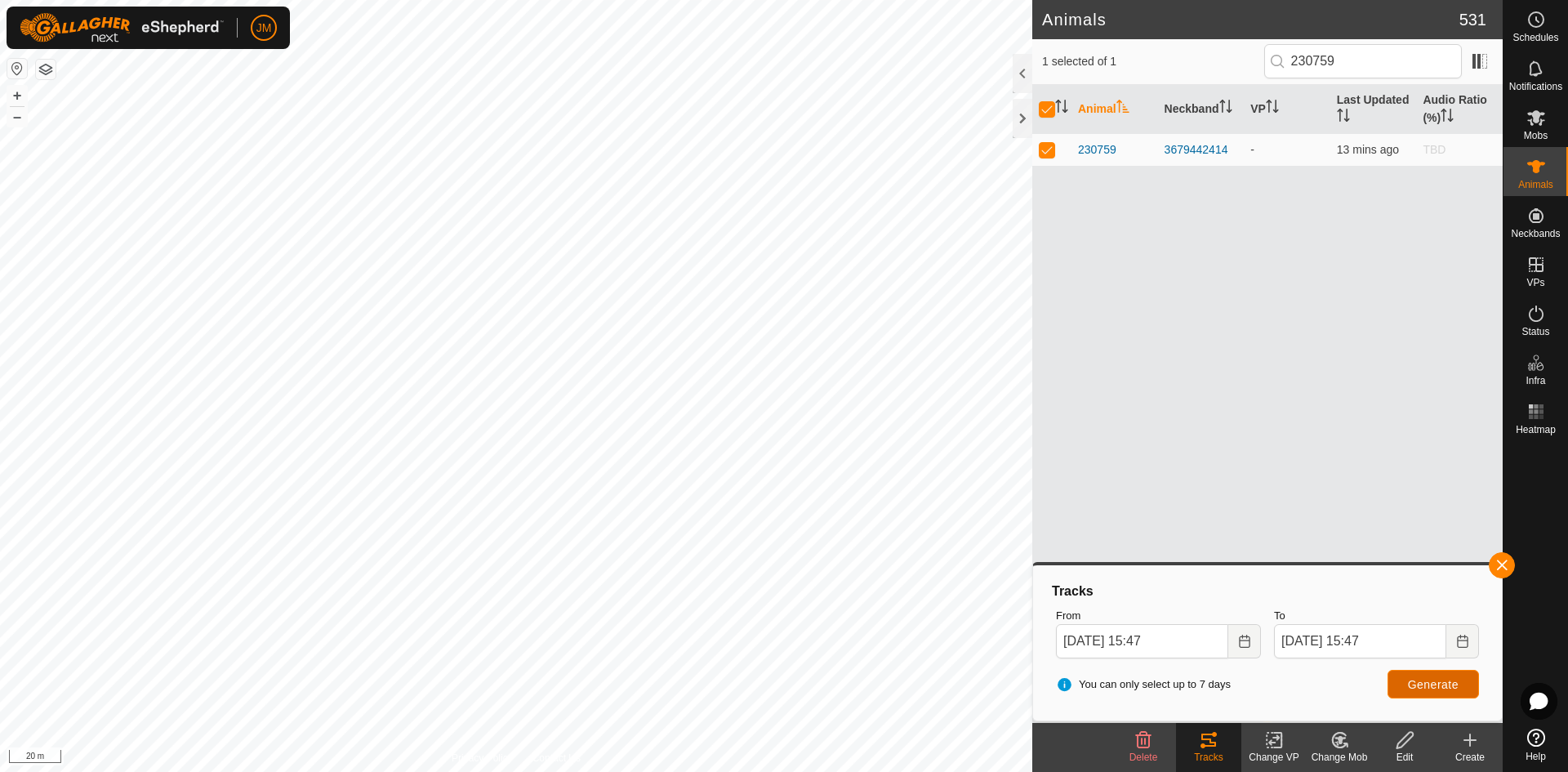
click at [1254, 674] on button "Generate" at bounding box center [1434, 684] width 92 height 29
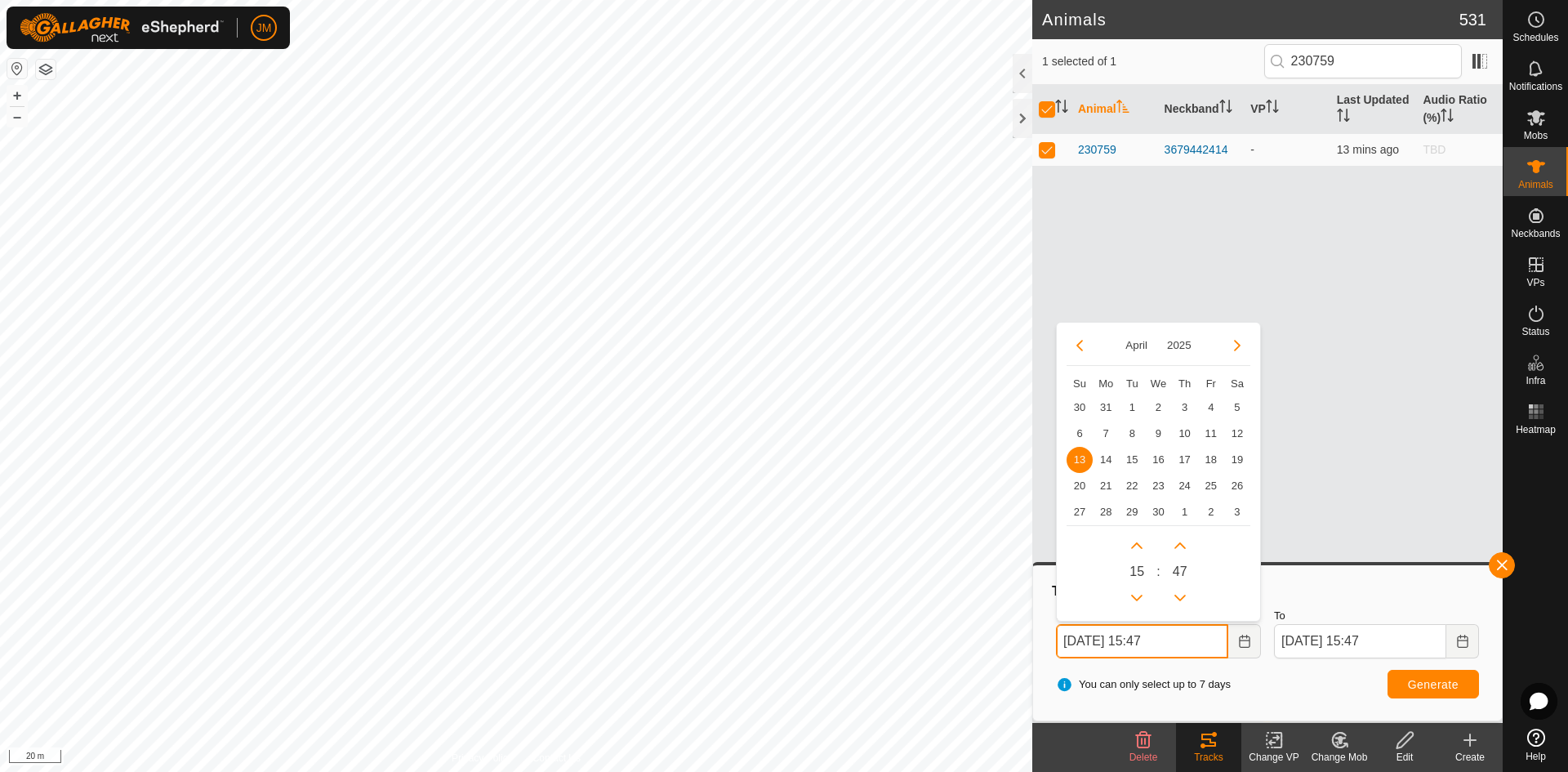
click at [1073, 641] on input "[DATE] 15:47" at bounding box center [1141, 641] width 173 height 34
click at [1107, 461] on span "14" at bounding box center [1106, 460] width 26 height 26
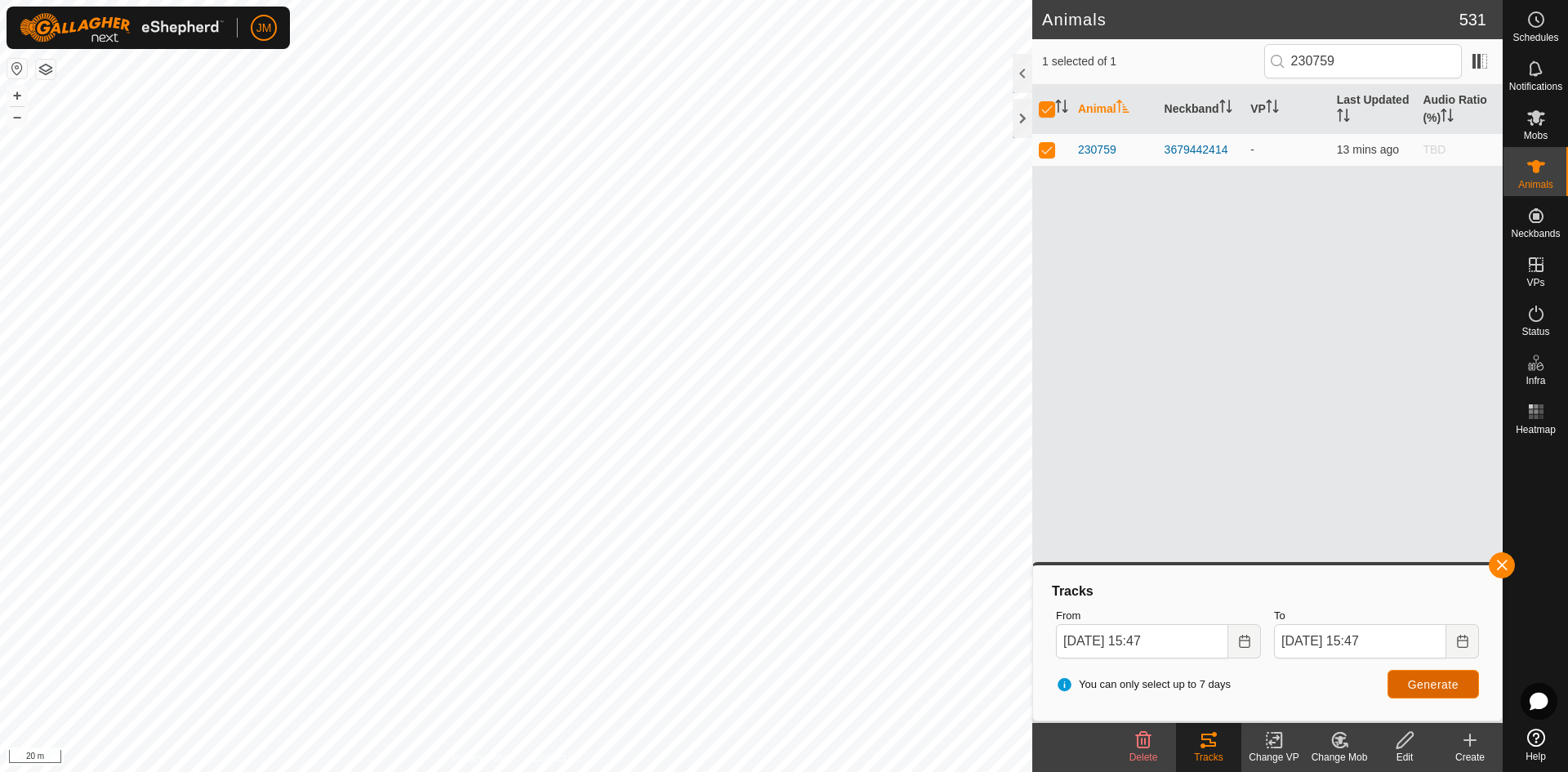
click at [1254, 674] on button "Generate" at bounding box center [1434, 684] width 92 height 29
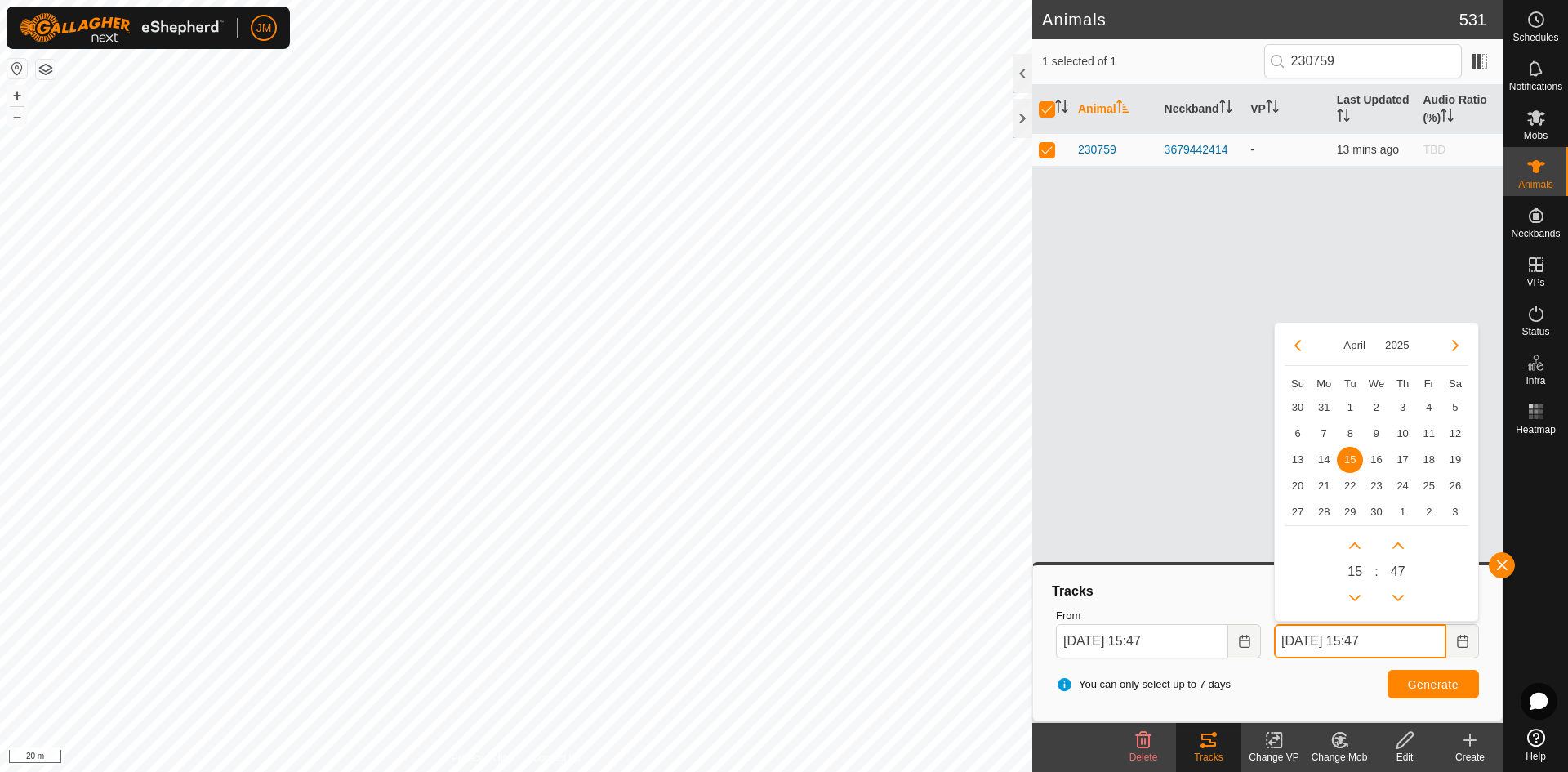
click at [1254, 639] on input "[DATE] 15:47" at bounding box center [1360, 641] width 173 height 34
click at [1254, 483] on span "22" at bounding box center [1350, 485] width 26 height 26
type input "[DATE] 15:47"
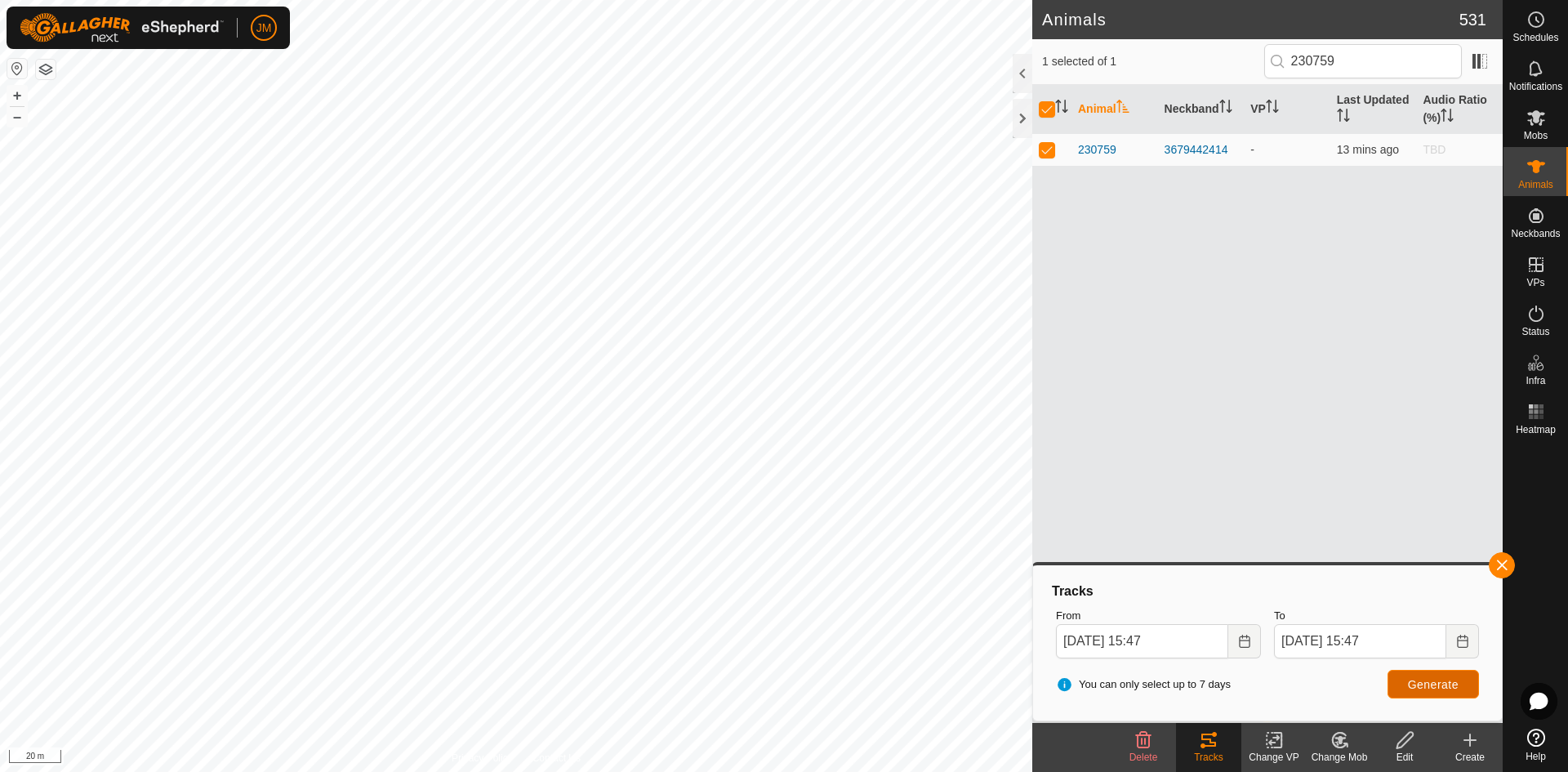
click at [1254, 674] on span "Generate" at bounding box center [1434, 684] width 51 height 13
click at [1254, 632] on input "[DATE] 15:47" at bounding box center [1360, 641] width 173 height 34
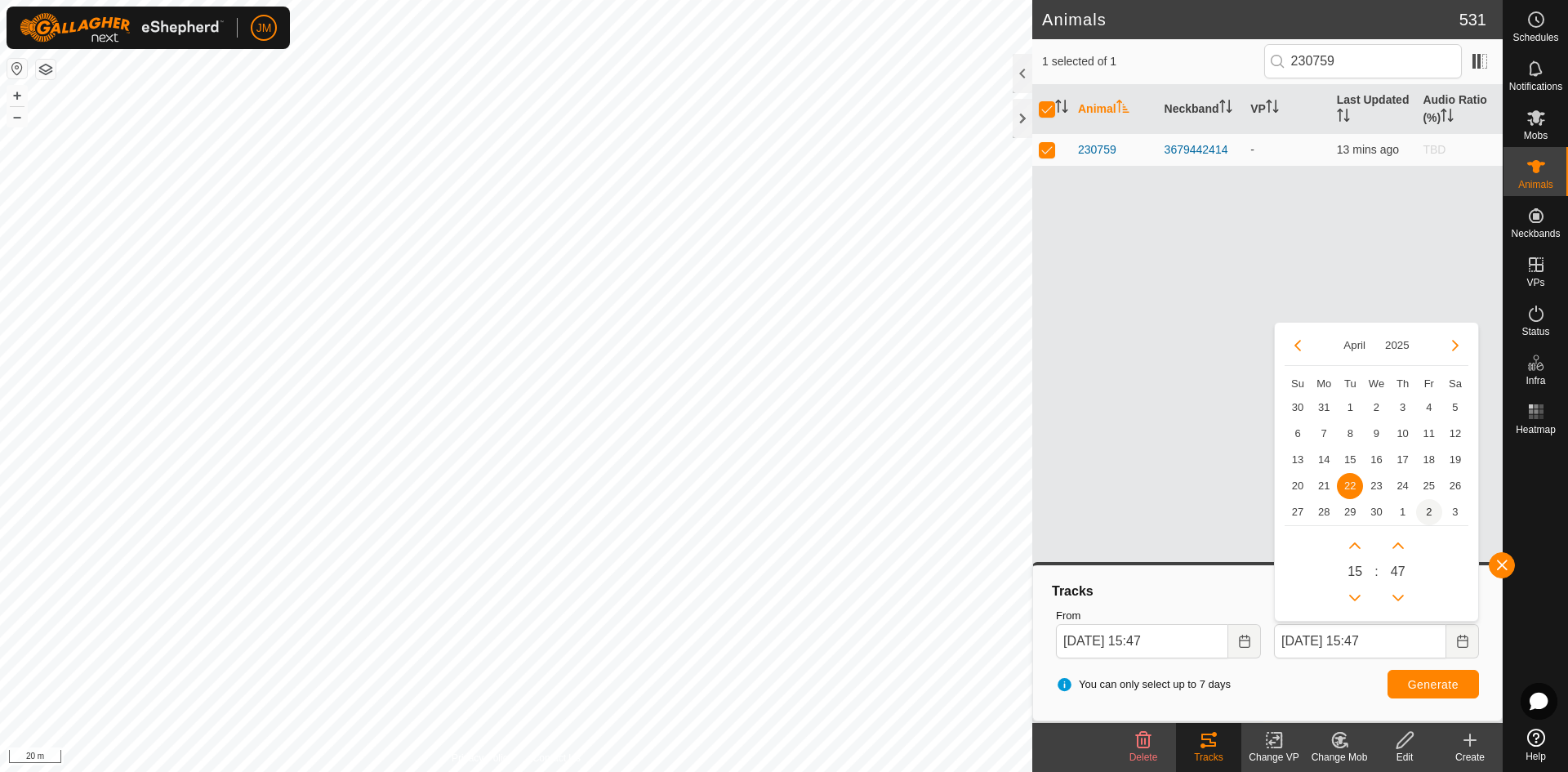
click at [1254, 517] on span "2" at bounding box center [1429, 512] width 26 height 26
type input "[DATE] 15:47"
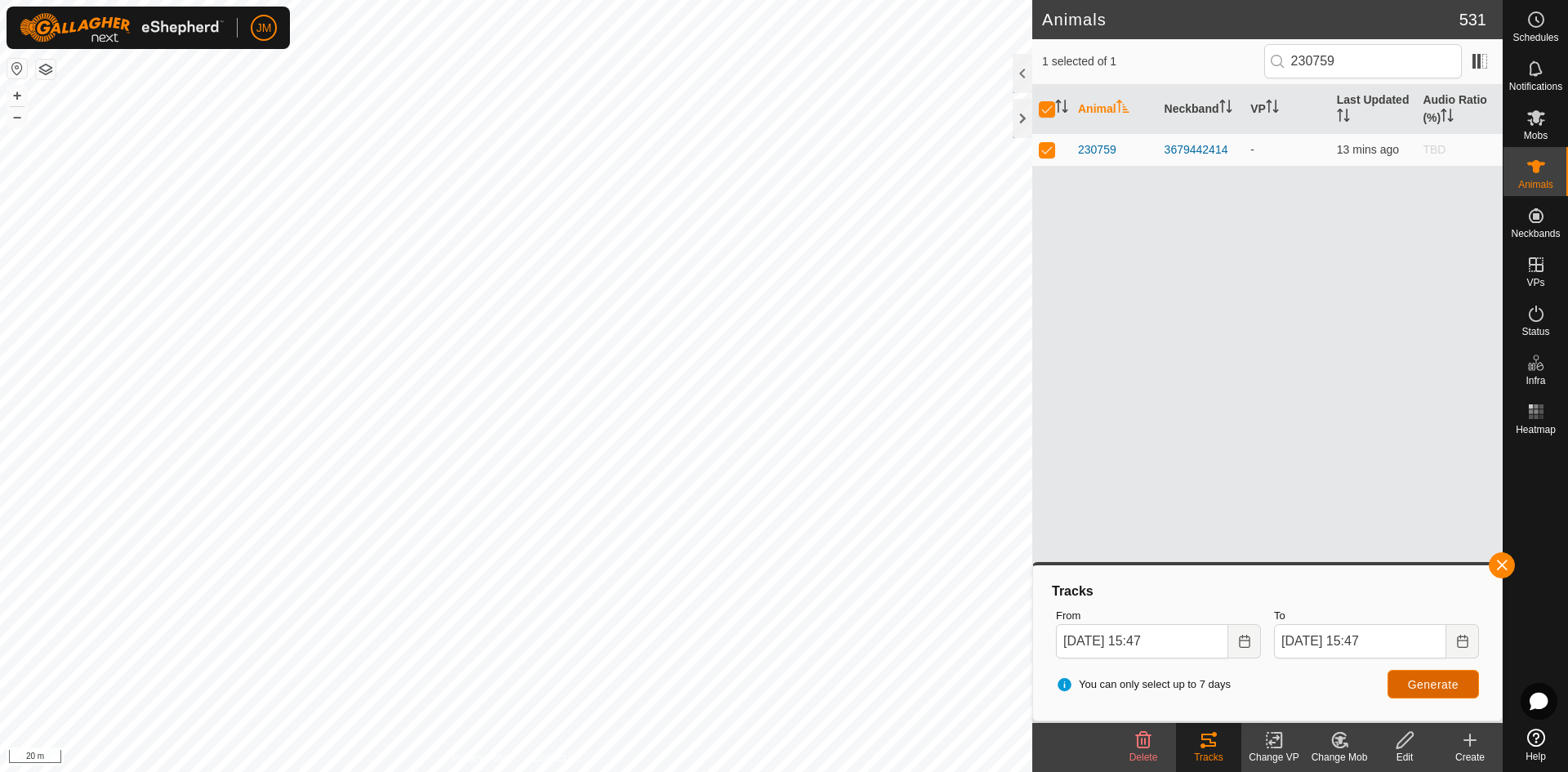
click at [1254, 674] on span "Generate" at bounding box center [1434, 684] width 51 height 13
click at [1077, 643] on input "[DATE] 15:47" at bounding box center [1141, 641] width 173 height 34
click at [1254, 639] on input "[DATE] 15:47" at bounding box center [1360, 641] width 173 height 34
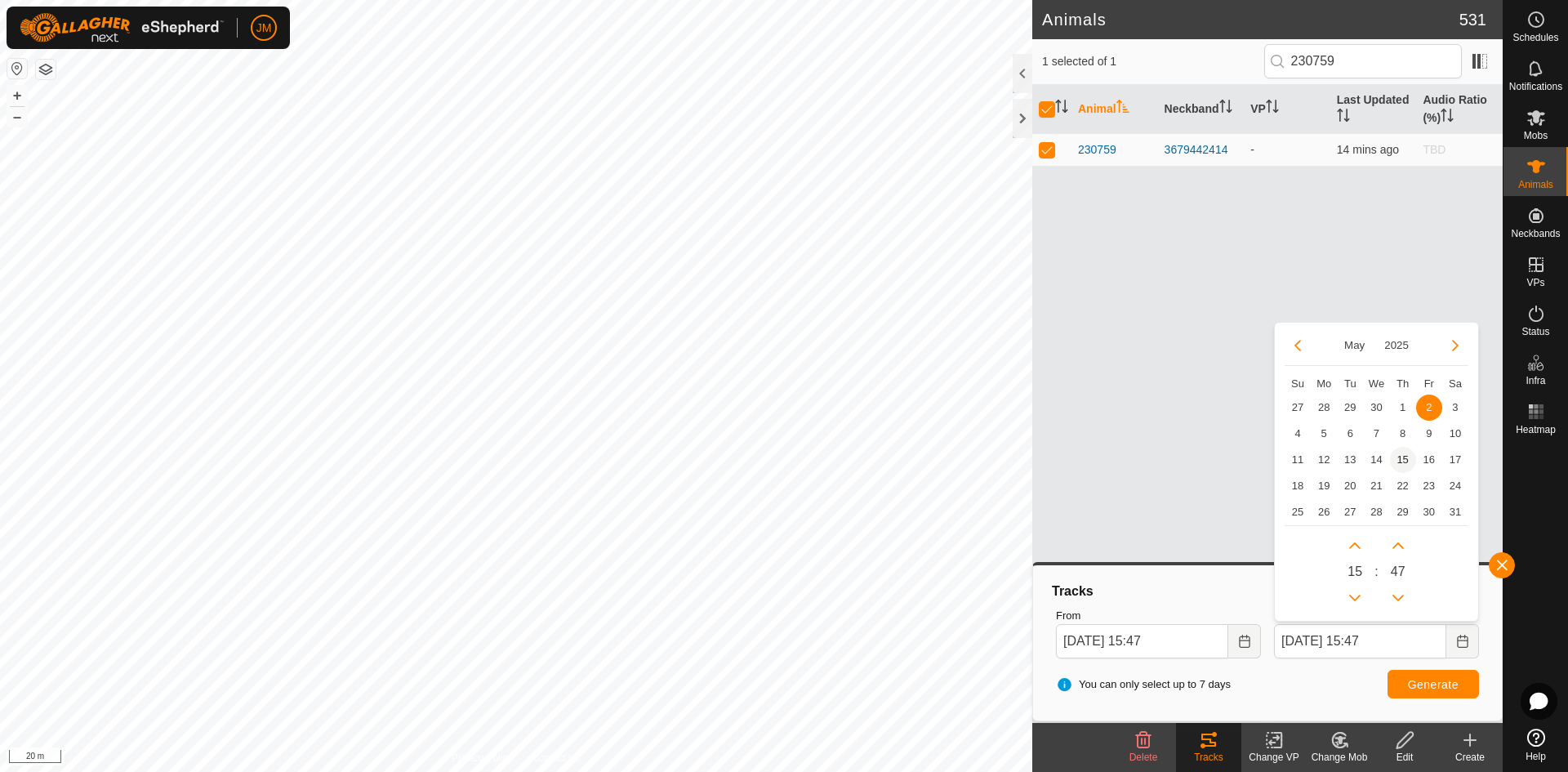
click at [1254, 454] on span "15" at bounding box center [1402, 460] width 26 height 26
type input "[DATE] 15:47"
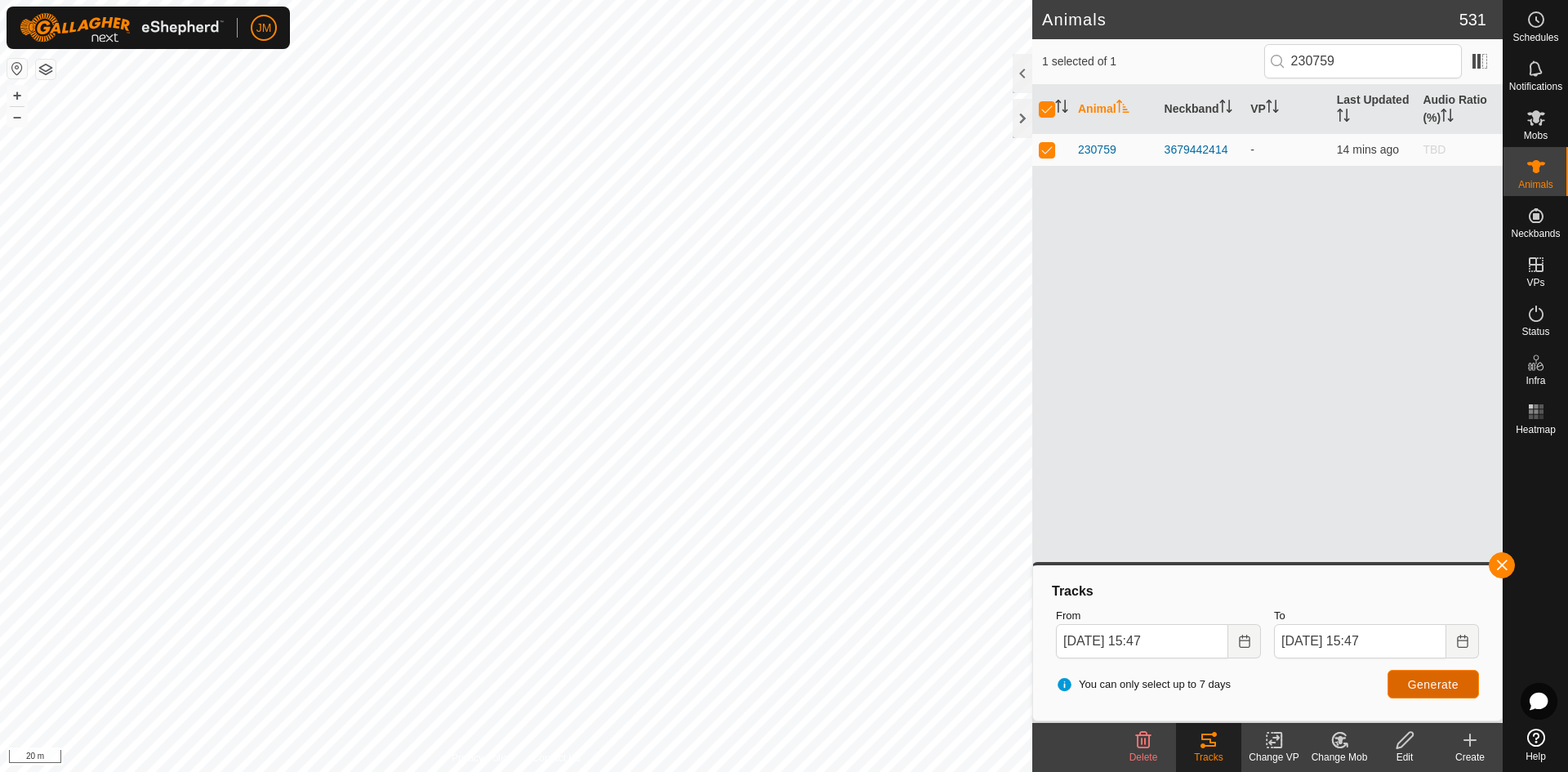
click at [1254, 674] on span "Generate" at bounding box center [1434, 684] width 51 height 13
click at [17, 116] on button "–" at bounding box center [17, 116] width 20 height 20
click at [17, 94] on button "+" at bounding box center [17, 95] width 20 height 20
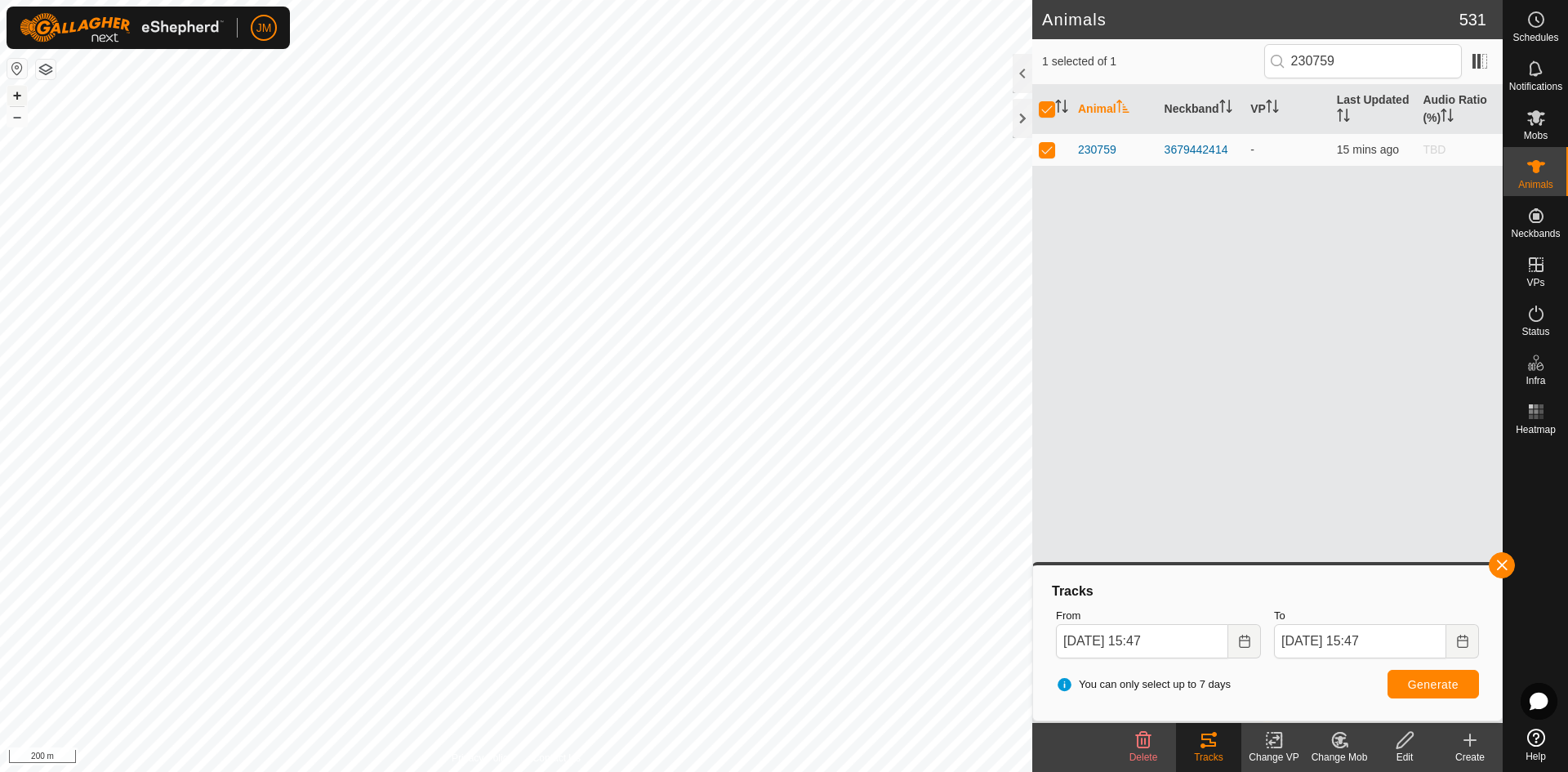
click at [17, 94] on button "+" at bounding box center [17, 95] width 20 height 20
click at [20, 89] on button "+" at bounding box center [17, 95] width 20 height 20
click at [21, 115] on button "–" at bounding box center [17, 116] width 20 height 20
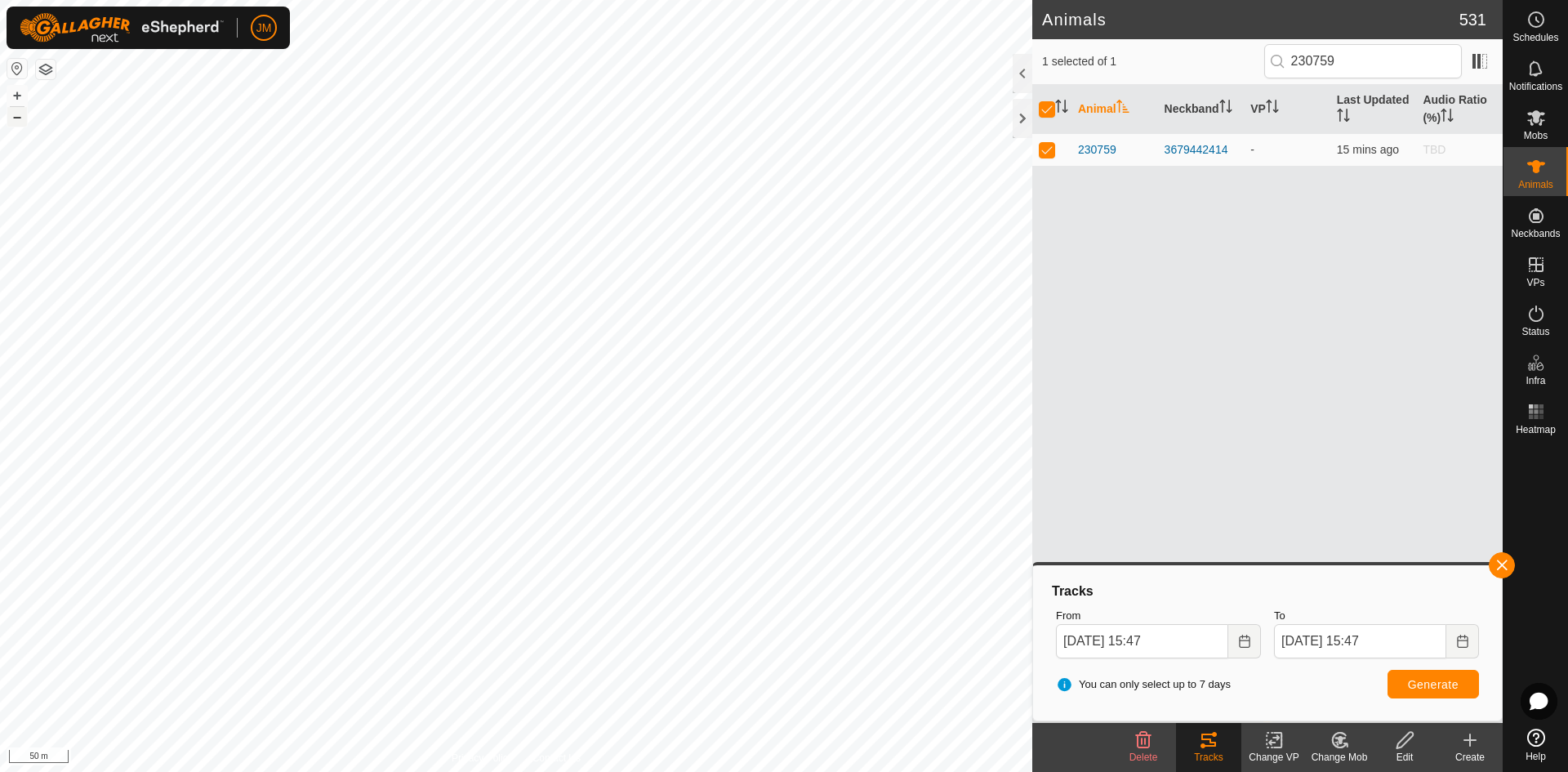
click at [21, 115] on button "–" at bounding box center [17, 116] width 20 height 20
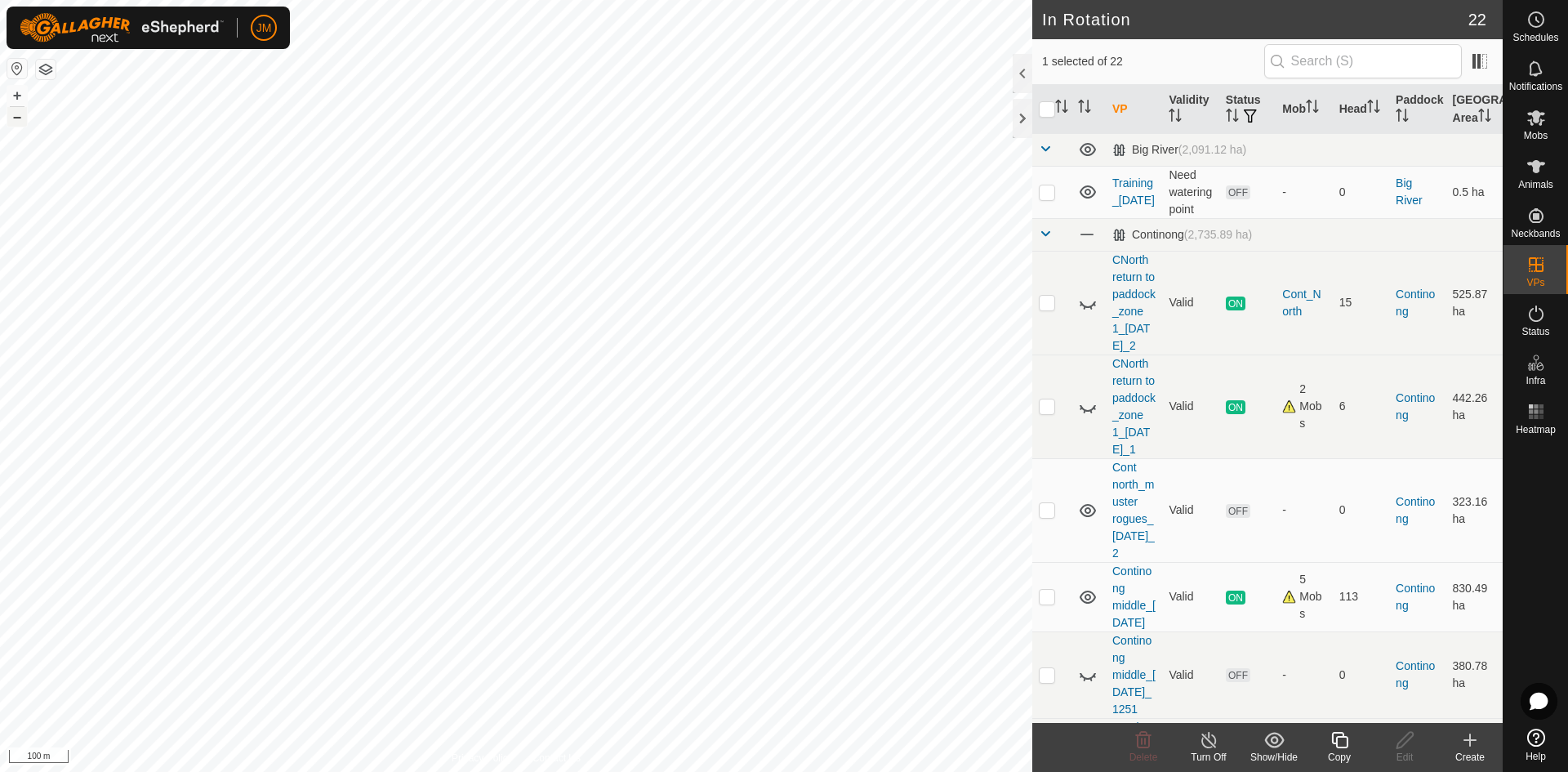
click at [14, 114] on button "–" at bounding box center [17, 116] width 20 height 20
click at [1254, 179] on span "Animals" at bounding box center [1535, 184] width 35 height 10
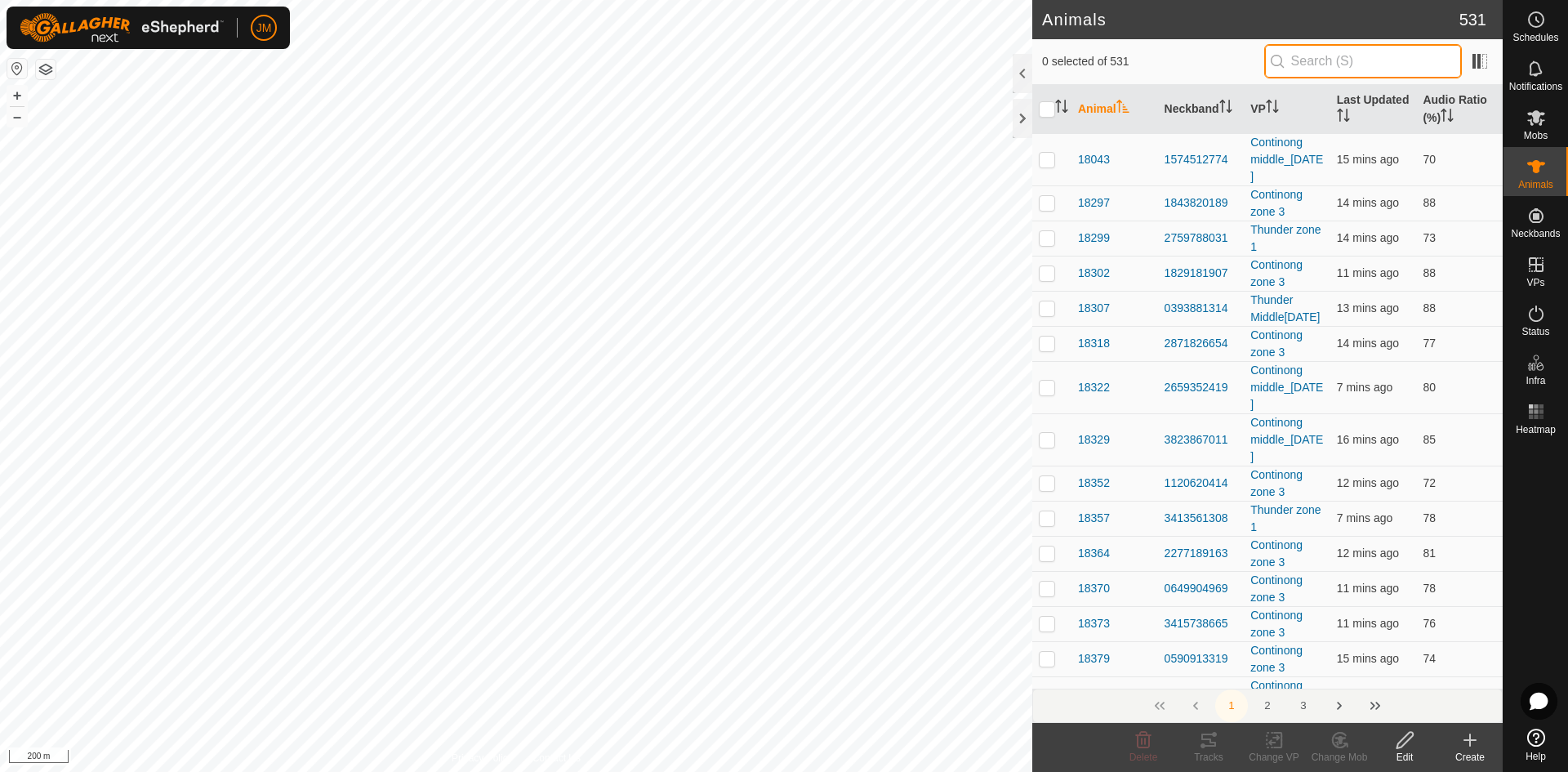
click at [1254, 74] on input "text" at bounding box center [1362, 61] width 198 height 34
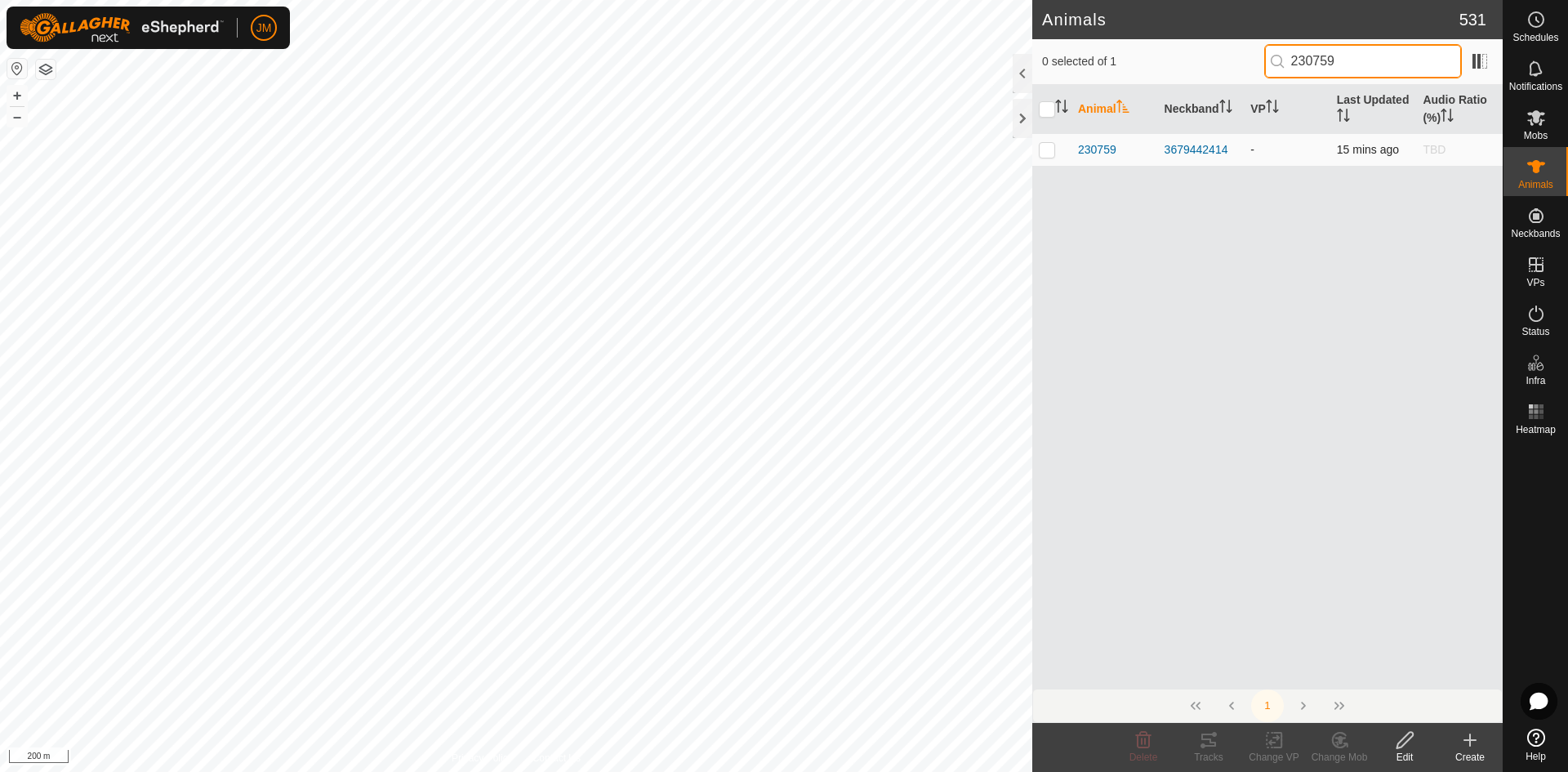
type input "230759"
click at [1045, 149] on p-checkbox at bounding box center [1046, 149] width 16 height 13
checkbox input "true"
click at [1211, 674] on icon at bounding box center [1208, 740] width 14 height 13
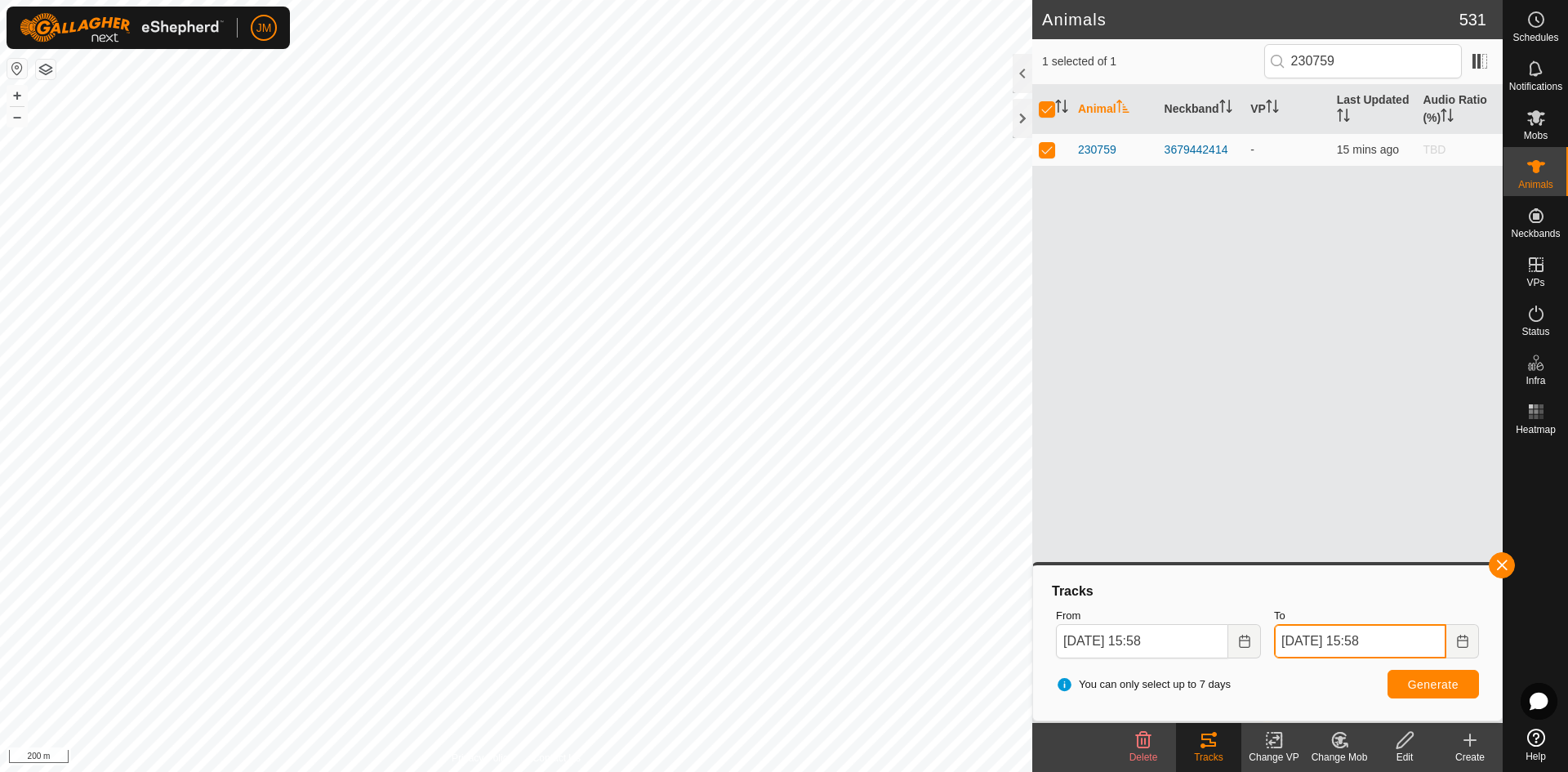
click at [1254, 639] on input "[DATE] 15:58" at bounding box center [1360, 641] width 173 height 34
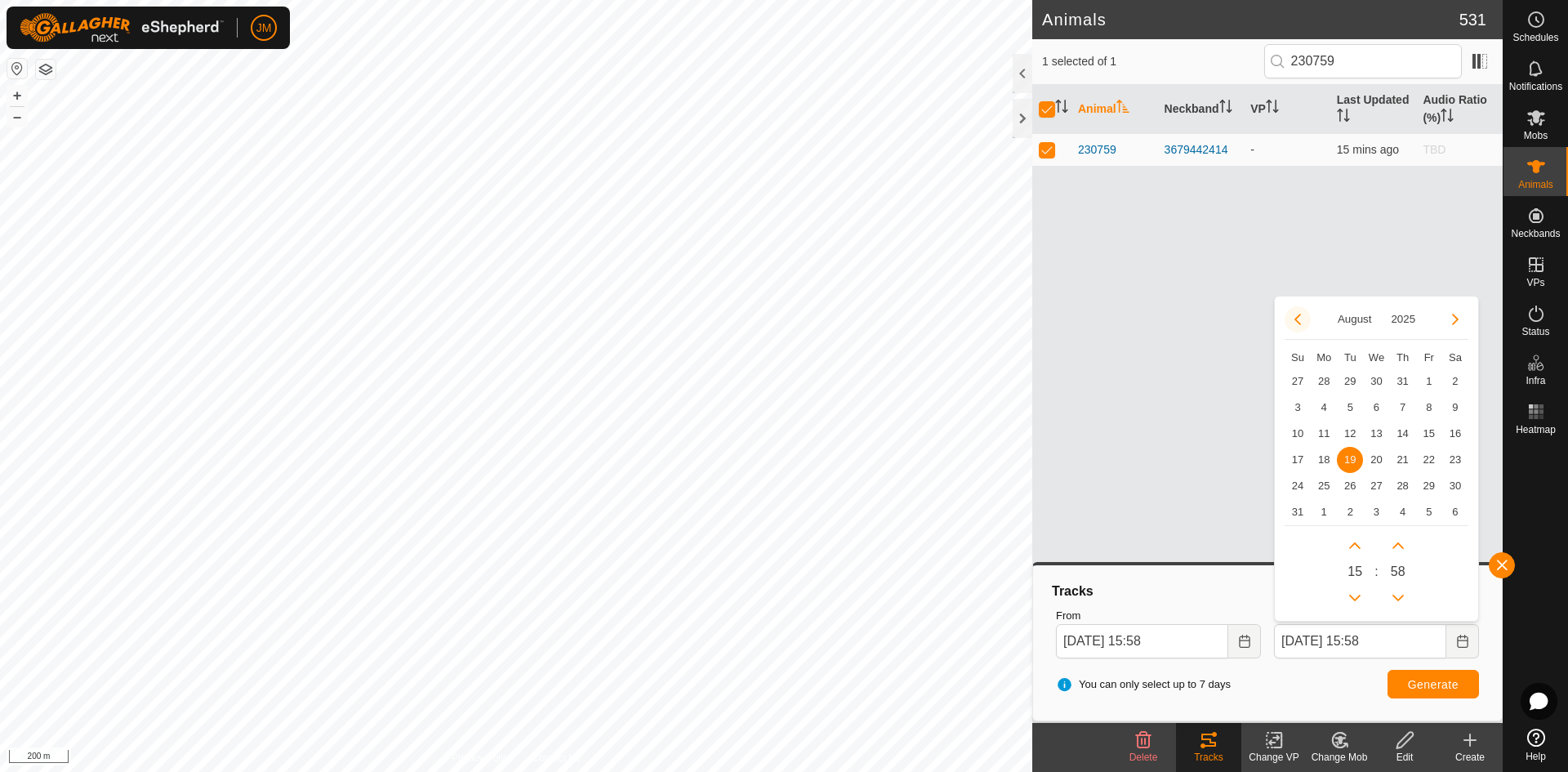
click at [1254, 321] on button "Previous Month" at bounding box center [1298, 319] width 26 height 26
click at [1254, 406] on span "9" at bounding box center [1429, 407] width 26 height 26
type input "[DATE] 15:58"
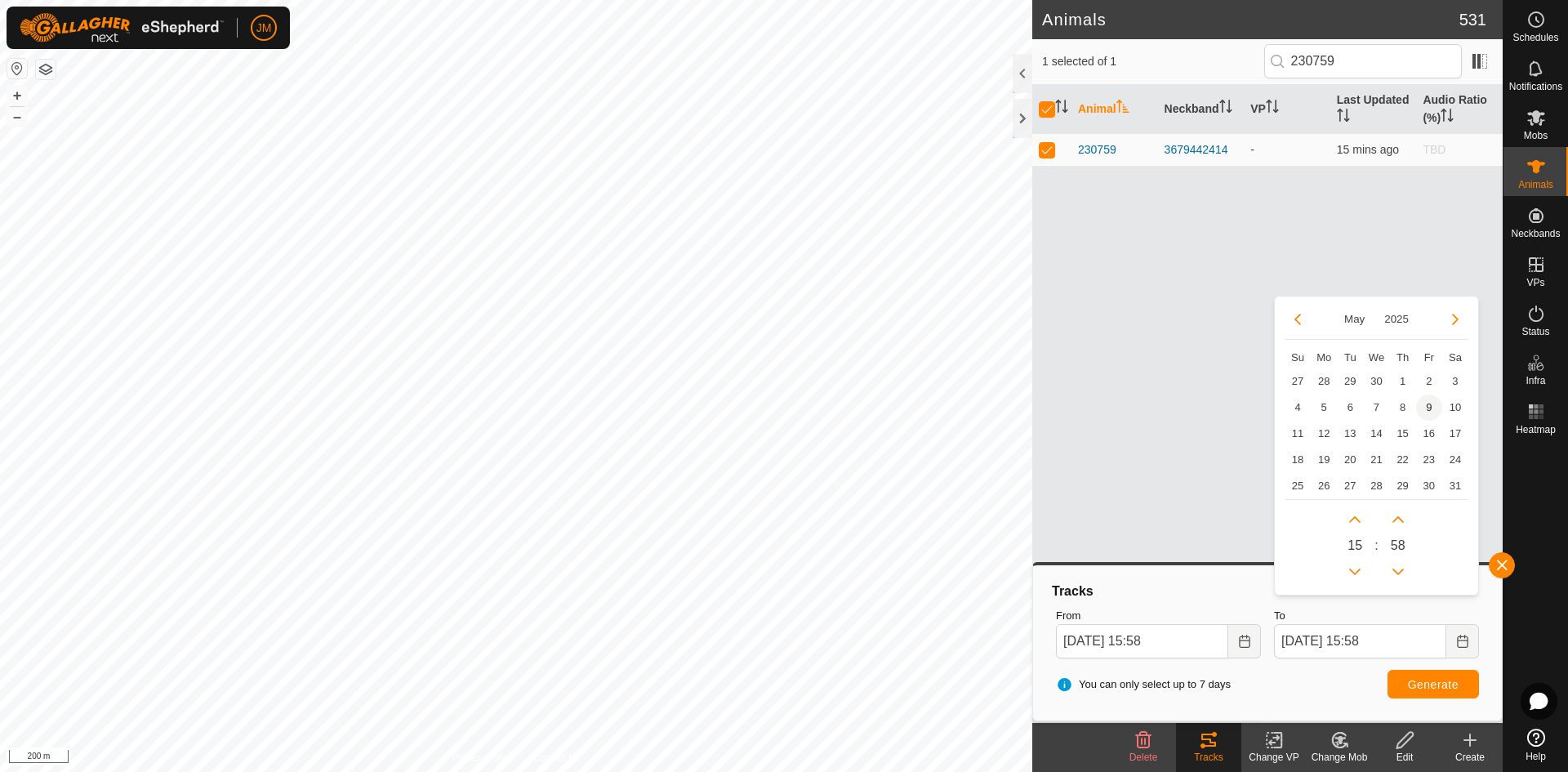
type input "[DATE] 15:58"
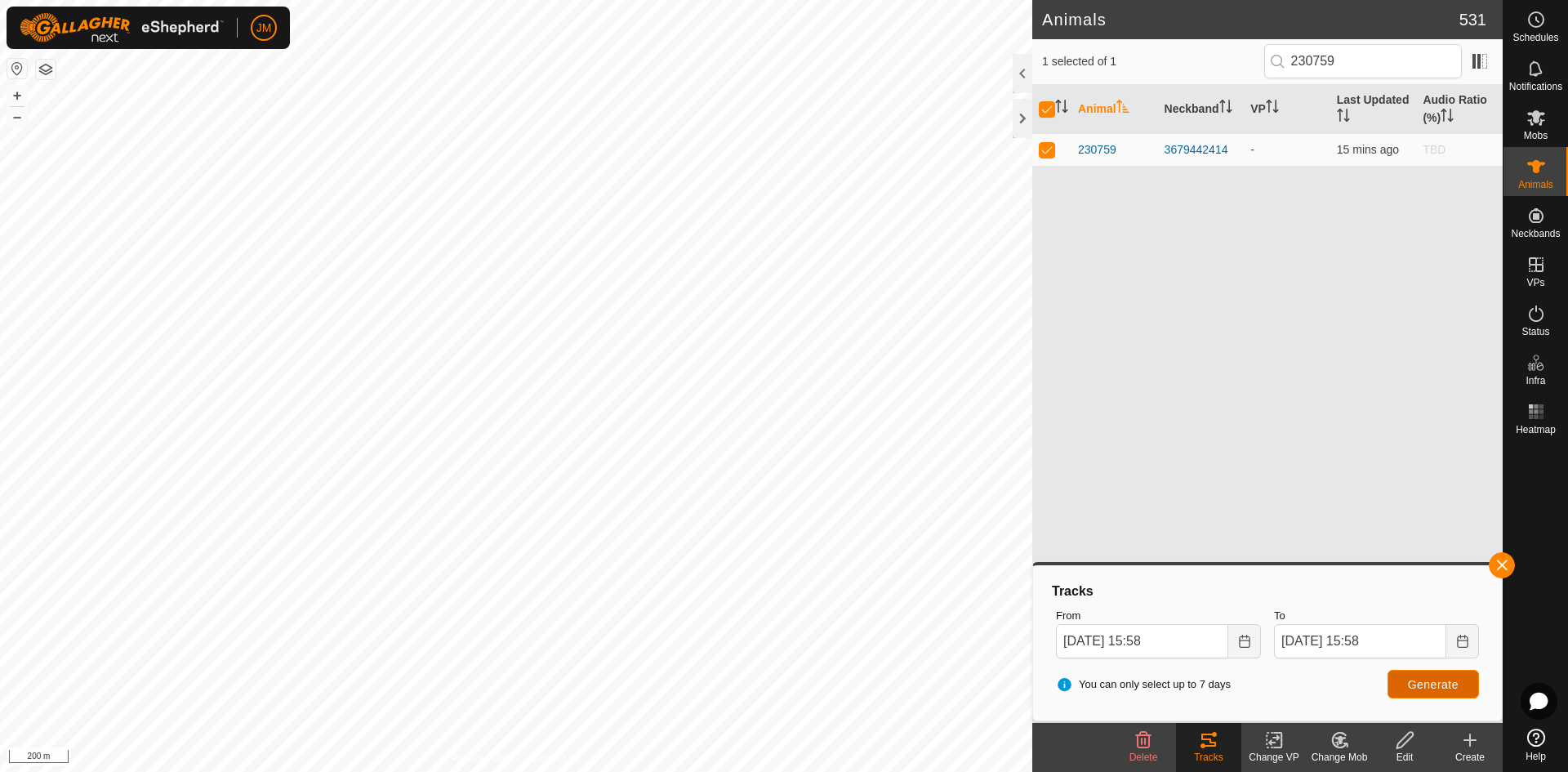
click at [1254, 674] on span "Generate" at bounding box center [1434, 684] width 51 height 13
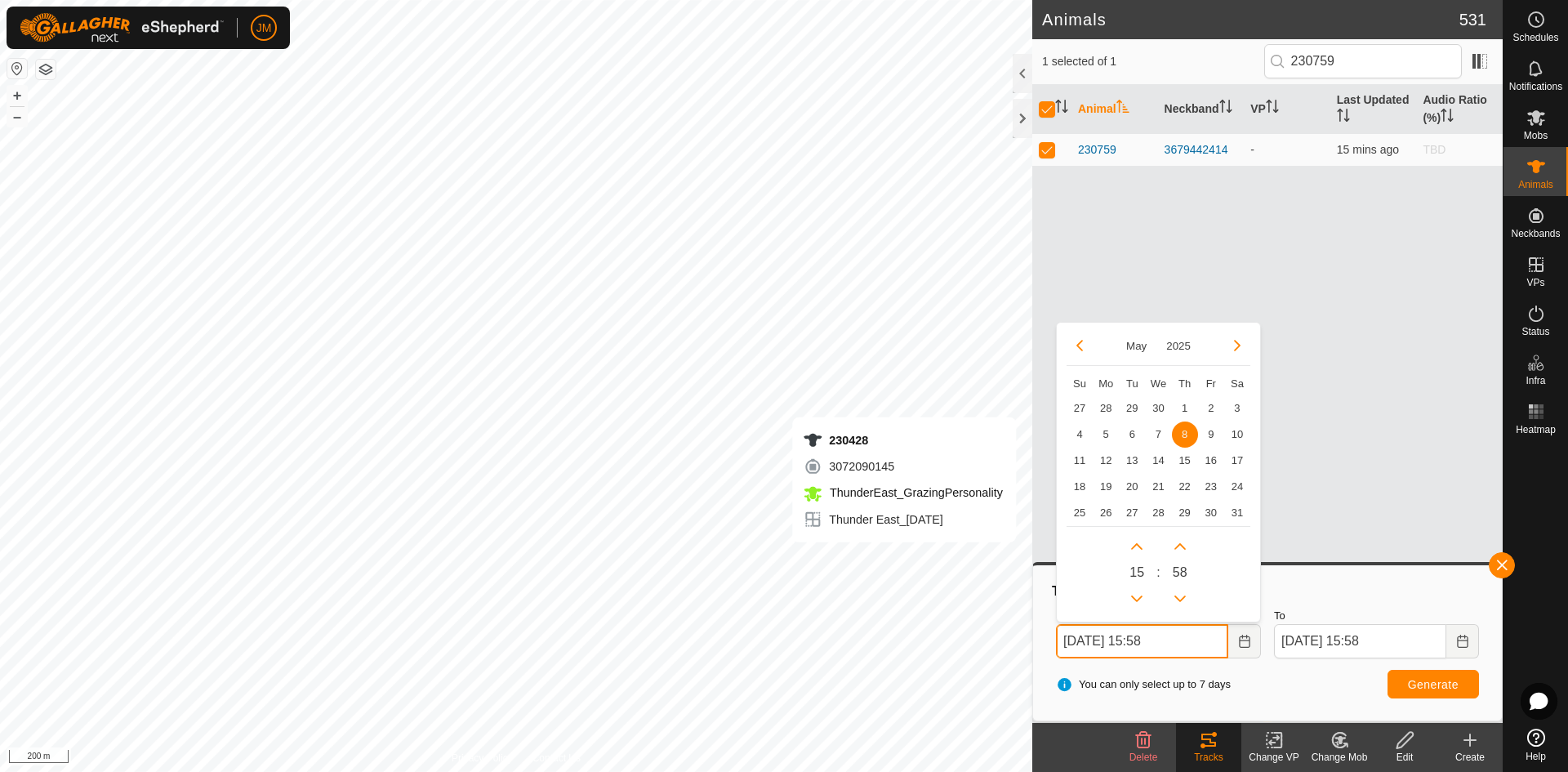
click at [1071, 637] on input "[DATE] 15:58" at bounding box center [1141, 641] width 173 height 34
click at [1084, 431] on span "4" at bounding box center [1079, 434] width 26 height 26
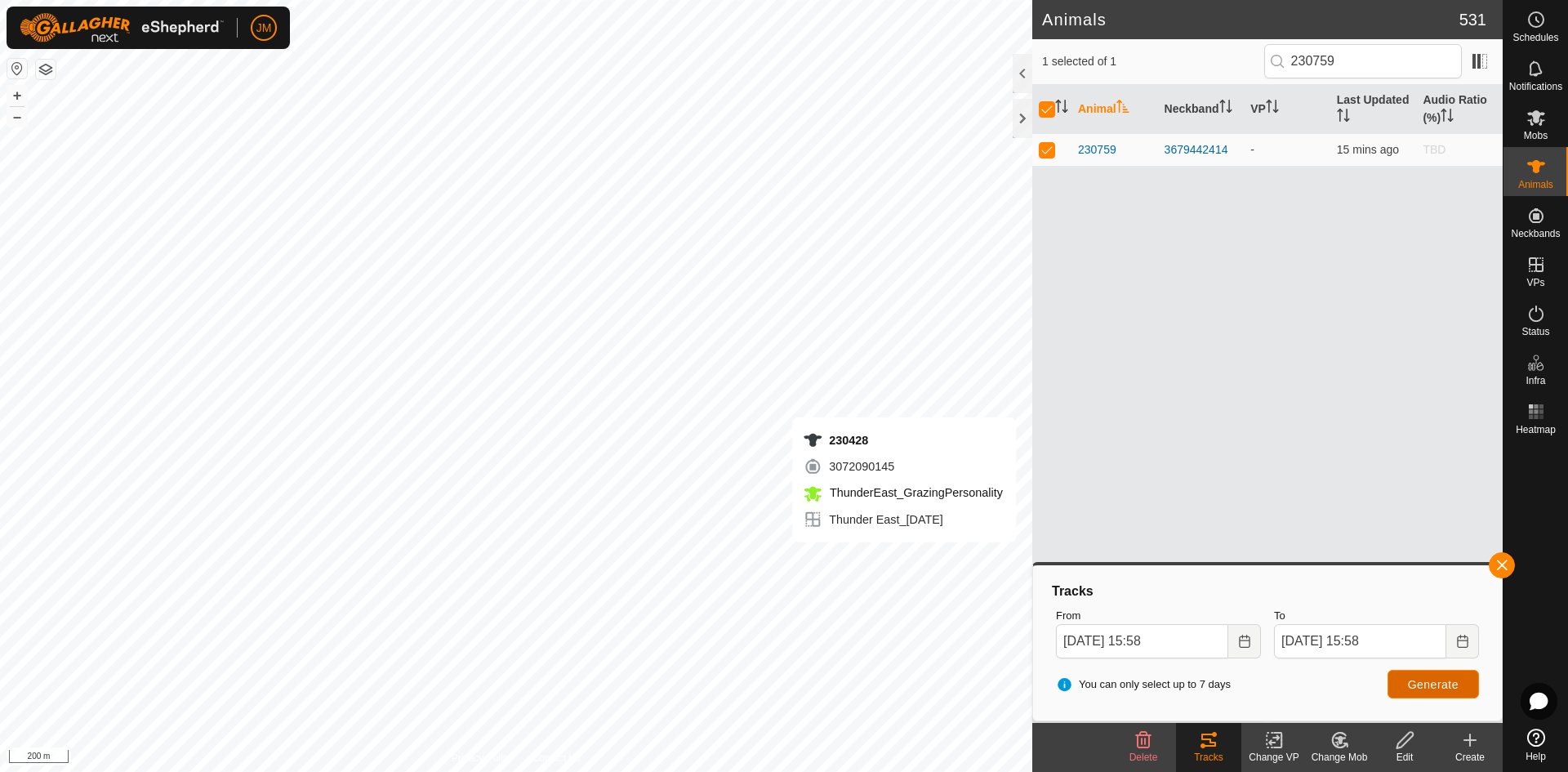
click at [1254, 673] on button "Generate" at bounding box center [1434, 684] width 92 height 29
click at [11, 95] on button "+" at bounding box center [17, 95] width 20 height 20
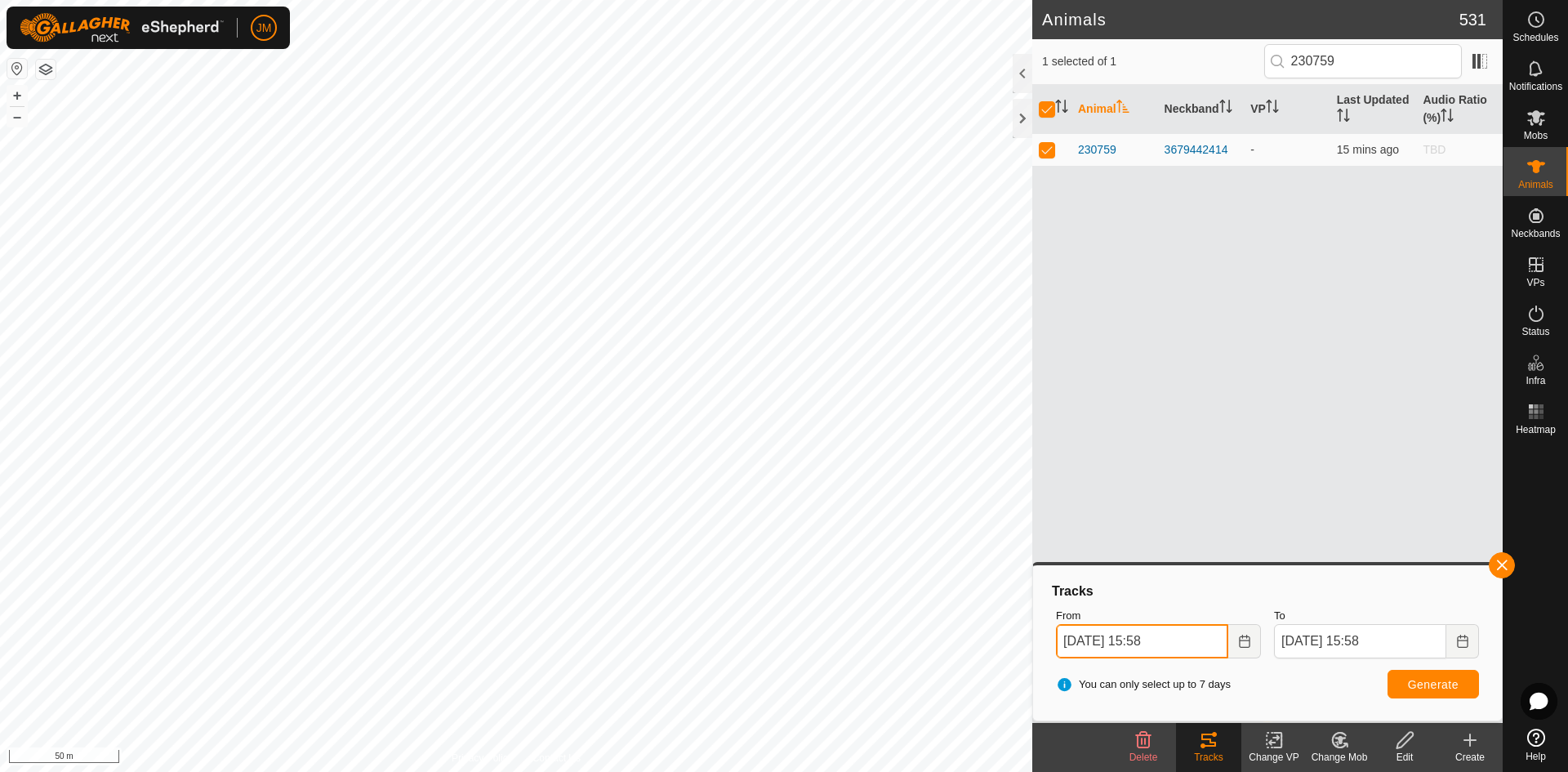
click at [1074, 648] on input "[DATE] 15:58" at bounding box center [1141, 641] width 173 height 34
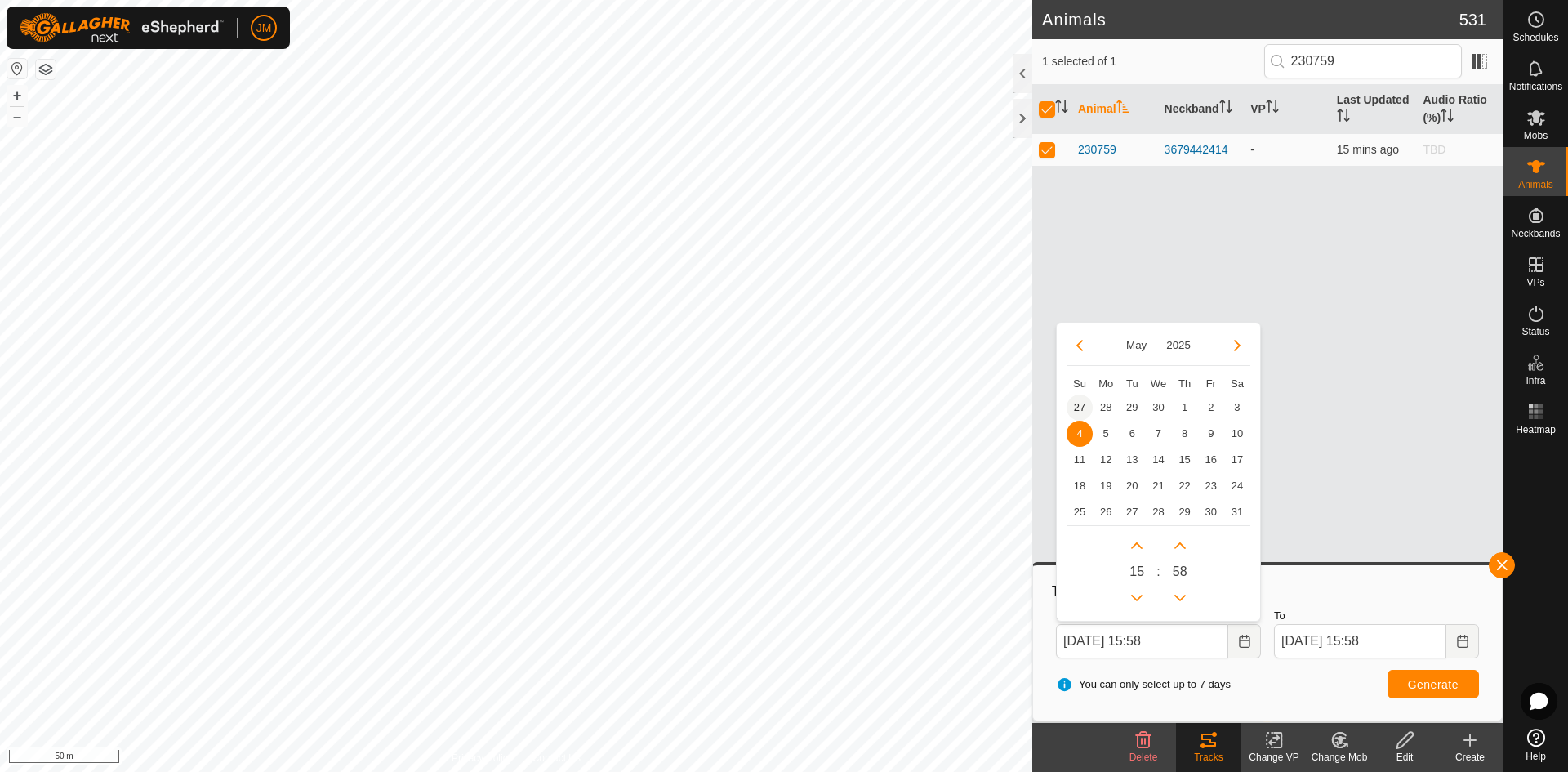
click at [1078, 412] on span "27" at bounding box center [1079, 407] width 26 height 26
type input "[DATE] 15:58"
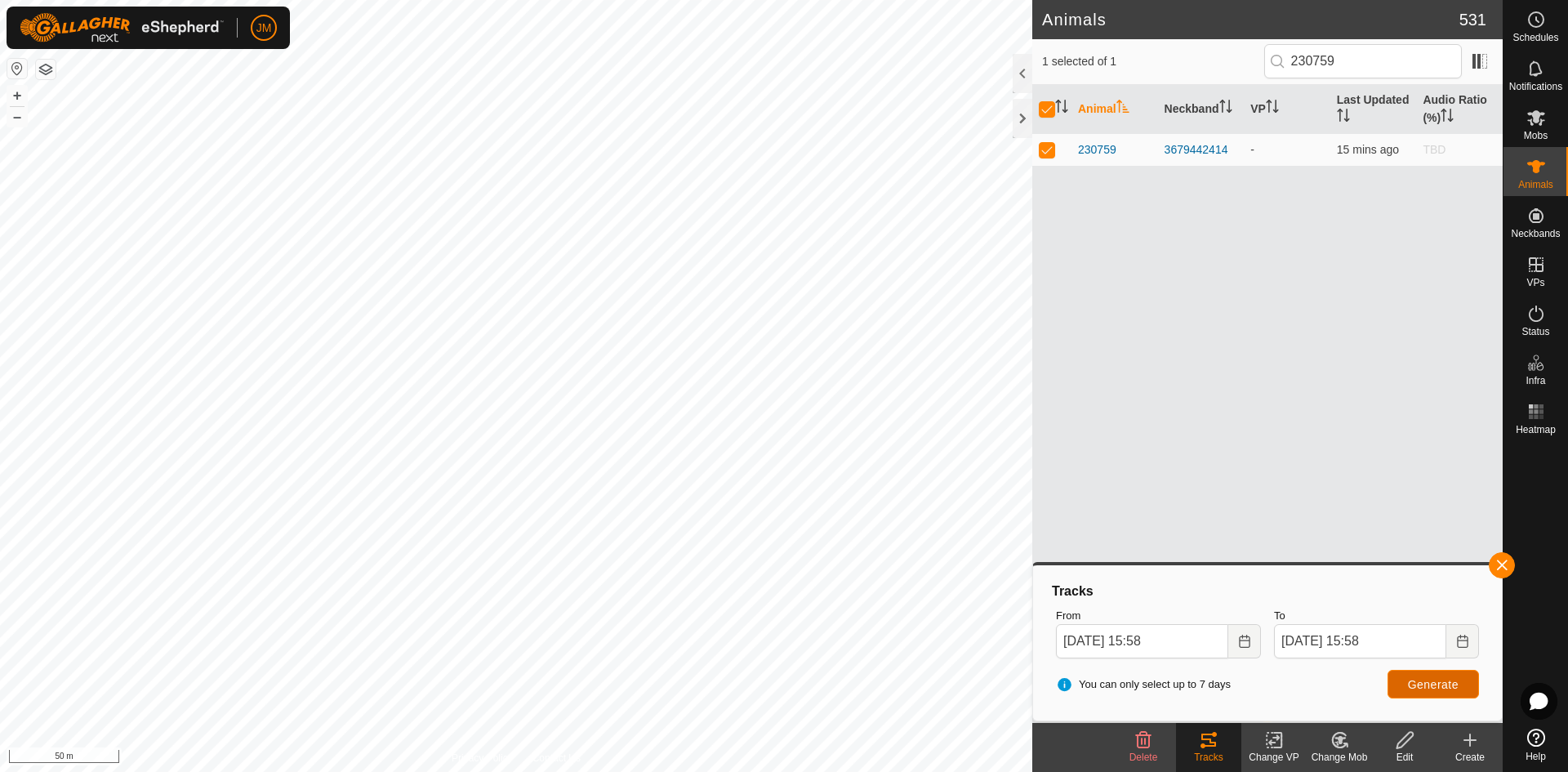
click at [1254, 674] on span "Generate" at bounding box center [1434, 684] width 51 height 13
click at [10, 91] on button "+" at bounding box center [17, 95] width 20 height 20
click at [1061, 638] on input "[DATE] 15:58" at bounding box center [1141, 641] width 173 height 34
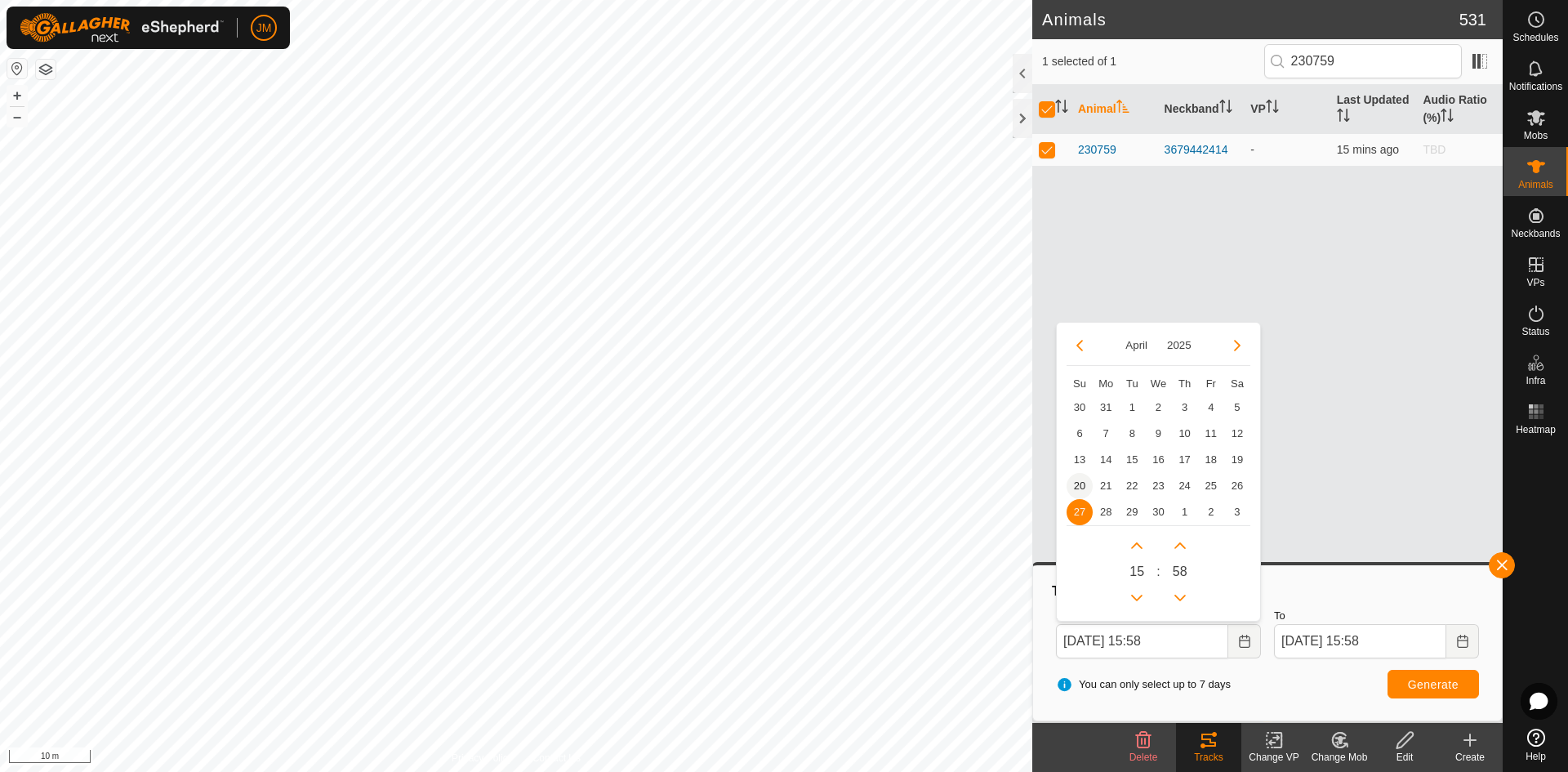
click at [1085, 487] on span "20" at bounding box center [1079, 485] width 26 height 26
type input "[DATE] 15:58"
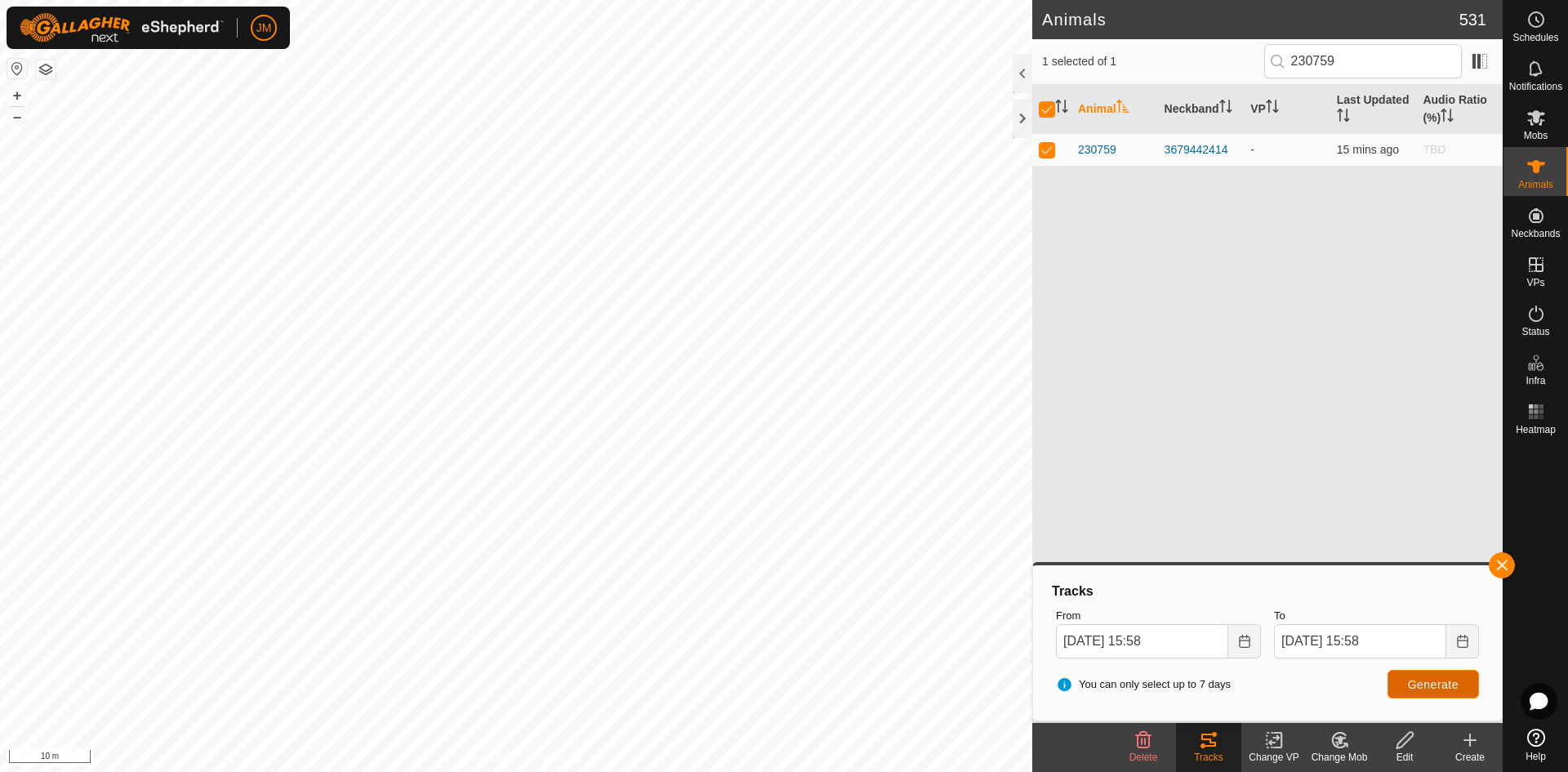
click at [1254, 674] on span "Generate" at bounding box center [1434, 684] width 51 height 13
click at [1070, 640] on input "[DATE] 15:58" at bounding box center [1141, 641] width 173 height 34
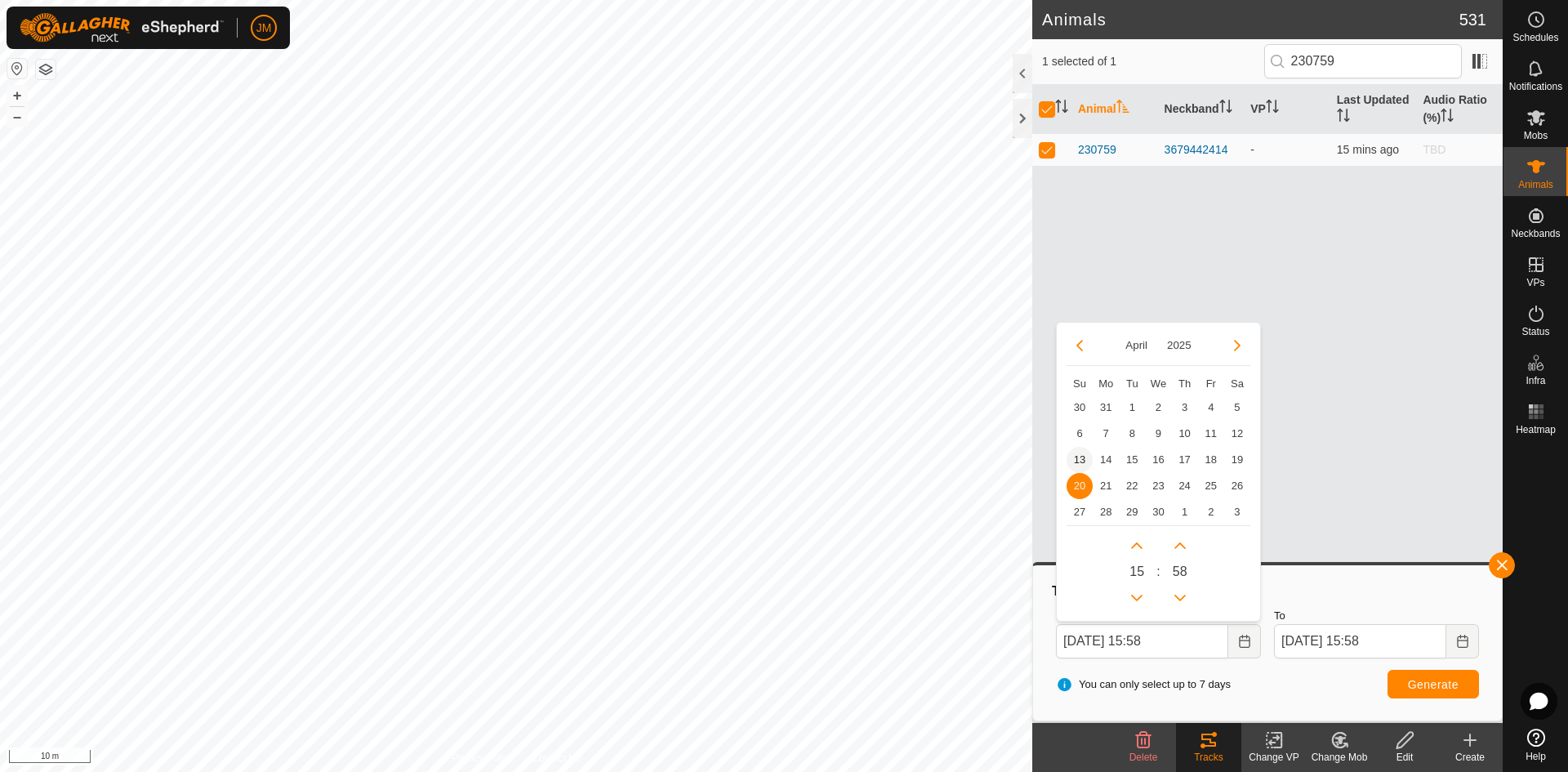
click at [1076, 458] on span "13" at bounding box center [1079, 460] width 26 height 26
type input "[DATE] 15:58"
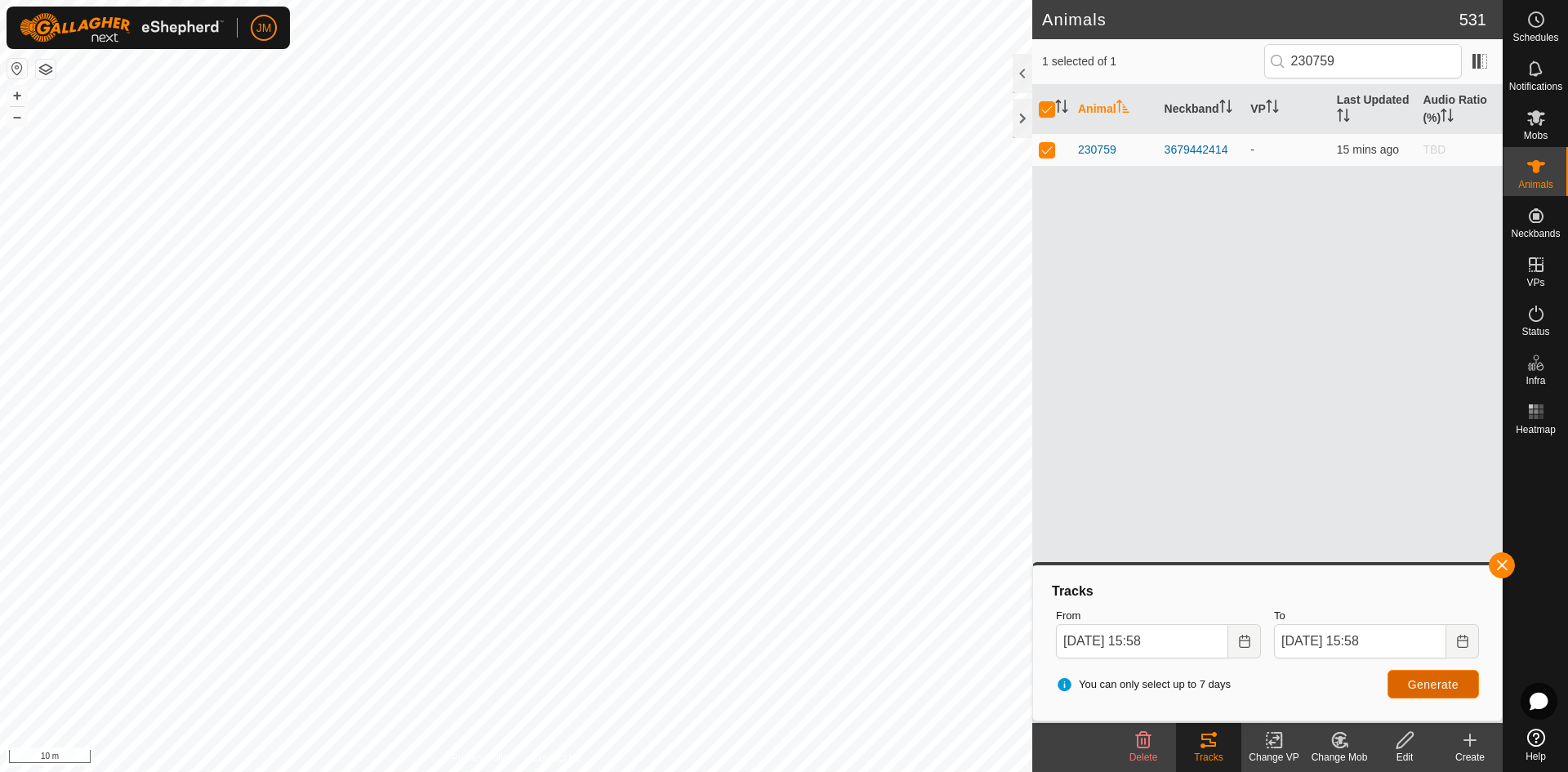
click at [1254, 674] on span "Generate" at bounding box center [1434, 684] width 51 height 13
click at [1076, 644] on input "[DATE] 15:58" at bounding box center [1141, 641] width 173 height 34
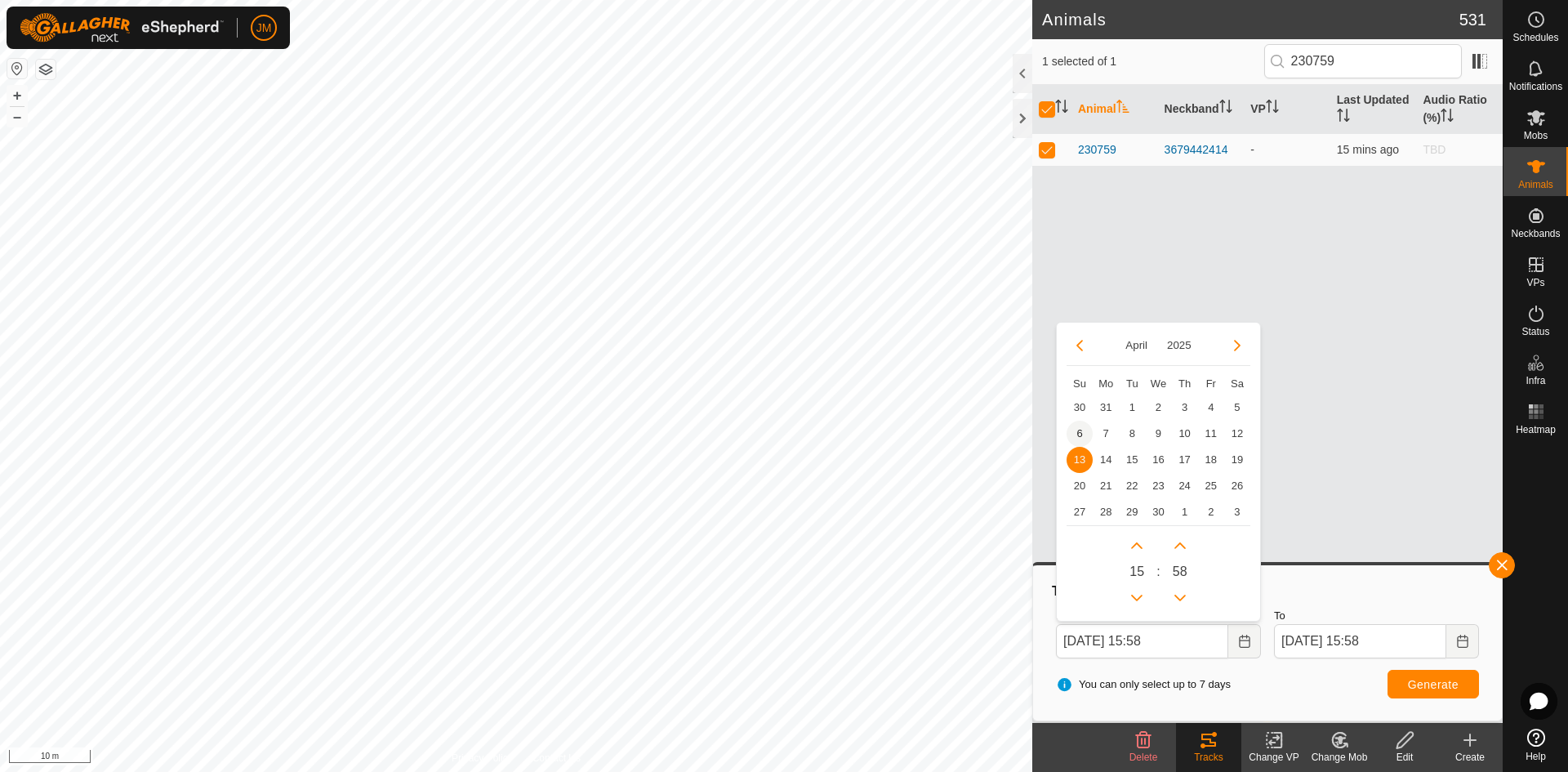
click at [1080, 425] on span "6" at bounding box center [1079, 434] width 26 height 26
type input "[DATE] 15:58"
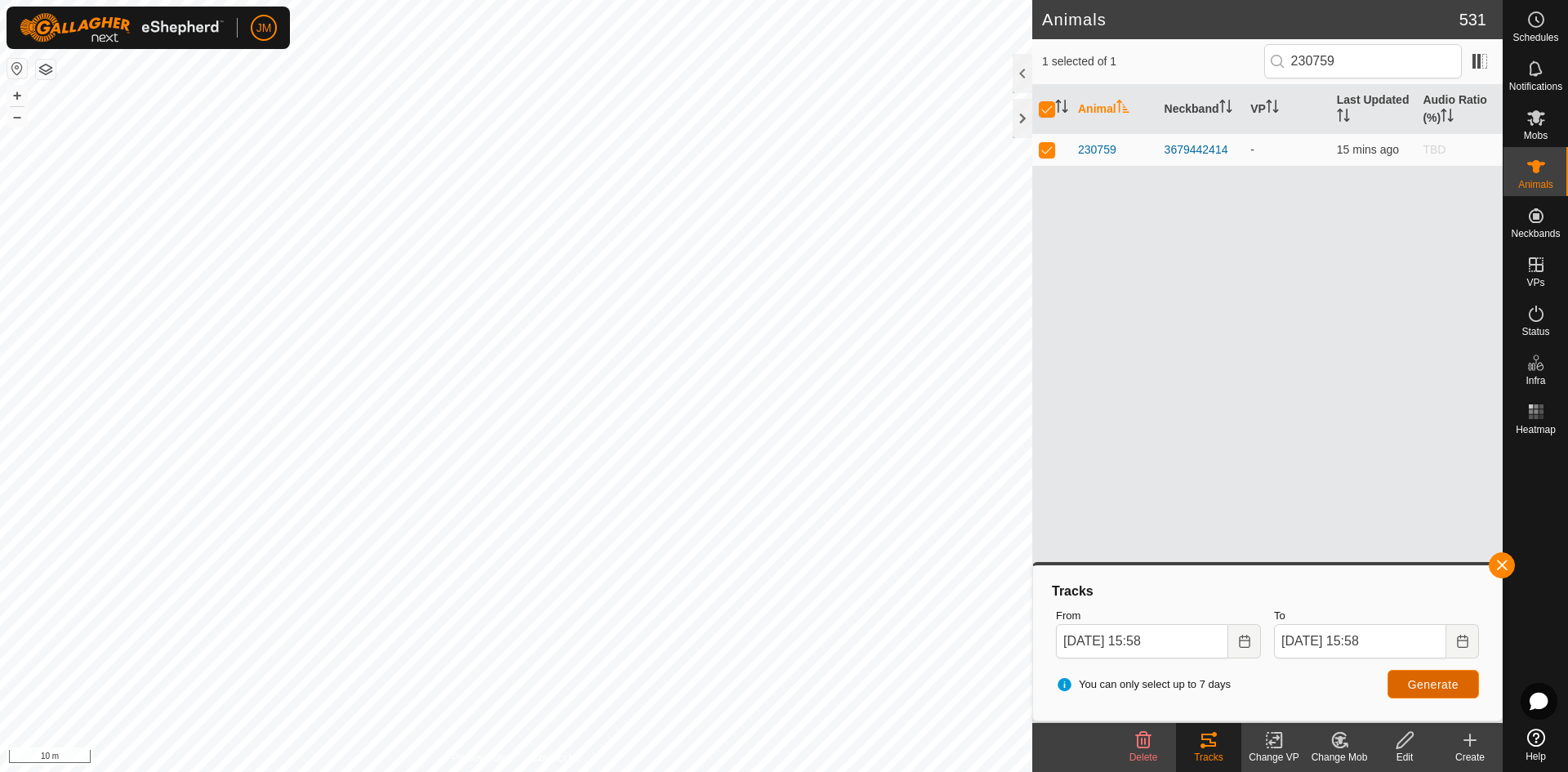
click at [1254, 674] on span "Generate" at bounding box center [1434, 684] width 51 height 13
click at [11, 116] on button "–" at bounding box center [17, 116] width 20 height 20
click at [19, 122] on button "–" at bounding box center [17, 116] width 20 height 20
click at [15, 115] on button "–" at bounding box center [17, 116] width 20 height 20
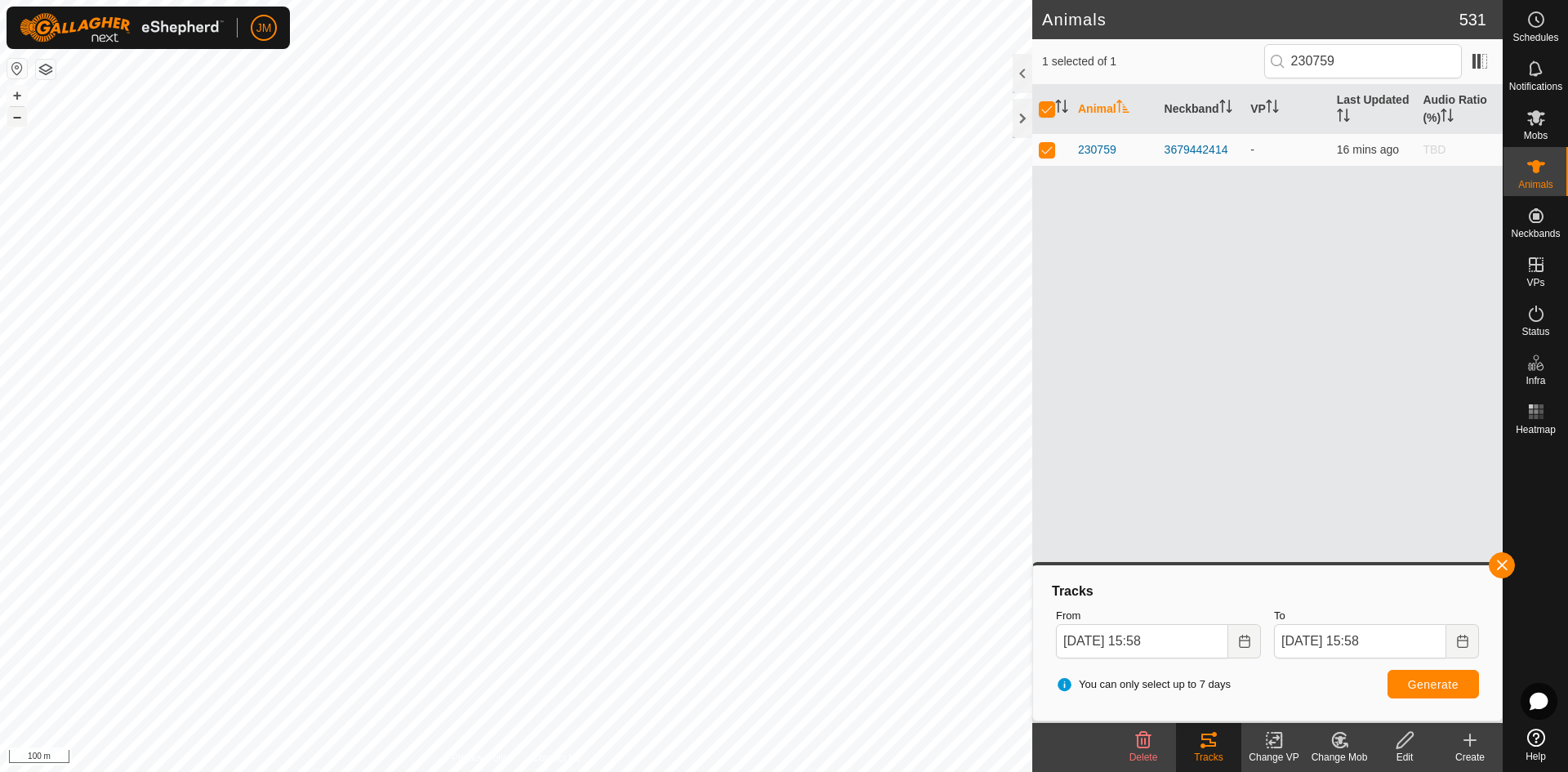
click at [15, 115] on button "–" at bounding box center [17, 116] width 20 height 20
click at [1014, 118] on div at bounding box center [1022, 118] width 20 height 39
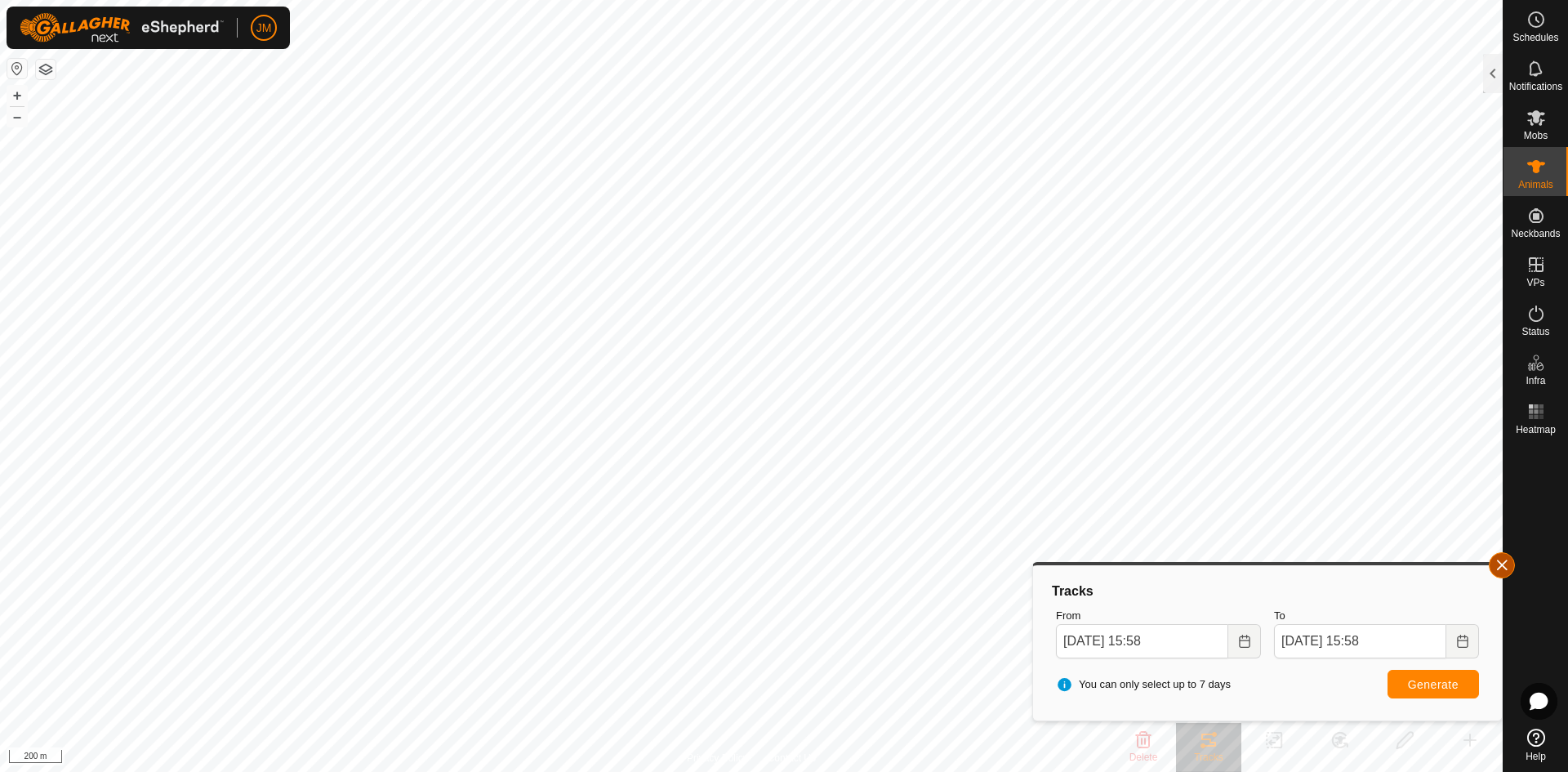
click at [1254, 565] on button "button" at bounding box center [1502, 565] width 26 height 26
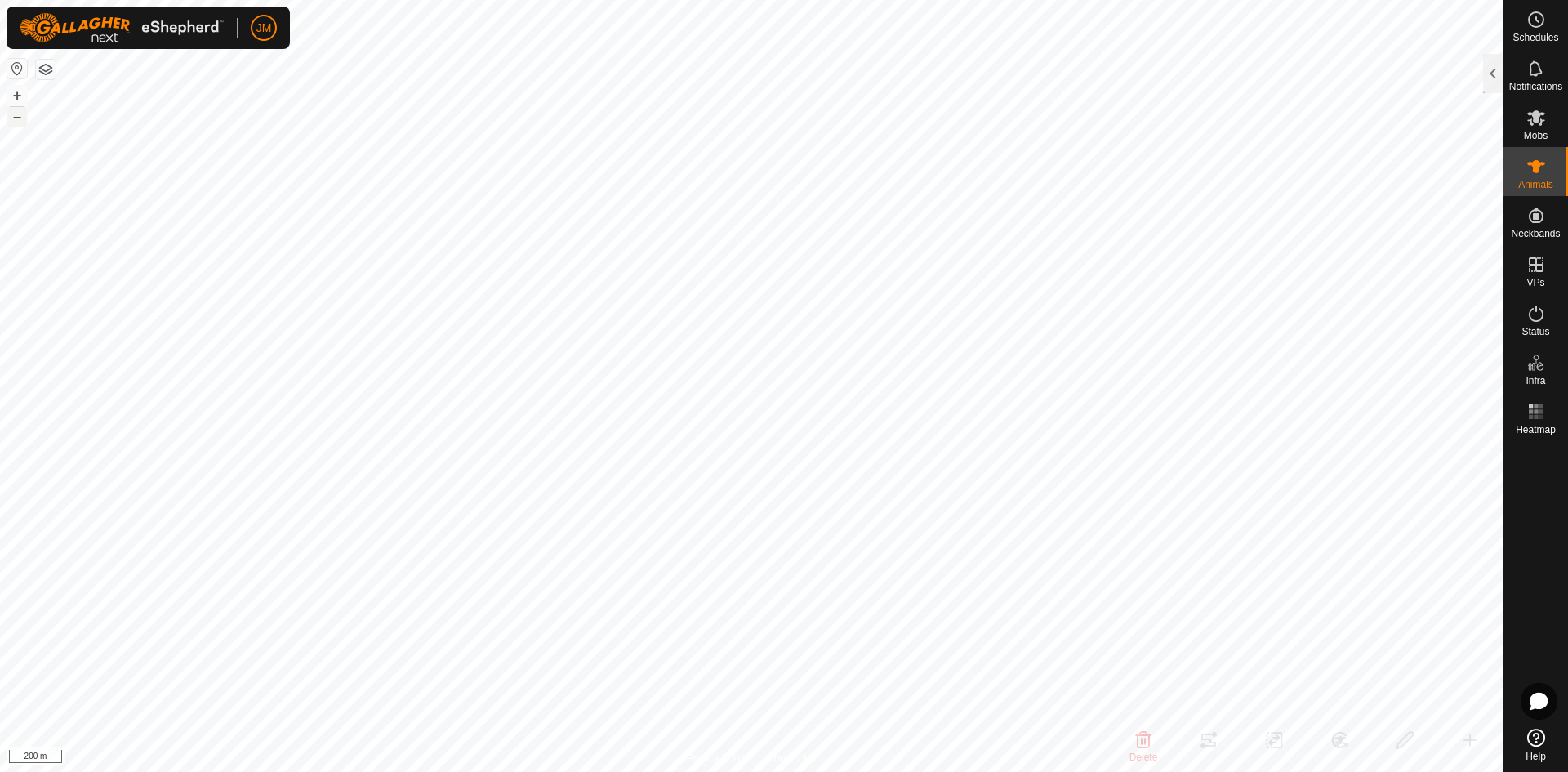
click at [21, 119] on button "–" at bounding box center [17, 116] width 20 height 20
click at [17, 94] on button "+" at bounding box center [17, 95] width 20 height 20
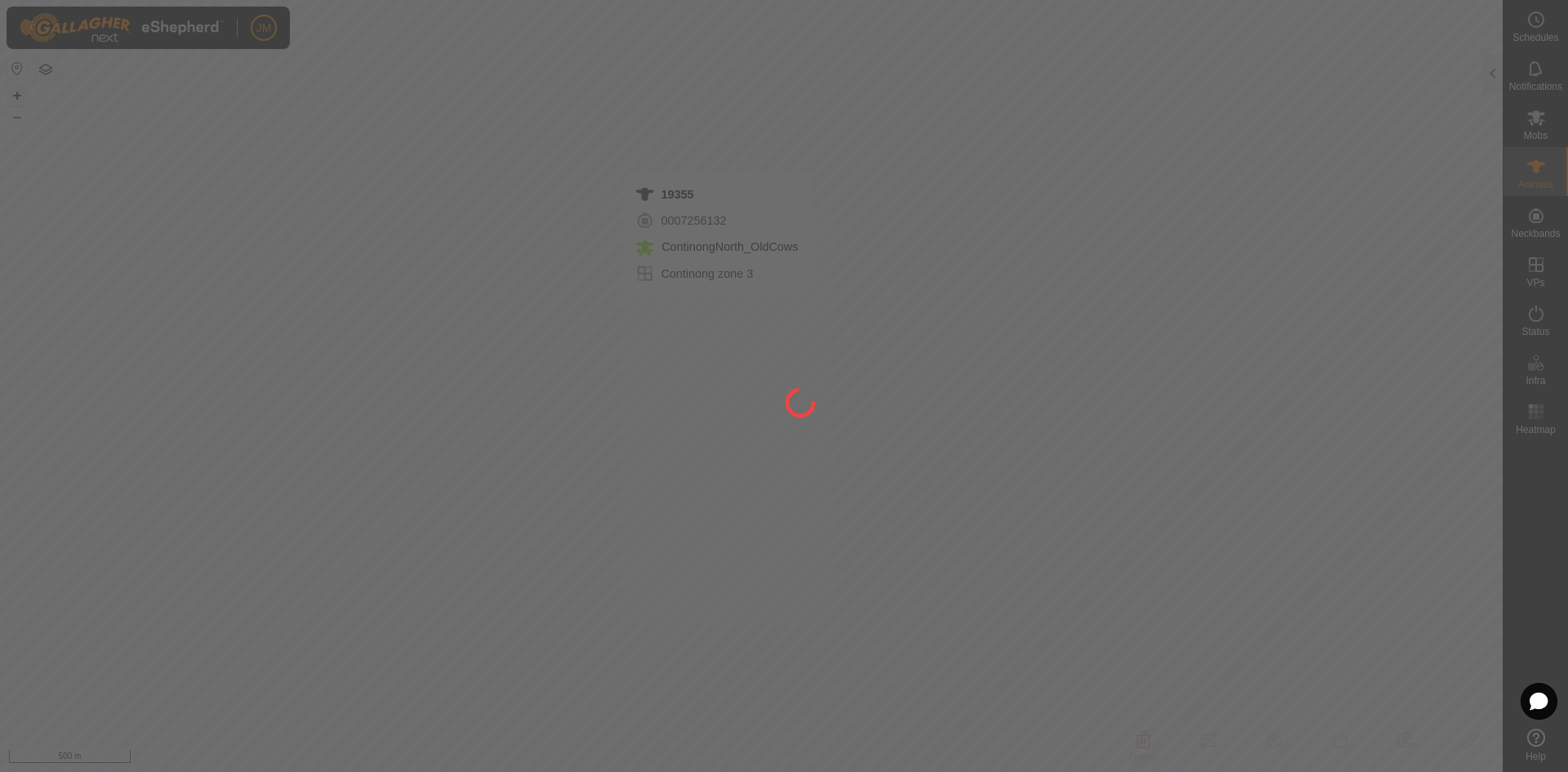
type input "19355"
type input "-"
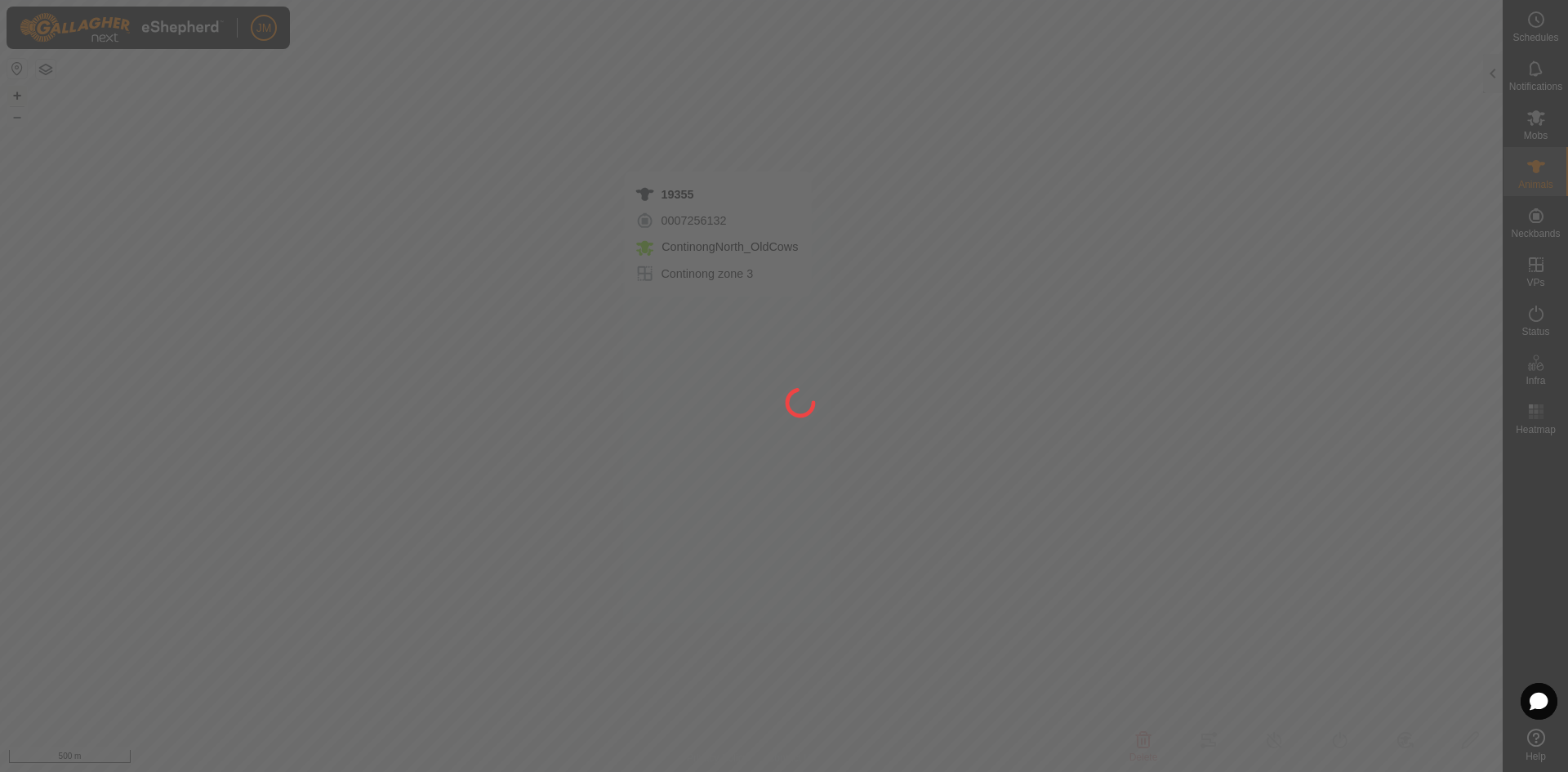
type input "-"
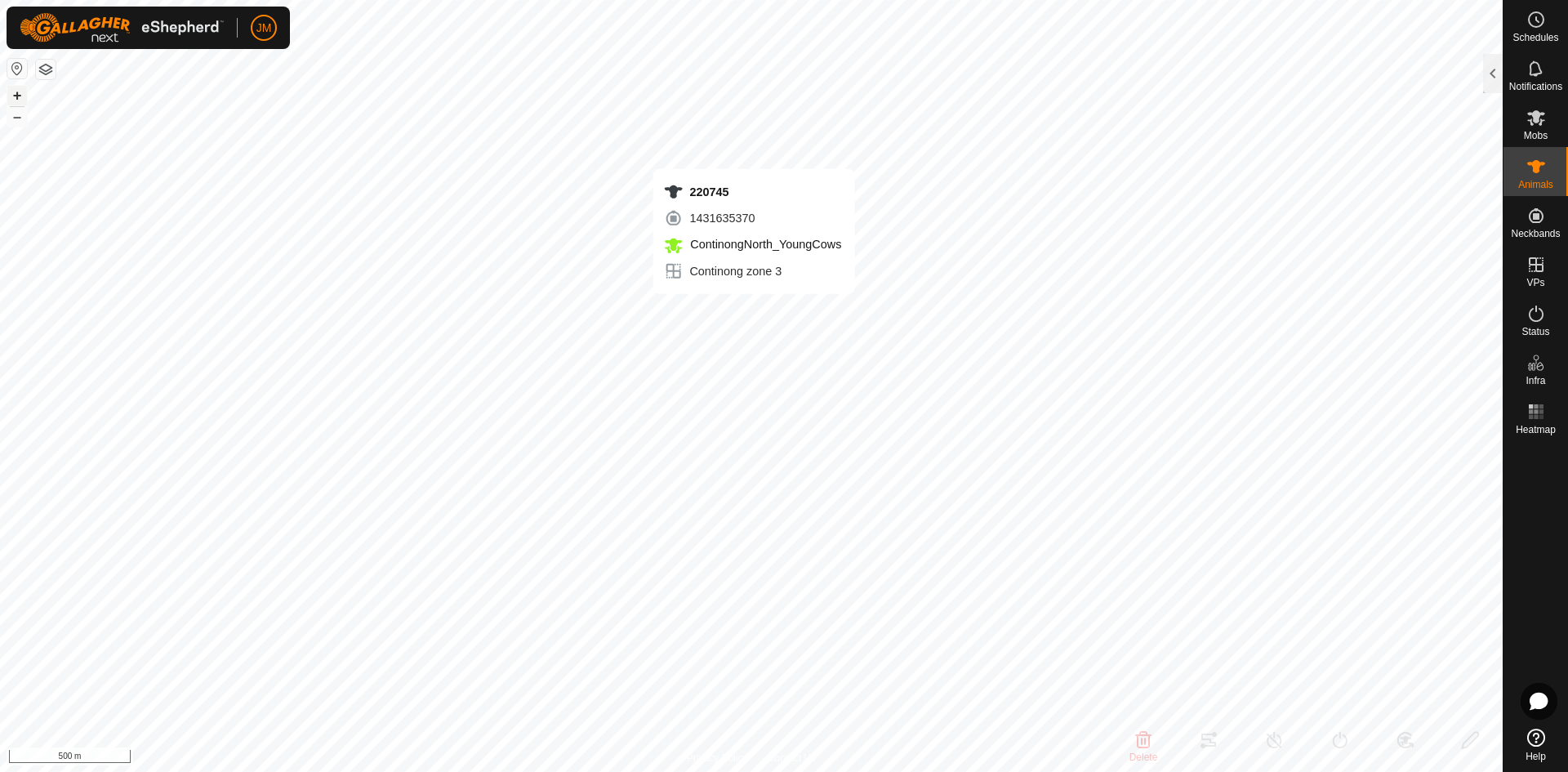
type input "220745"
type input "-"
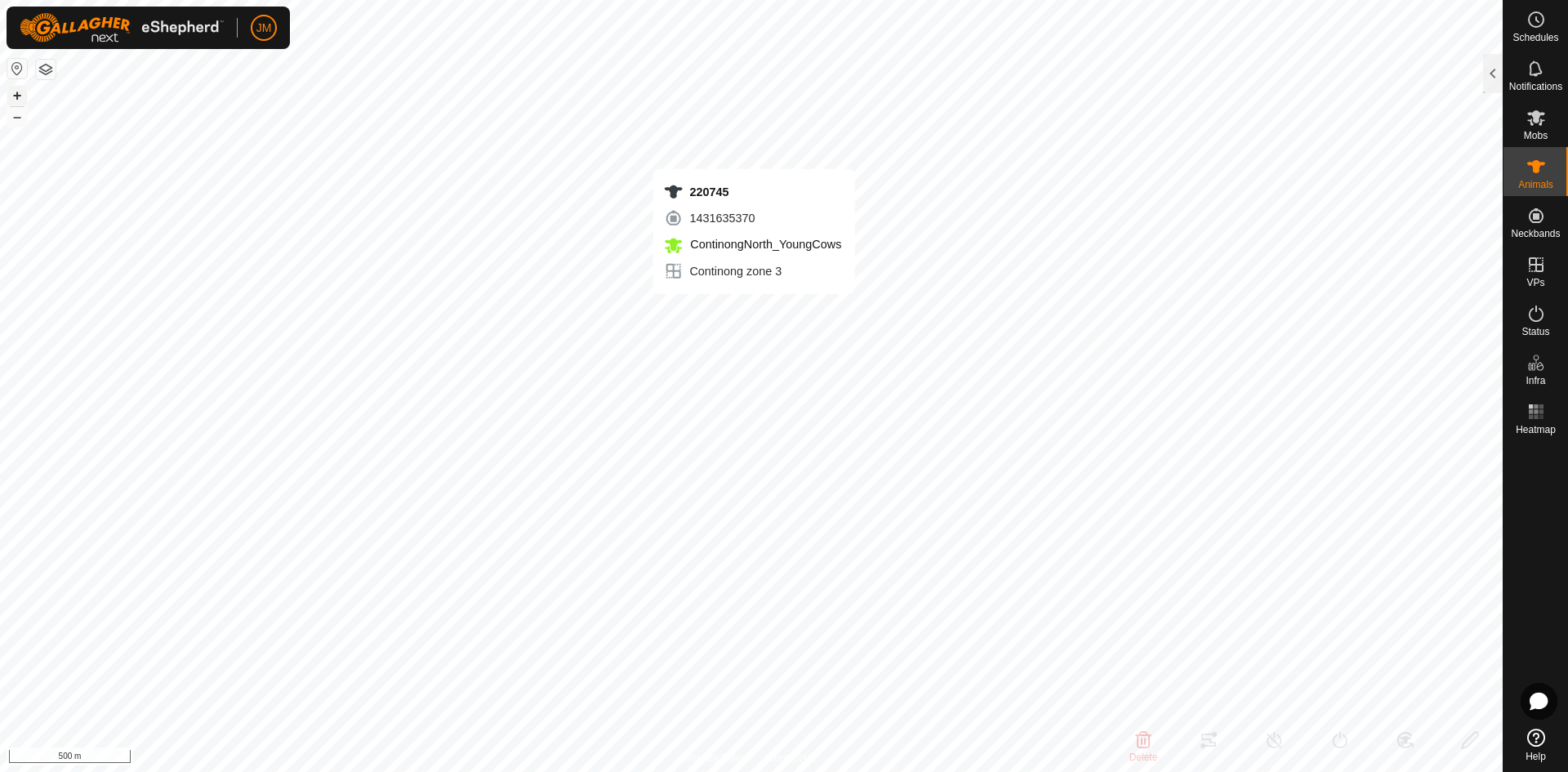
type input "-"
type input "21014"
type input "-"
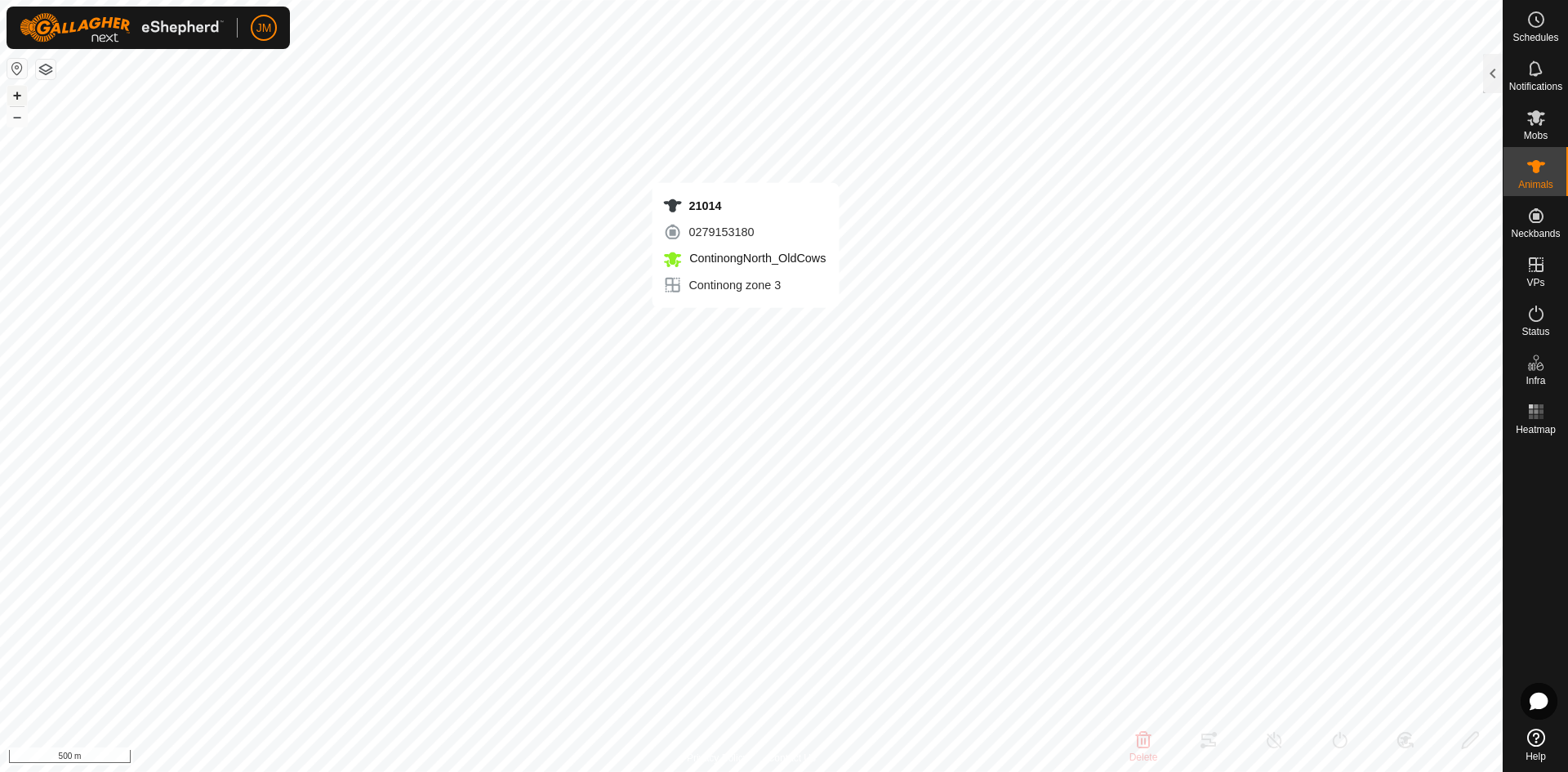
type input "-"
type input "18508"
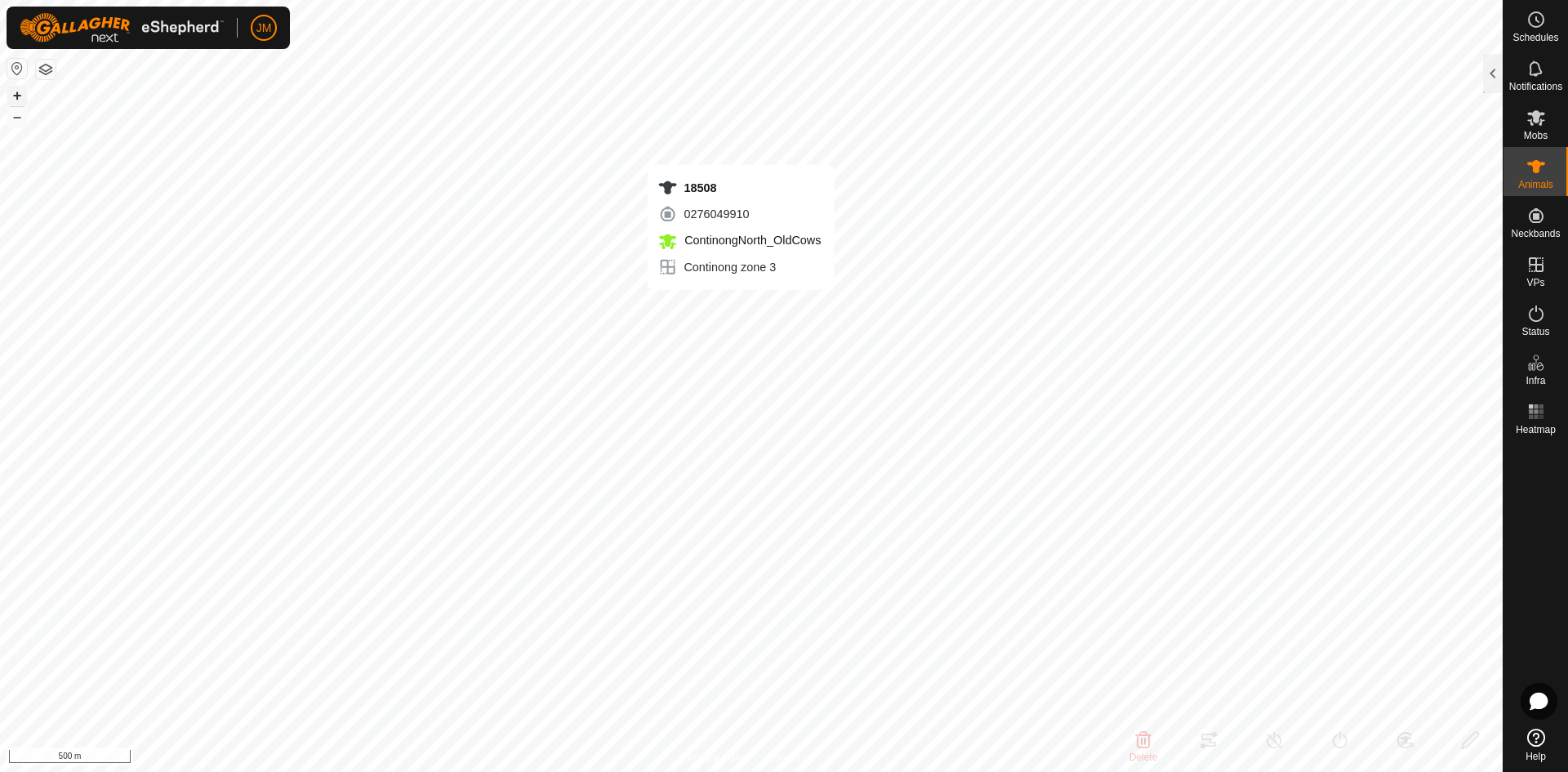
type input "-"
type input "0 kg"
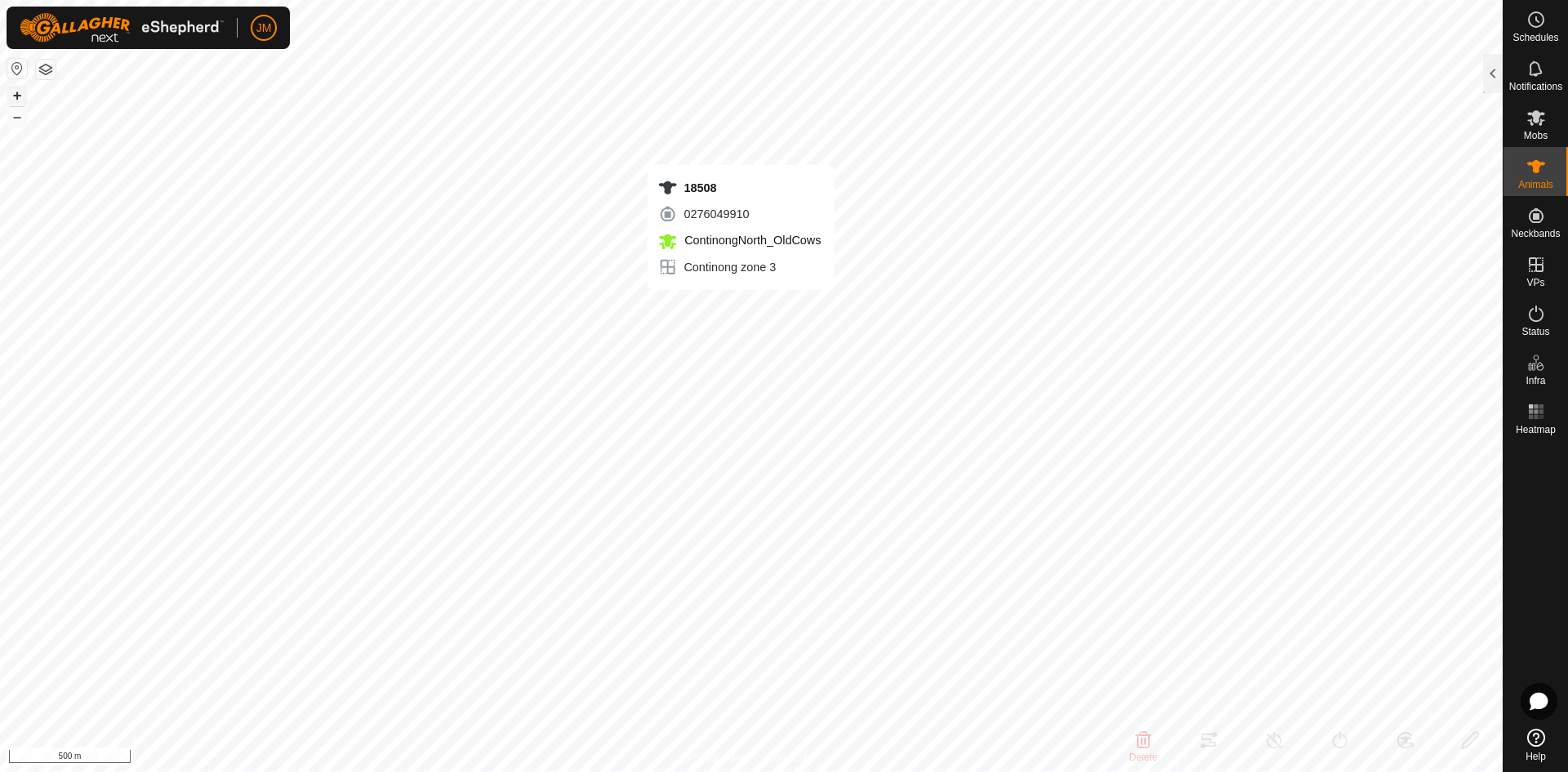
type input "-"
type input "240644"
type input "-"
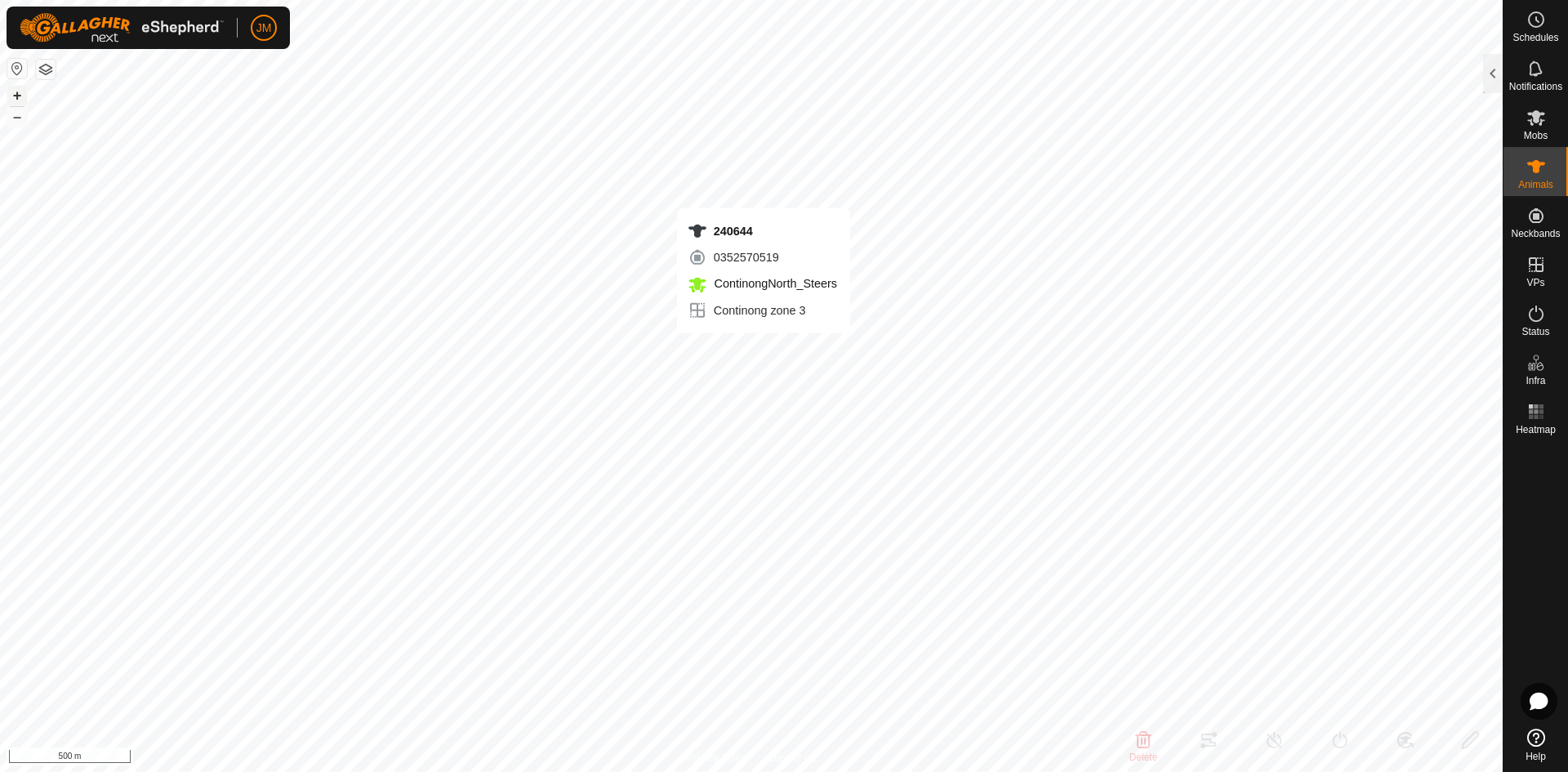
type input "-"
type input "220745"
type input "-"
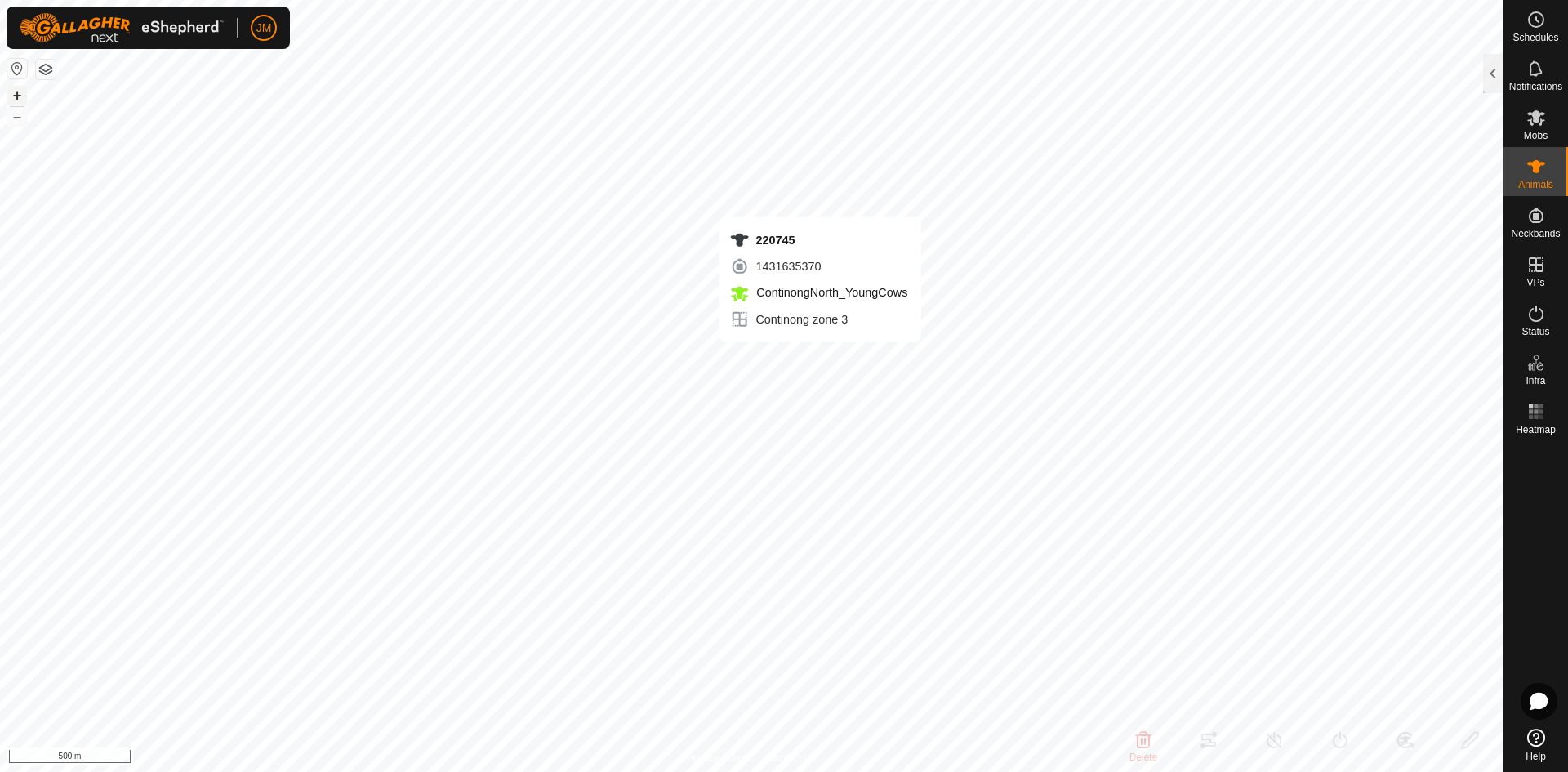
type input "-"
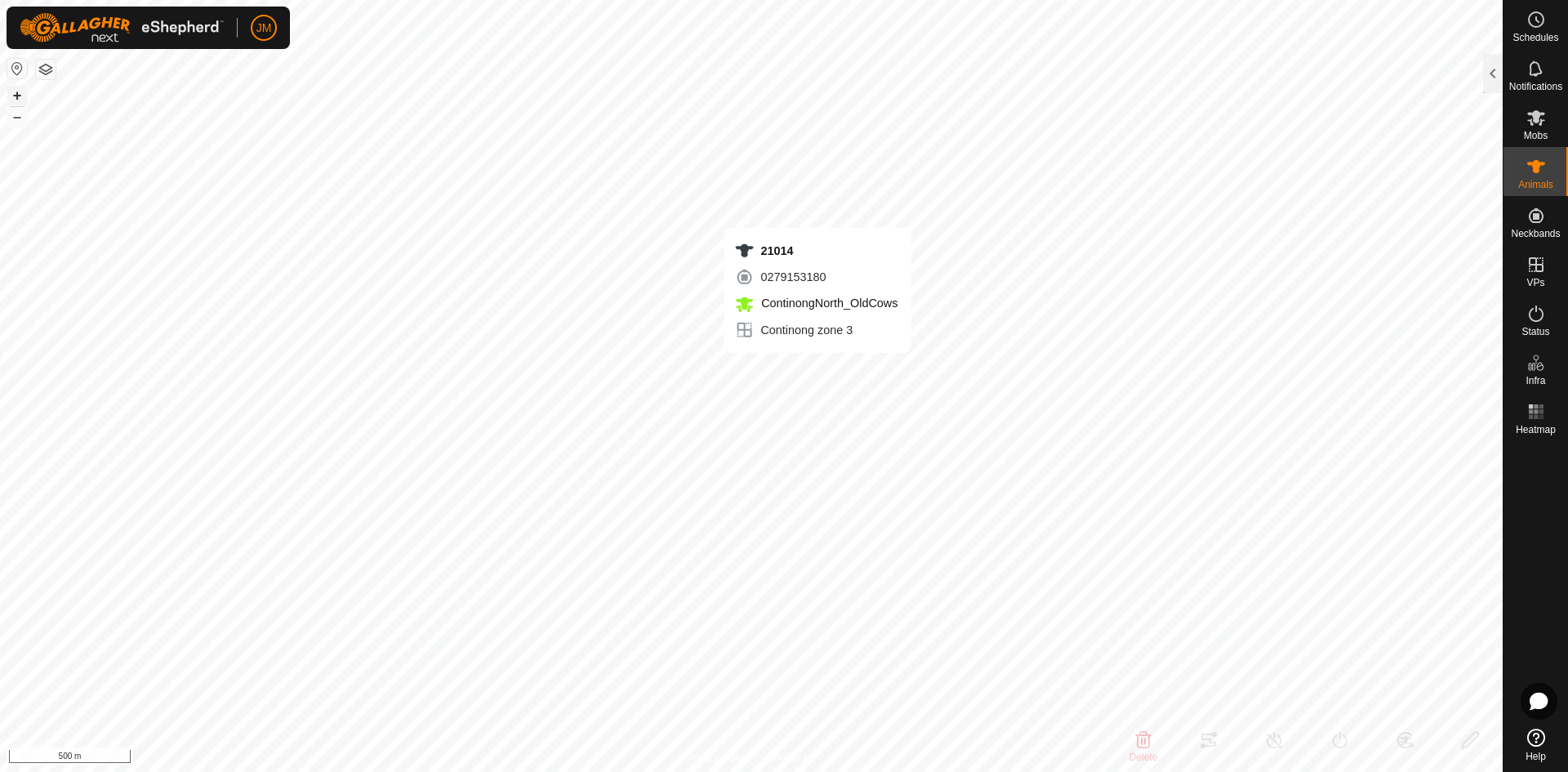
type input "21014"
type input "-"
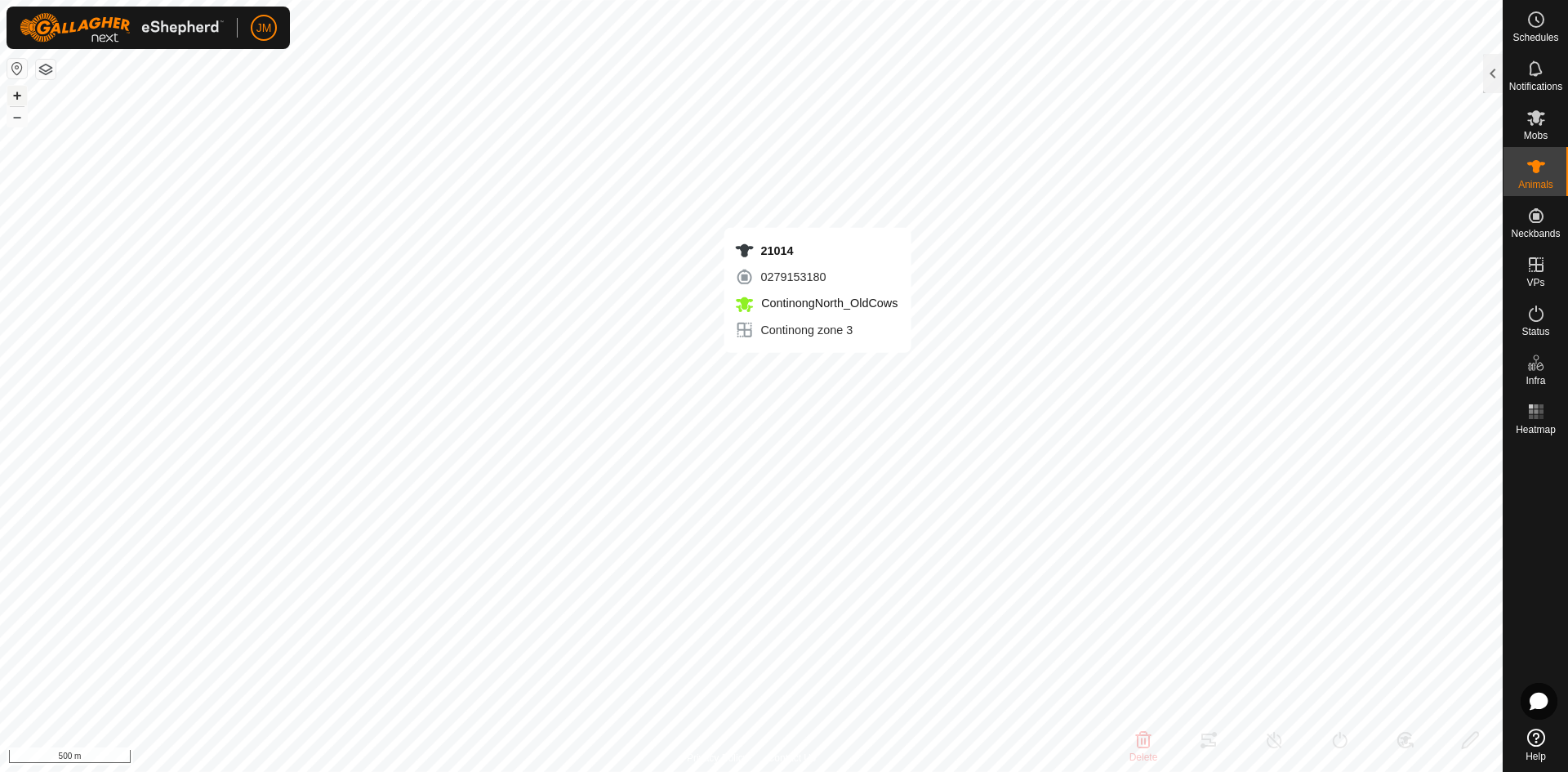
type input "-"
type input "21638"
type input "-"
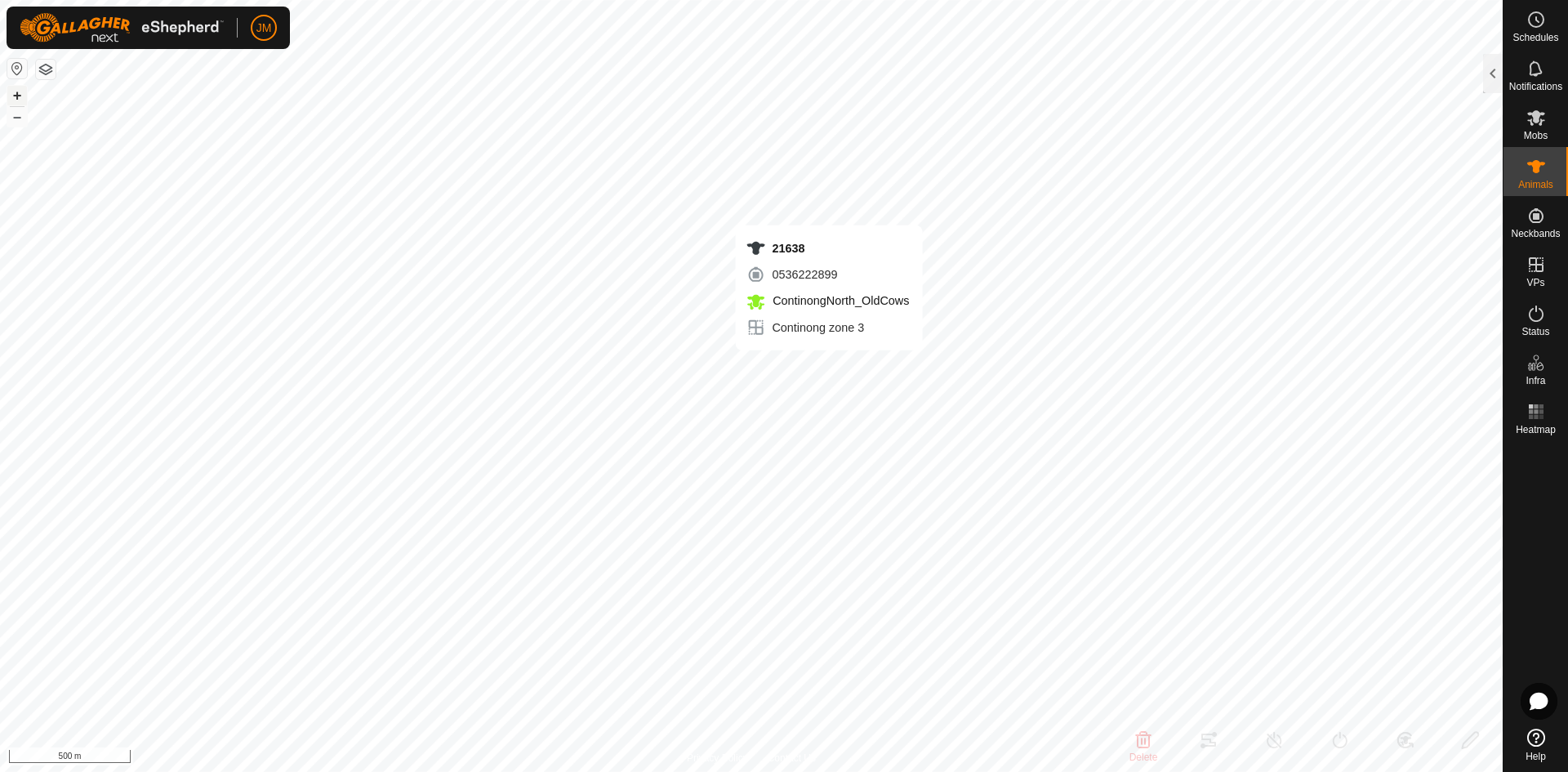
type input "-"
type input "220745"
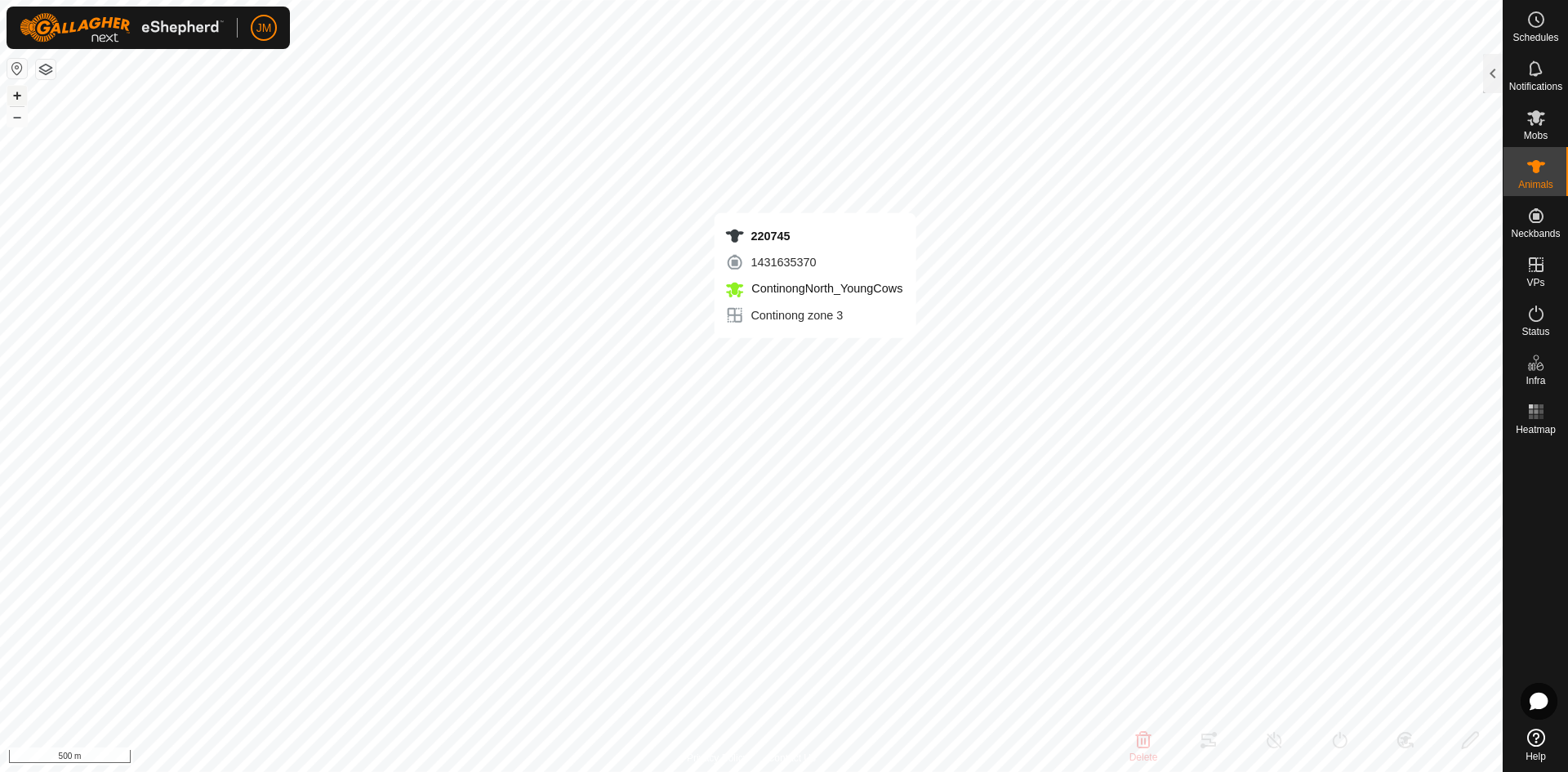
type input "-"
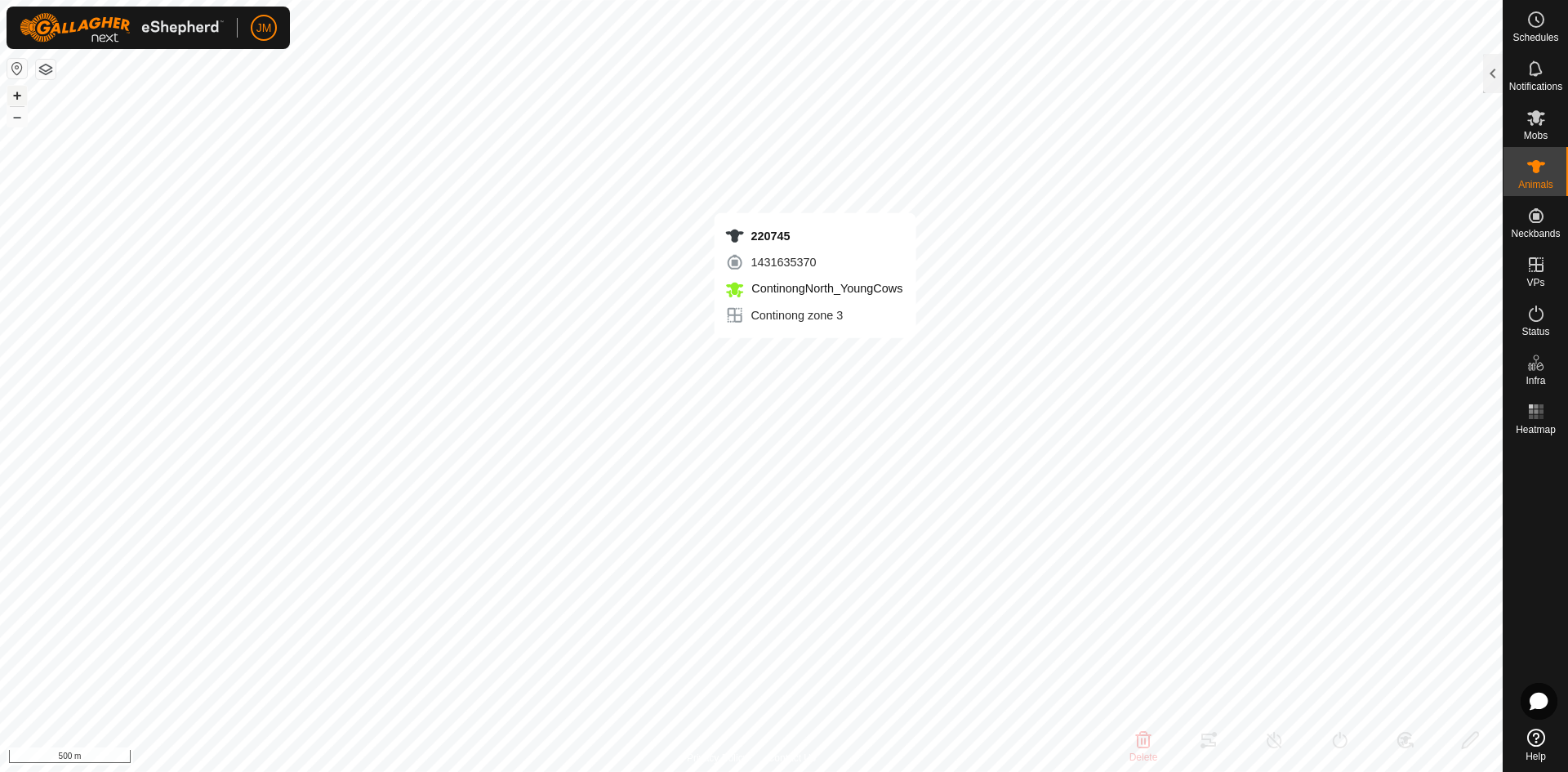
type input "-"
